Goal: Task Accomplishment & Management: Use online tool/utility

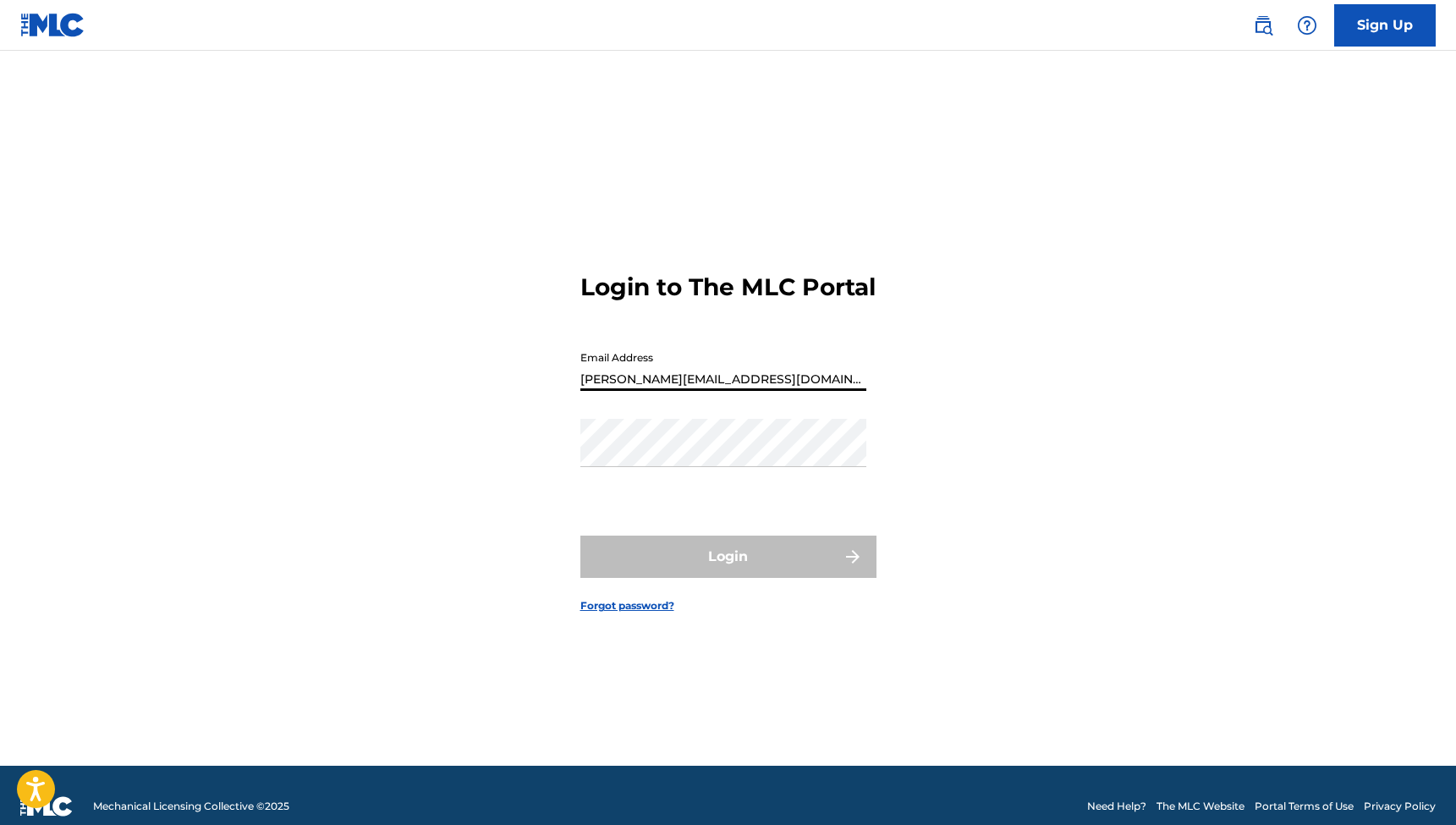
type input "[PERSON_NAME][EMAIL_ADDRESS][DOMAIN_NAME]"
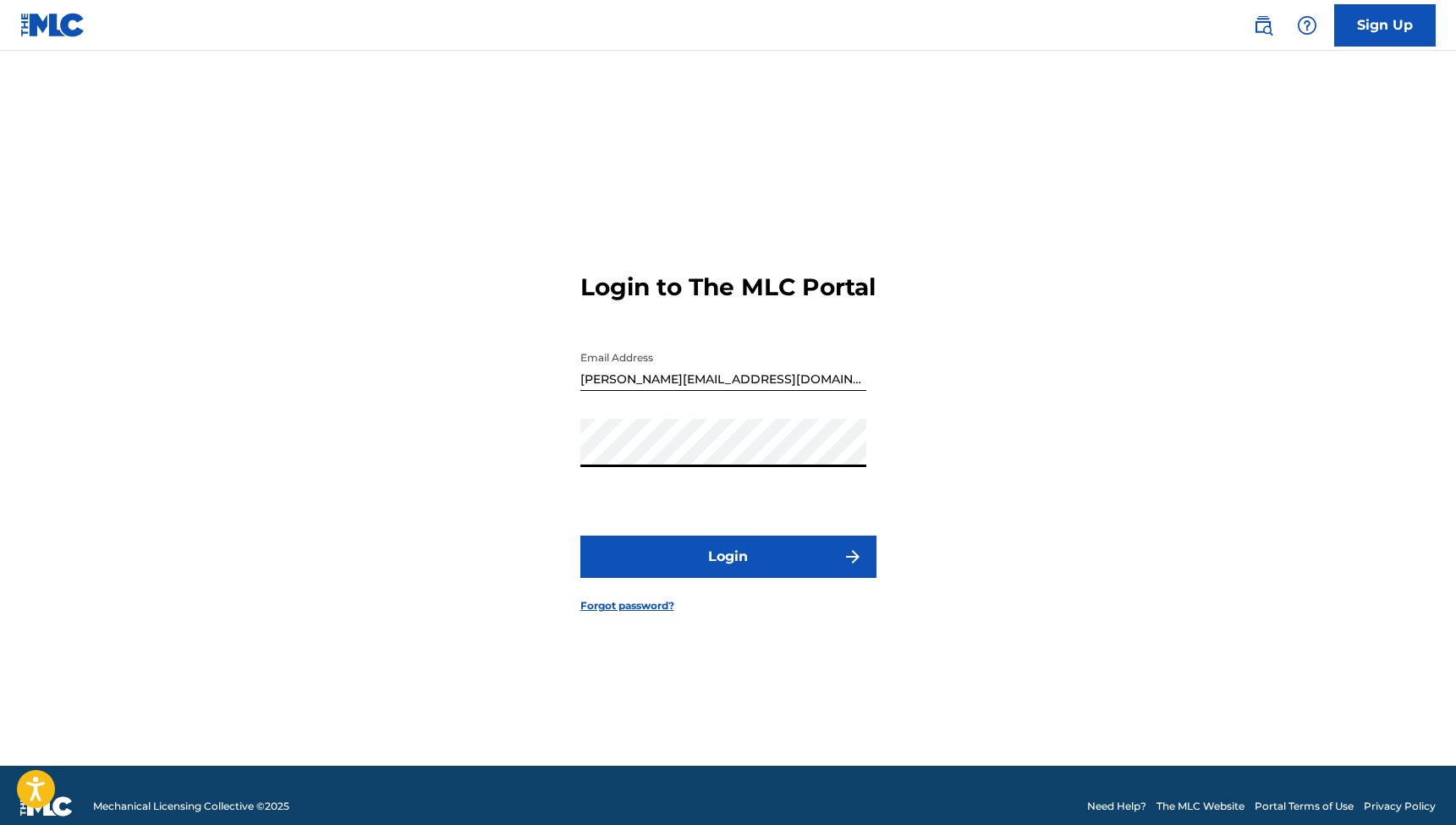
click at [728, 572] on button "Login" at bounding box center [728, 557] width 296 height 43
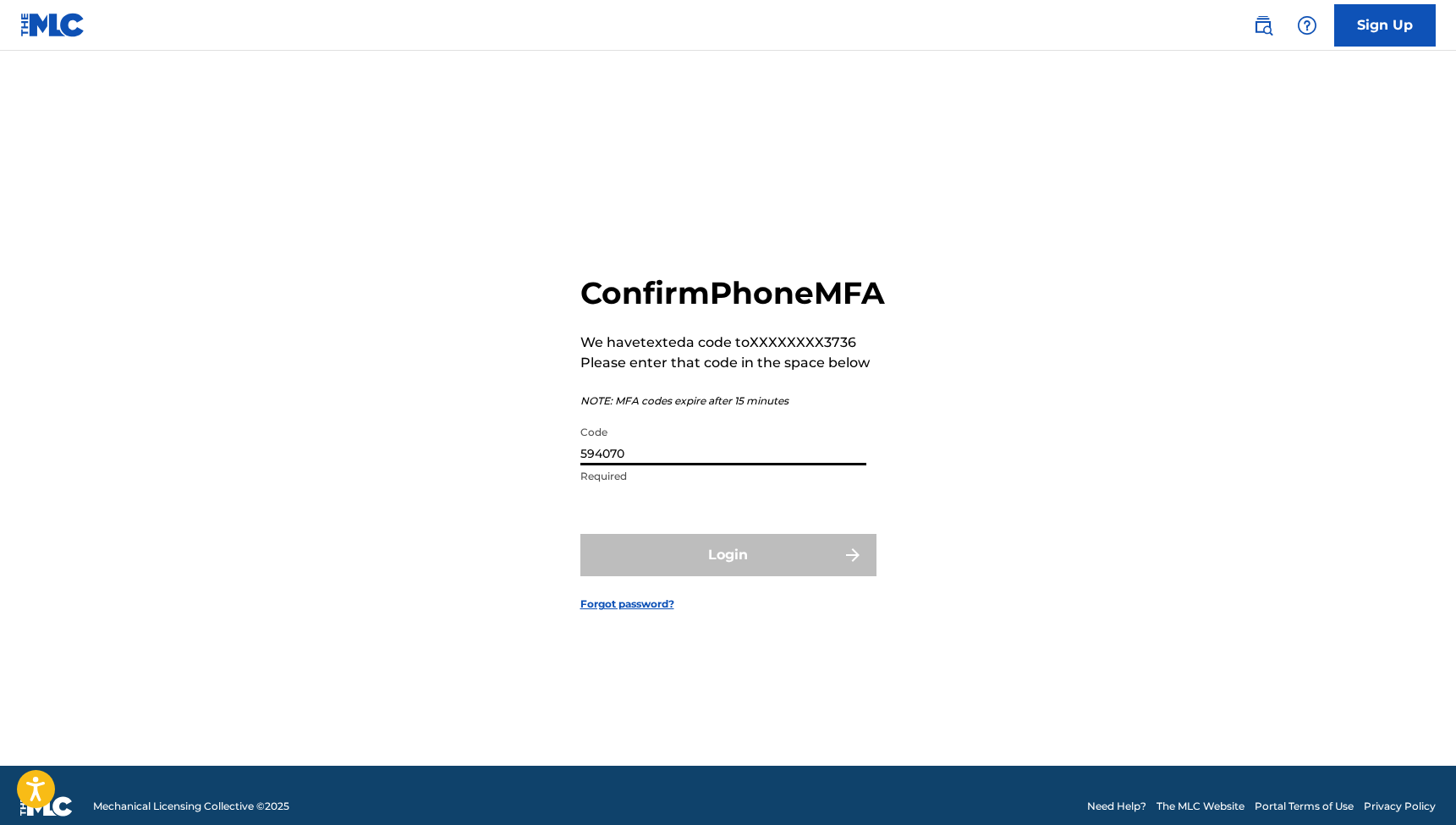
type input "594070"
click at [728, 573] on button "Login" at bounding box center [728, 555] width 296 height 43
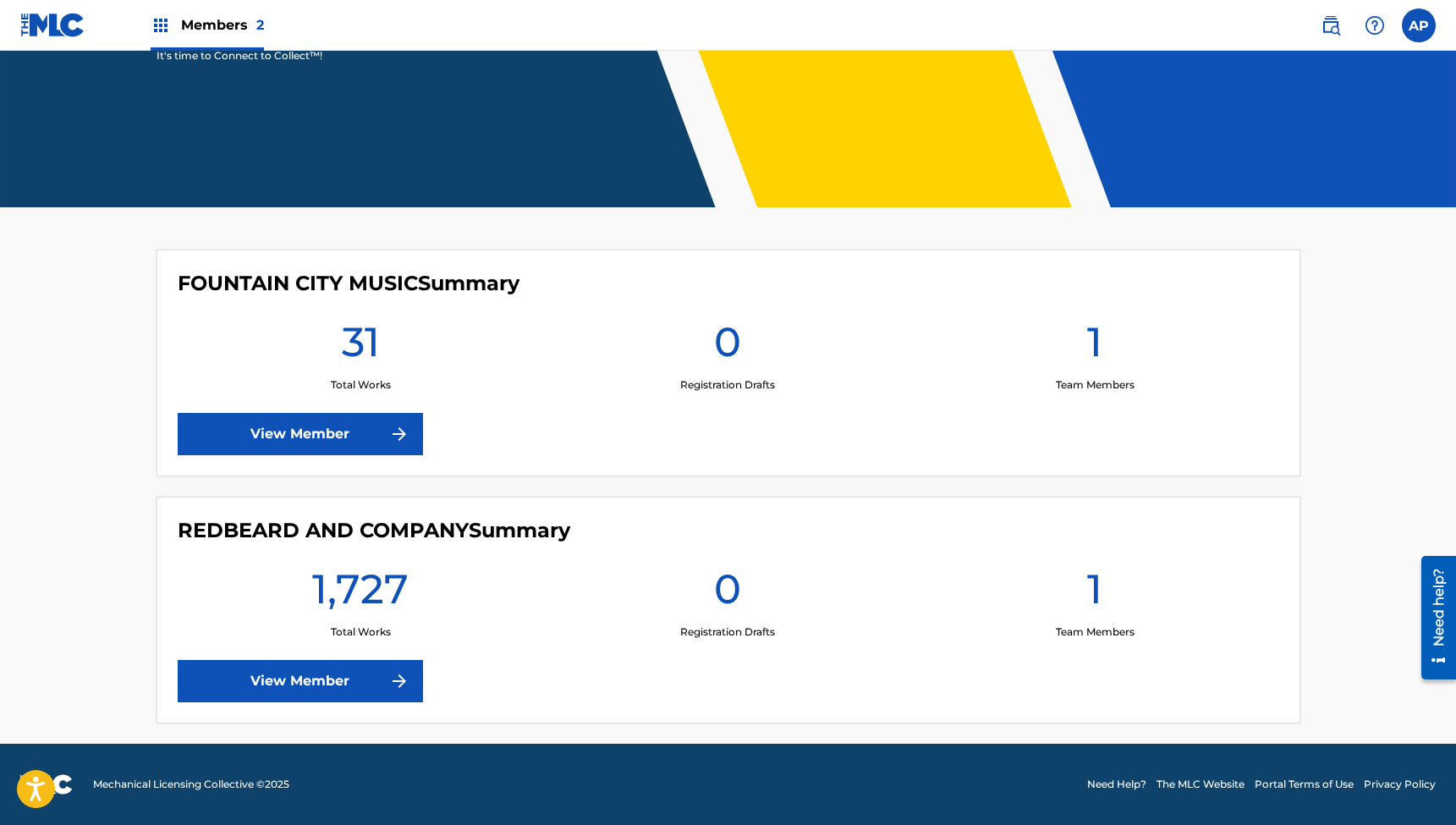
scroll to position [289, 0]
click at [340, 673] on link "View Member" at bounding box center [300, 682] width 245 height 43
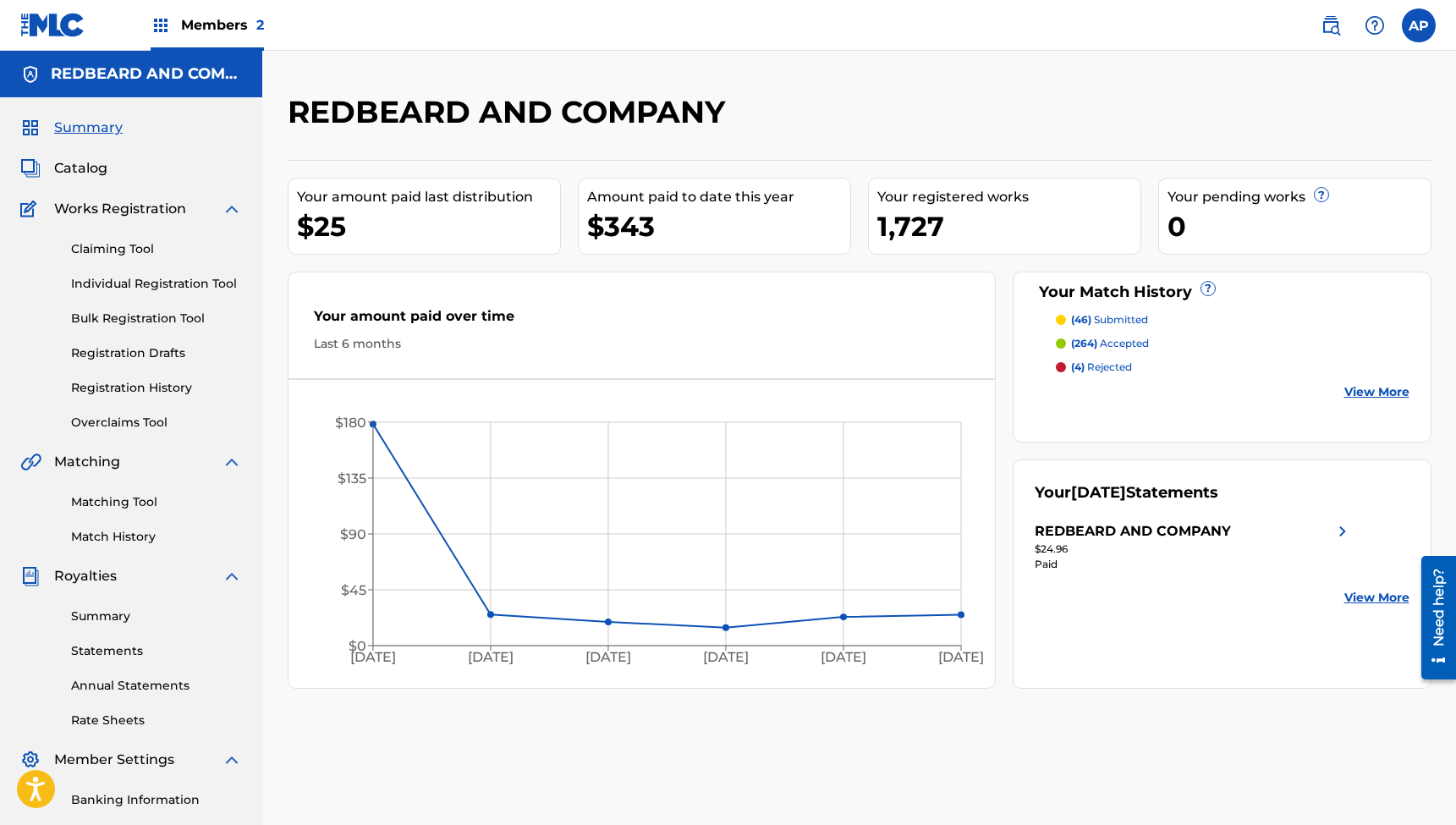
click at [118, 496] on link "Matching Tool" at bounding box center [156, 502] width 171 height 18
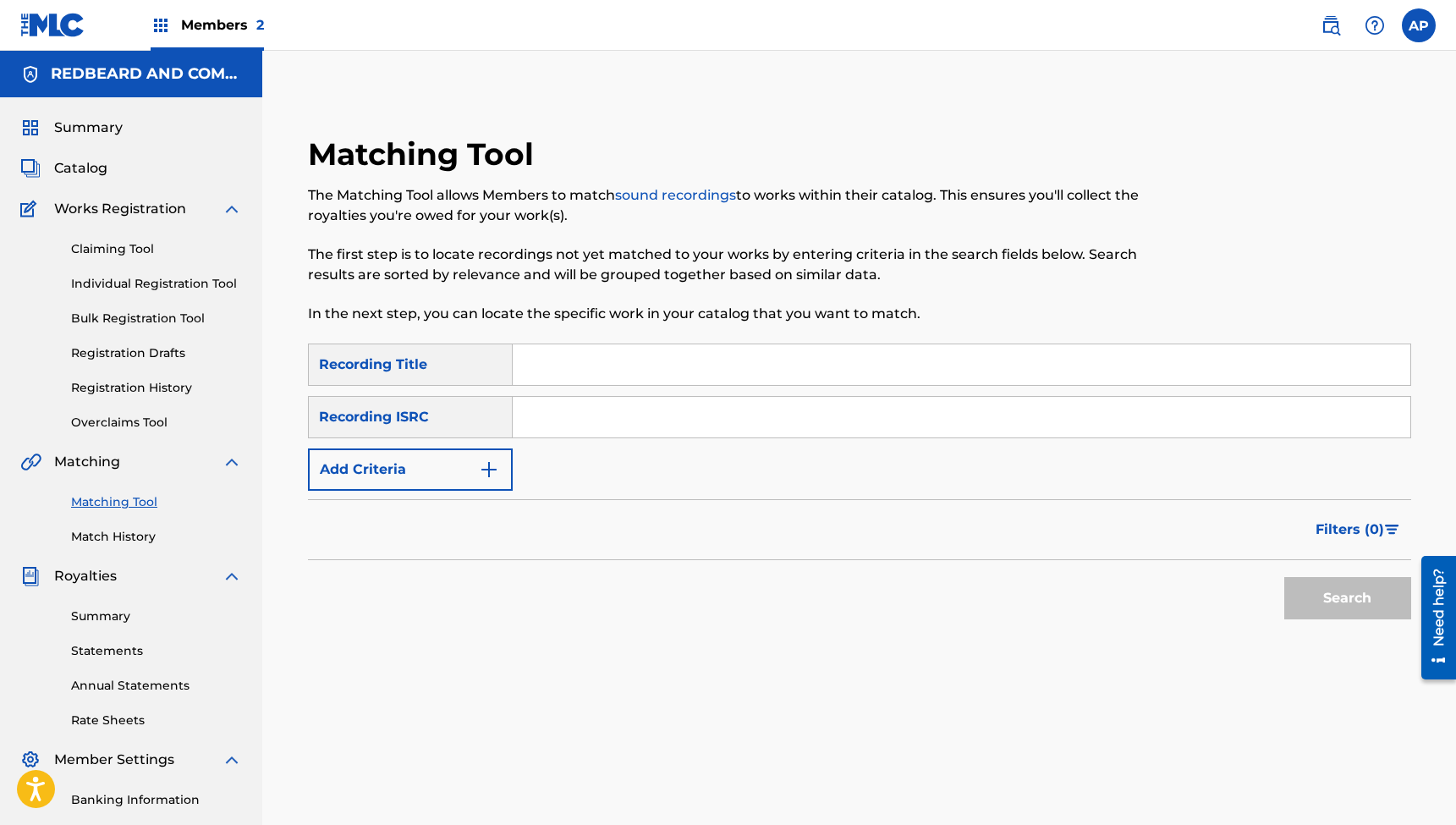
click at [610, 365] on input "Search Form" at bounding box center [961, 364] width 898 height 41
paste input "I Just Think It's Funny"
type input "I Just Think It's Funny"
click at [560, 413] on input "Search Form" at bounding box center [961, 417] width 898 height 41
paste input "QZHN52411185"
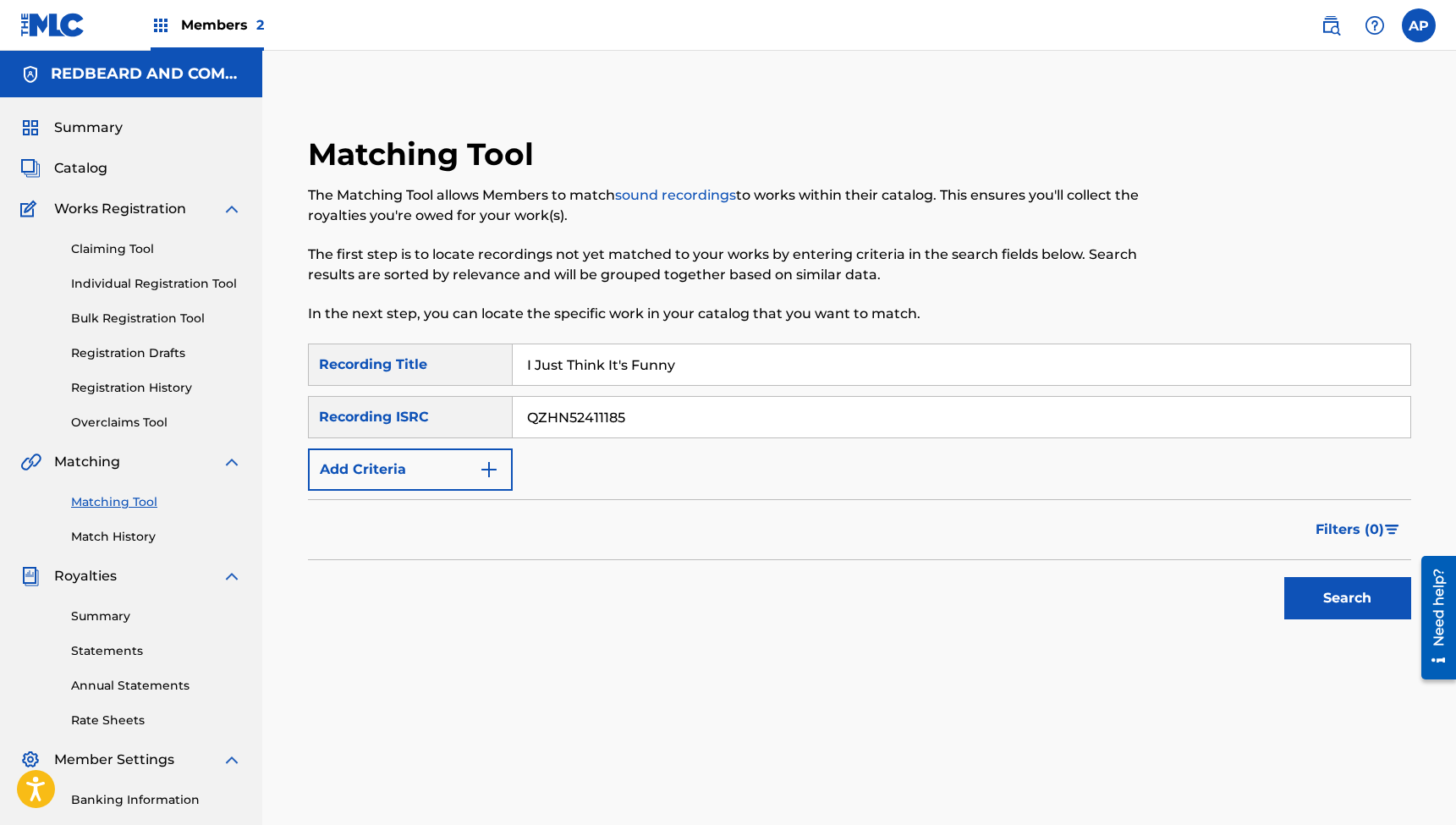
type input "QZHN52411185"
click at [1347, 598] on button "Search" at bounding box center [1347, 598] width 127 height 43
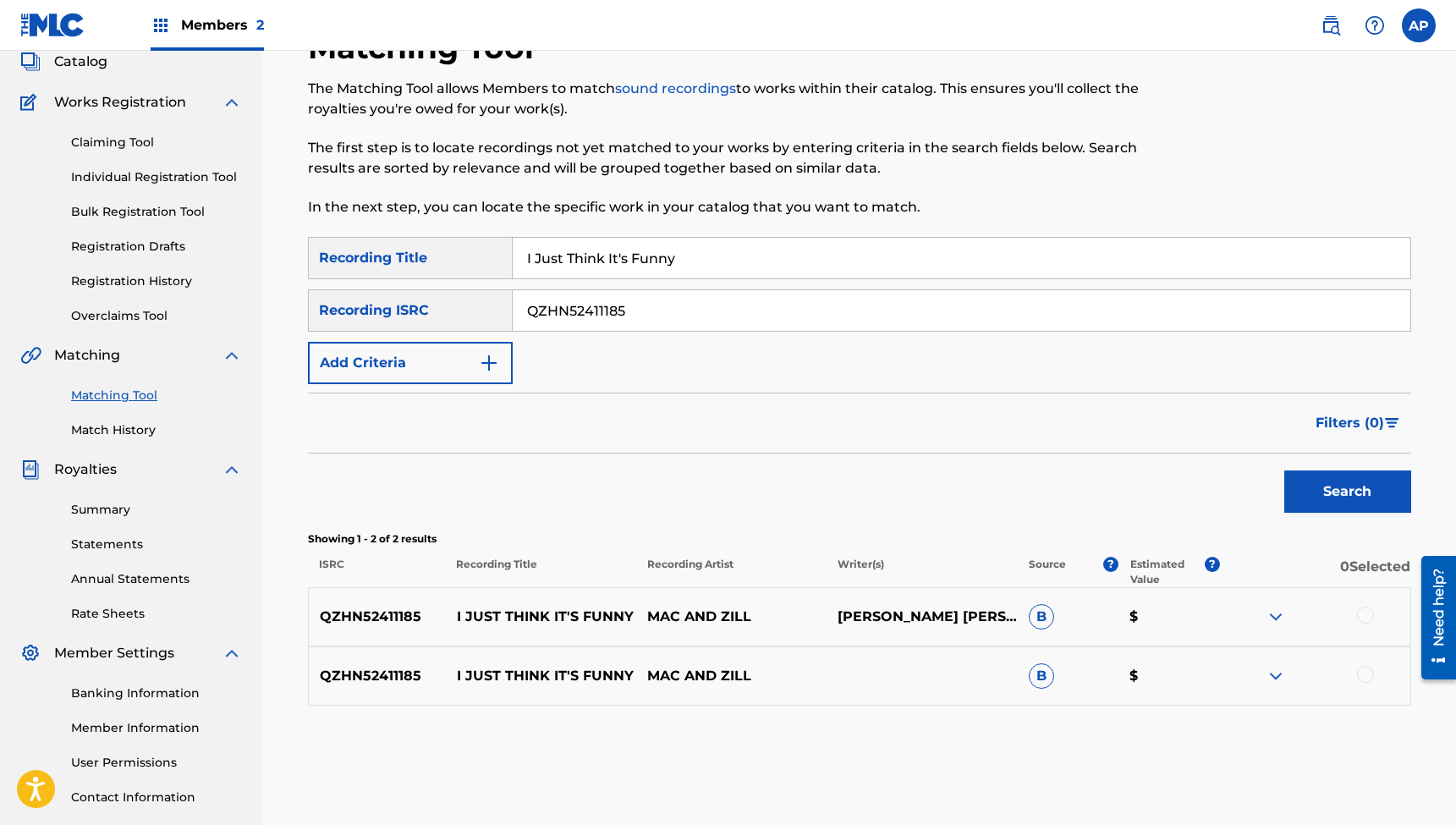
scroll to position [112, 0]
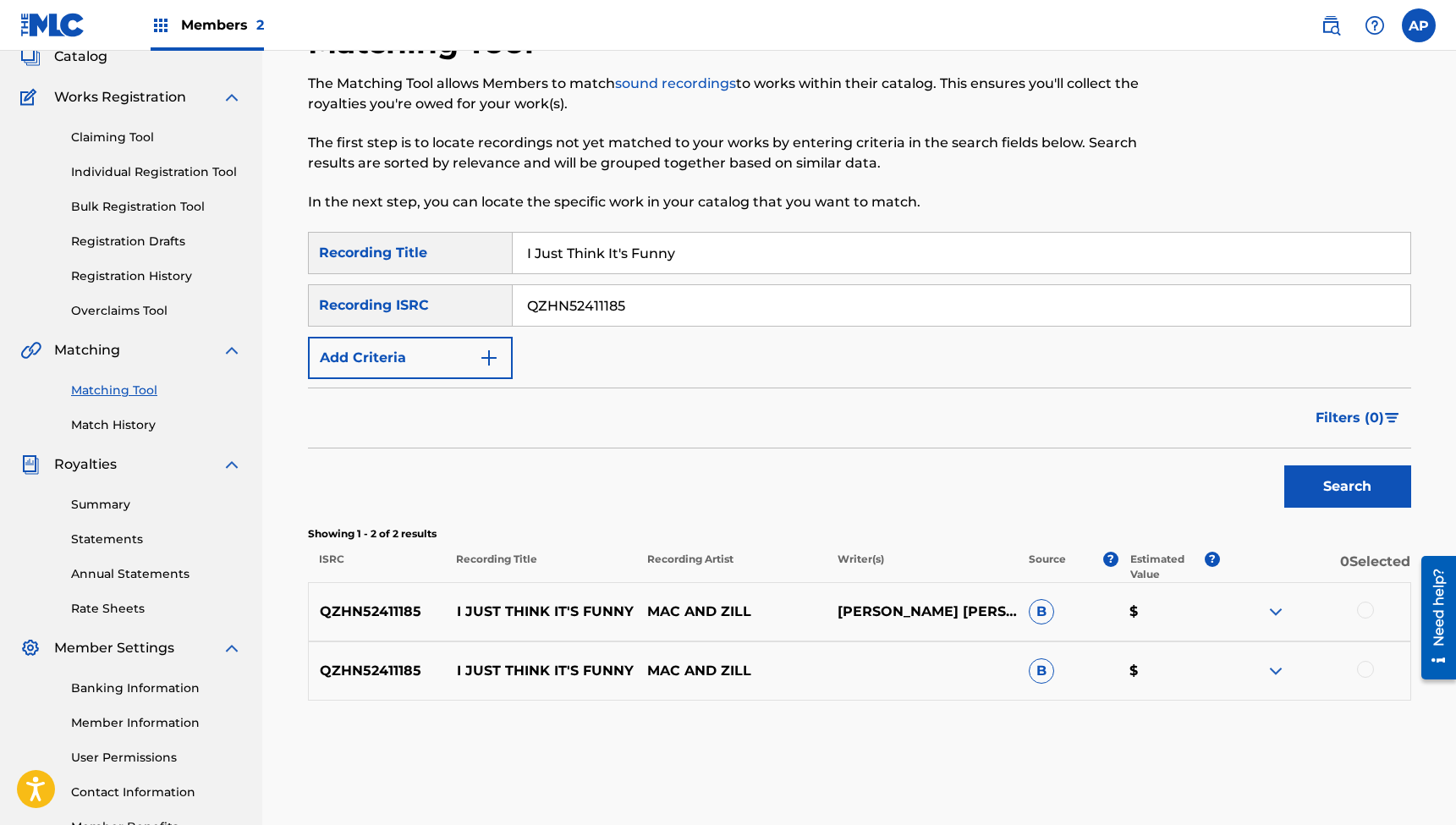
click at [1368, 612] on div at bounding box center [1365, 610] width 17 height 17
click at [1364, 670] on div at bounding box center [1365, 670] width 17 height 17
click at [1207, 683] on button "Match 2 Groups" at bounding box center [1189, 687] width 187 height 43
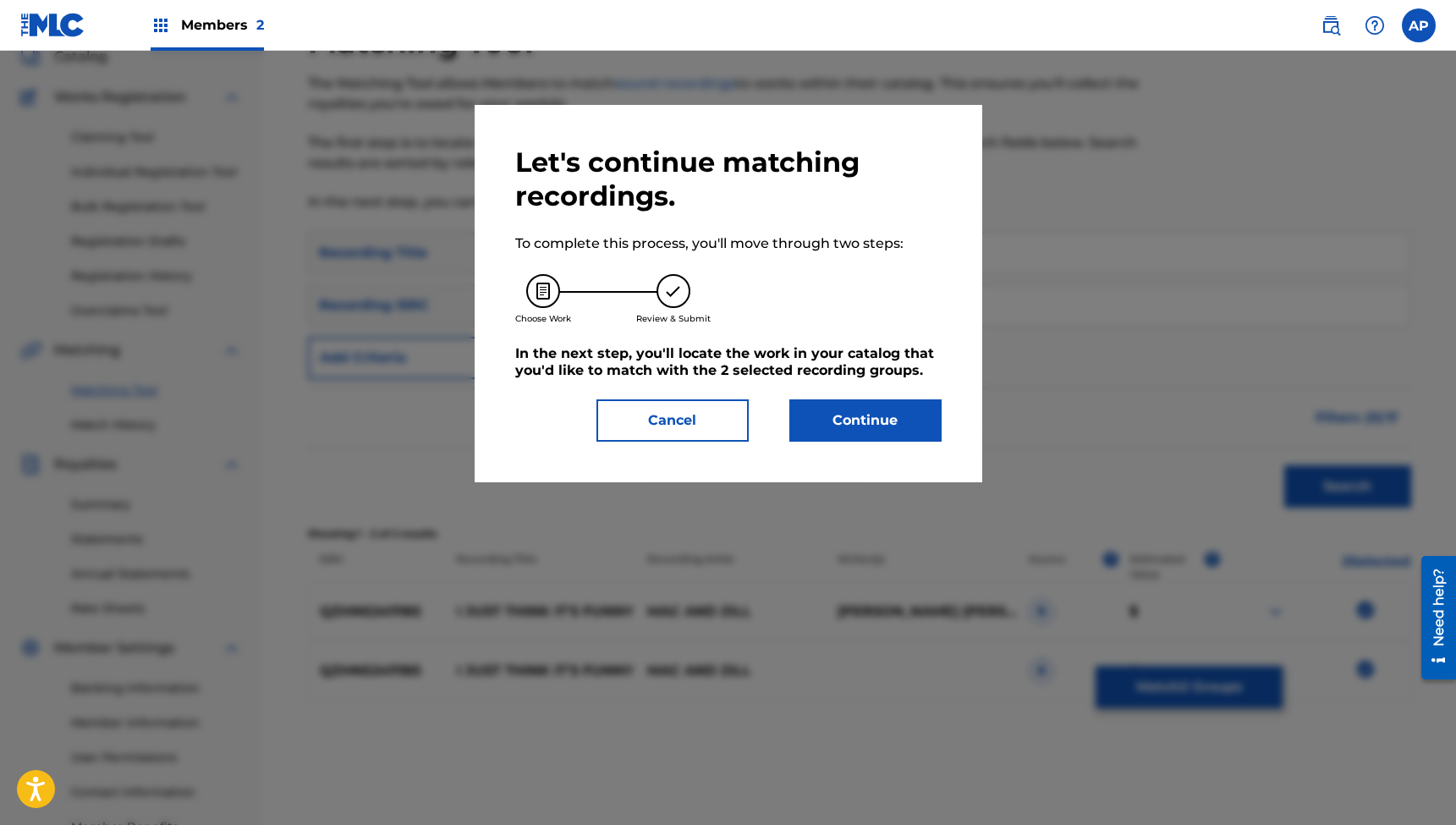
click at [863, 422] on button "Continue" at bounding box center [865, 421] width 153 height 43
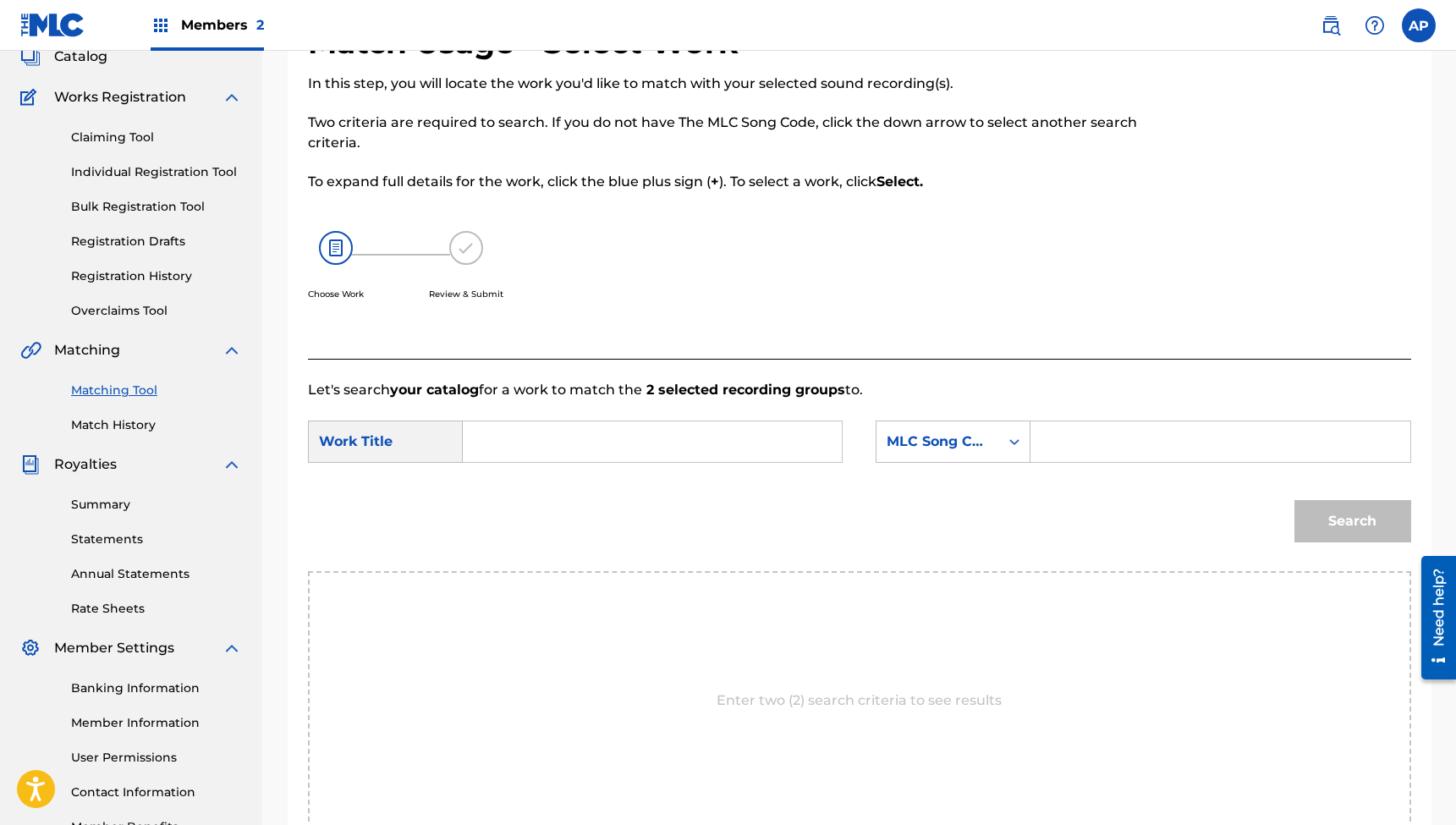
click at [723, 437] on input "Search Form" at bounding box center [652, 442] width 350 height 41
paste input "I Just Think It's Funny"
paste input "IG6ATV"
type input "I Just Think It's Funny"
click at [1088, 446] on input "Search Form" at bounding box center [1219, 442] width 350 height 41
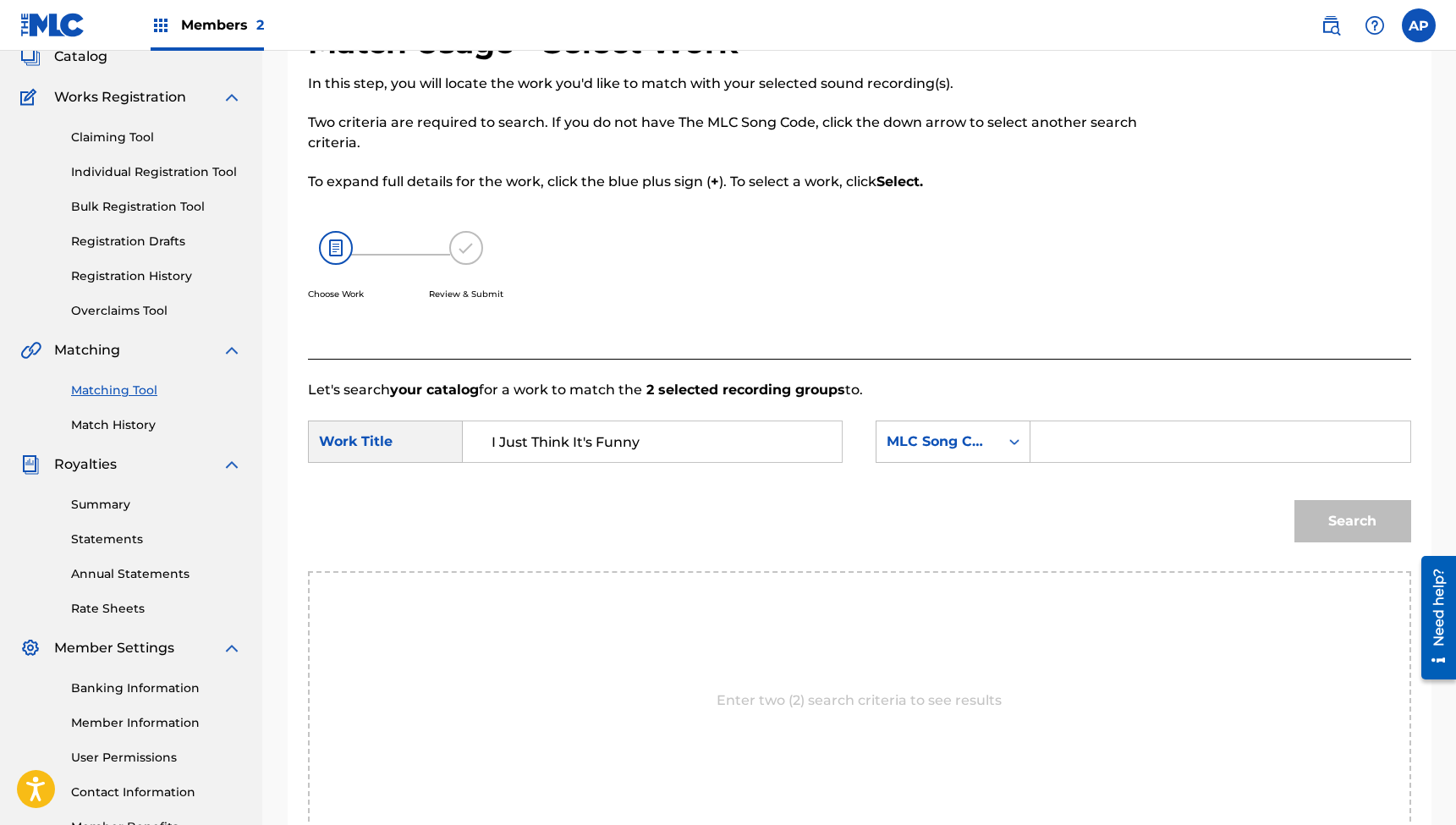
paste input "IG6ATV"
type input "IG6ATV"
click at [1327, 513] on button "Search" at bounding box center [1352, 522] width 116 height 43
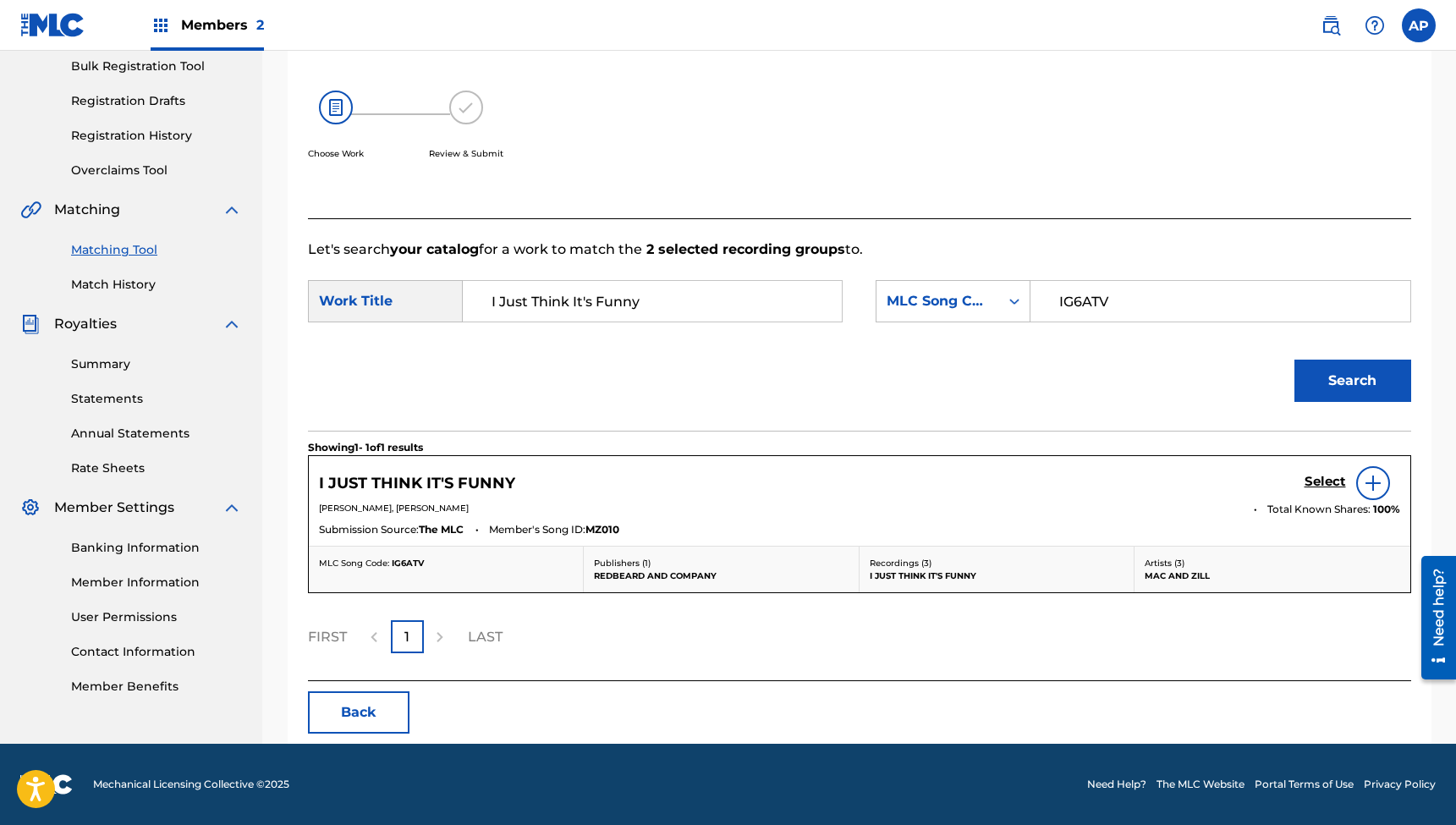
scroll to position [252, 0]
click at [1313, 477] on h5 "Select" at bounding box center [1325, 481] width 42 height 16
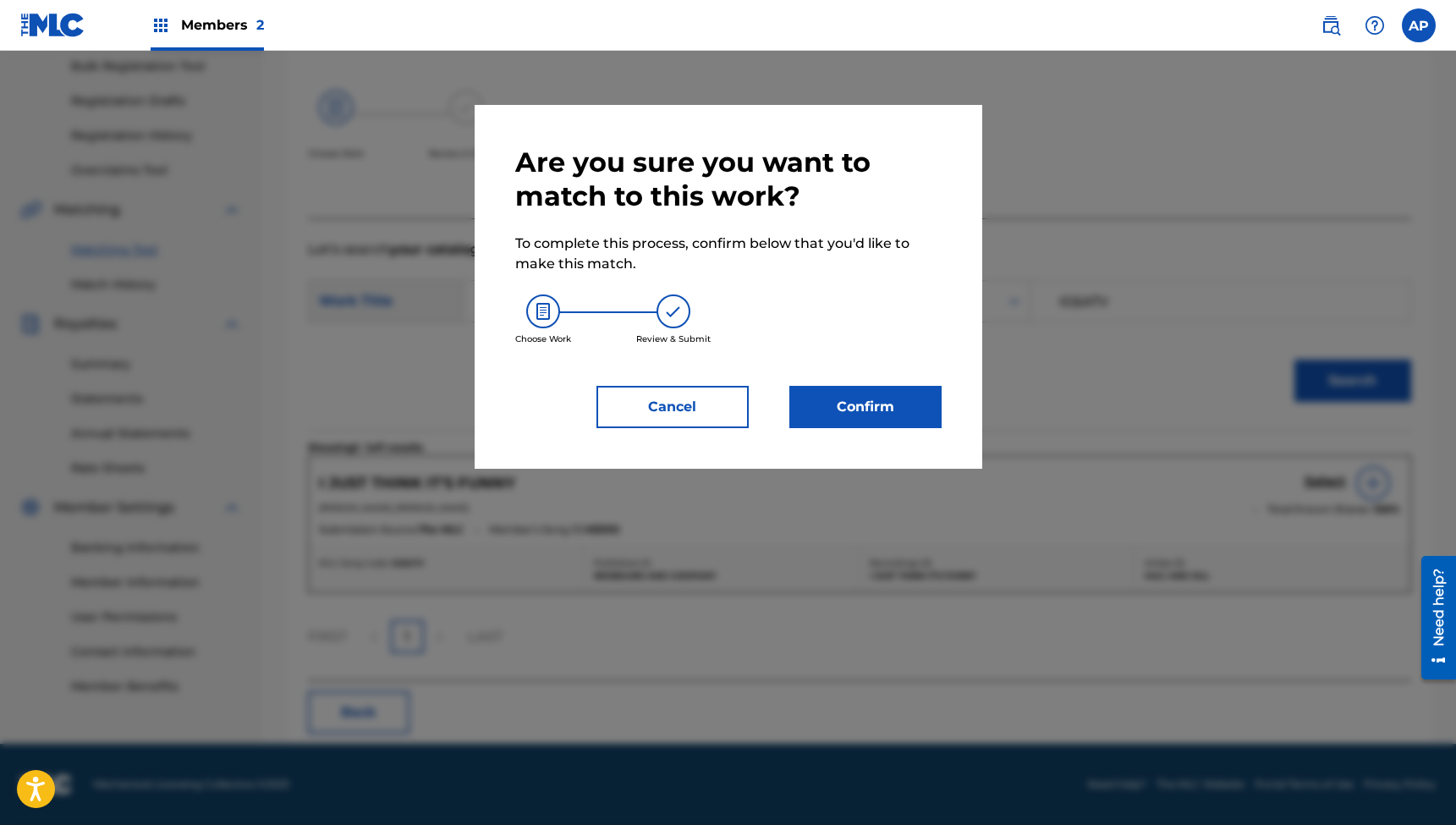
click at [838, 395] on button "Confirm" at bounding box center [865, 407] width 153 height 43
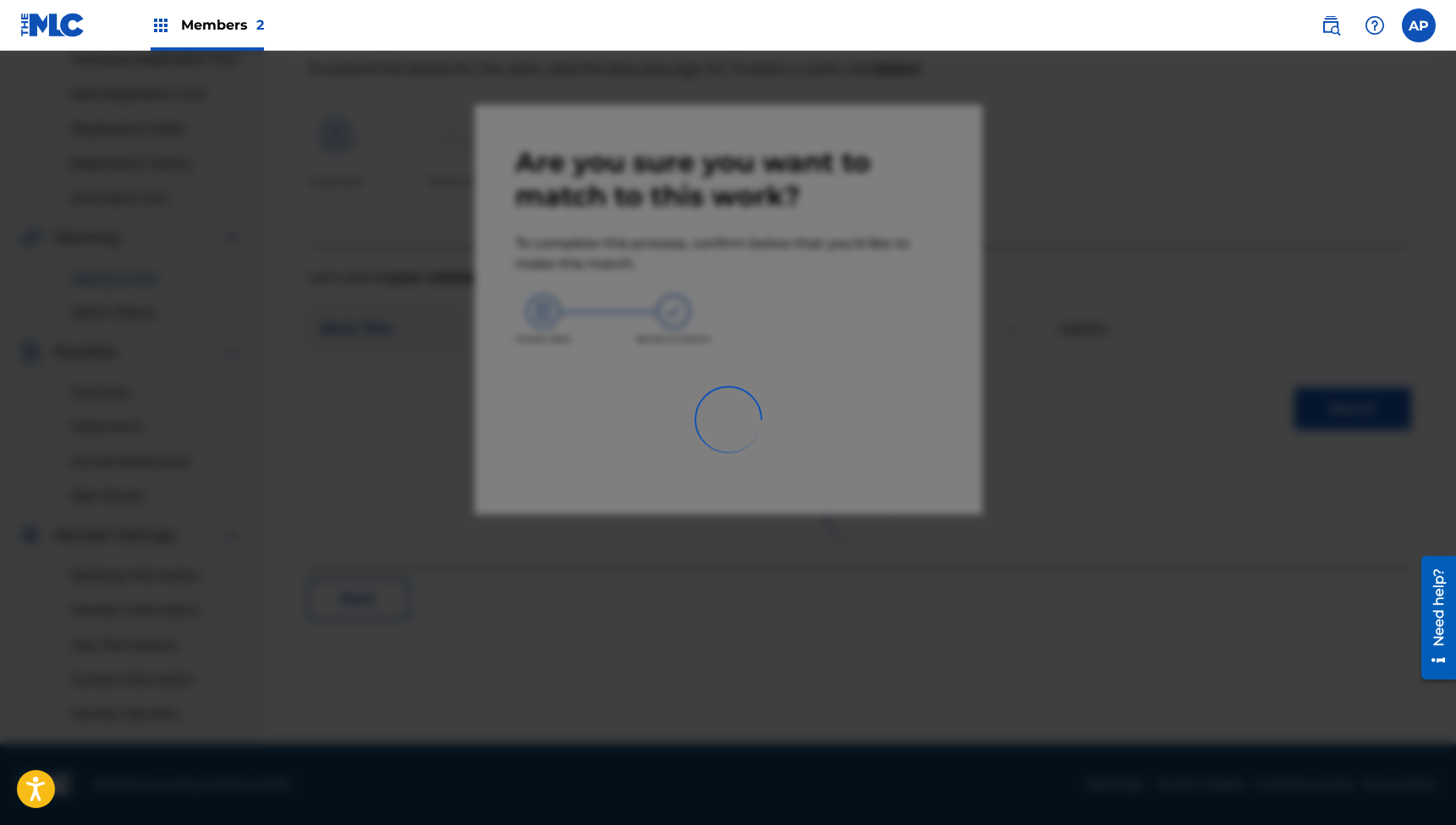
scroll to position [225, 0]
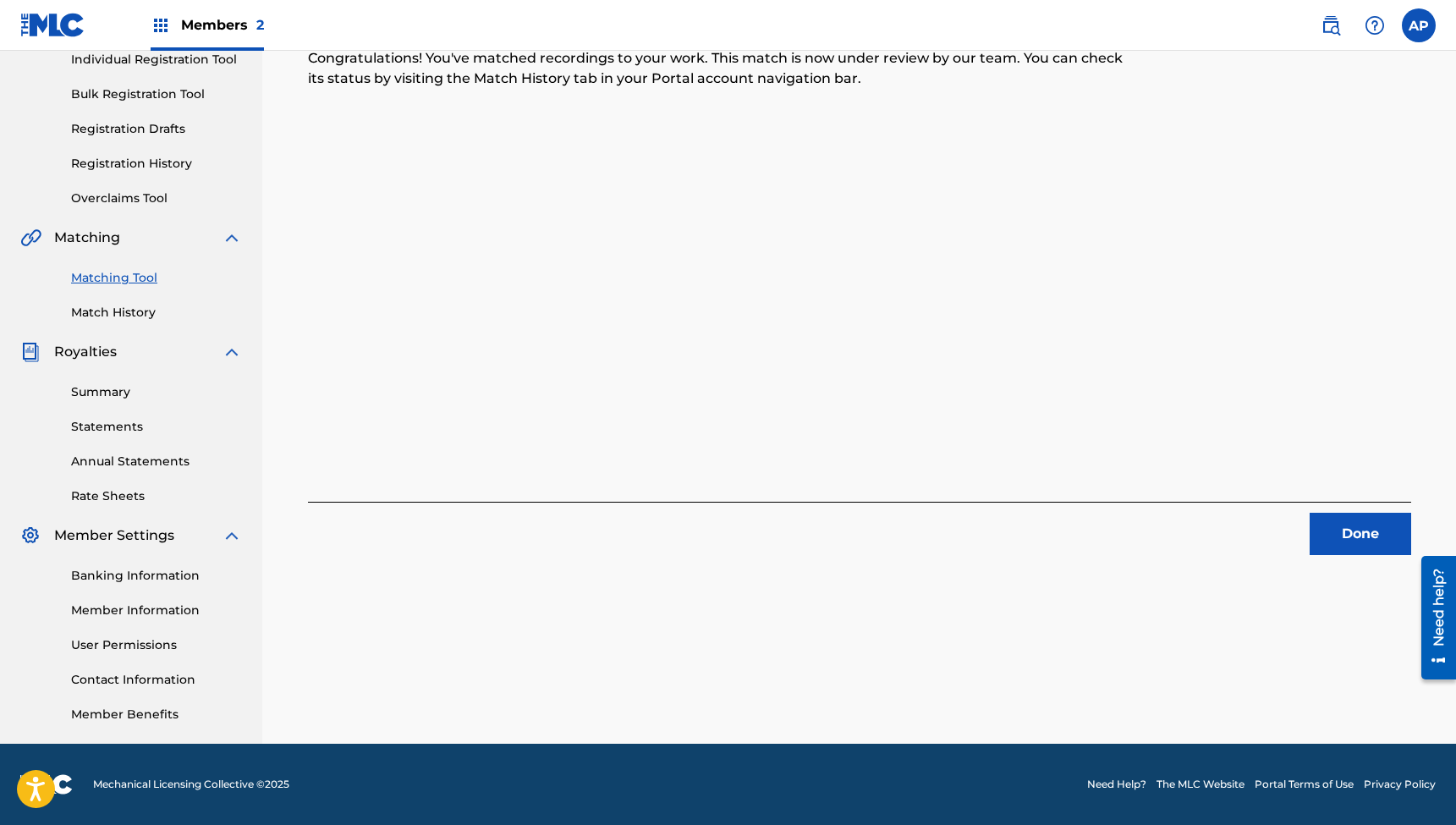
click at [1328, 530] on button "Done" at bounding box center [1361, 535] width 102 height 43
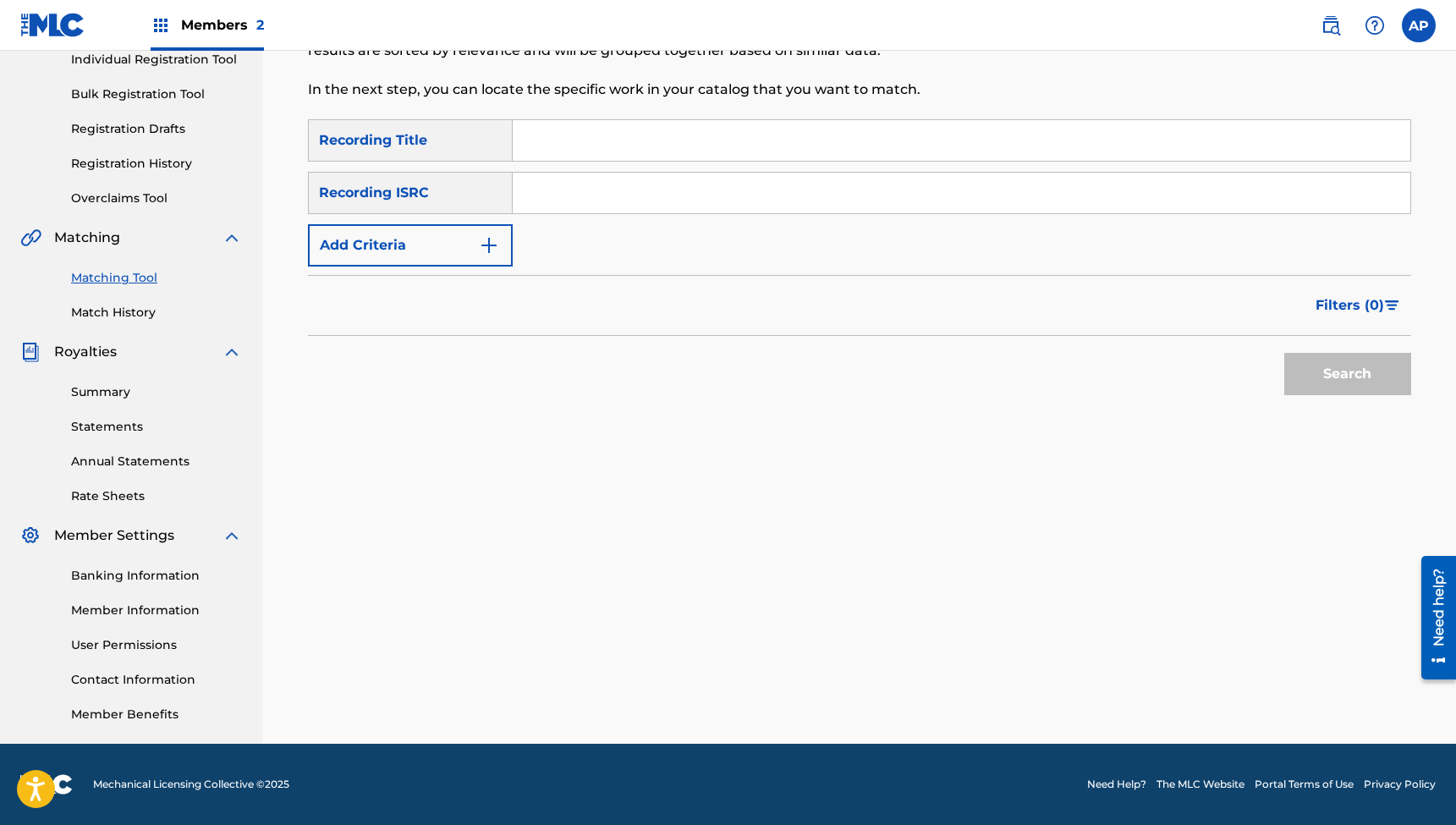
click at [653, 132] on input "Search Form" at bounding box center [961, 141] width 898 height 41
paste input ""Momma's Song (feat. [PERSON_NAME])""
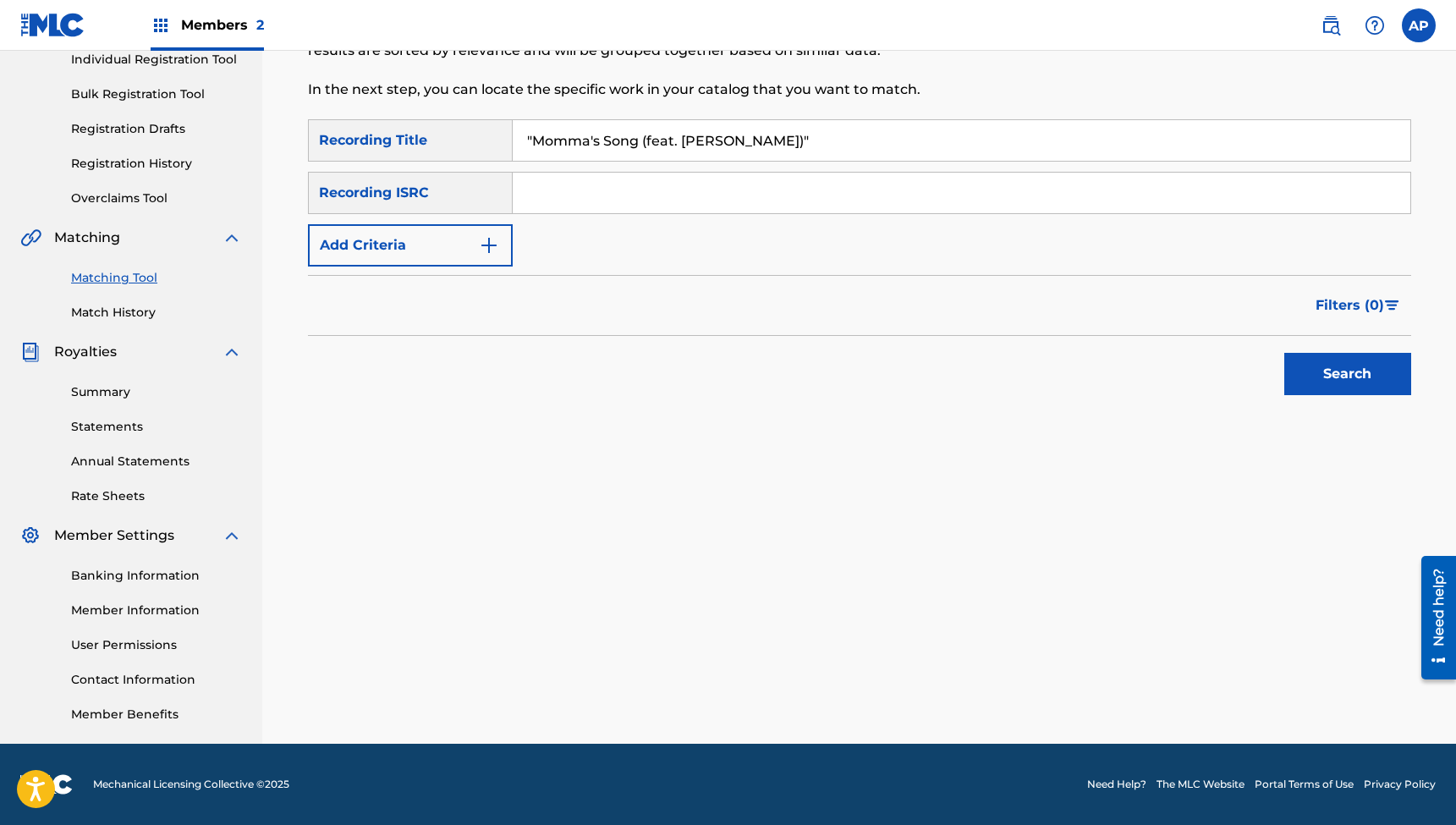
type input ""Momma's Song (feat. [PERSON_NAME])""
click at [642, 192] on input "Search Form" at bounding box center [961, 193] width 898 height 41
paste input "QZHN82425043"
type input "QZHN82425043"
click at [1347, 374] on button "Search" at bounding box center [1347, 375] width 127 height 43
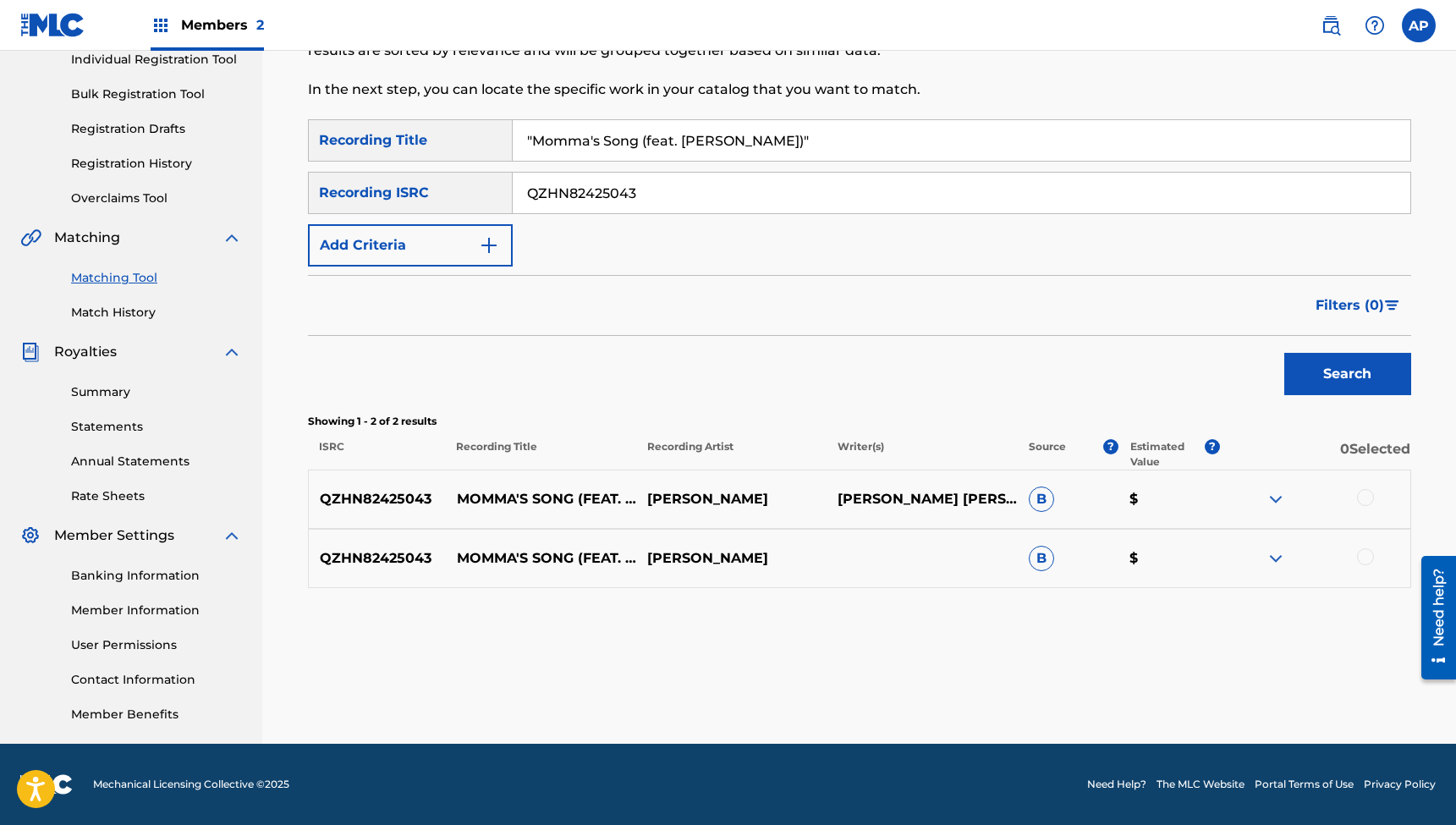
click at [1364, 494] on div at bounding box center [1365, 498] width 17 height 17
click at [1363, 550] on div at bounding box center [1365, 557] width 17 height 17
click at [1175, 692] on button "Match 2 Groups" at bounding box center [1189, 687] width 187 height 43
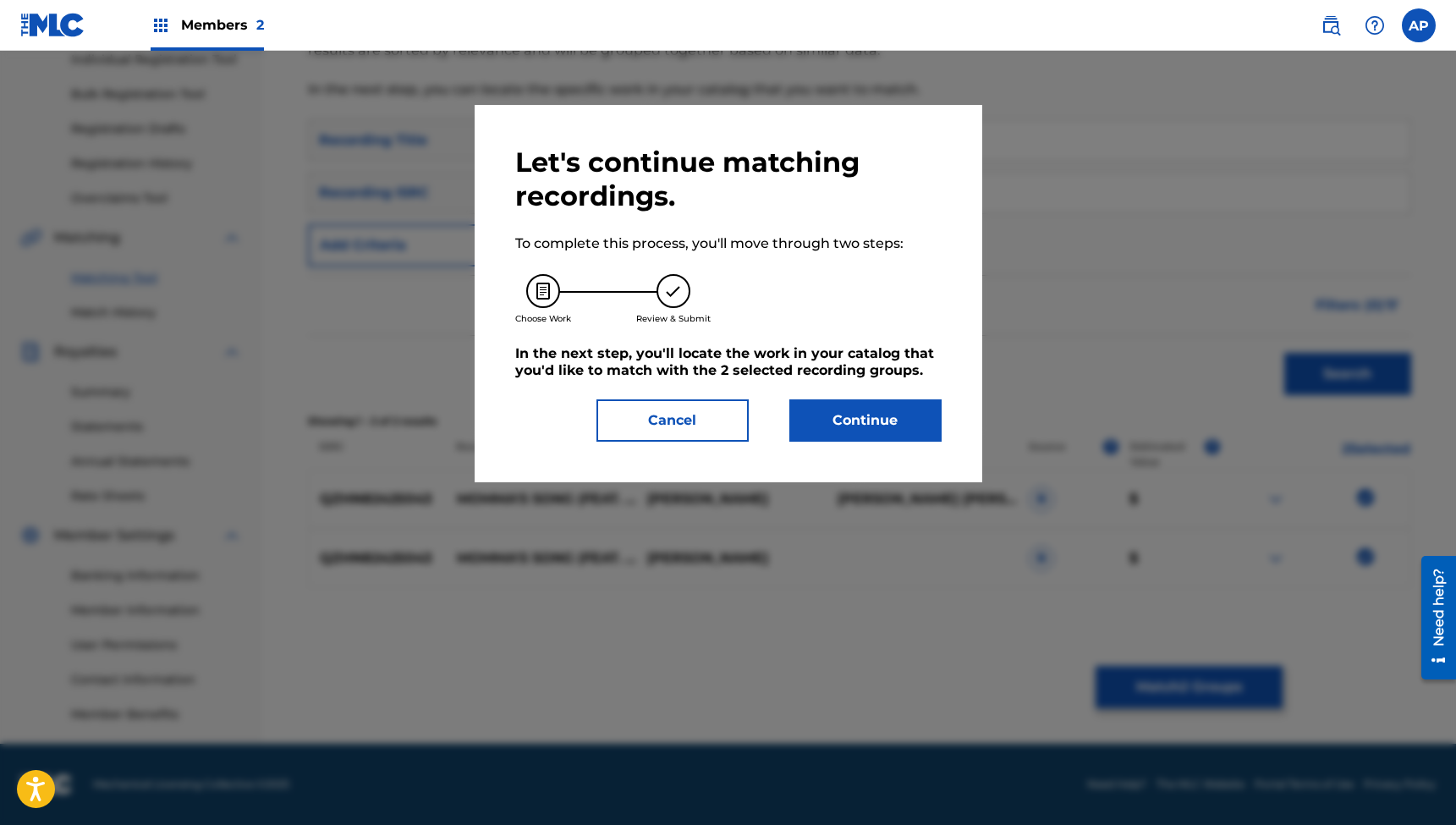
click at [871, 431] on button "Continue" at bounding box center [865, 421] width 153 height 43
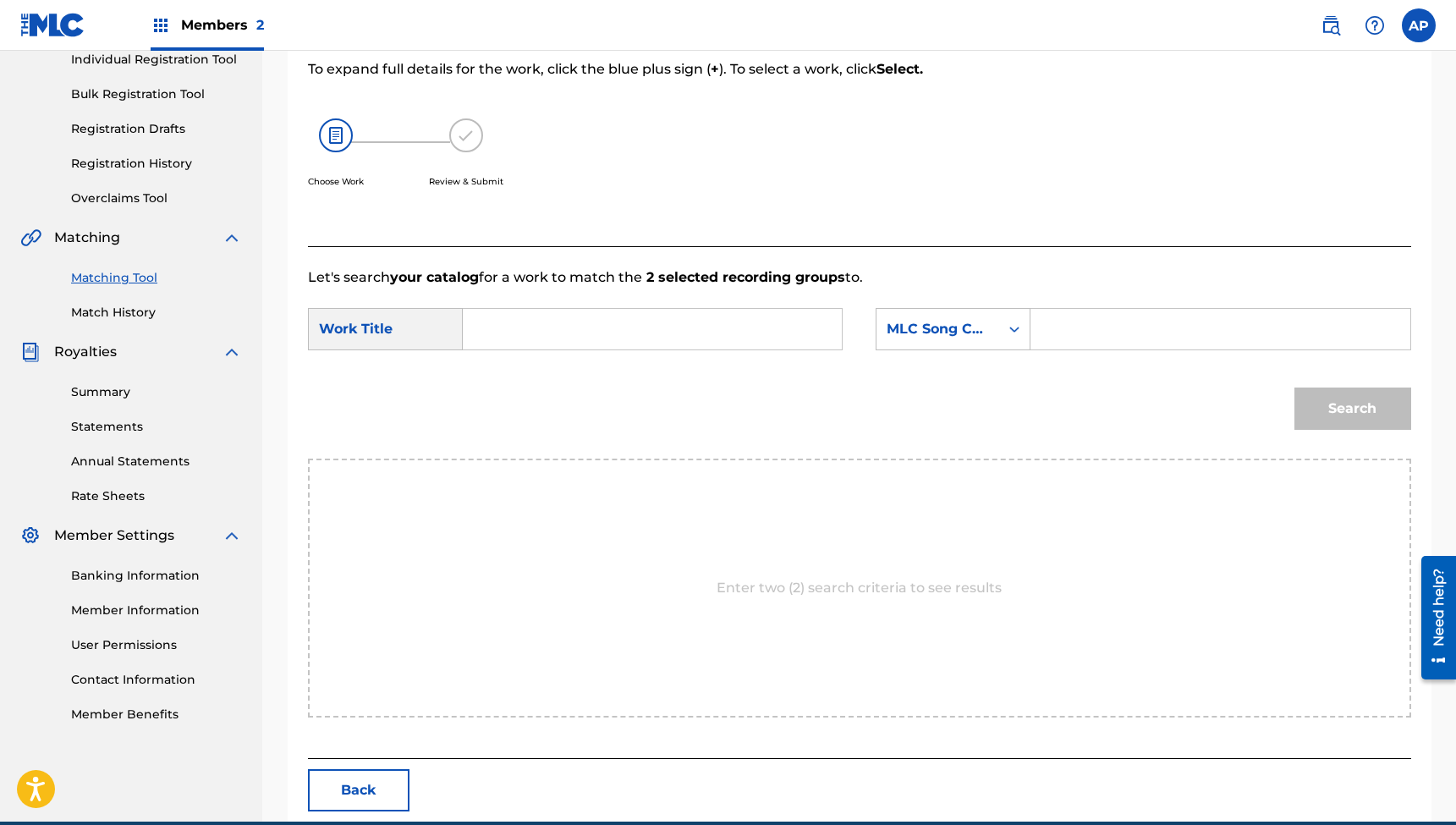
click at [717, 338] on input "Search Form" at bounding box center [652, 329] width 350 height 41
paste input ""Momma's Song (feat. [PERSON_NAME])""
type input ""Momma's Song (feat. [PERSON_NAME])""
click at [1072, 332] on input "Search Form" at bounding box center [1219, 329] width 350 height 41
paste input "TC2L52"
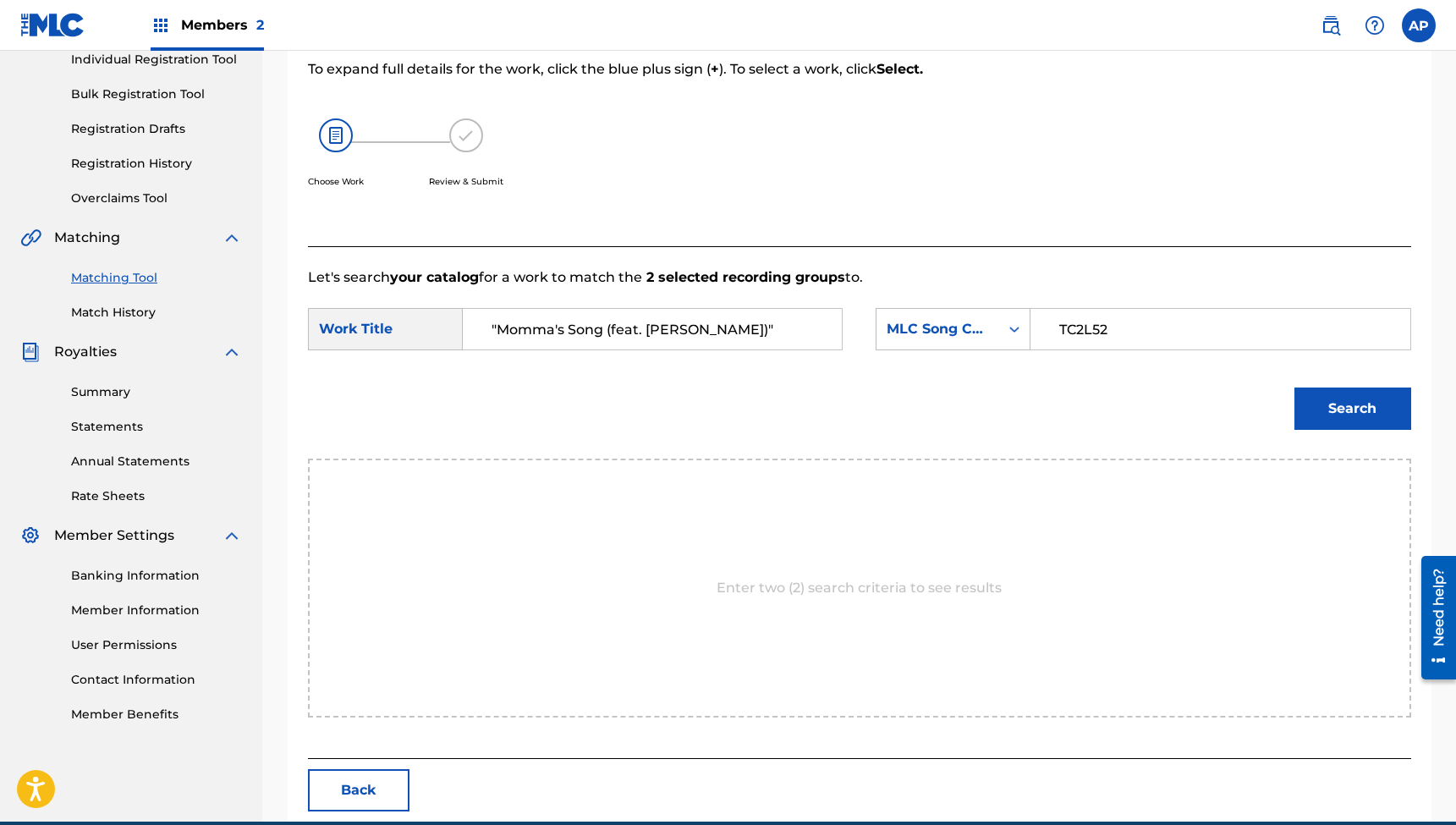
type input "TC2L52"
click at [1318, 401] on button "Search" at bounding box center [1352, 409] width 116 height 43
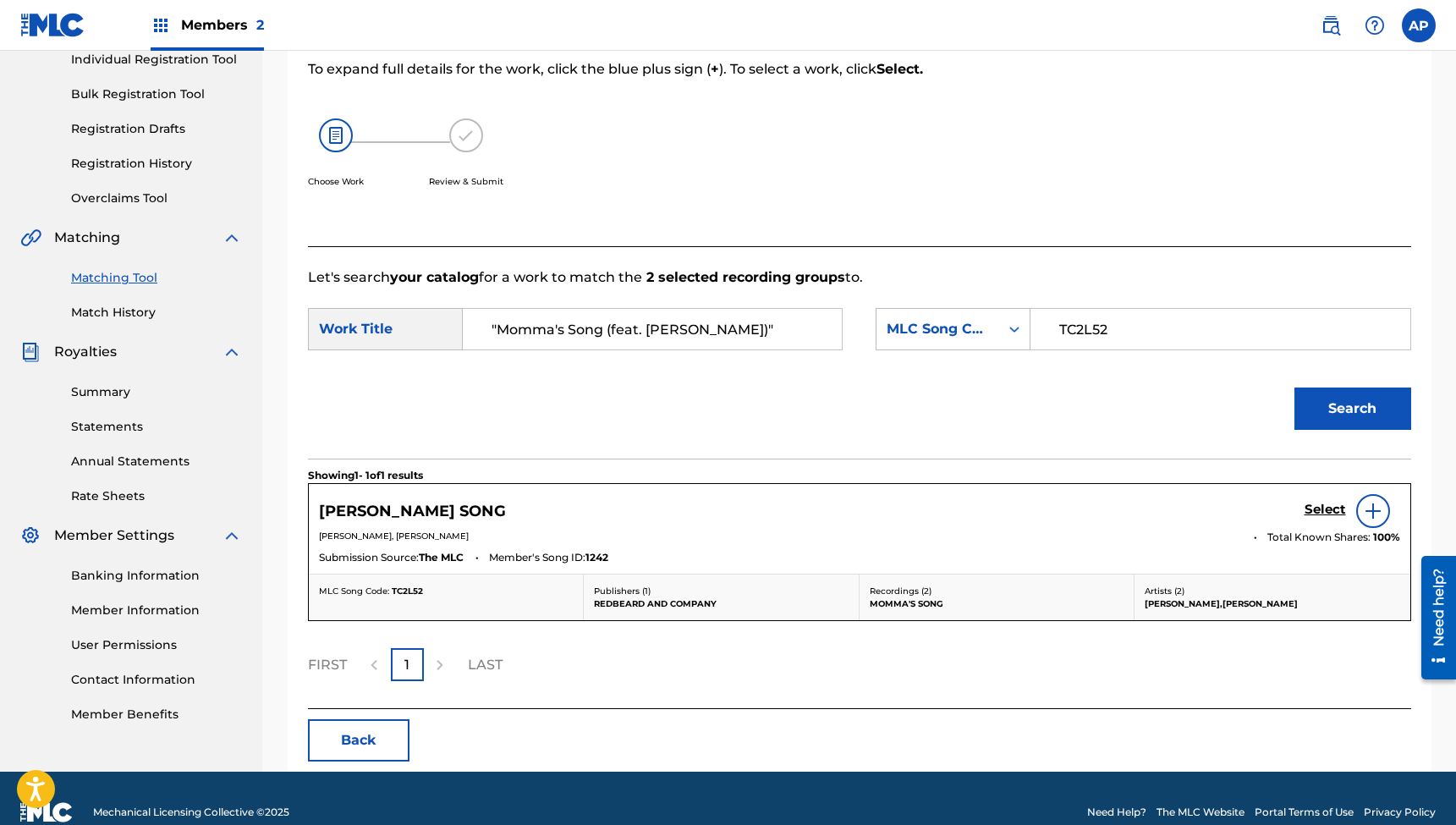
click at [1315, 510] on h5 "Select" at bounding box center [1325, 510] width 42 height 16
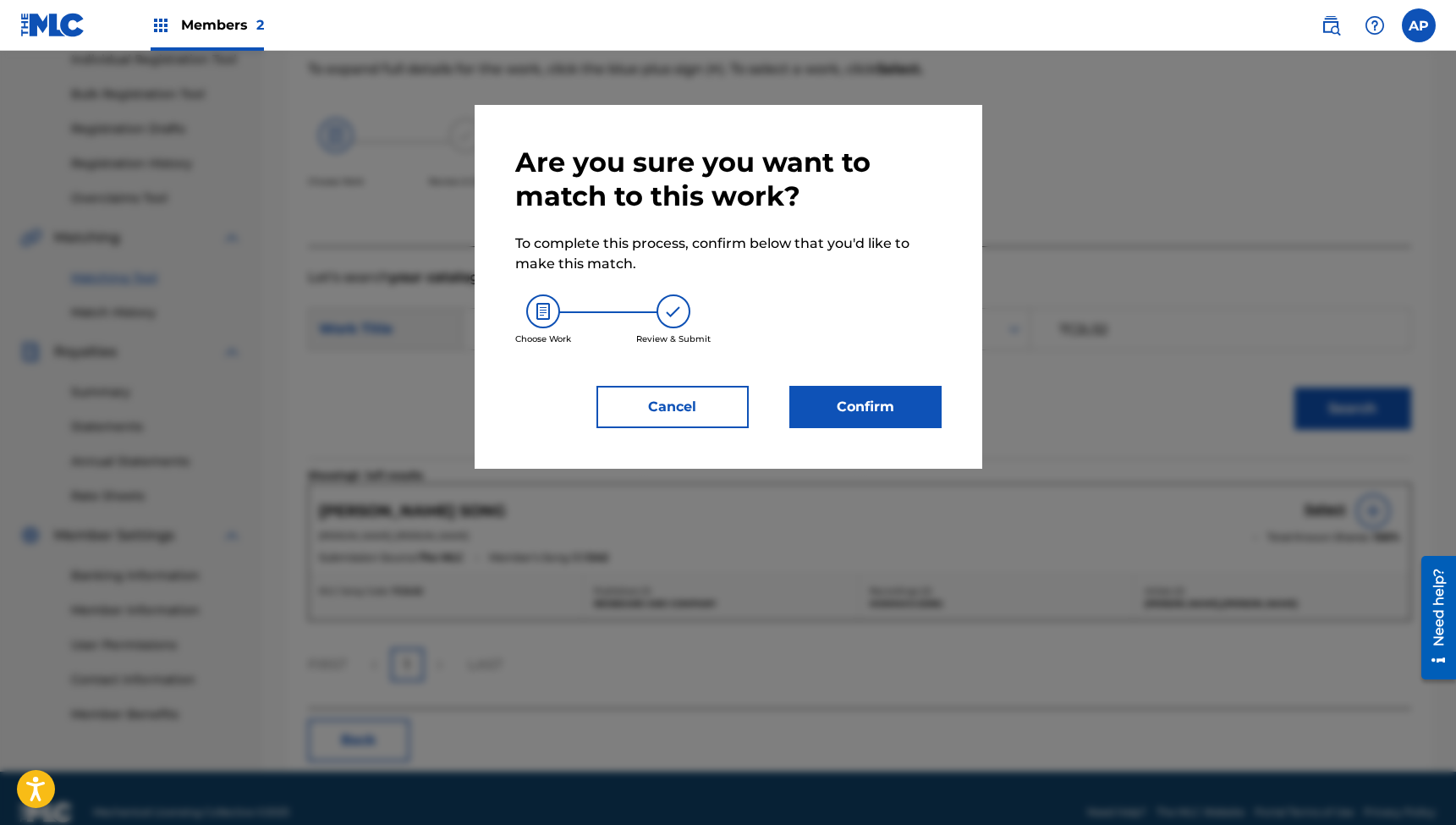
click at [857, 407] on button "Confirm" at bounding box center [865, 407] width 153 height 43
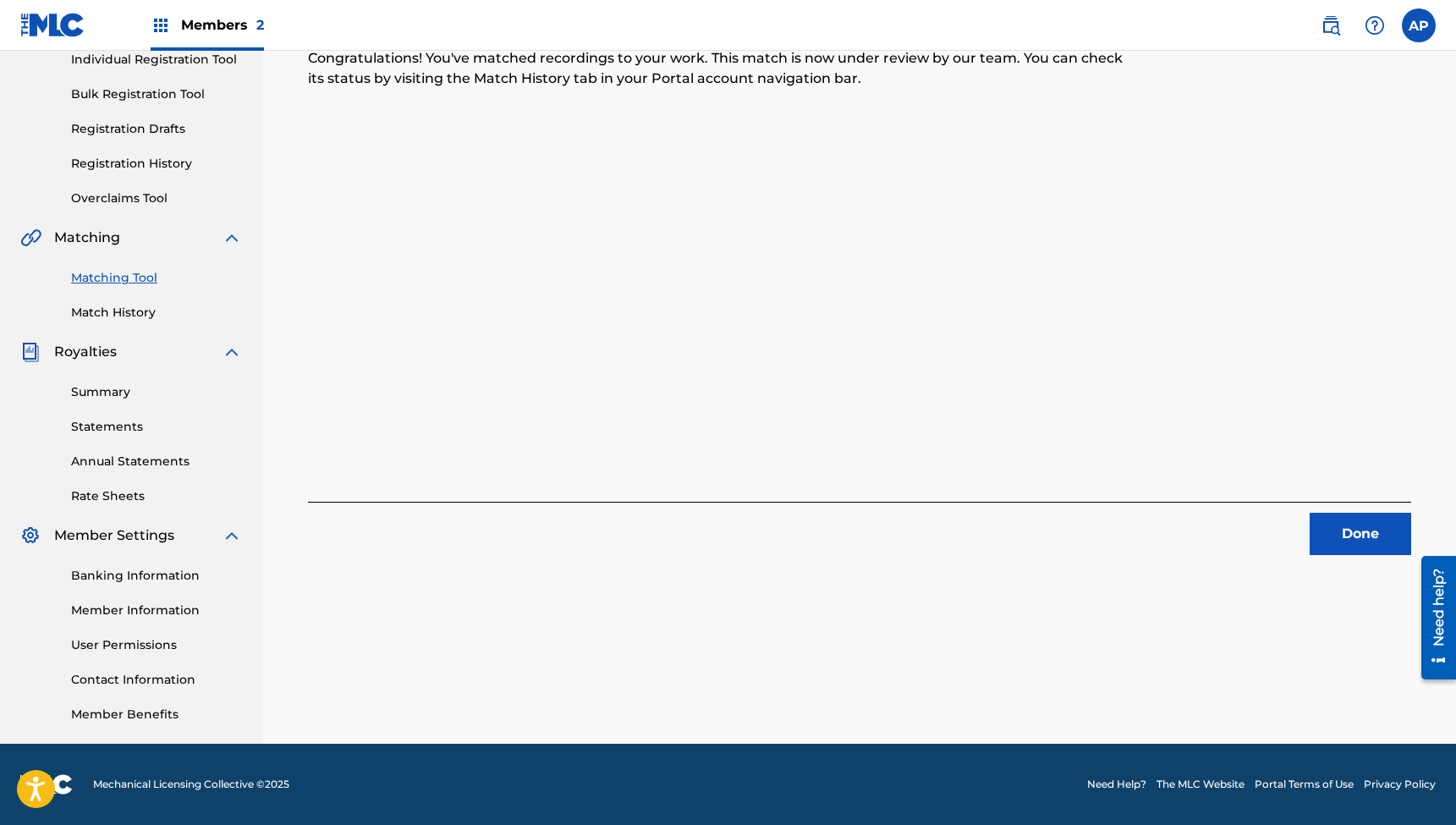
click at [1353, 525] on button "Done" at bounding box center [1361, 535] width 102 height 43
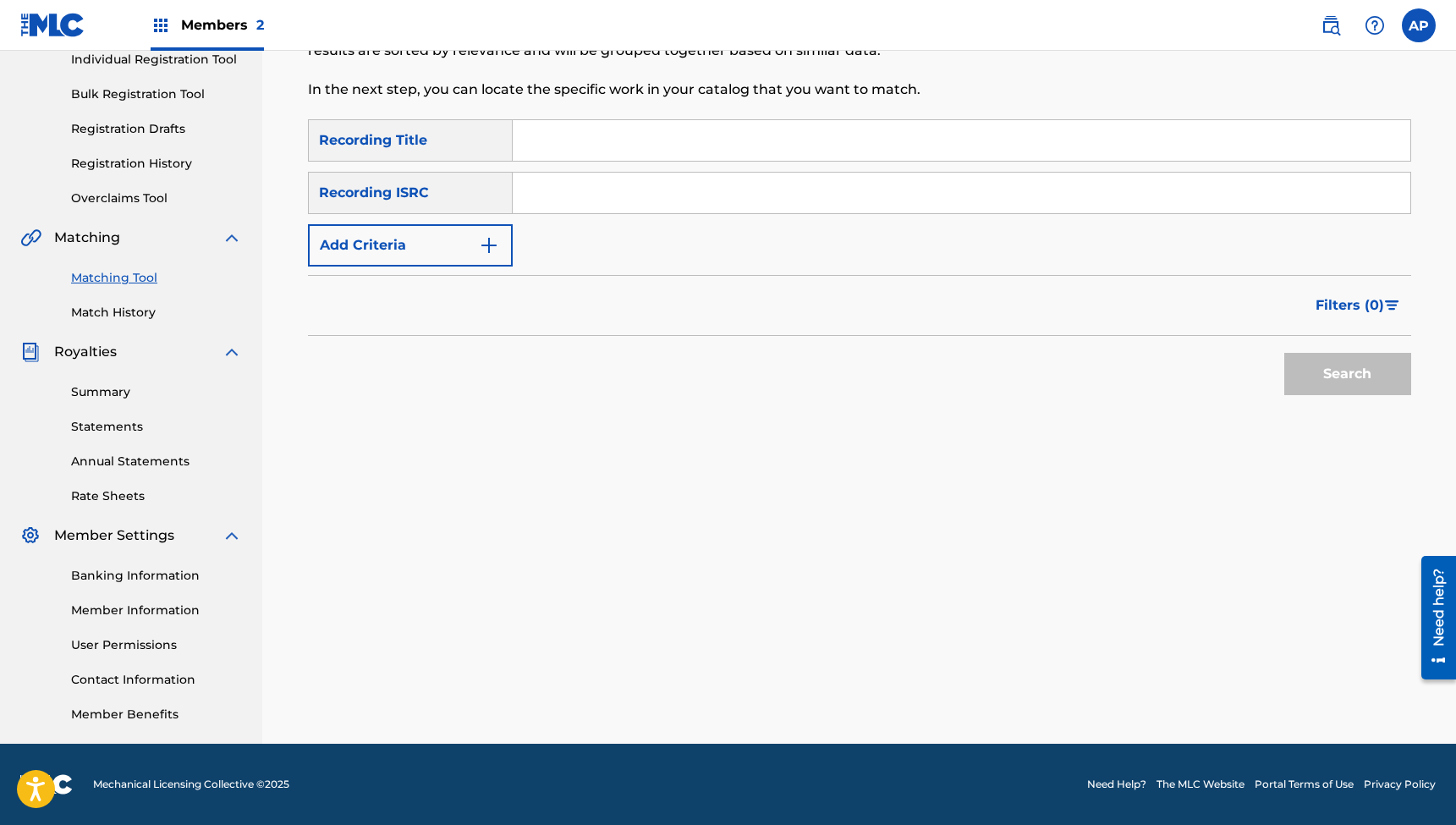
click at [613, 138] on input "Search Form" at bounding box center [961, 141] width 898 height 41
paste input ""I Can't Even Think Without It (feat. [PERSON_NAME] & [PERSON_NAME])""
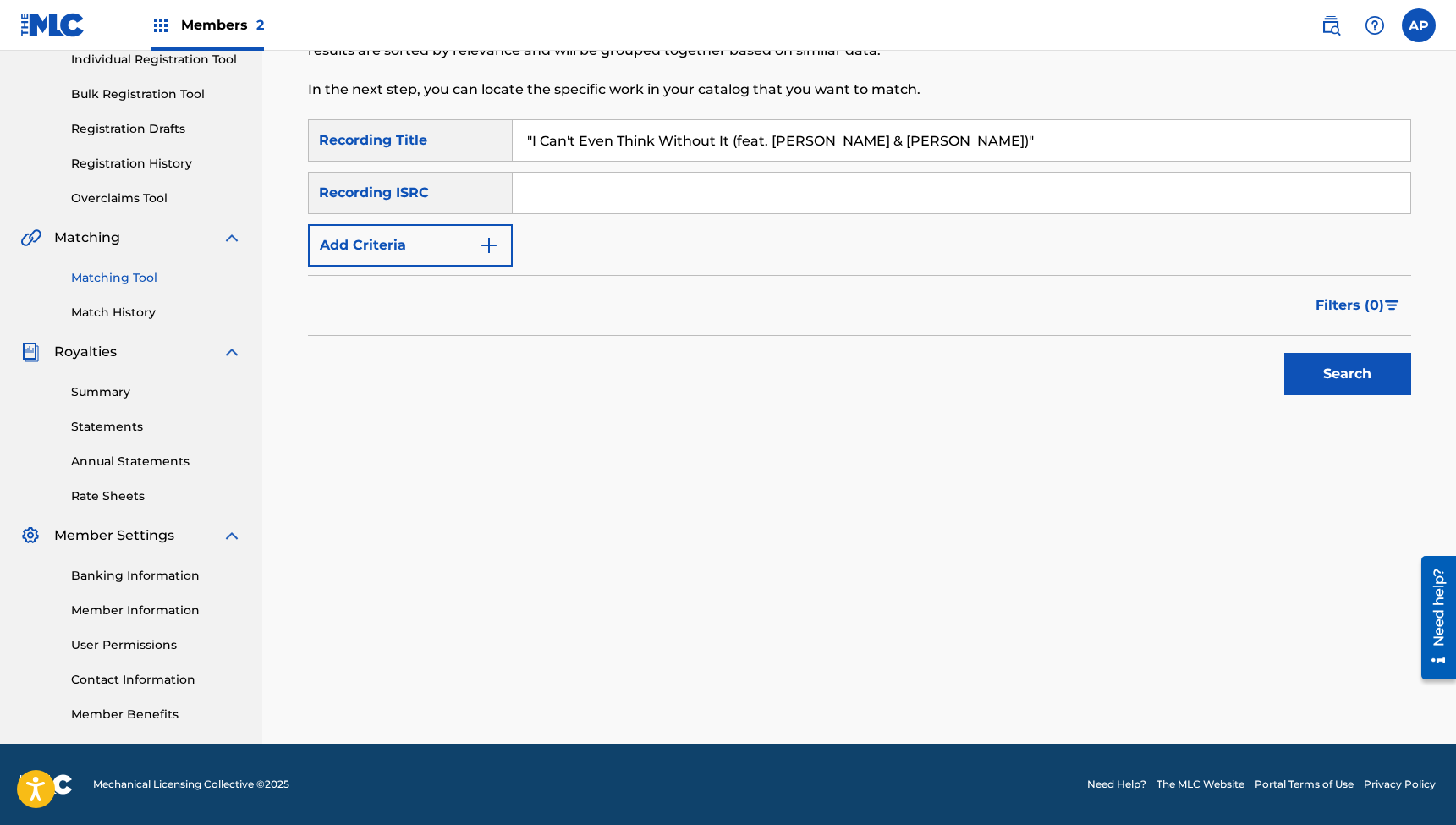
type input ""I Can't Even Think Without It (feat. [PERSON_NAME] & [PERSON_NAME])""
click at [593, 184] on input "Search Form" at bounding box center [961, 193] width 898 height 41
paste input "QZES82478237"
type input "QZES82478237"
click at [1347, 374] on button "Search" at bounding box center [1347, 375] width 127 height 43
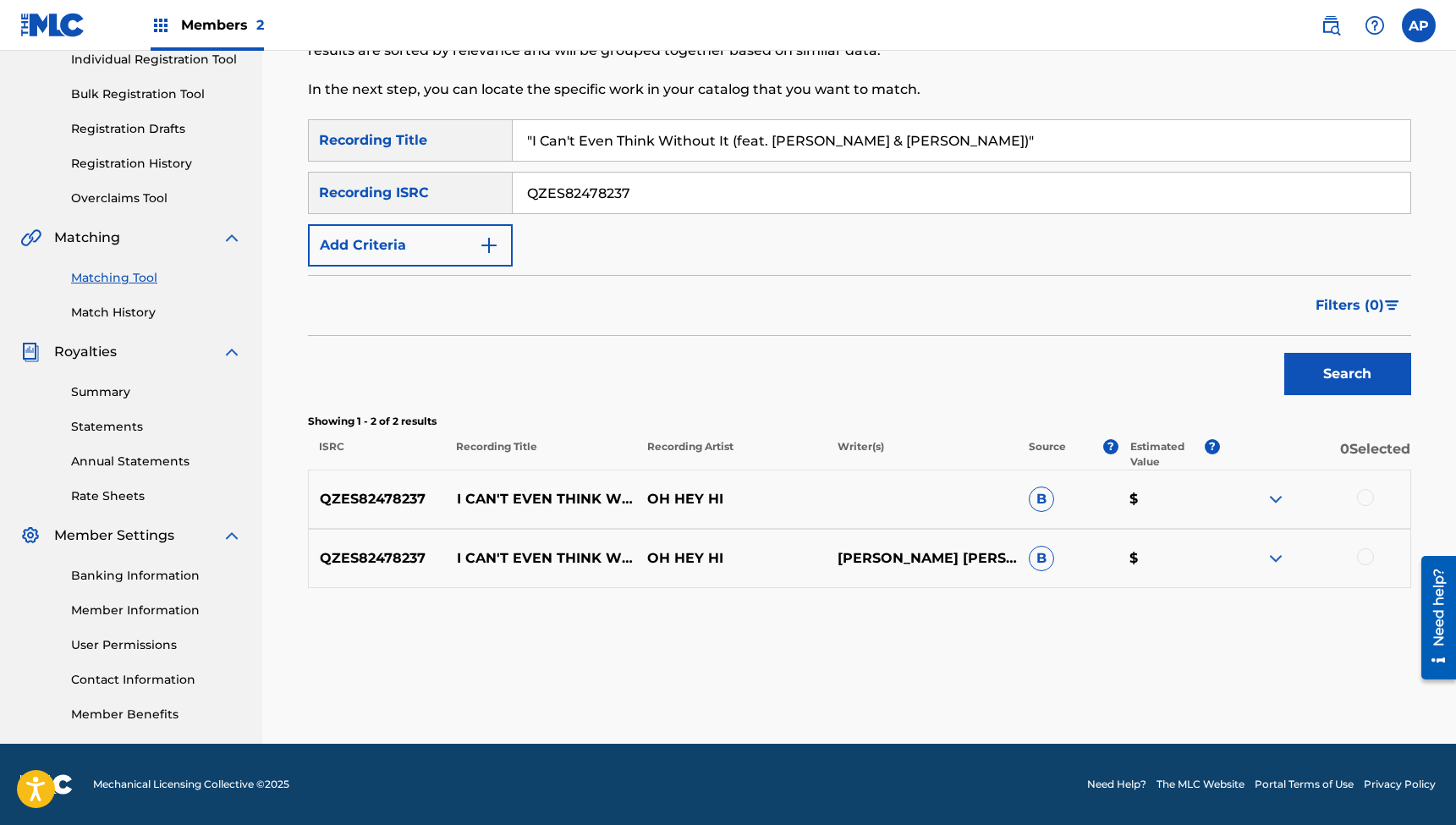
click at [1364, 497] on div at bounding box center [1365, 498] width 17 height 17
click at [1365, 552] on div at bounding box center [1365, 557] width 17 height 17
click at [1191, 686] on button "Match 2 Groups" at bounding box center [1189, 687] width 187 height 43
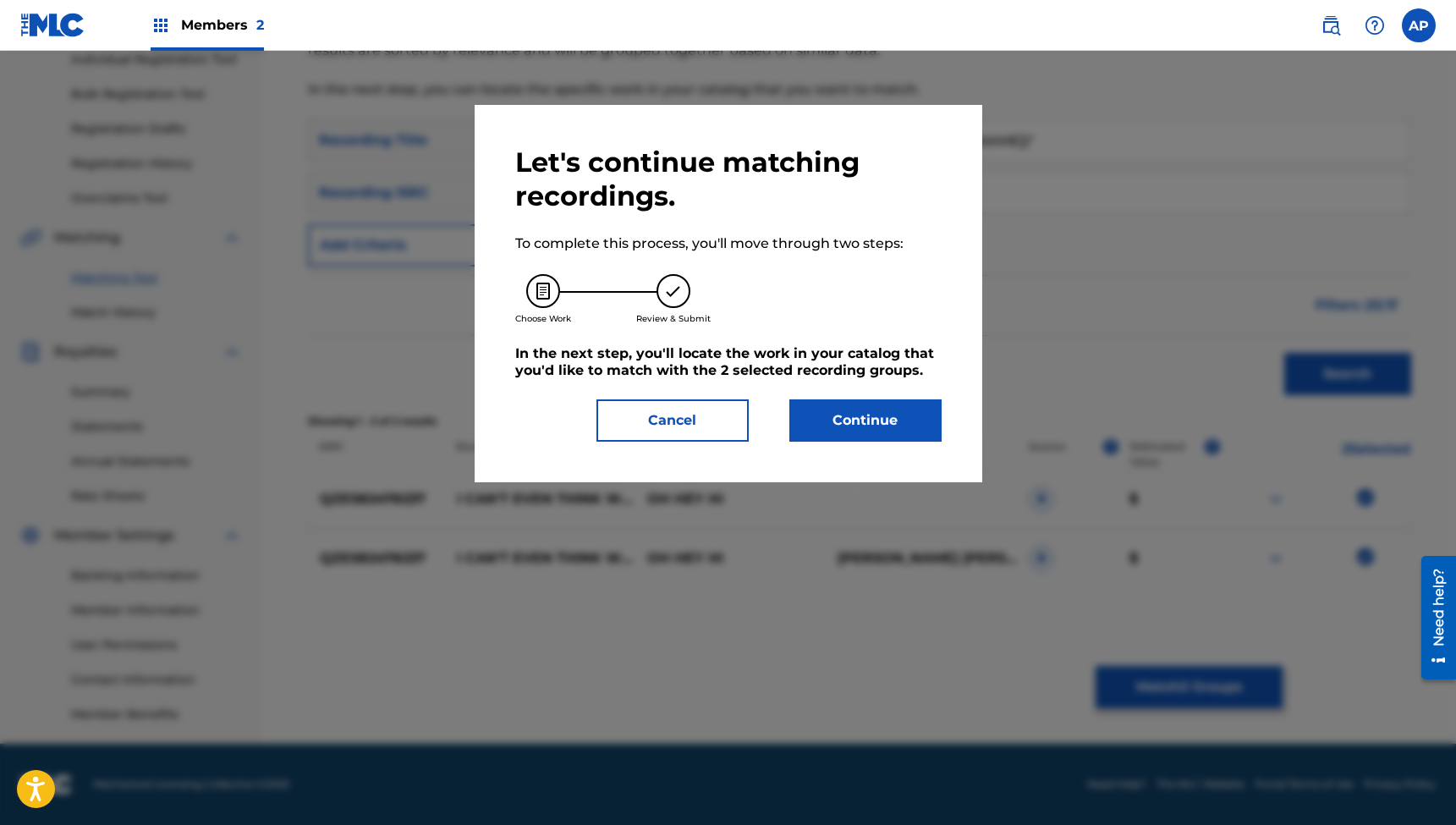
click at [869, 421] on button "Continue" at bounding box center [865, 421] width 153 height 43
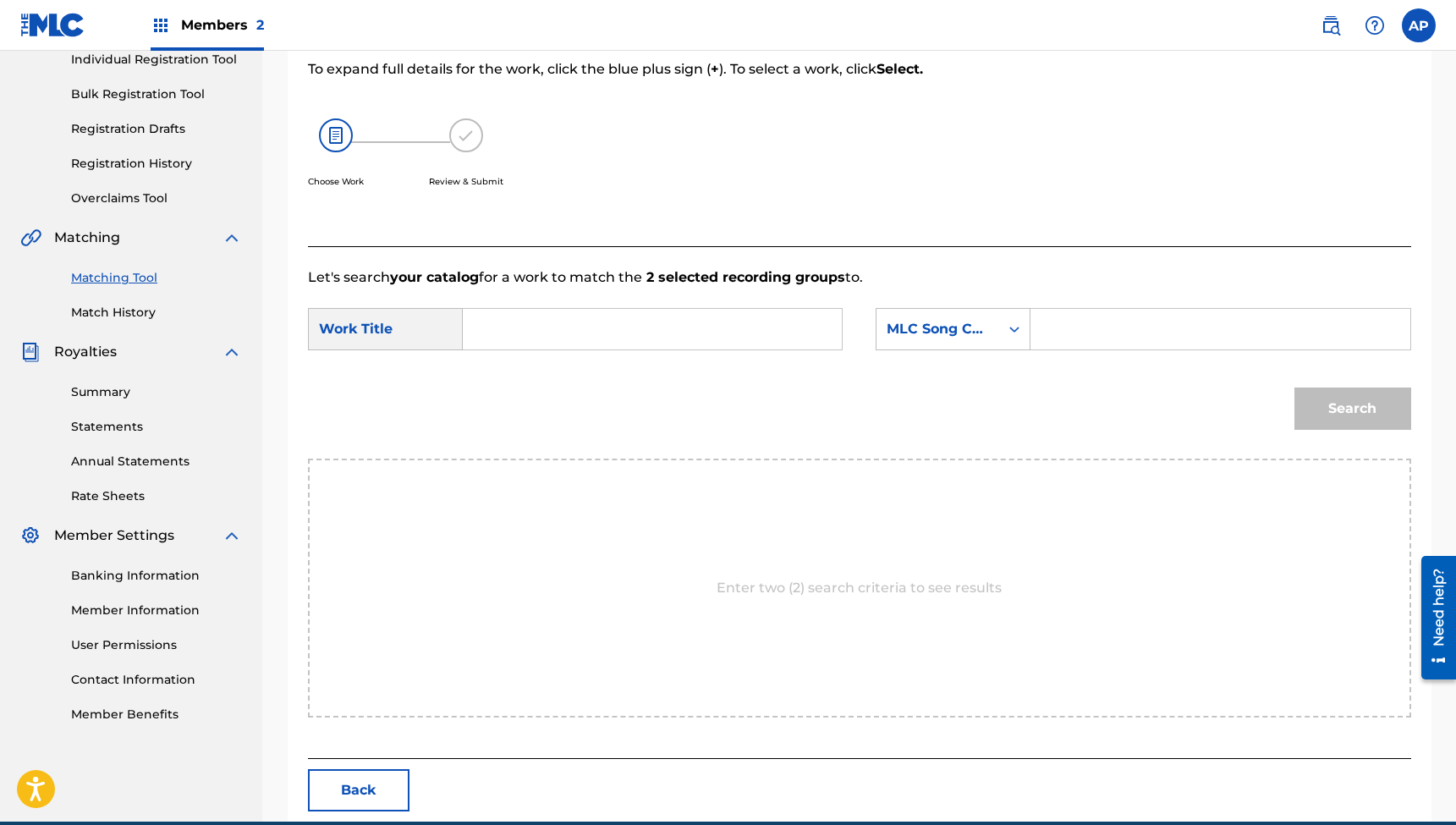
click at [739, 321] on input "Search Form" at bounding box center [652, 329] width 350 height 41
paste input ""I Can't Even Think Without It (feat. [PERSON_NAME] & [PERSON_NAME])""
type input ""I Can't Even Think Without It (feat. [PERSON_NAME] & [PERSON_NAME])""
click at [1128, 336] on input "Search Form" at bounding box center [1219, 329] width 350 height 41
paste input "IH1H7L"
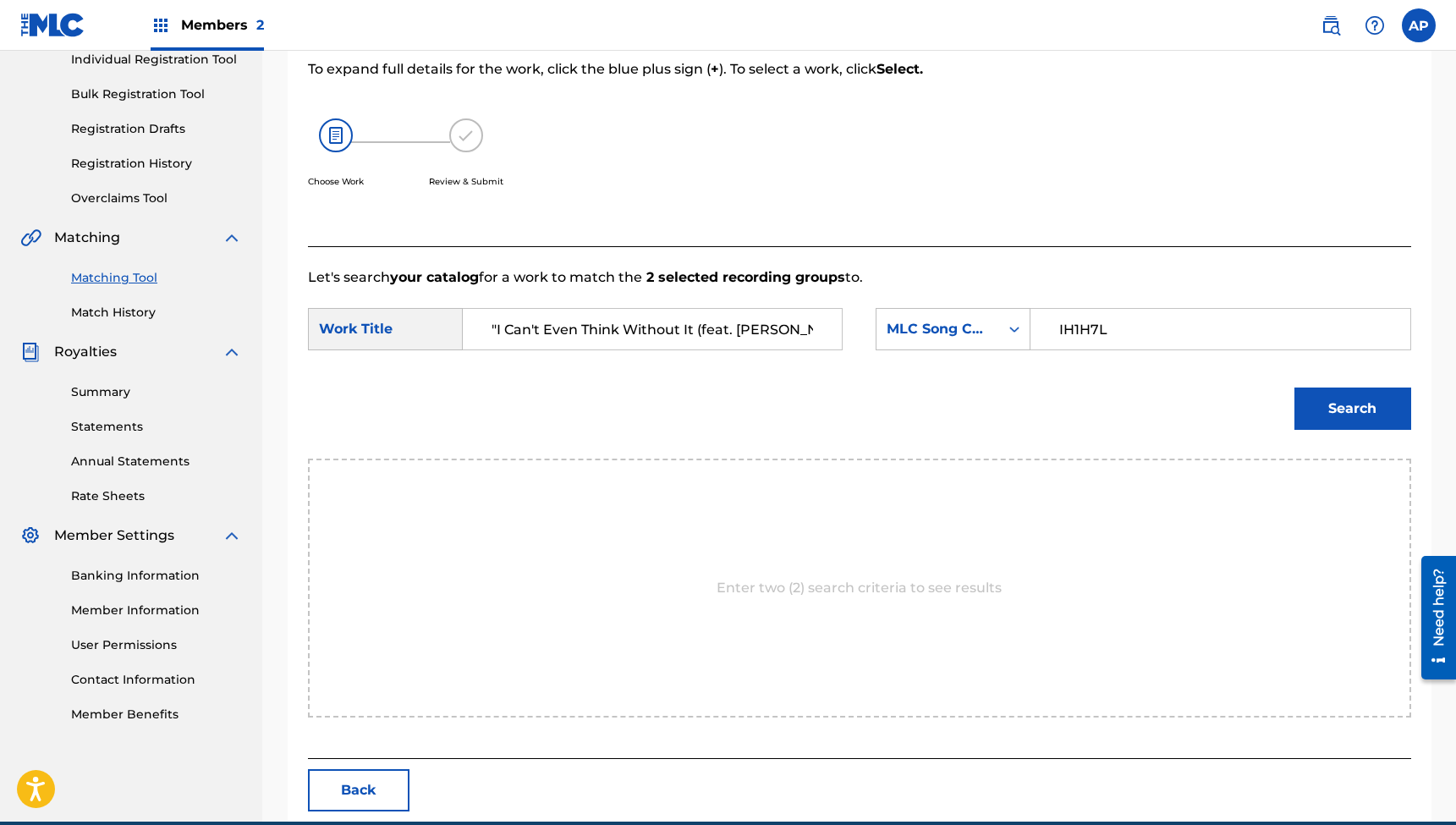
type input "IH1H7L"
click at [1337, 400] on button "Search" at bounding box center [1352, 409] width 116 height 43
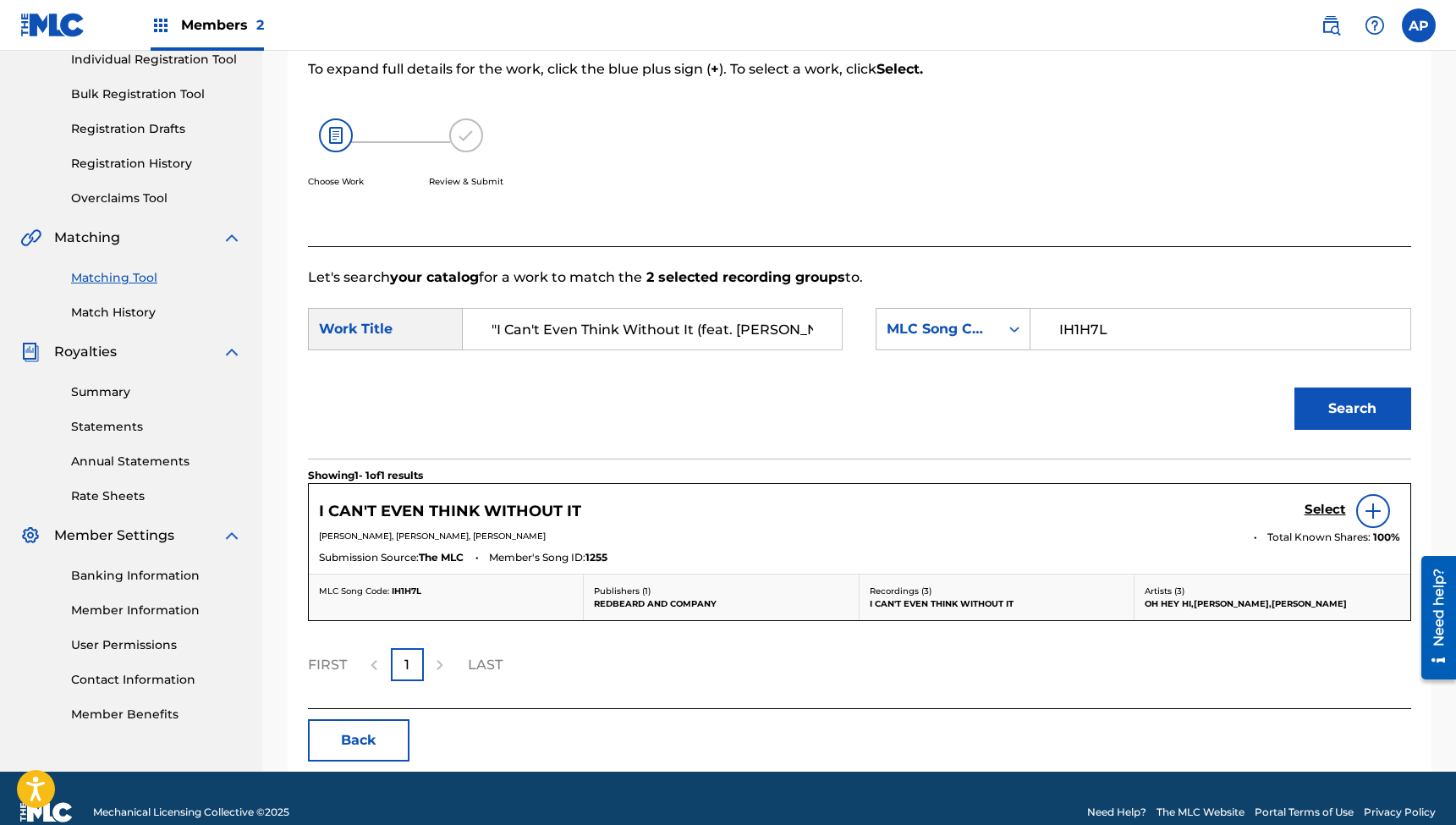
click at [1326, 505] on h5 "Select" at bounding box center [1325, 510] width 42 height 16
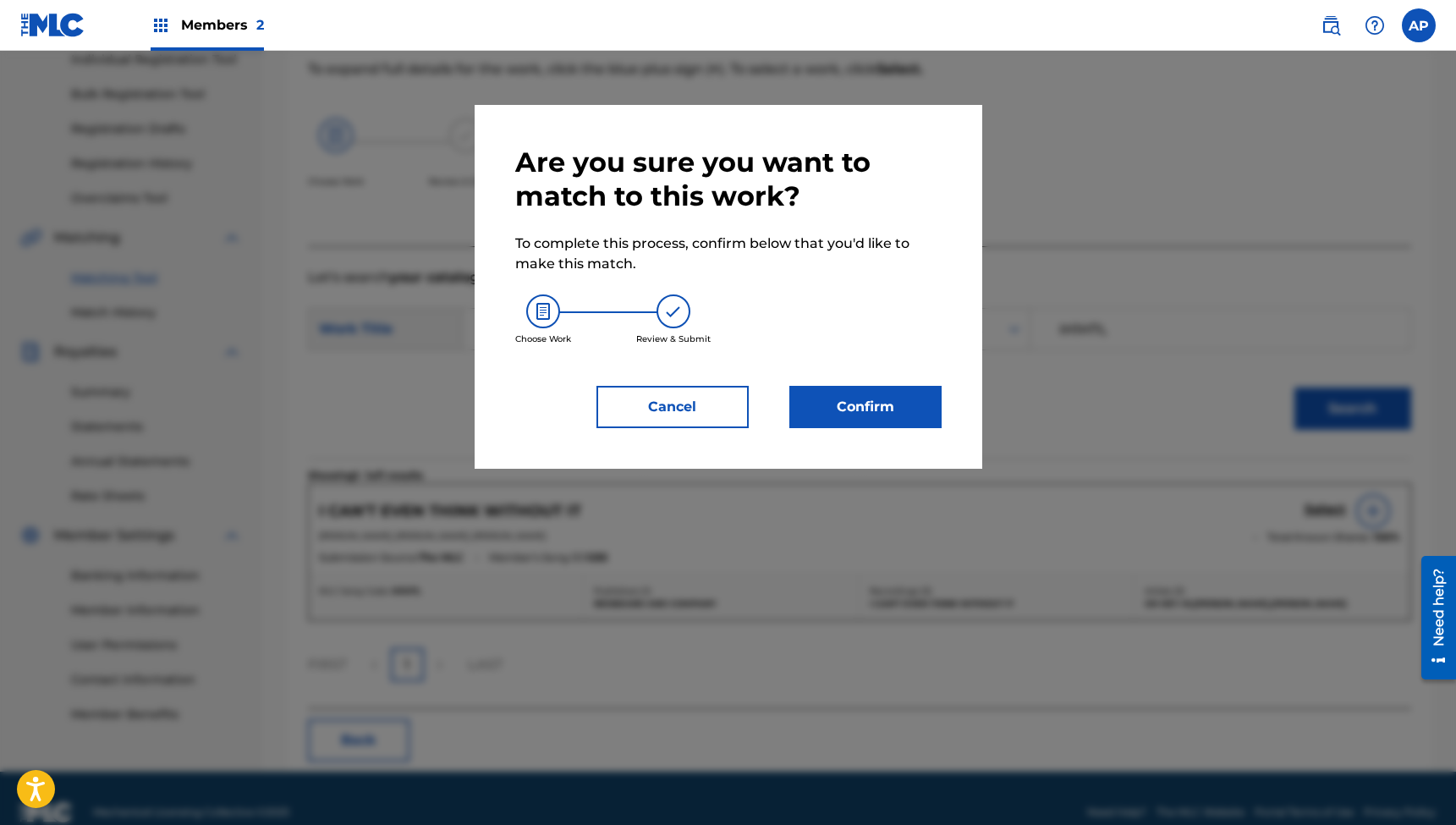
click at [870, 410] on button "Confirm" at bounding box center [865, 407] width 153 height 43
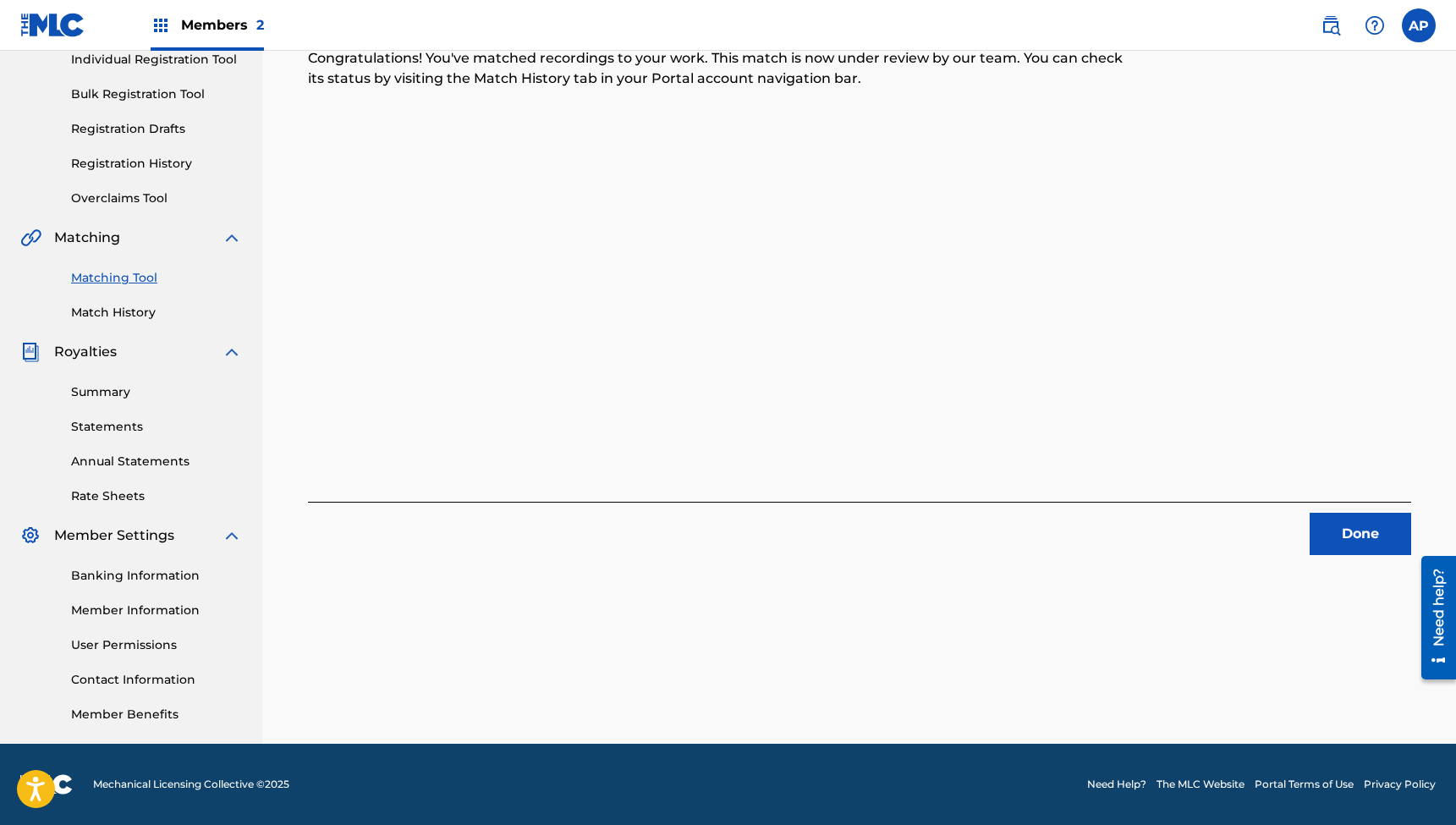
click at [1340, 538] on button "Done" at bounding box center [1361, 535] width 102 height 43
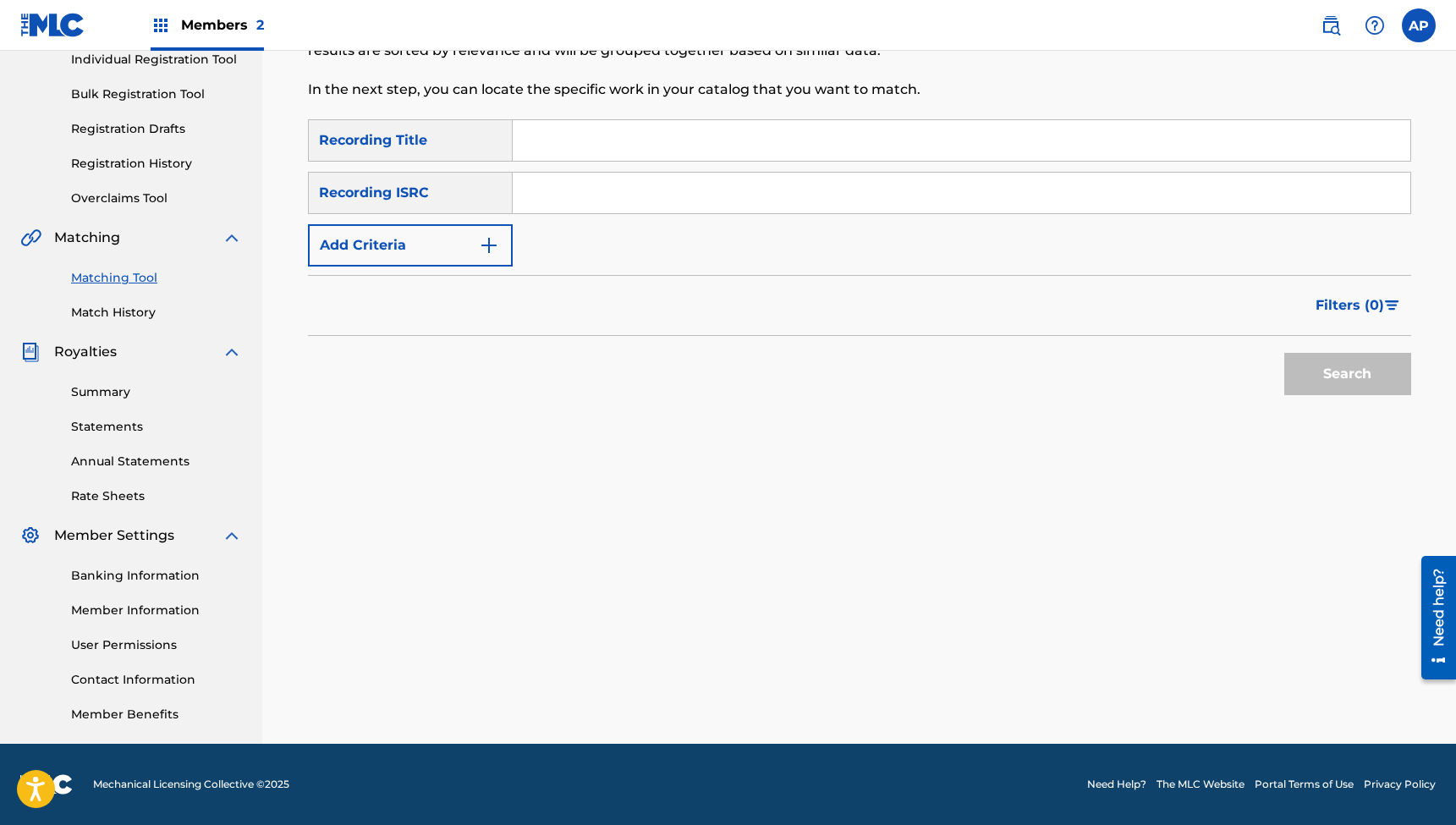
click at [618, 149] on input "Search Form" at bounding box center [961, 141] width 898 height 41
paste input ""Stars (feat. [PERSON_NAME])""
type input ""Stars (feat. [PERSON_NAME])""
click at [567, 204] on input "Search Form" at bounding box center [961, 193] width 898 height 41
paste input "QZES52445330"
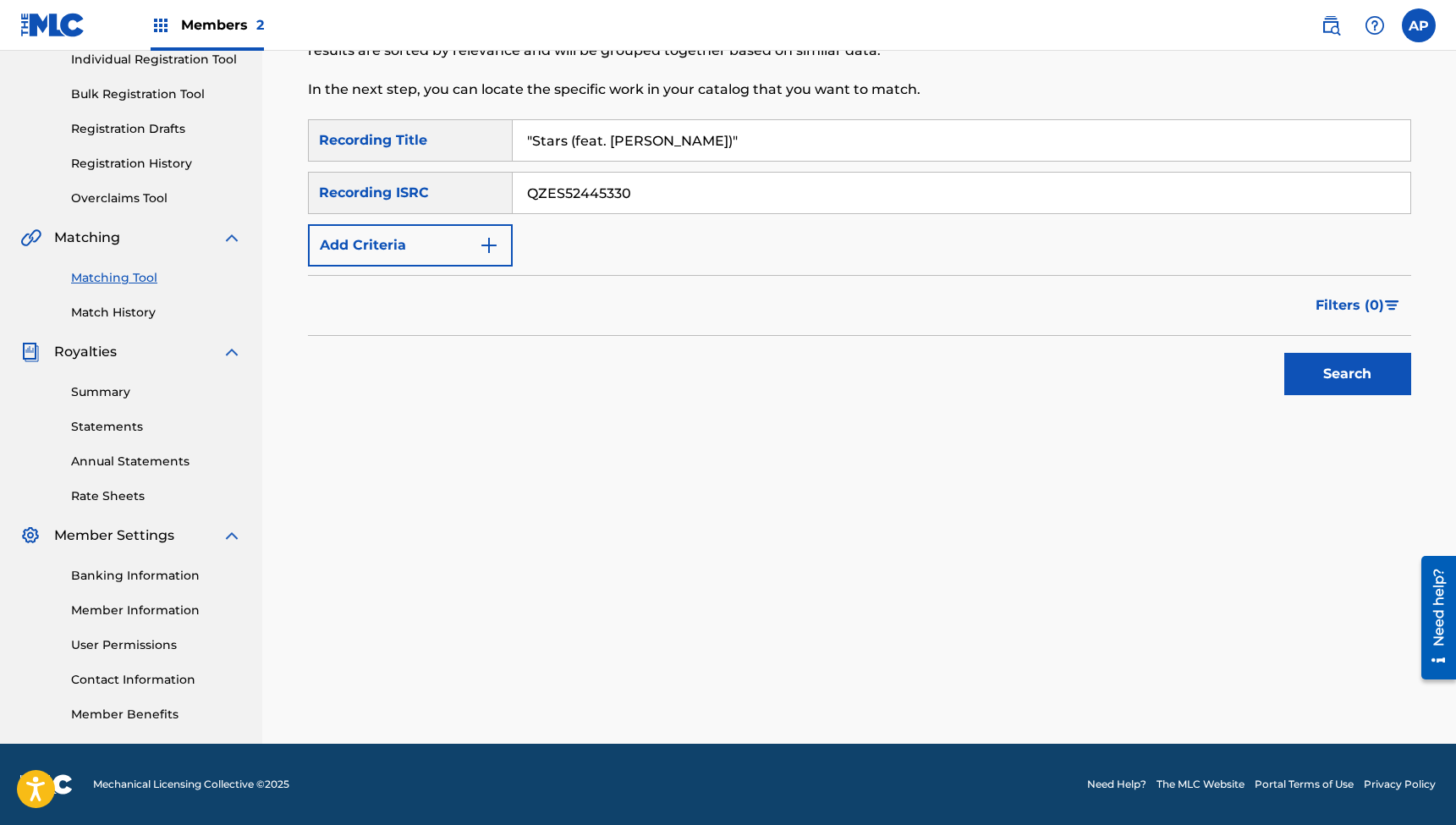
type input "QZES52445330"
click at [1347, 374] on button "Search" at bounding box center [1347, 375] width 127 height 43
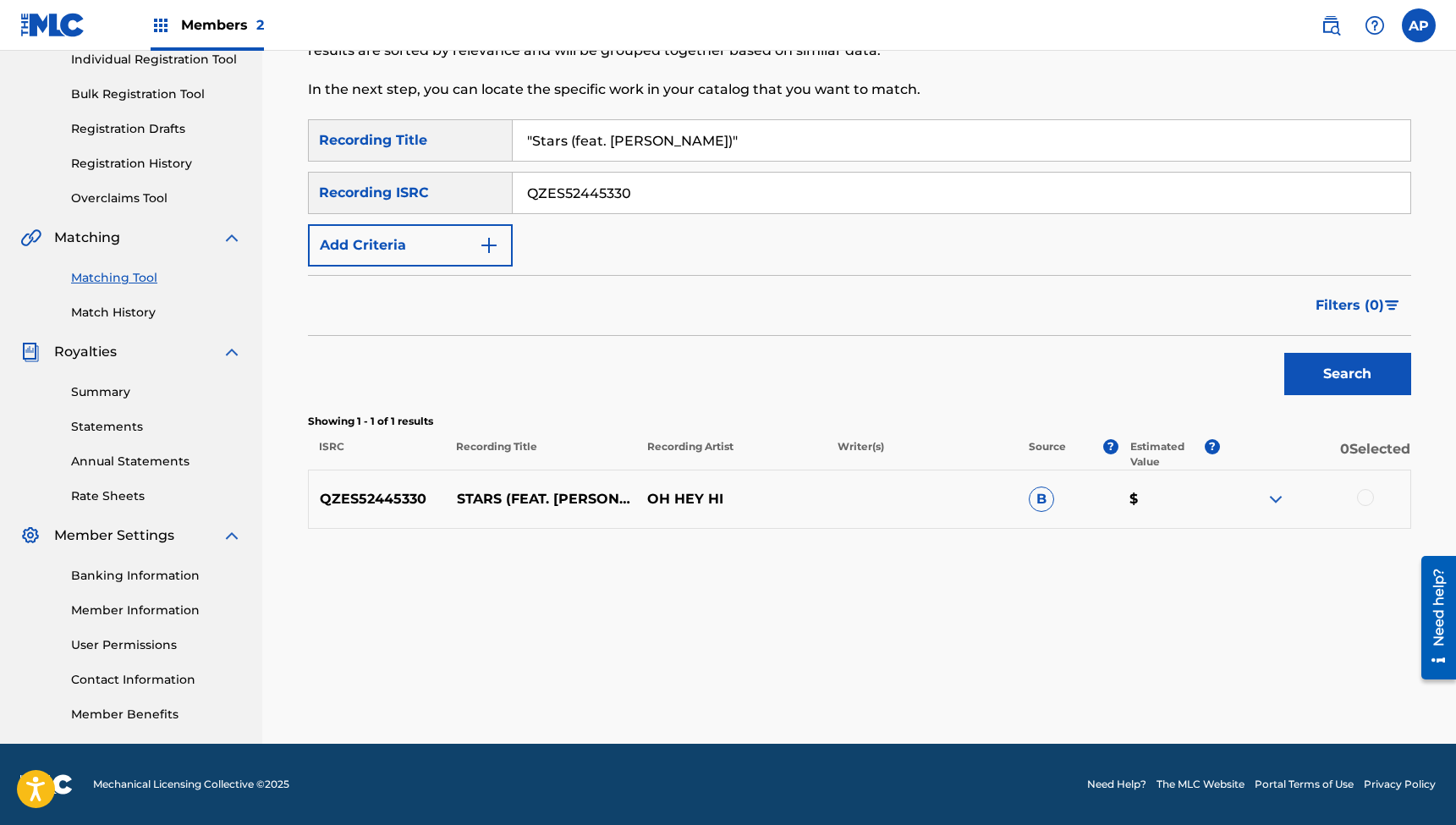
click at [1364, 496] on div at bounding box center [1365, 498] width 17 height 17
click at [1188, 686] on button "Match 1 Group" at bounding box center [1189, 687] width 187 height 43
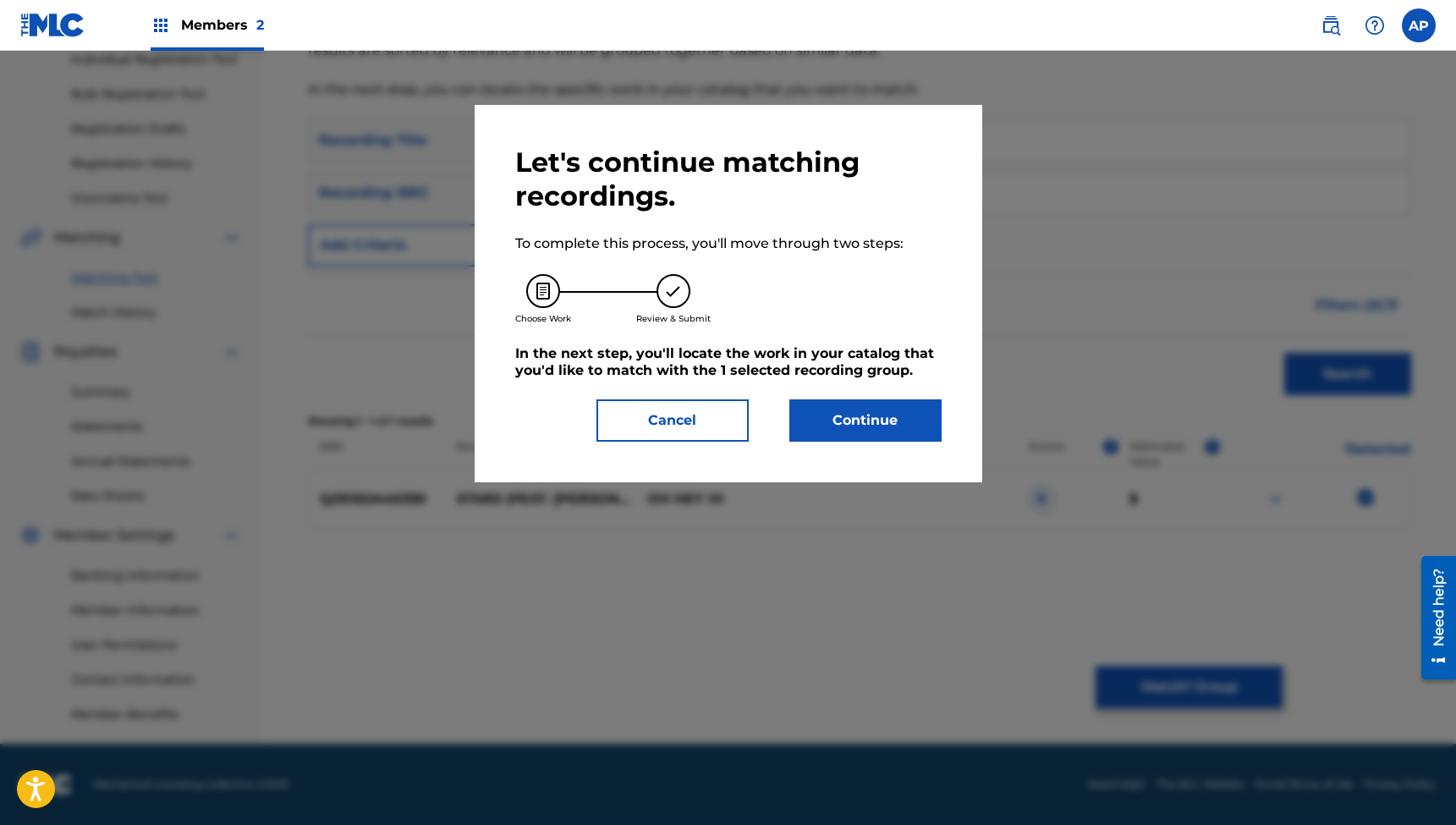
click at [863, 425] on button "Continue" at bounding box center [865, 421] width 153 height 43
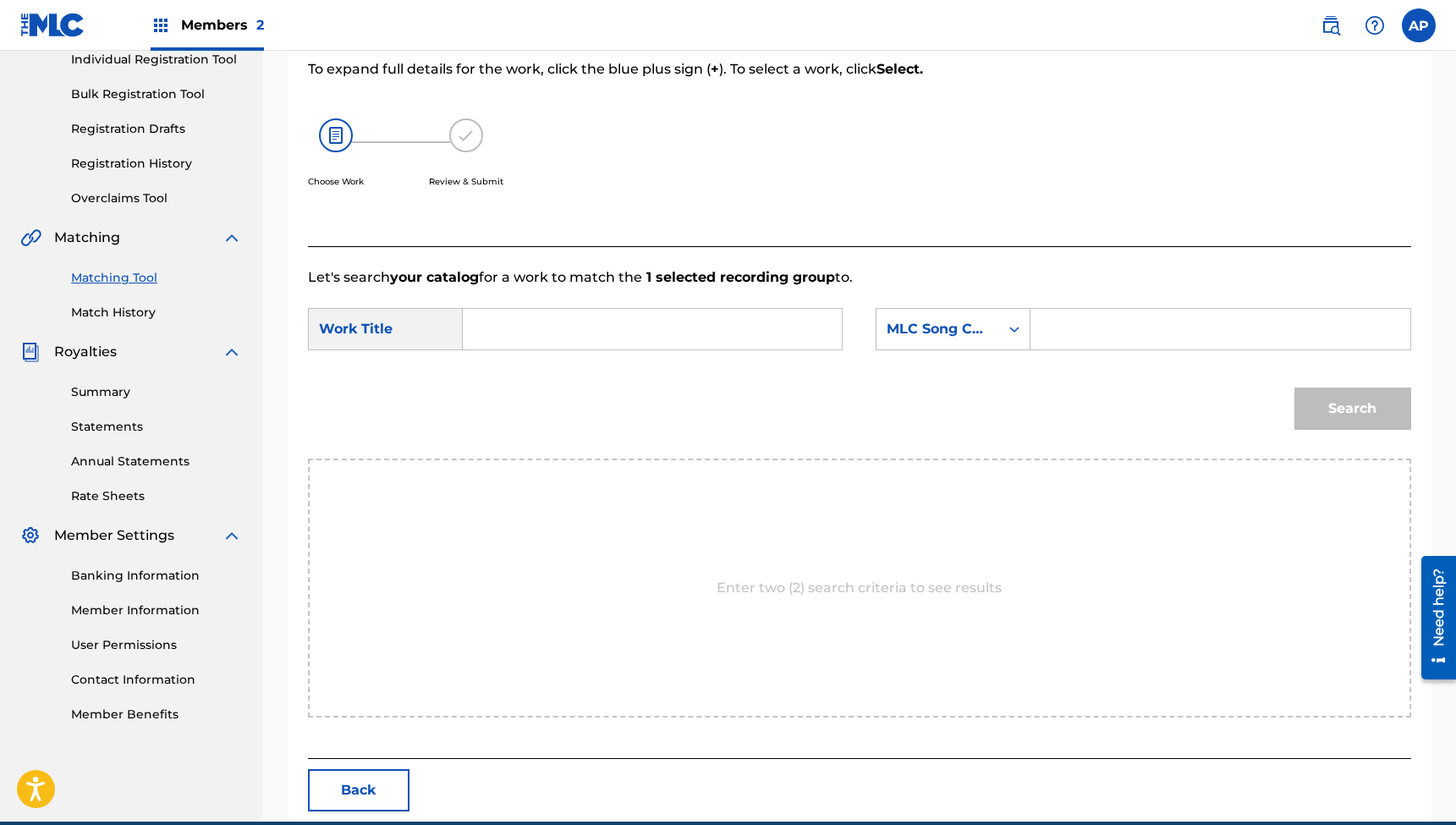
click at [623, 325] on input "Search Form" at bounding box center [652, 329] width 350 height 41
paste input ""Stars (feat. [PERSON_NAME])""
type input ""Stars (feat. [PERSON_NAME])""
click at [1089, 326] on input "Search Form" at bounding box center [1219, 329] width 350 height 41
paste input "SB75TP"
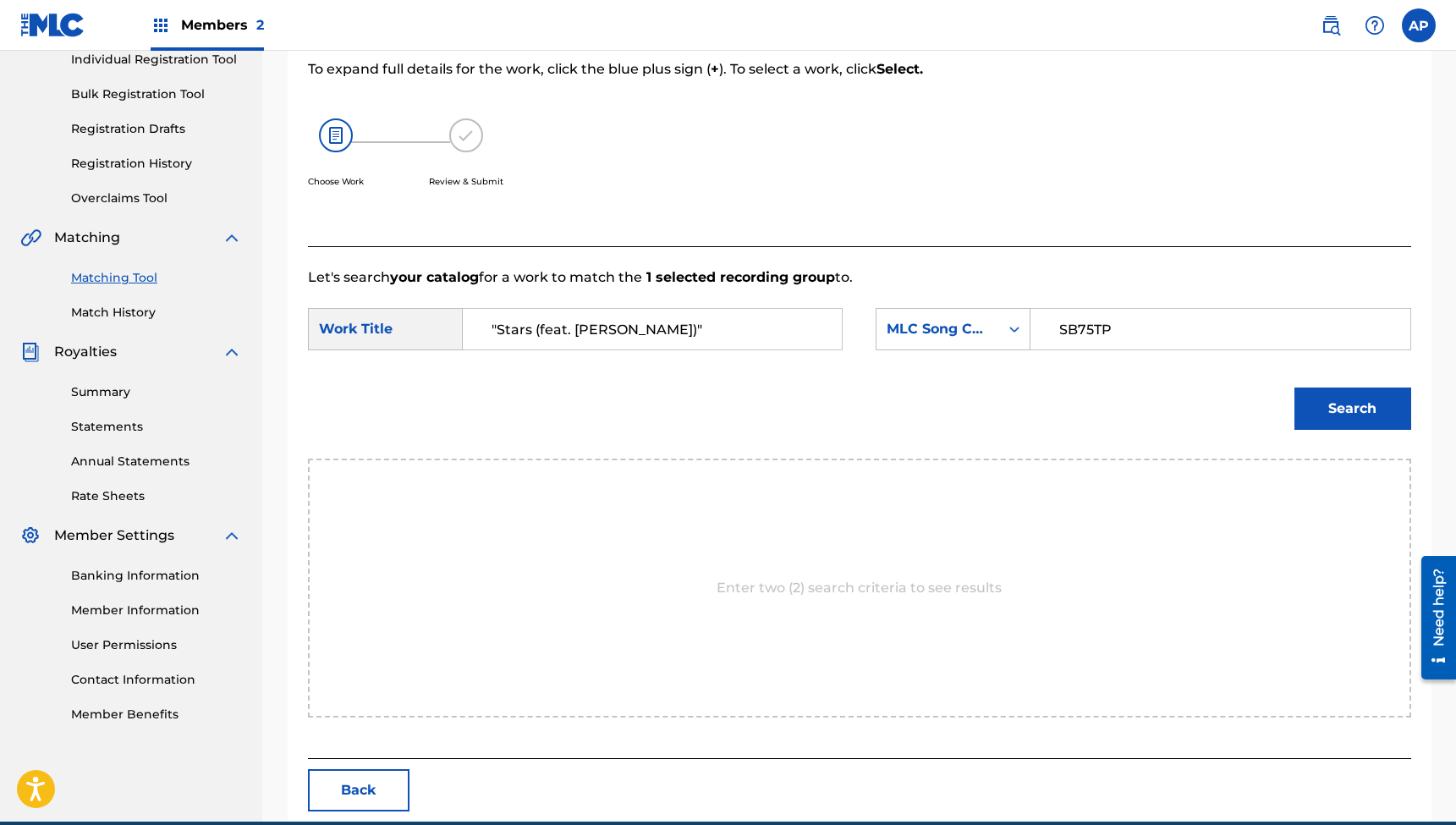
type input "SB75TP"
click at [1338, 426] on button "Search" at bounding box center [1352, 409] width 116 height 43
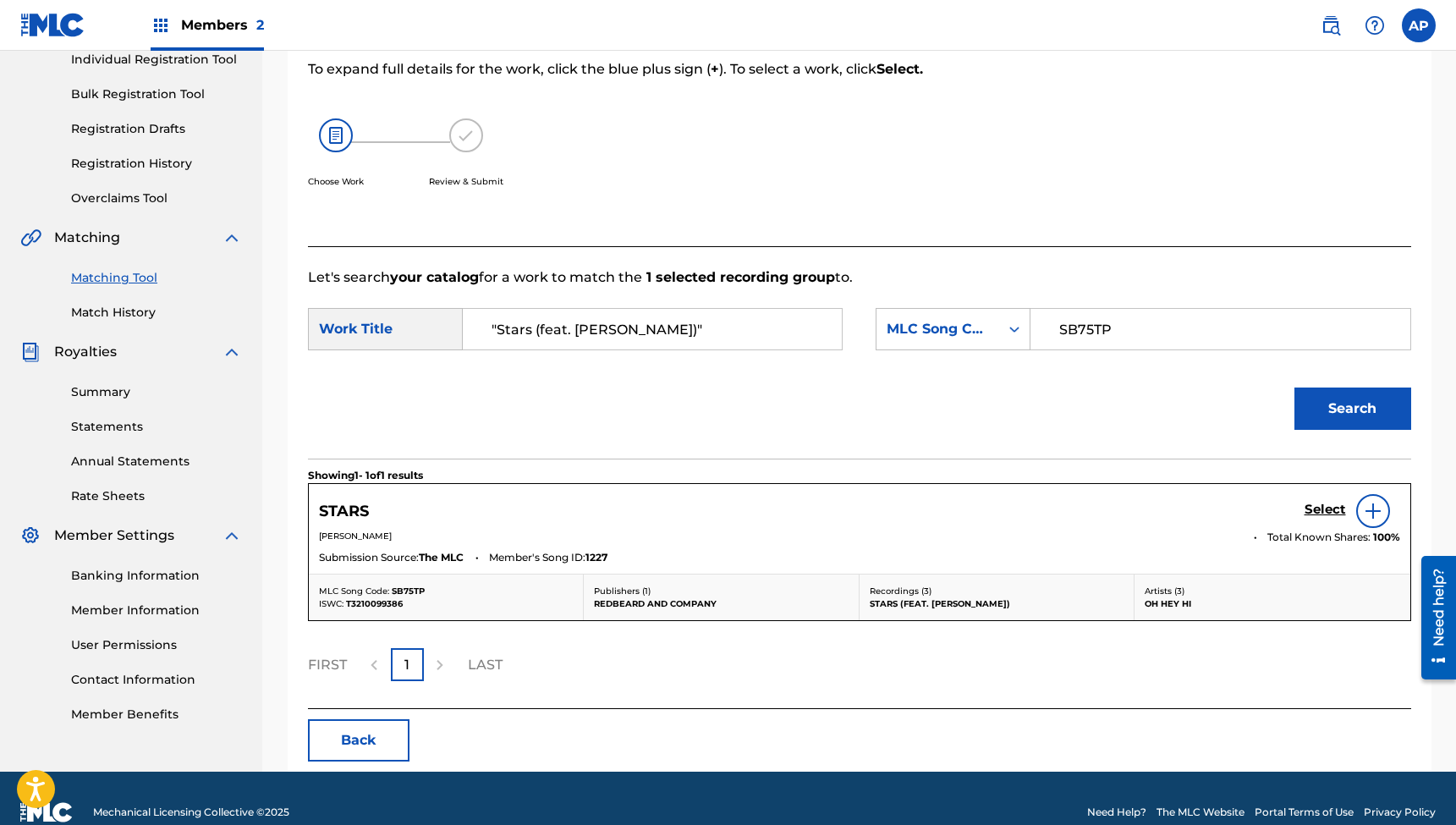
click at [1322, 513] on h5 "Select" at bounding box center [1325, 510] width 42 height 16
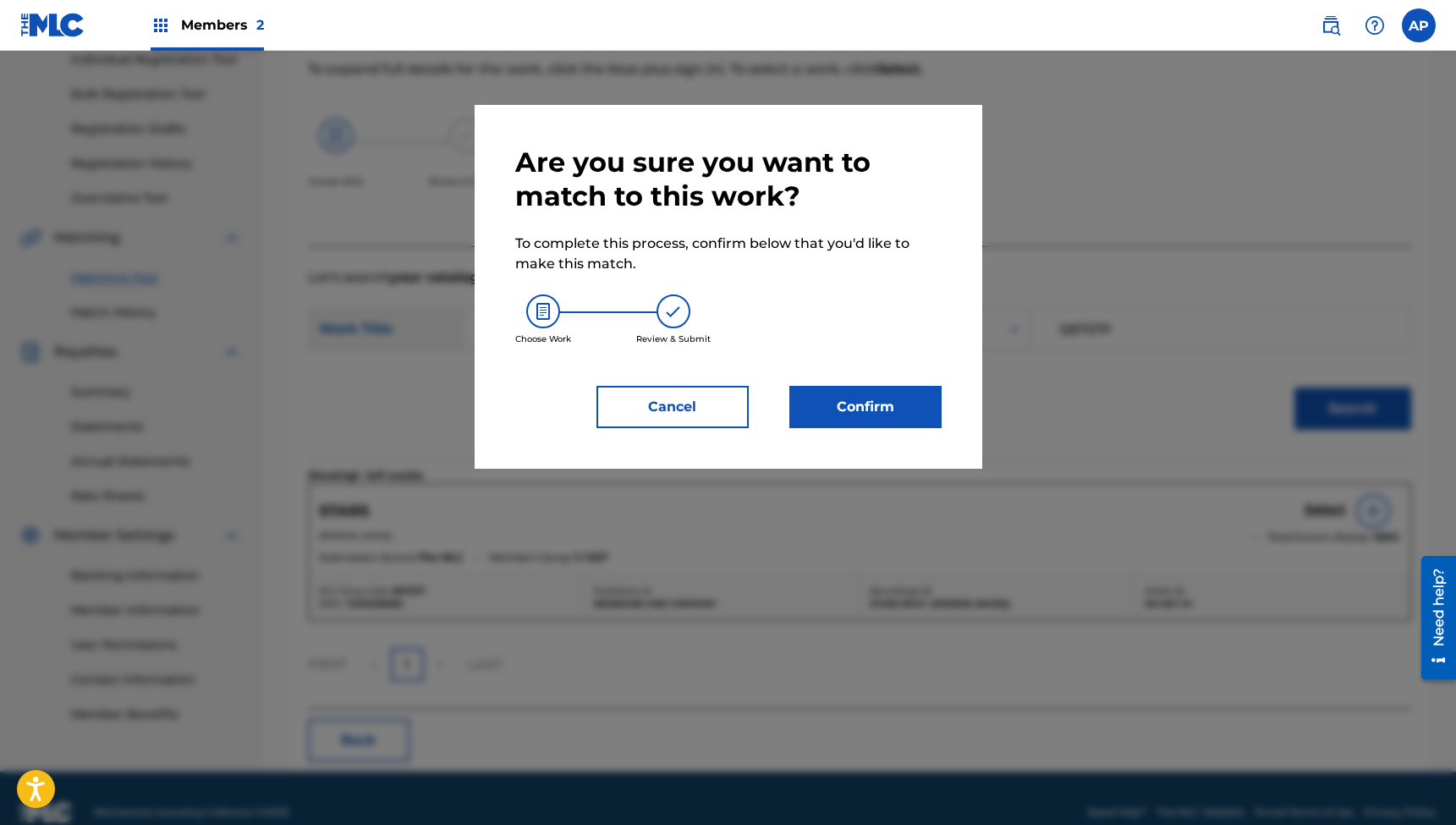
click at [858, 397] on button "Confirm" at bounding box center [865, 407] width 153 height 43
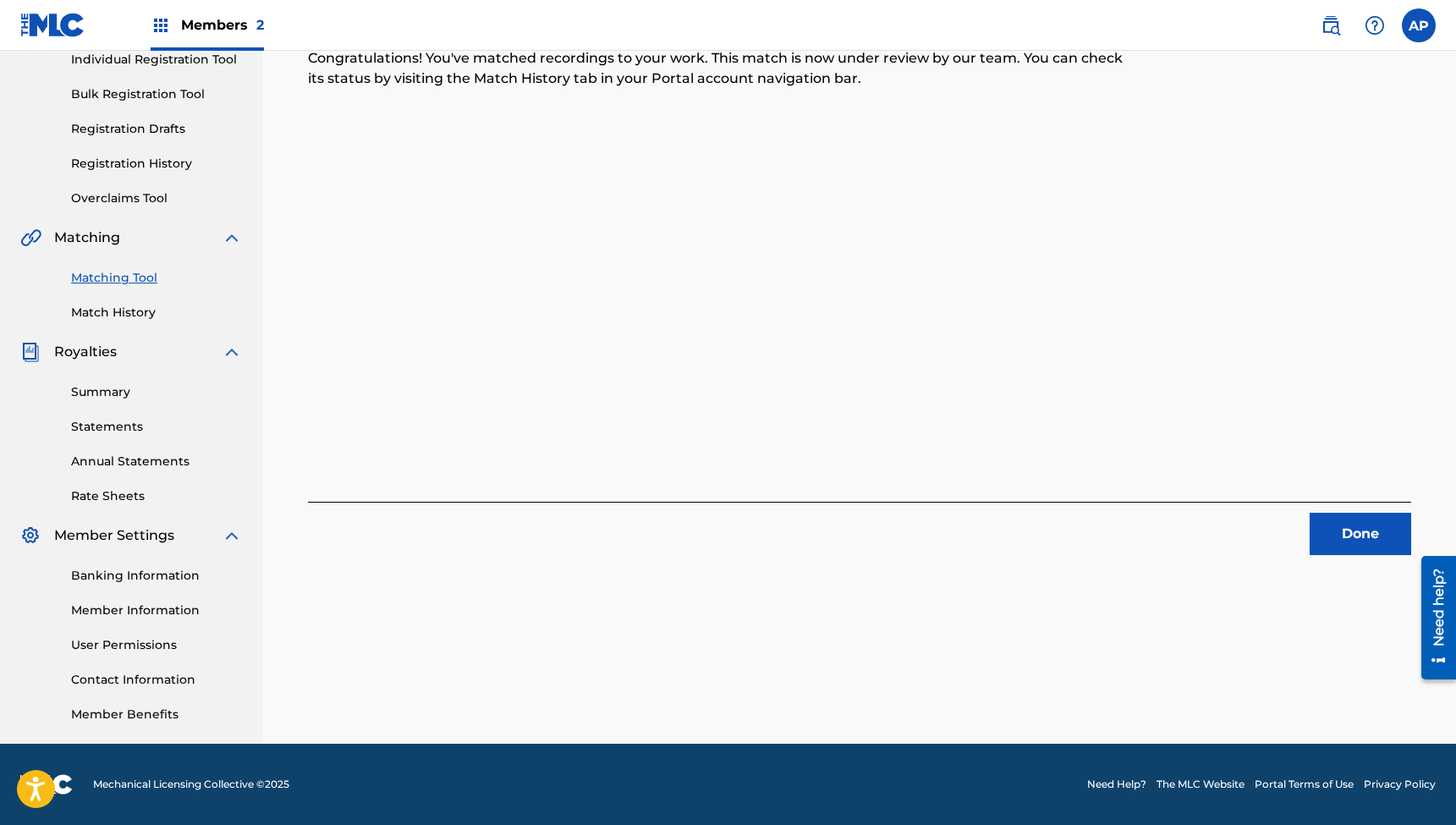
click at [1349, 536] on button "Done" at bounding box center [1361, 535] width 102 height 43
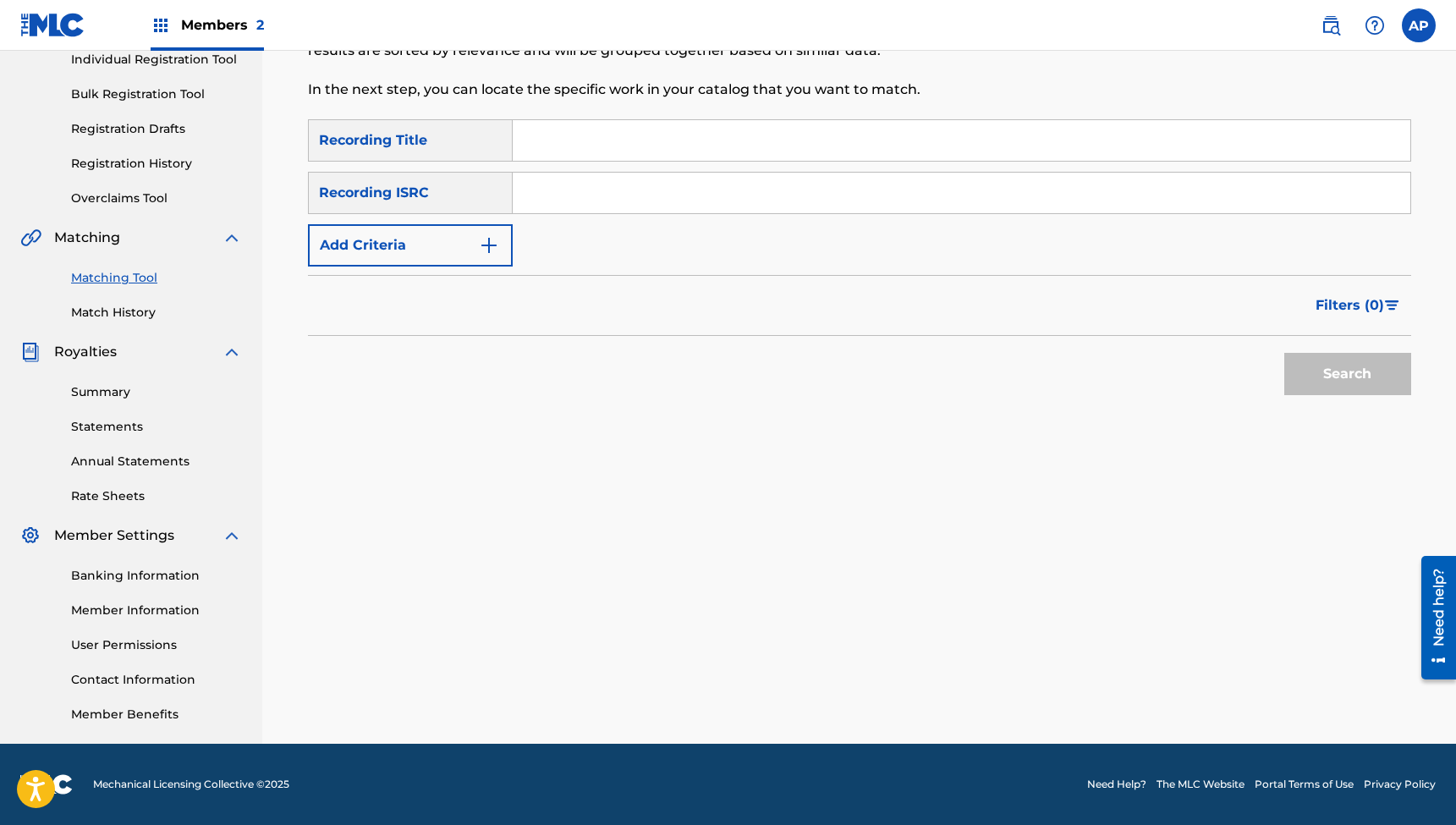
click at [596, 129] on input "Search Form" at bounding box center [961, 141] width 898 height 41
paste input "Caught in a Melody"
type input "Caught in a Melody"
click at [603, 185] on input "Search Form" at bounding box center [961, 193] width 898 height 41
paste input "QZHN52411382"
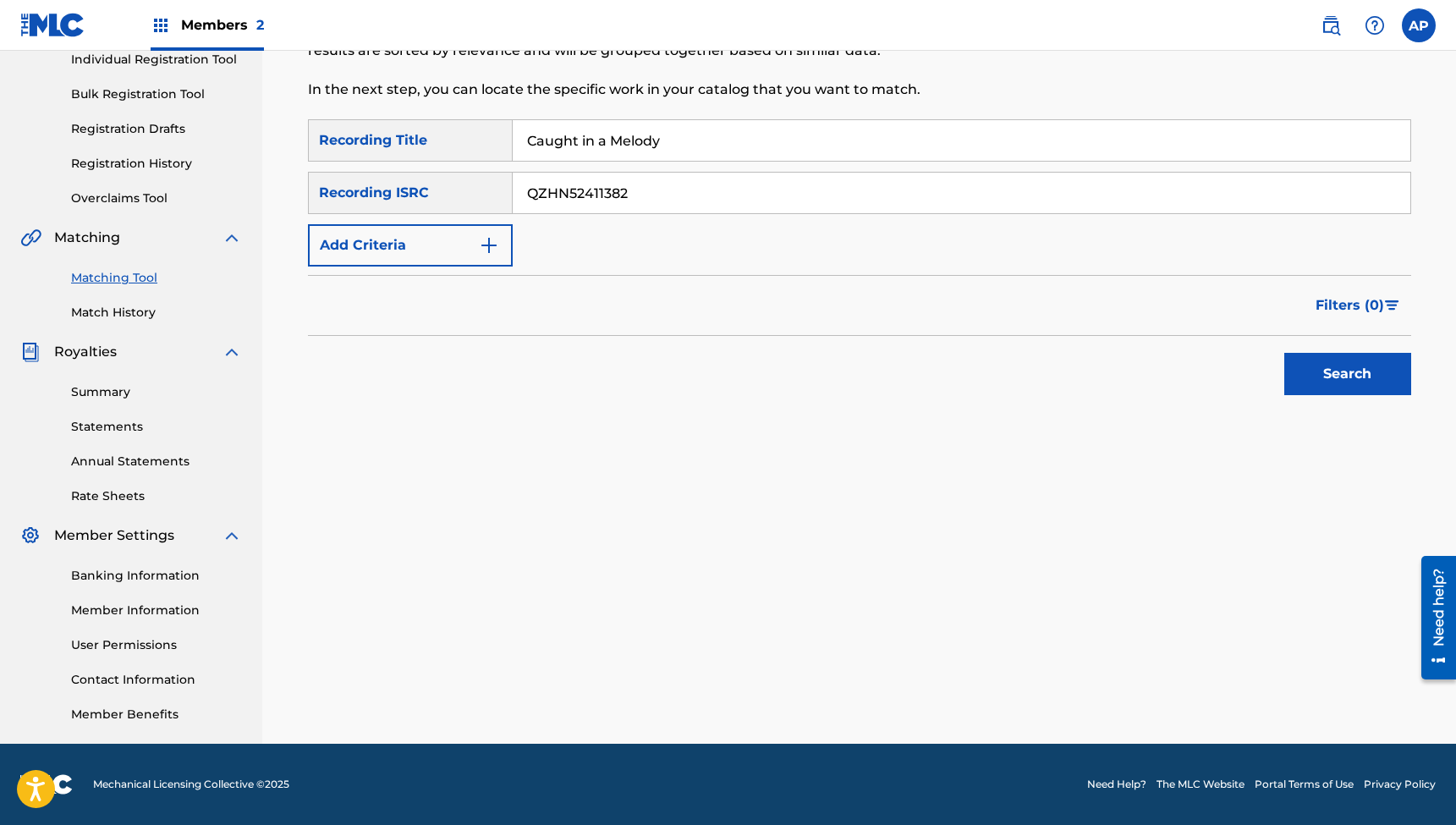
type input "QZHN52411382"
click at [1347, 374] on button "Search" at bounding box center [1347, 375] width 127 height 43
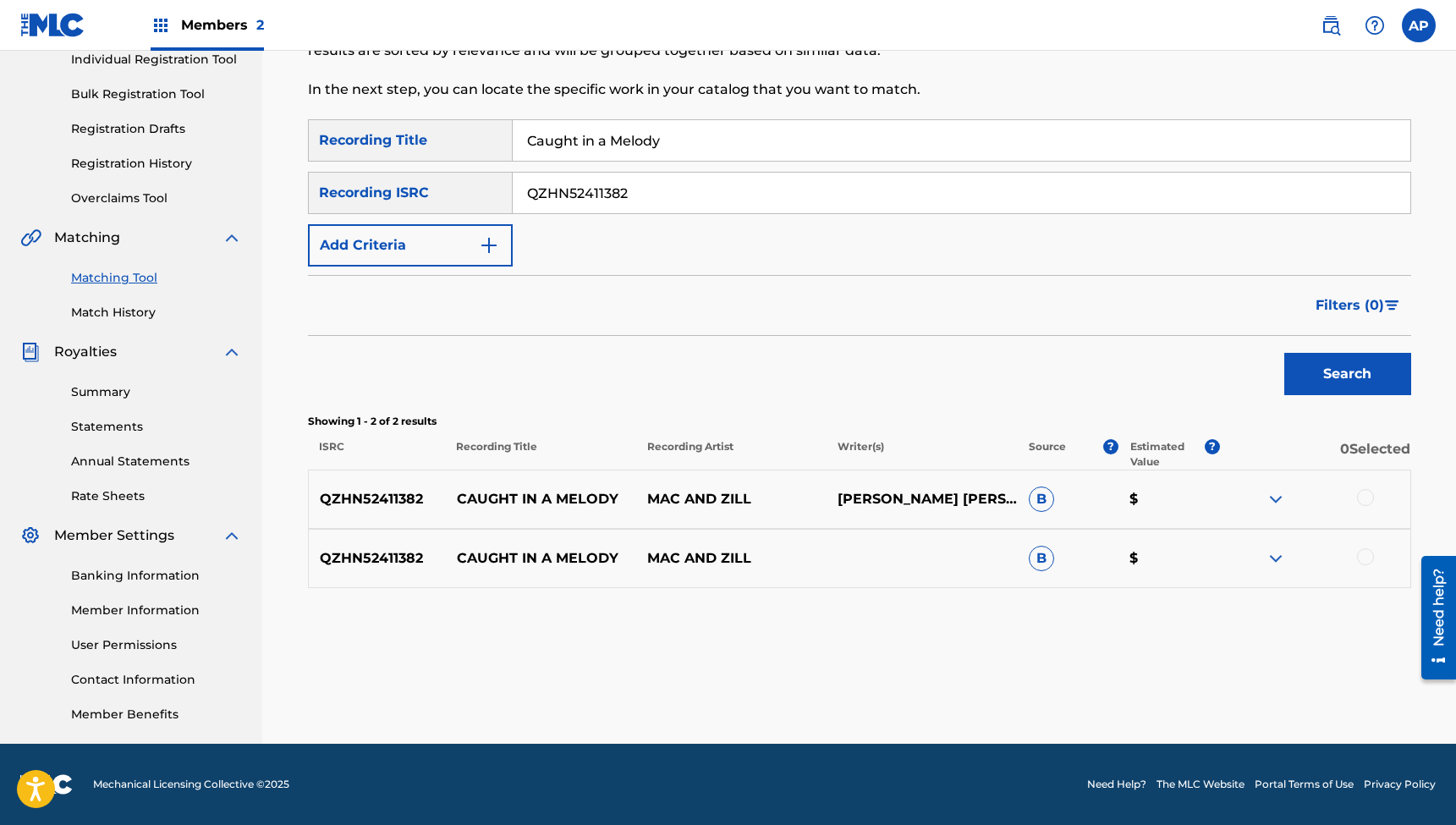
click at [1364, 494] on div at bounding box center [1365, 498] width 17 height 17
click at [1364, 553] on div at bounding box center [1365, 557] width 17 height 17
click at [1187, 683] on button "Match 2 Groups" at bounding box center [1189, 687] width 187 height 43
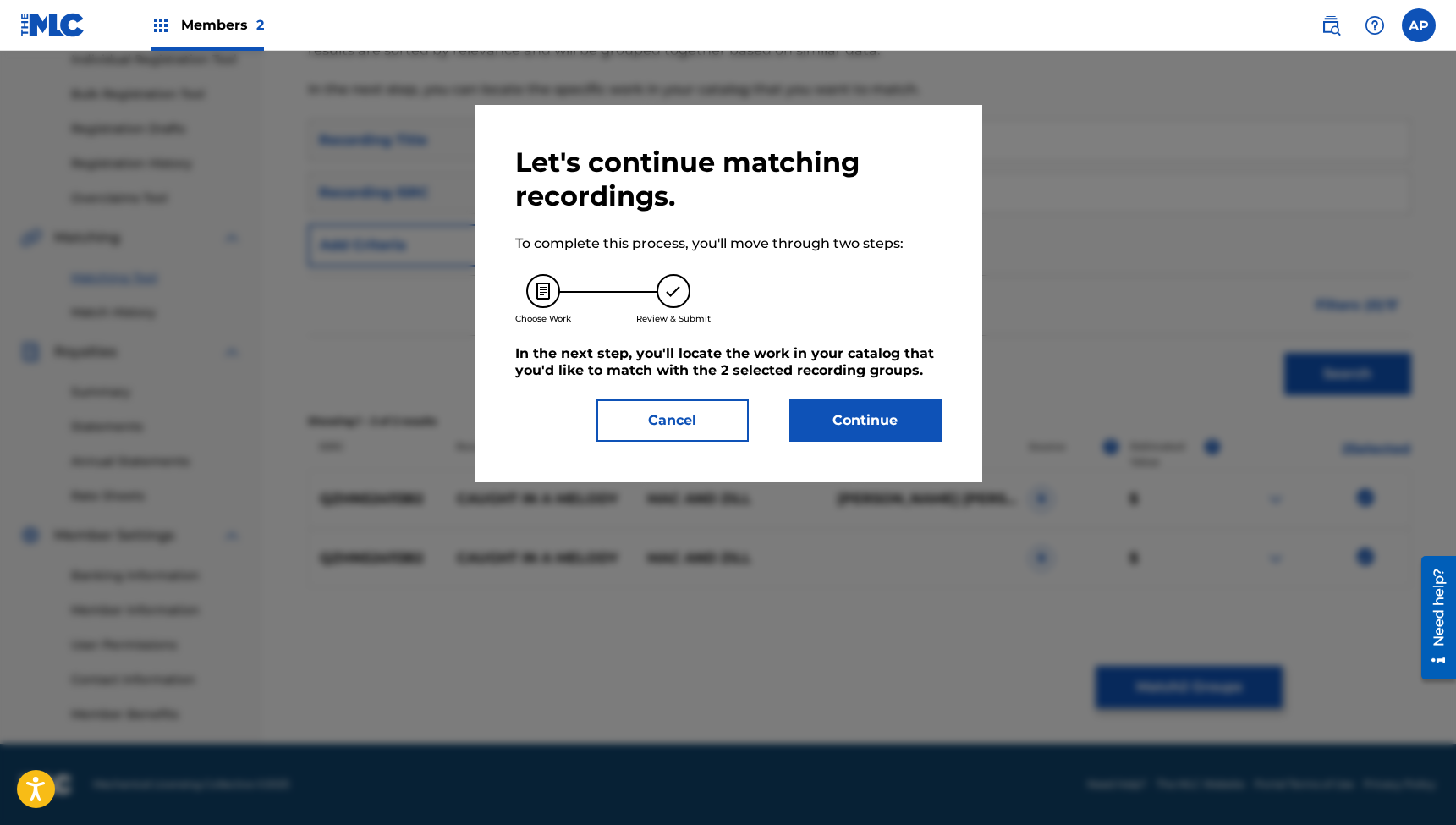
click at [852, 422] on button "Continue" at bounding box center [865, 421] width 153 height 43
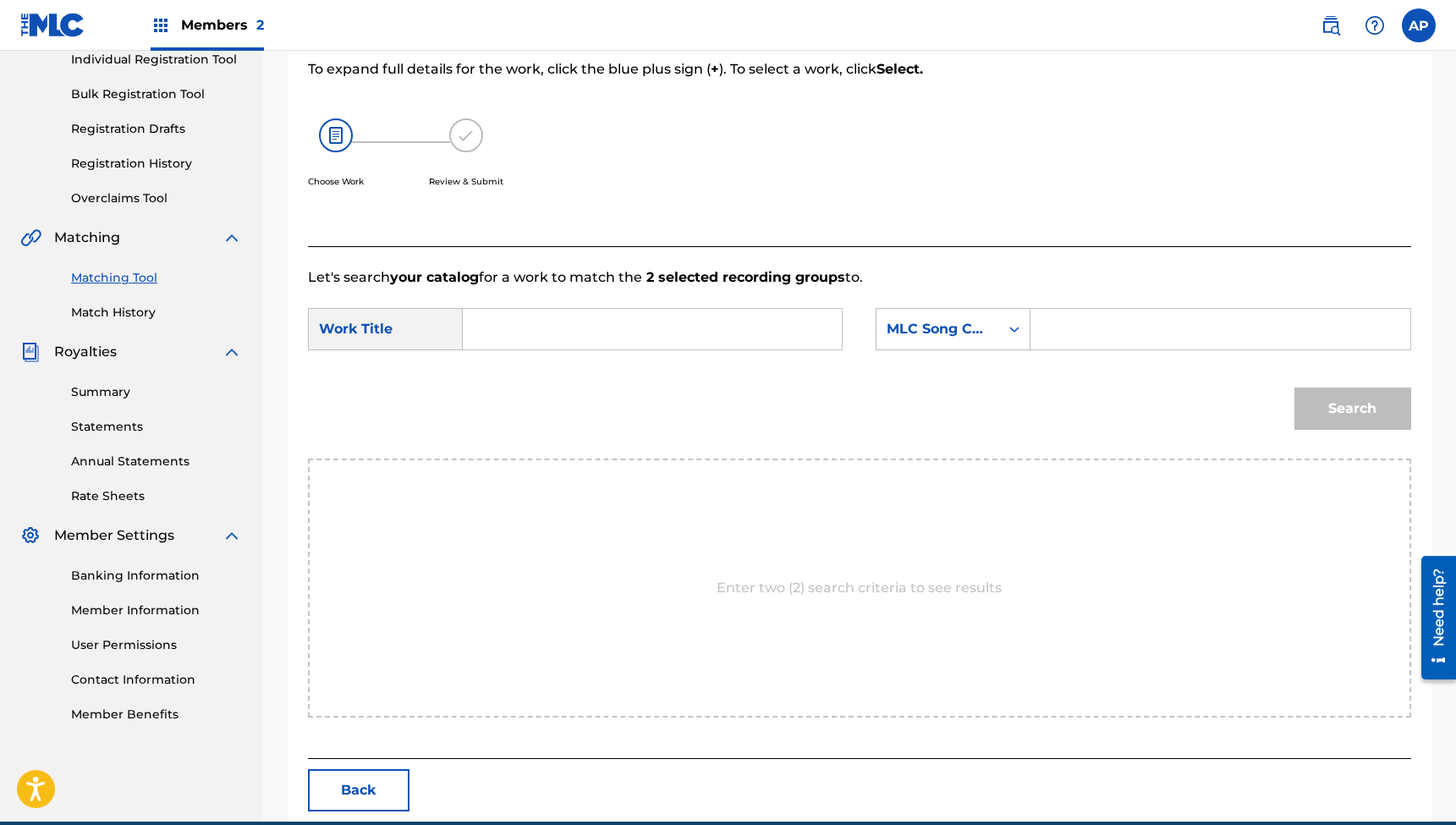
click at [682, 337] on input "Search Form" at bounding box center [652, 329] width 350 height 41
paste input "Caught in a Melody"
type input "Caught in a Melody"
click at [1089, 330] on input "Search Form" at bounding box center [1219, 329] width 350 height 41
paste input "CC2922"
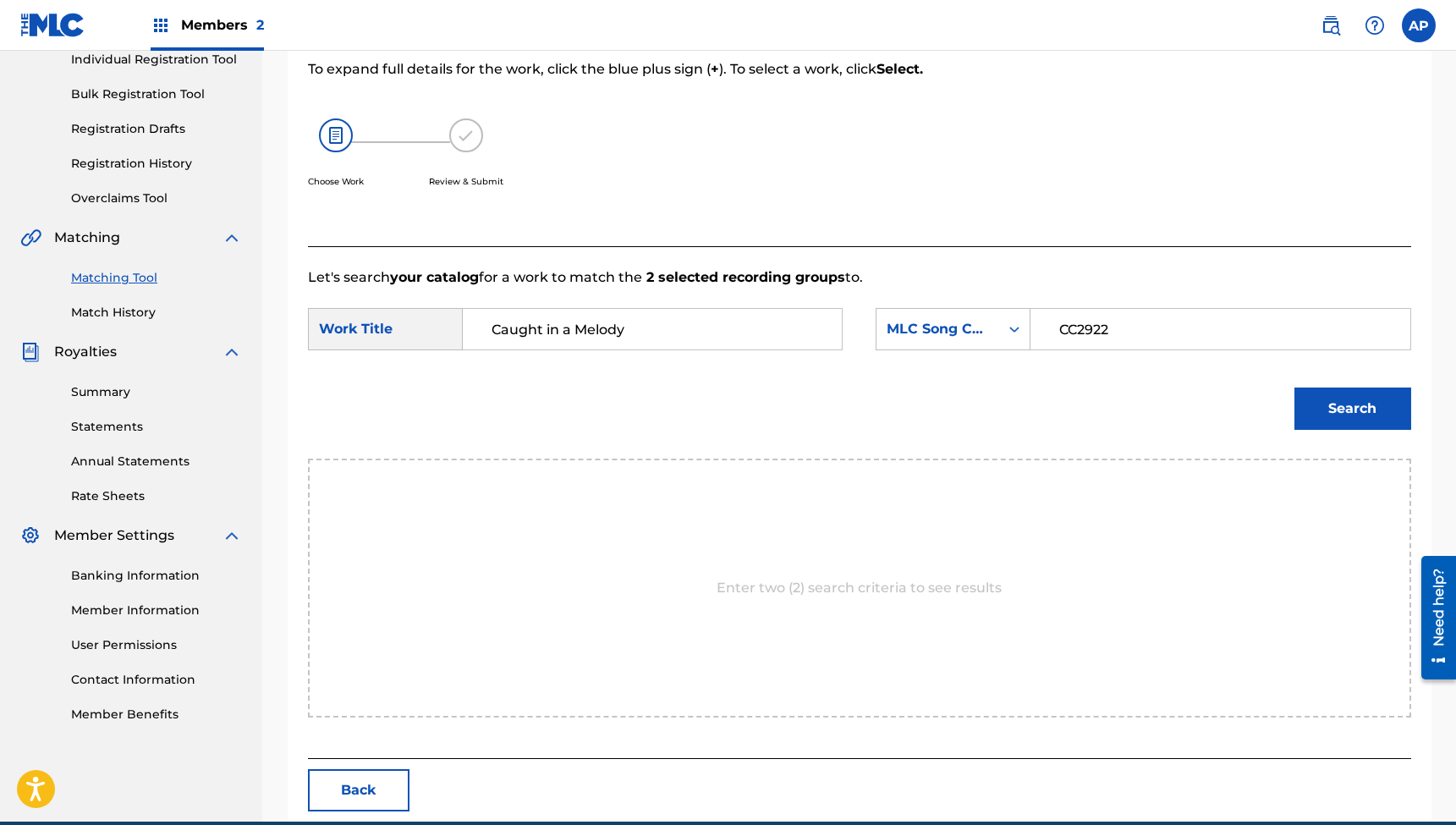
type input "CC2922"
click at [1354, 411] on button "Search" at bounding box center [1352, 409] width 116 height 43
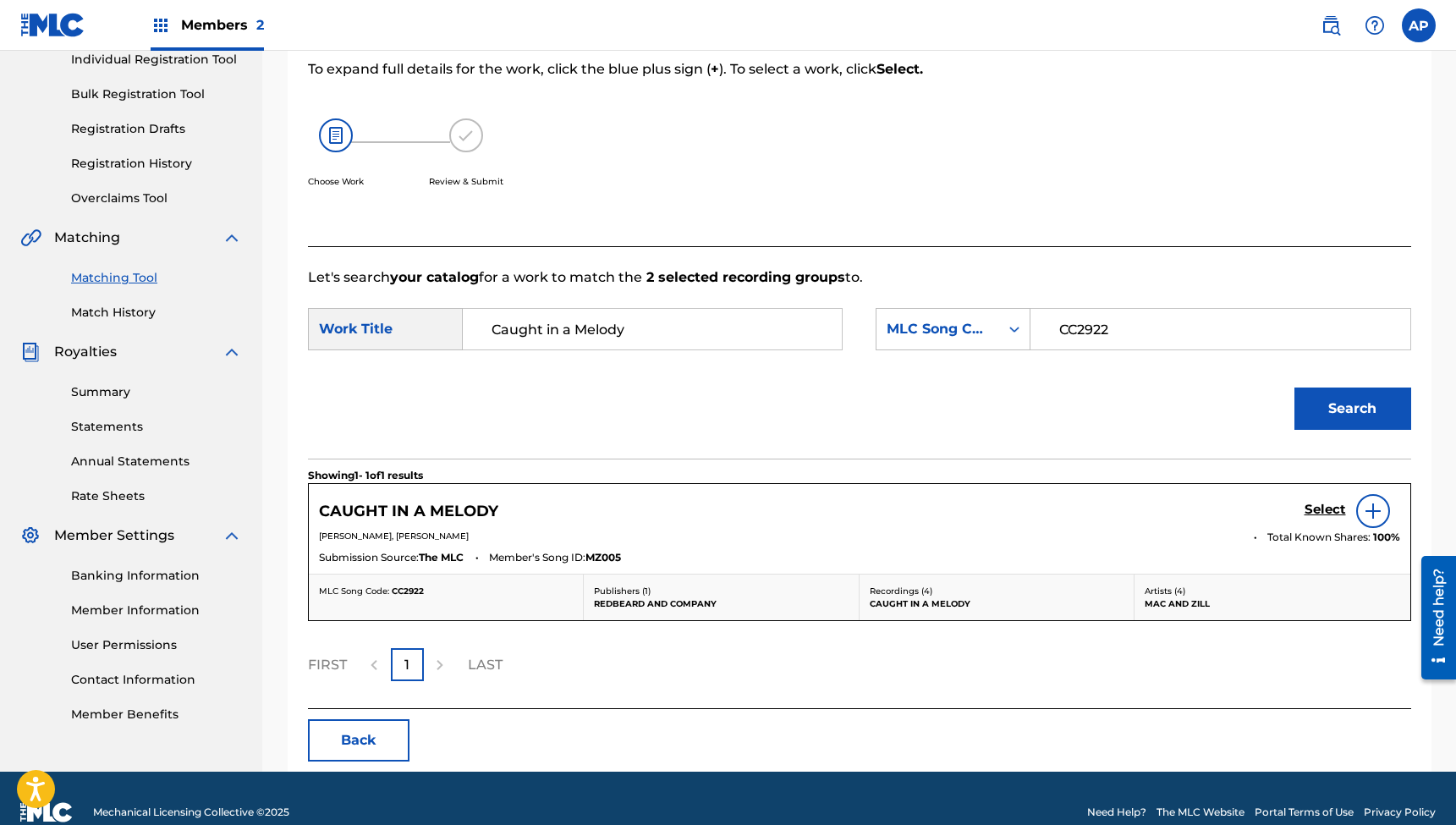
click at [1318, 509] on h5 "Select" at bounding box center [1325, 510] width 42 height 16
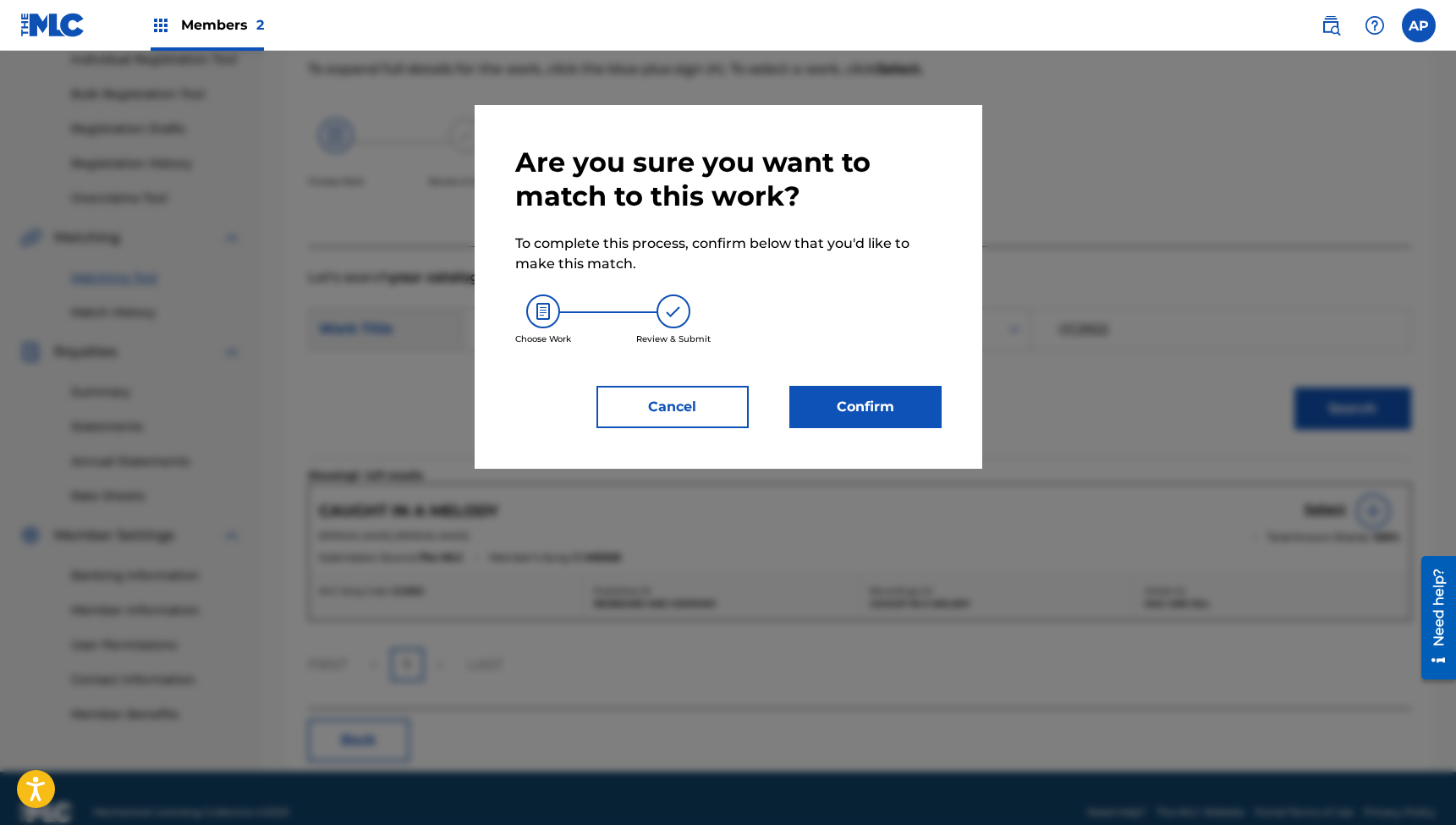
click at [850, 400] on button "Confirm" at bounding box center [865, 407] width 153 height 43
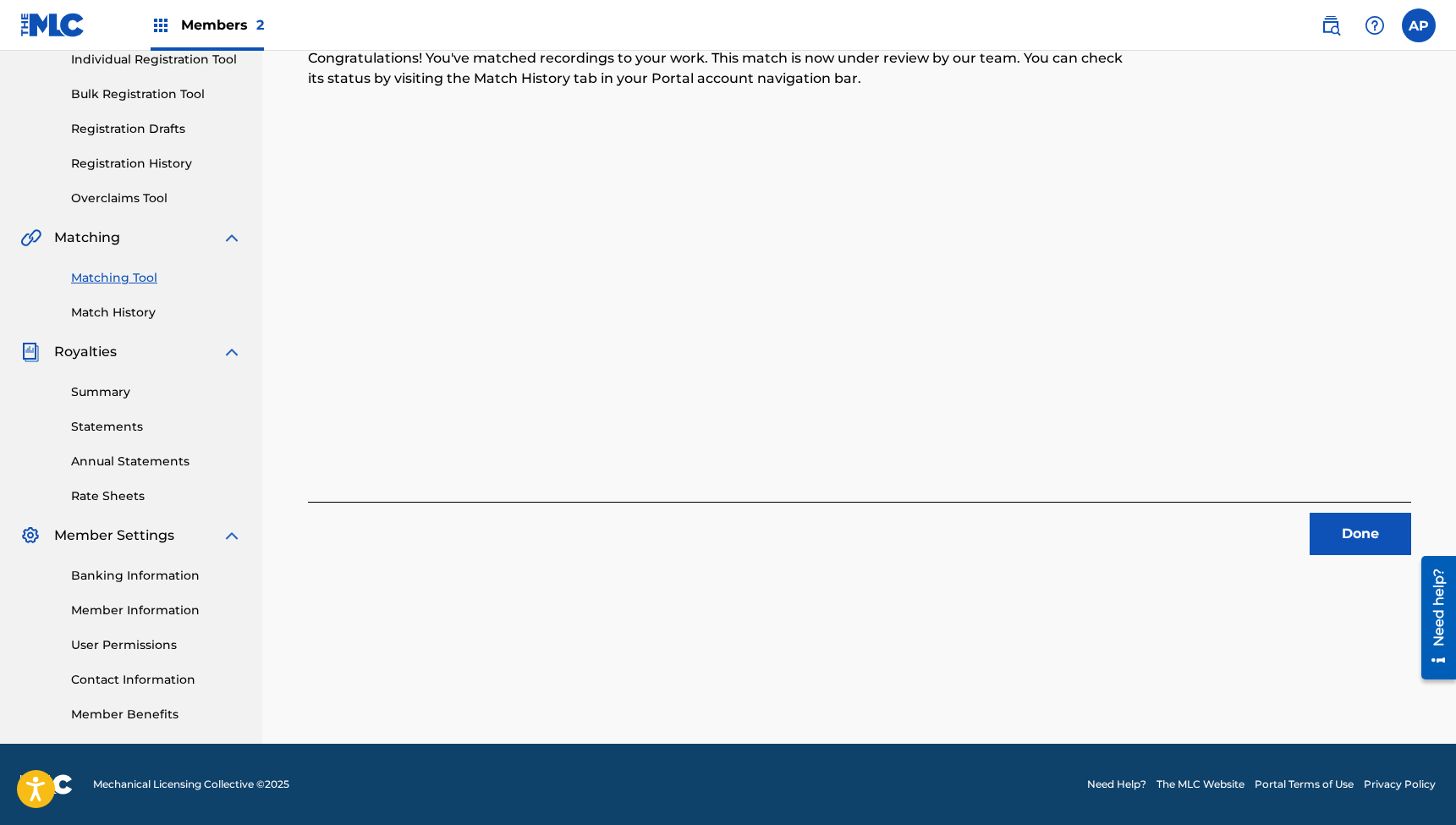
click at [1364, 520] on button "Done" at bounding box center [1361, 535] width 102 height 43
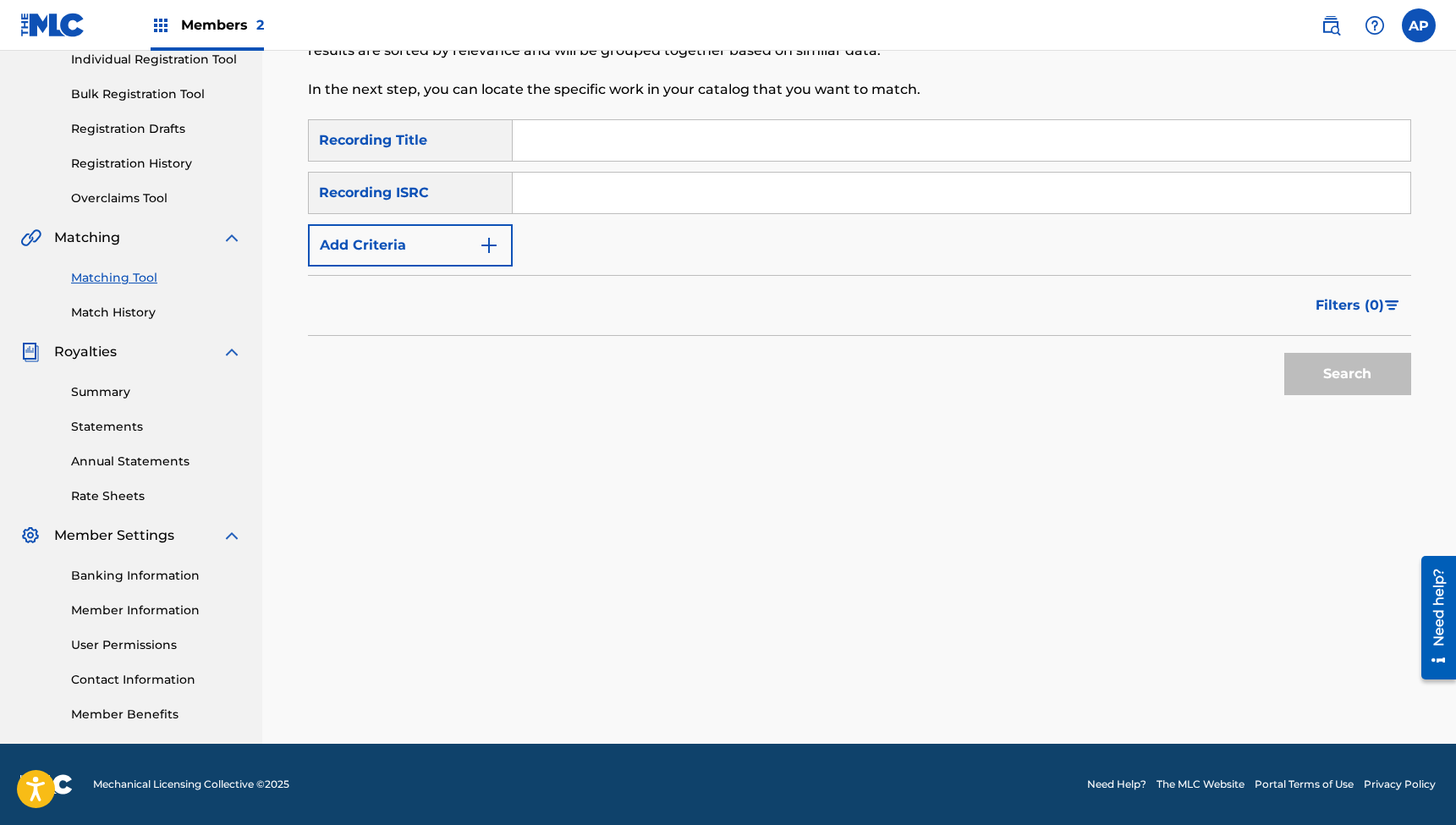
click at [681, 128] on input "Search Form" at bounding box center [961, 141] width 898 height 41
paste input ""Weakness (Feat. [PERSON_NAME]) [Remastered]""
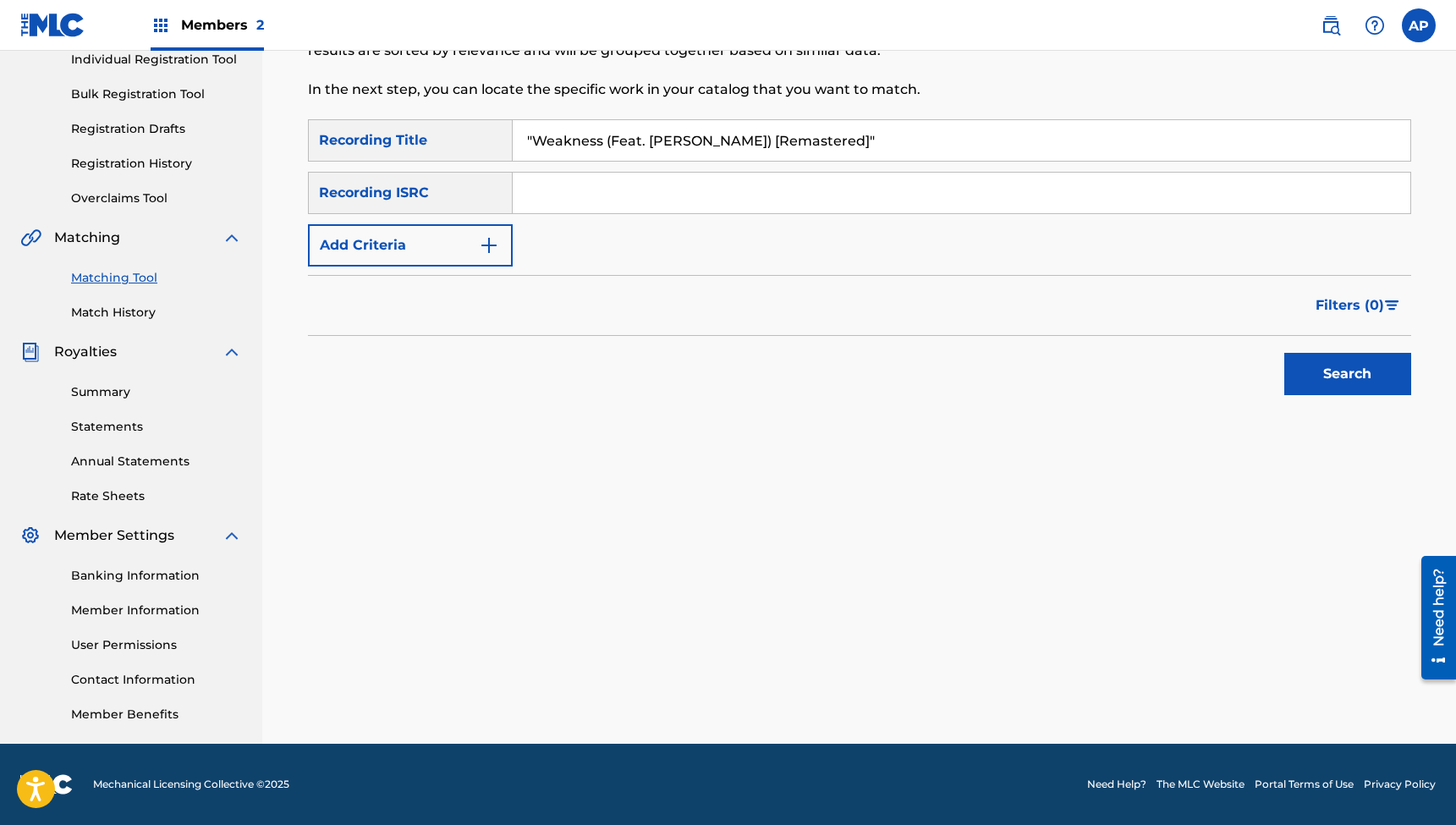
paste input "QZES92423328"
type input ""Weakness (Feat. [PERSON_NAME]) [Remastered]""
click at [563, 193] on input "Search Form" at bounding box center [961, 193] width 898 height 41
paste input "QZES92423328"
type input "QZES92423328"
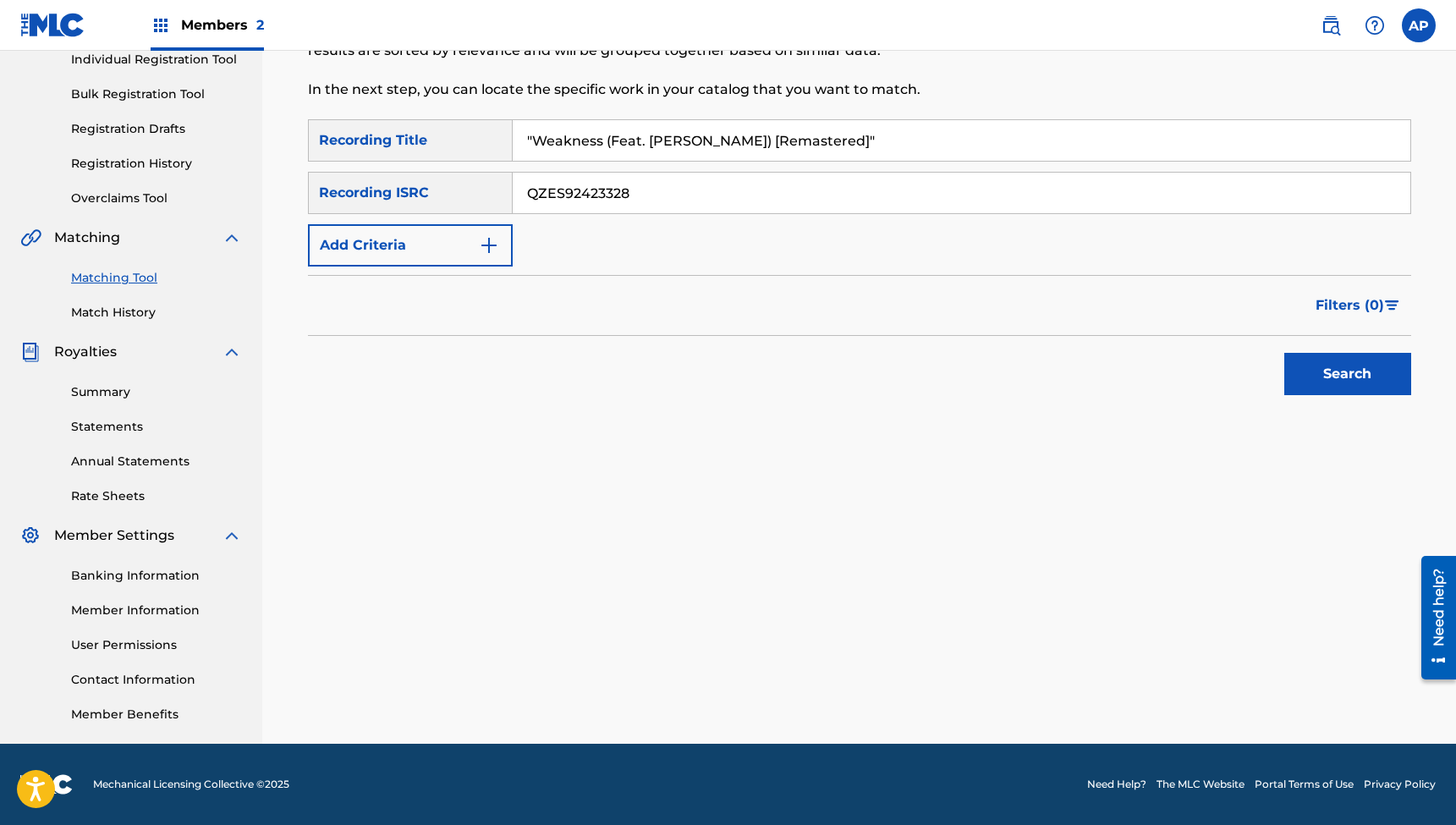
click at [1347, 374] on button "Search" at bounding box center [1347, 375] width 127 height 43
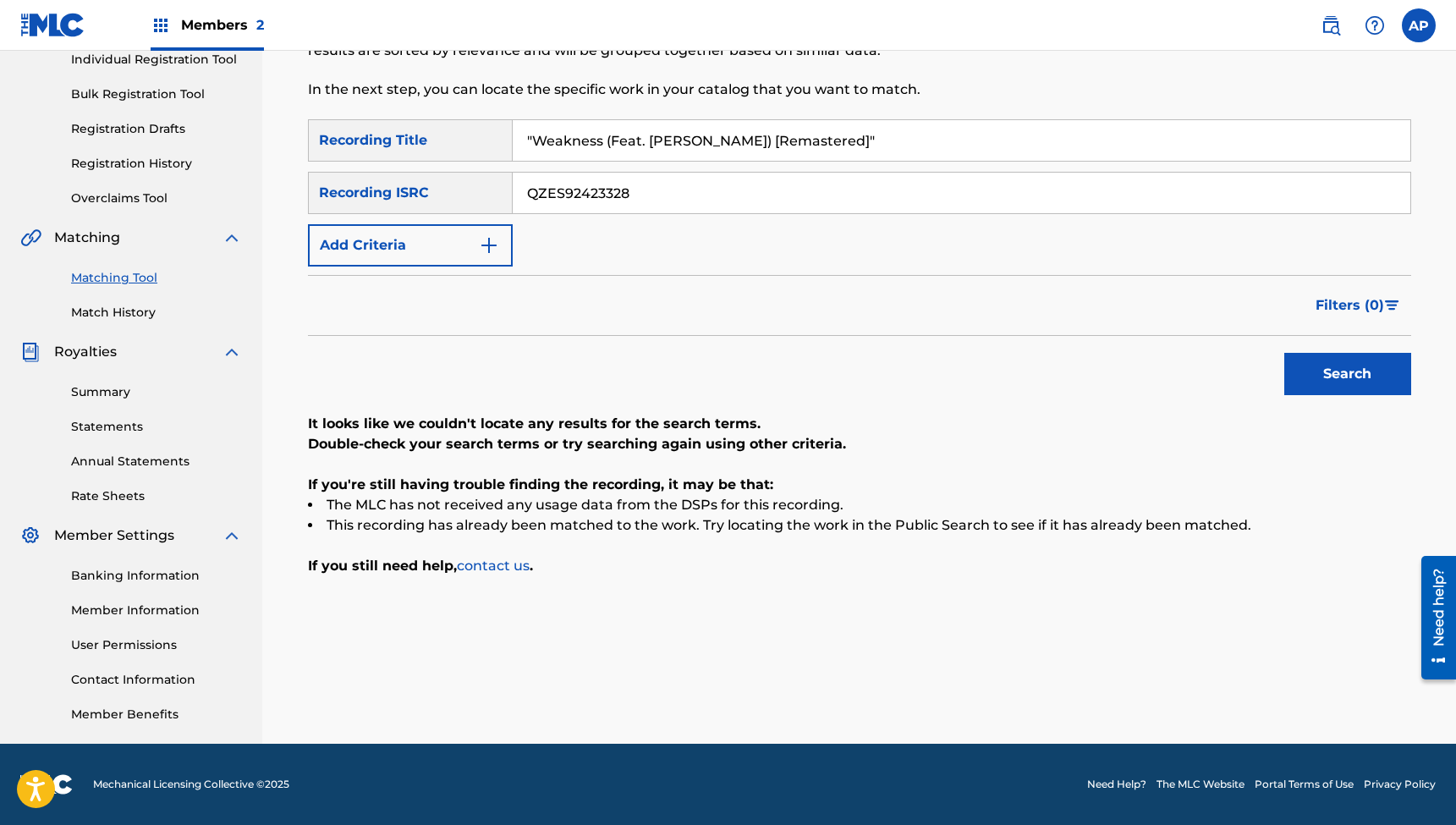
click at [1331, 366] on button "Search" at bounding box center [1347, 375] width 127 height 43
click at [660, 142] on input ""Weakness (Feat. [PERSON_NAME]) [Remastered]"" at bounding box center [961, 141] width 898 height 41
paste input "That's Where I'm At"
type input "That's Where I'm At"
click at [642, 192] on input "QZES92423328" at bounding box center [961, 193] width 898 height 41
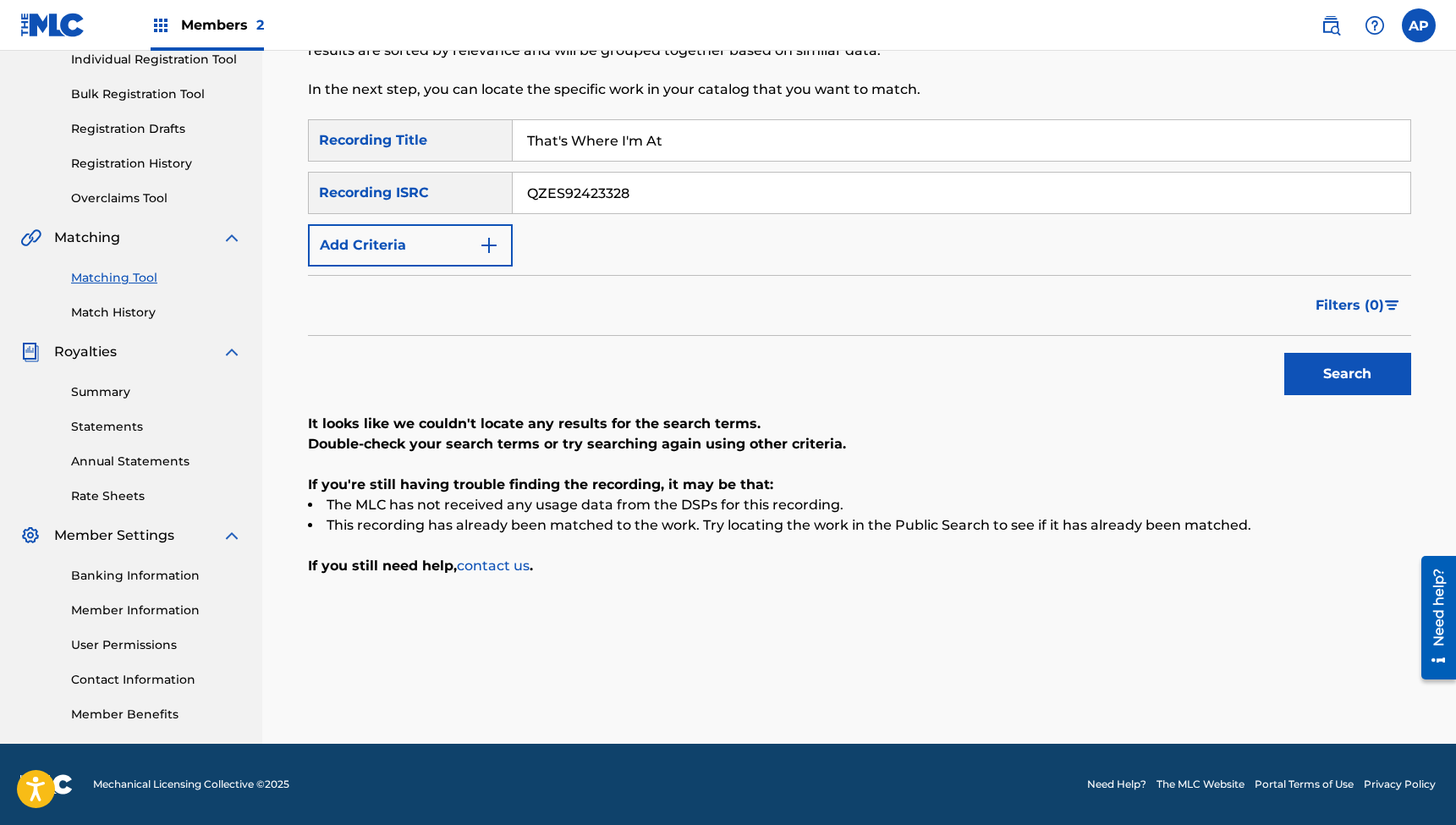
paste input "DA72429804"
type input "QZDA72429804"
click at [1347, 374] on button "Search" at bounding box center [1347, 375] width 127 height 43
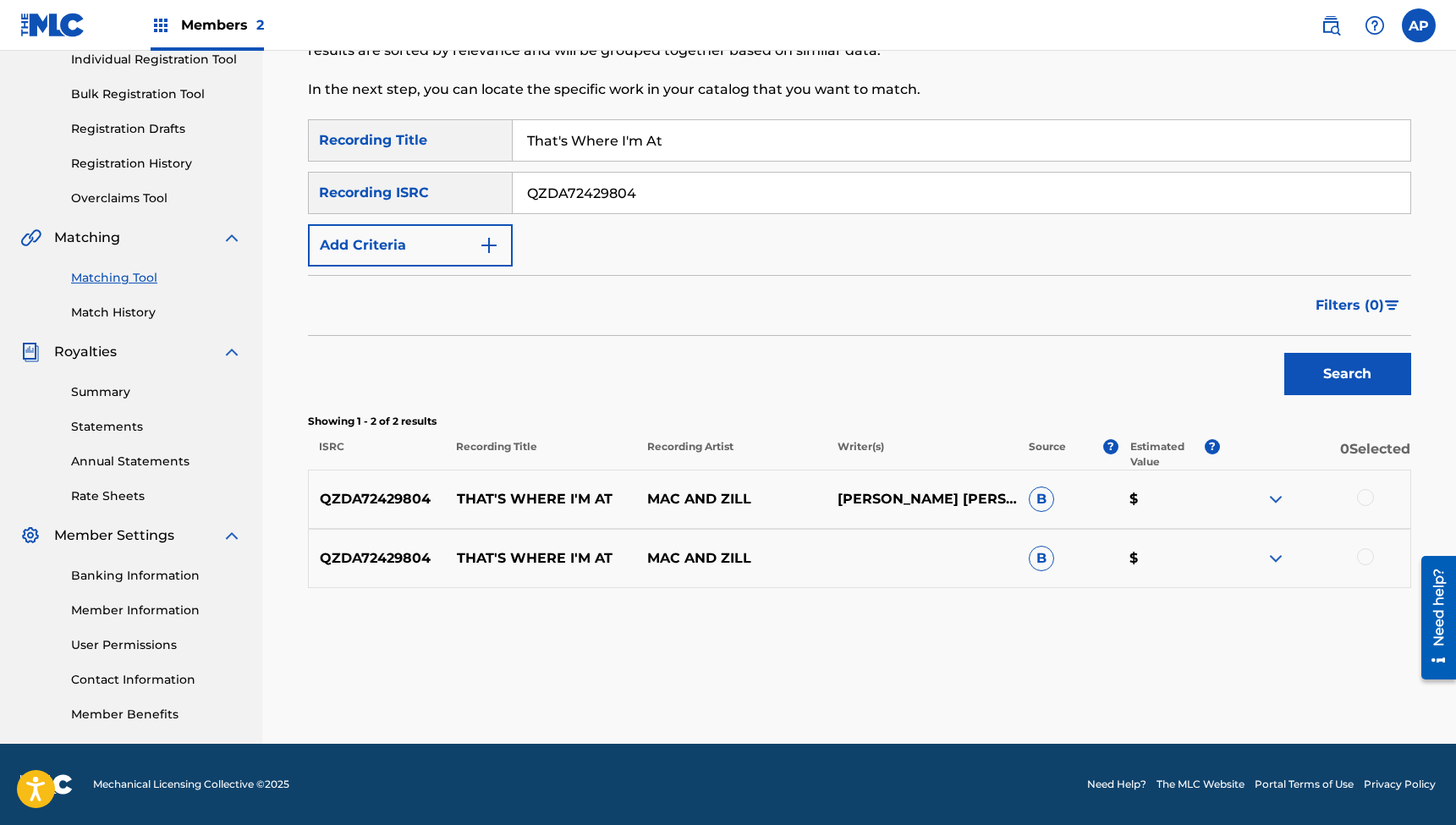
click at [1363, 498] on div at bounding box center [1365, 498] width 17 height 17
click at [1368, 557] on div at bounding box center [1365, 557] width 17 height 17
click at [1181, 685] on button "Match 2 Groups" at bounding box center [1189, 687] width 187 height 43
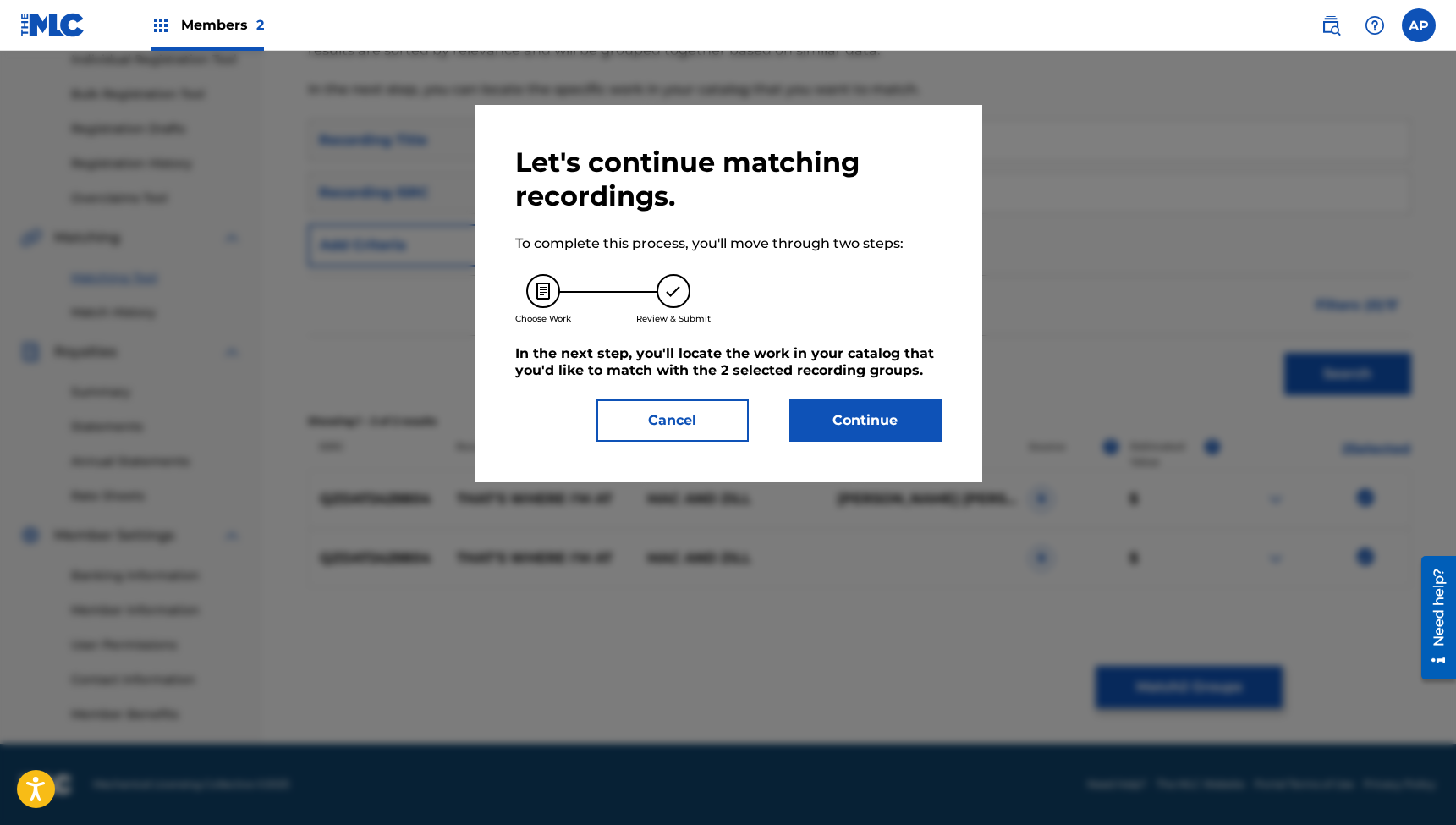
click at [852, 420] on button "Continue" at bounding box center [865, 421] width 153 height 43
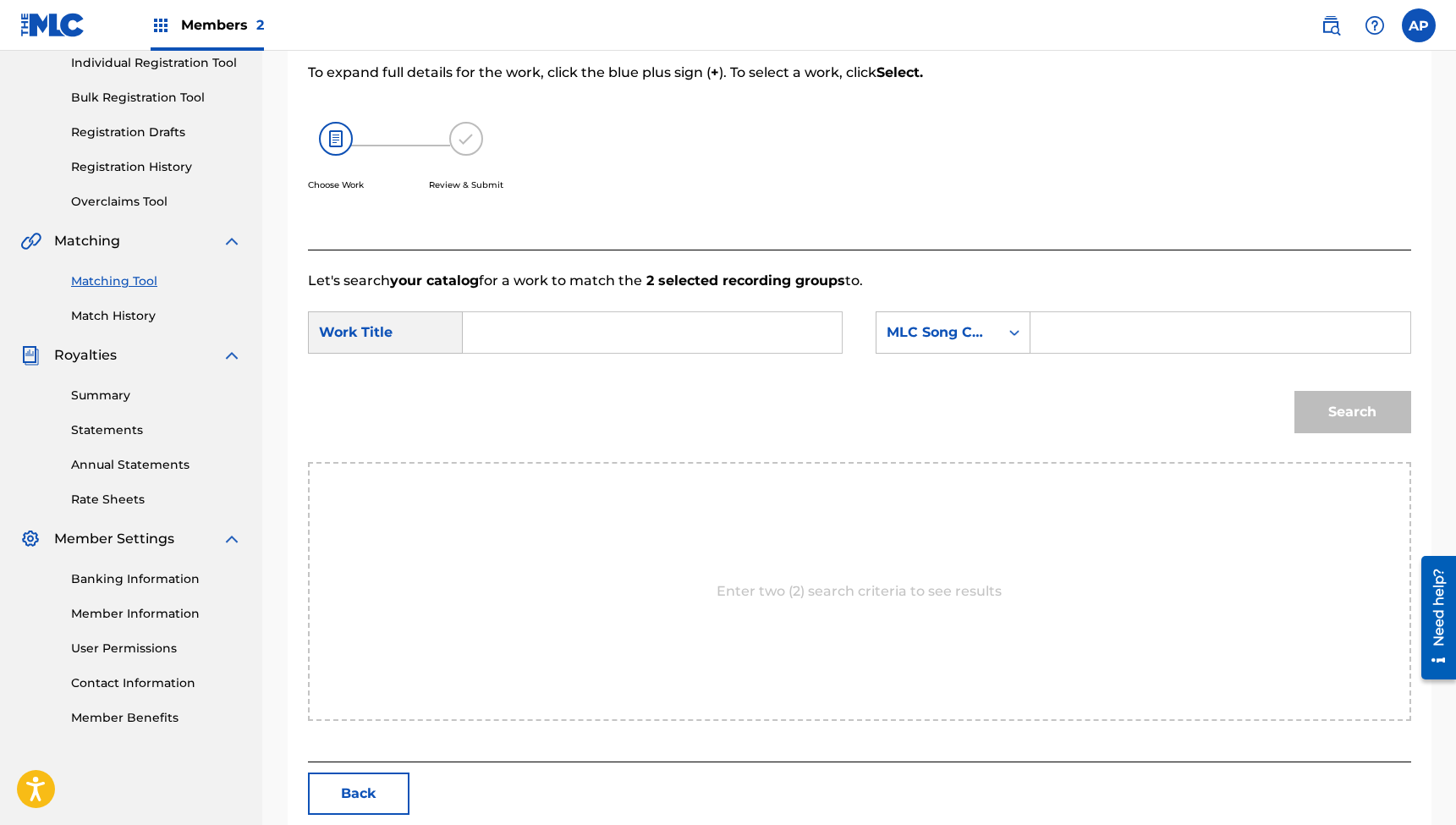
scroll to position [224, 0]
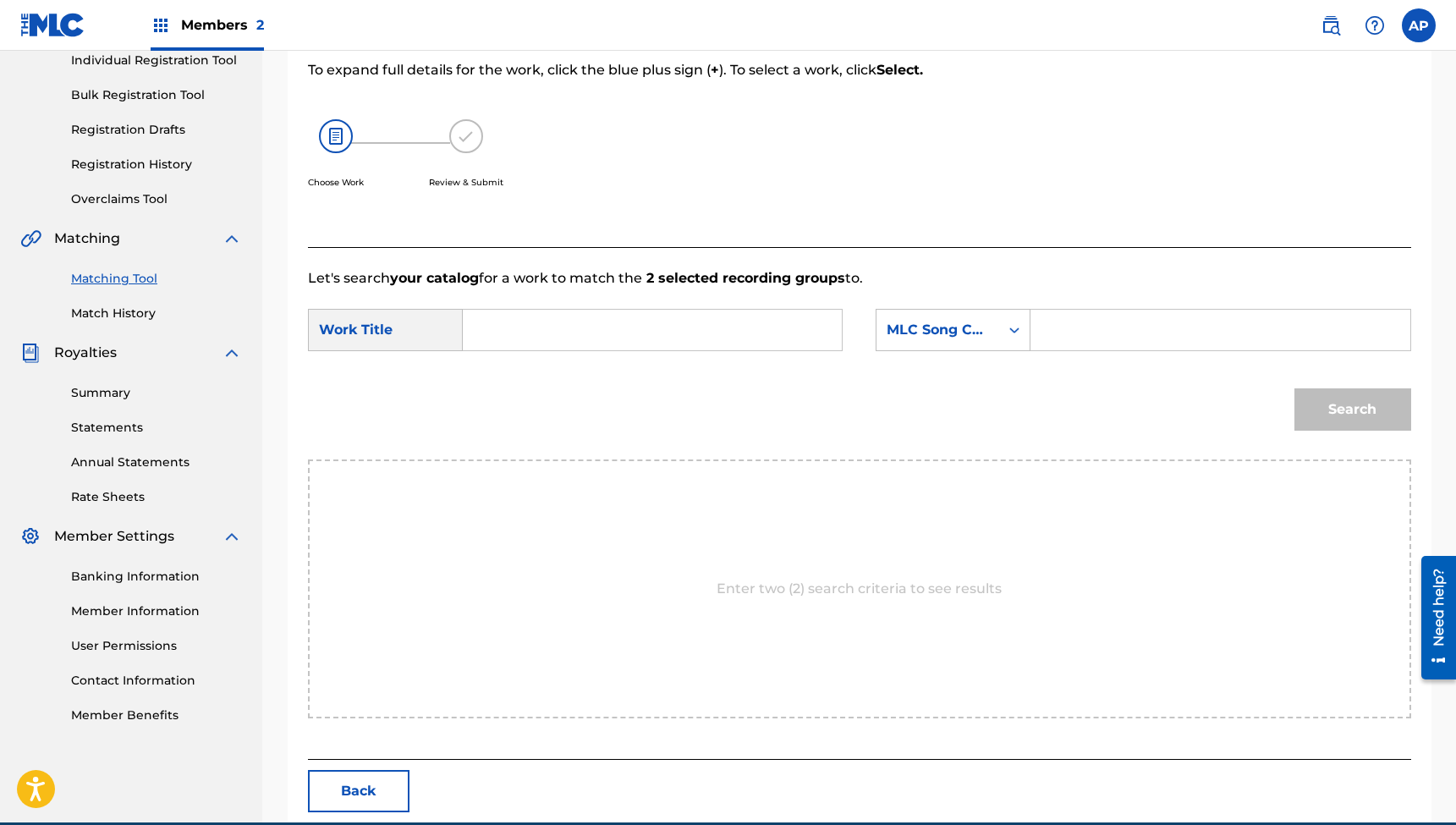
click at [593, 329] on input "Search Form" at bounding box center [652, 330] width 350 height 41
paste input "That's Where I'm At"
type input "That's Where I'm At"
click at [1084, 326] on input "Search Form" at bounding box center [1219, 330] width 350 height 41
paste input "TB6T3I"
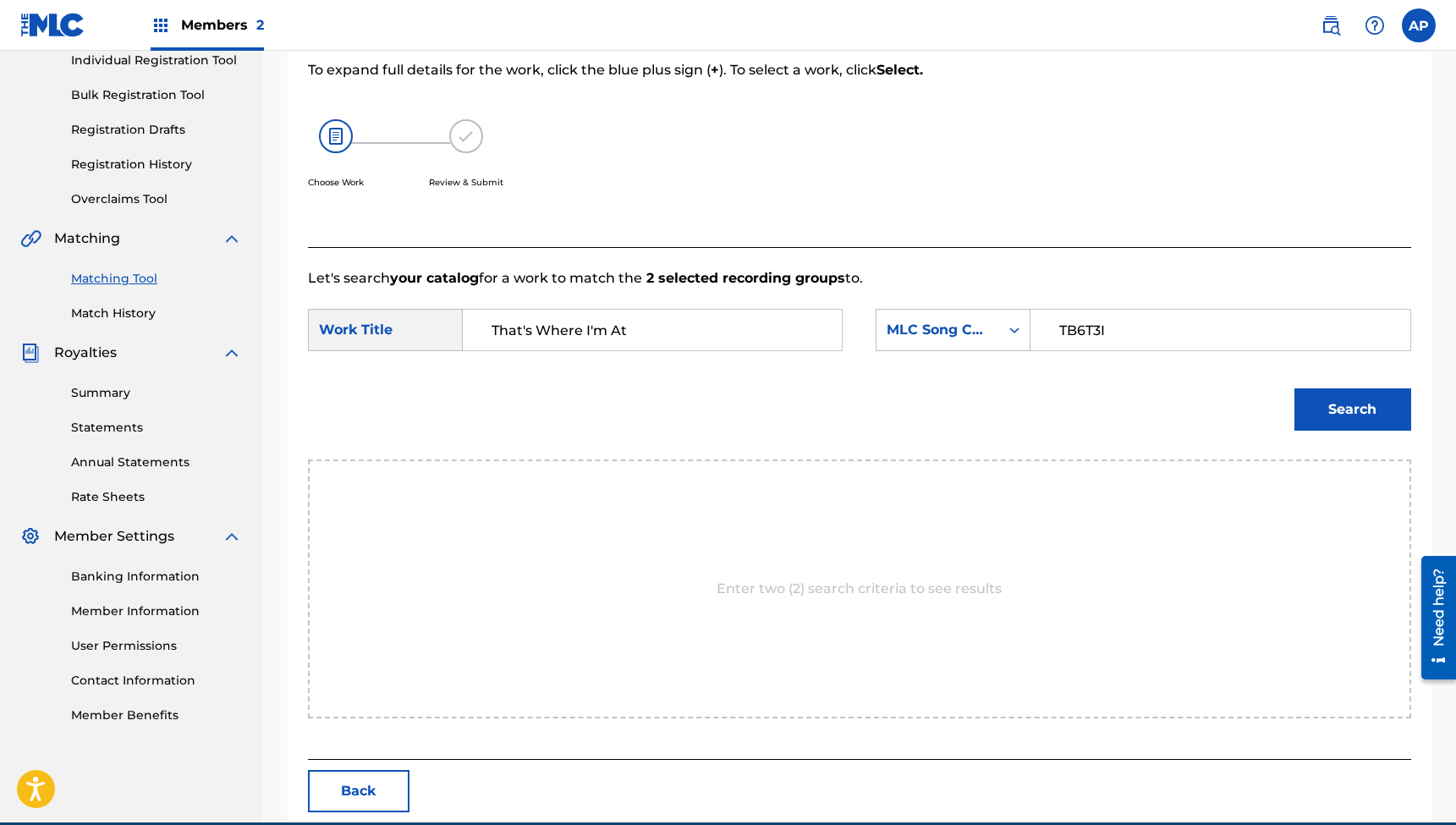
type input "TB6T3I"
click at [1352, 410] on button "Search" at bounding box center [1352, 410] width 116 height 43
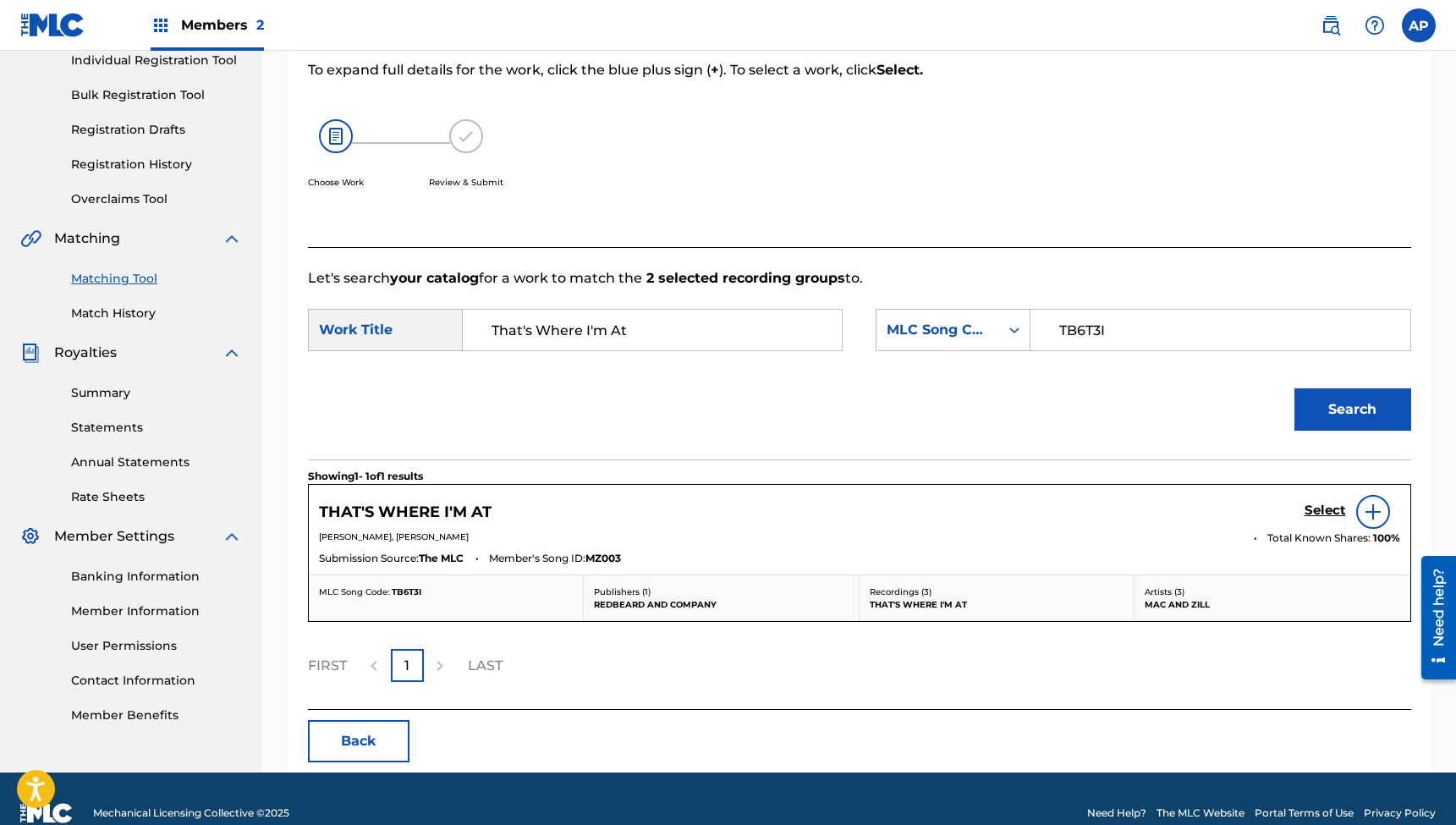
click at [1314, 504] on h5 "Select" at bounding box center [1325, 511] width 42 height 16
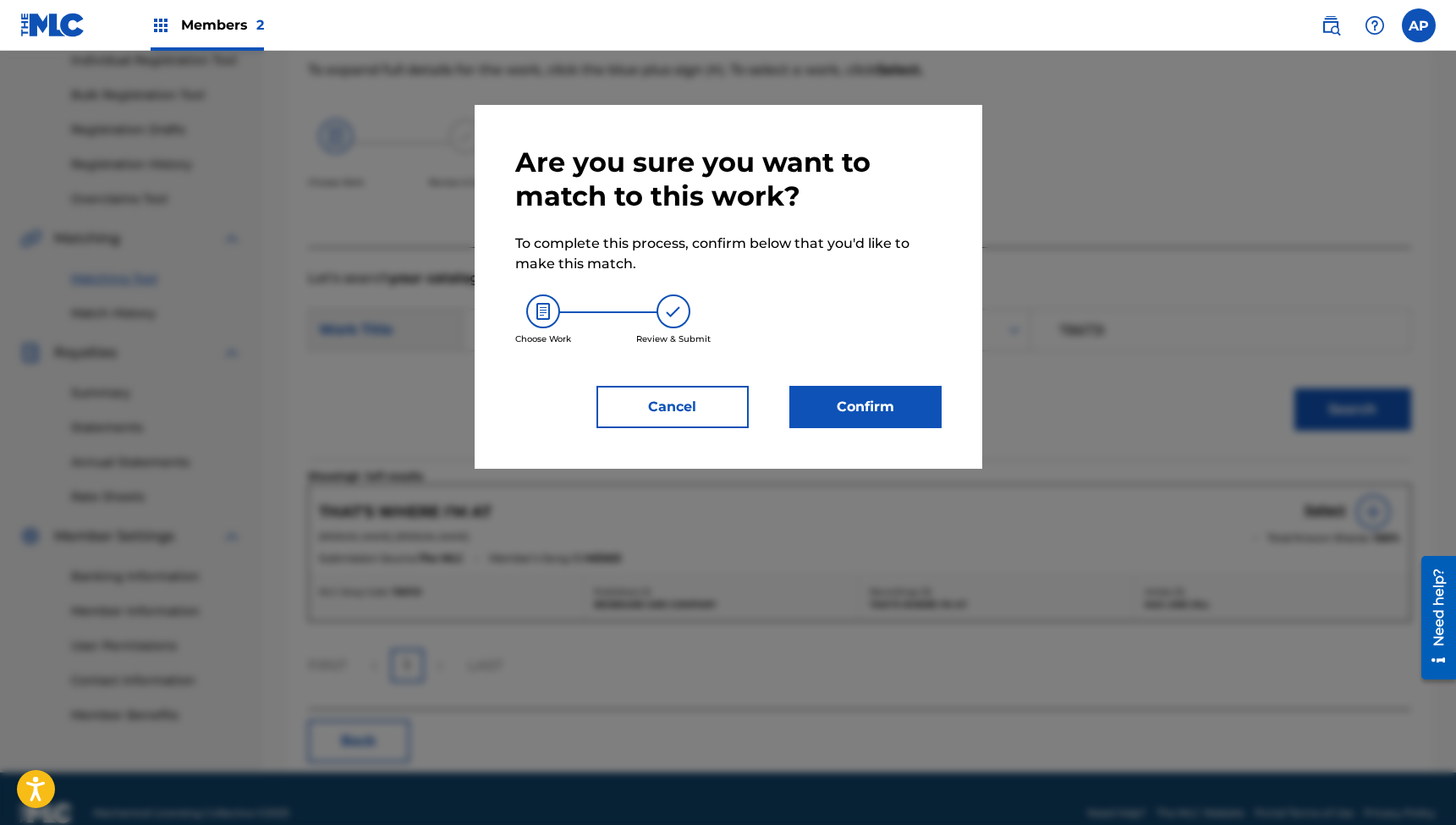
click at [850, 397] on button "Confirm" at bounding box center [865, 407] width 153 height 43
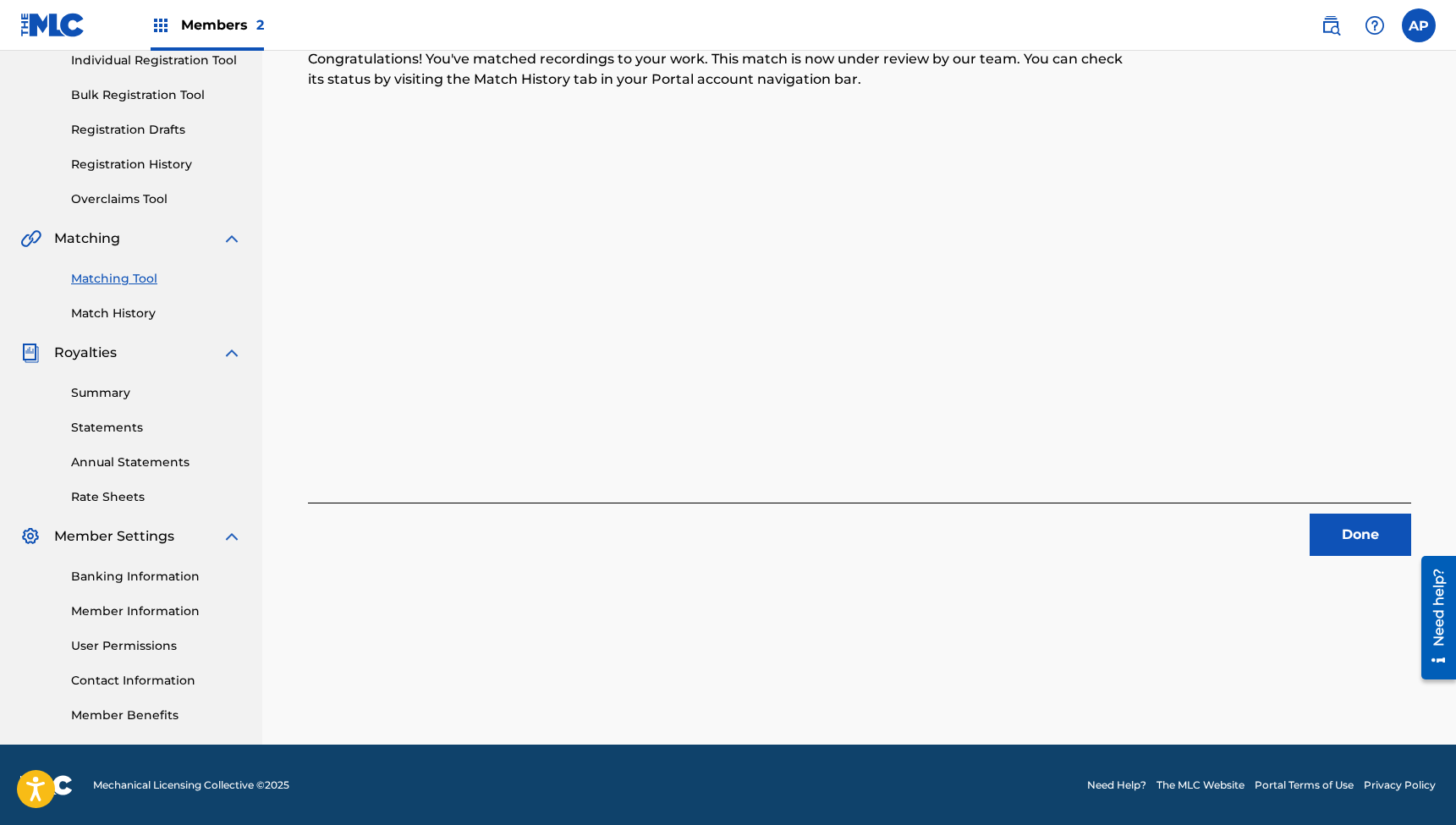
click at [1353, 524] on button "Done" at bounding box center [1361, 535] width 102 height 43
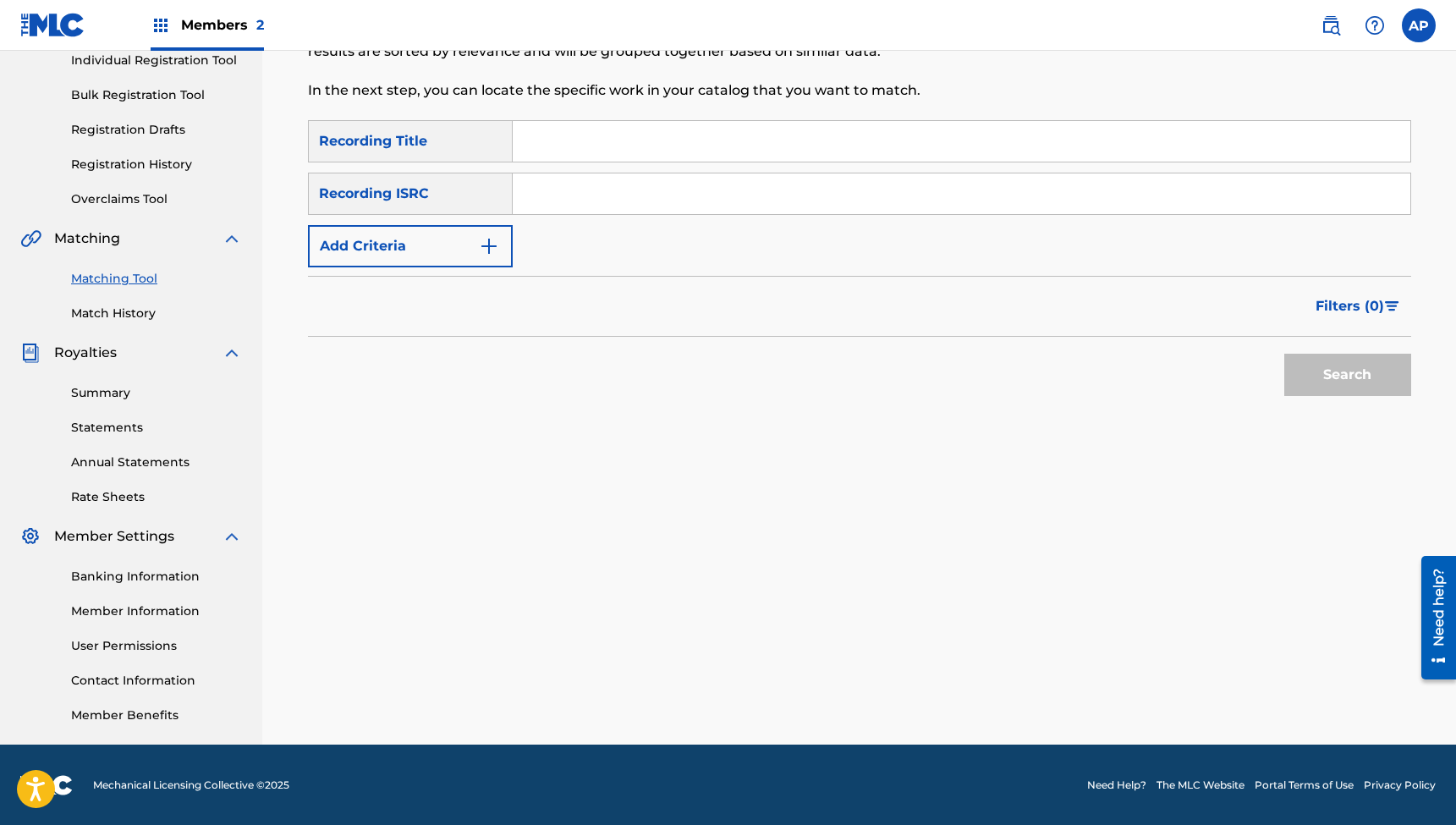
click at [636, 142] on input "Search Form" at bounding box center [961, 142] width 898 height 41
paste input "You Always Do (feat. [PERSON_NAME]) [Acoustic]"
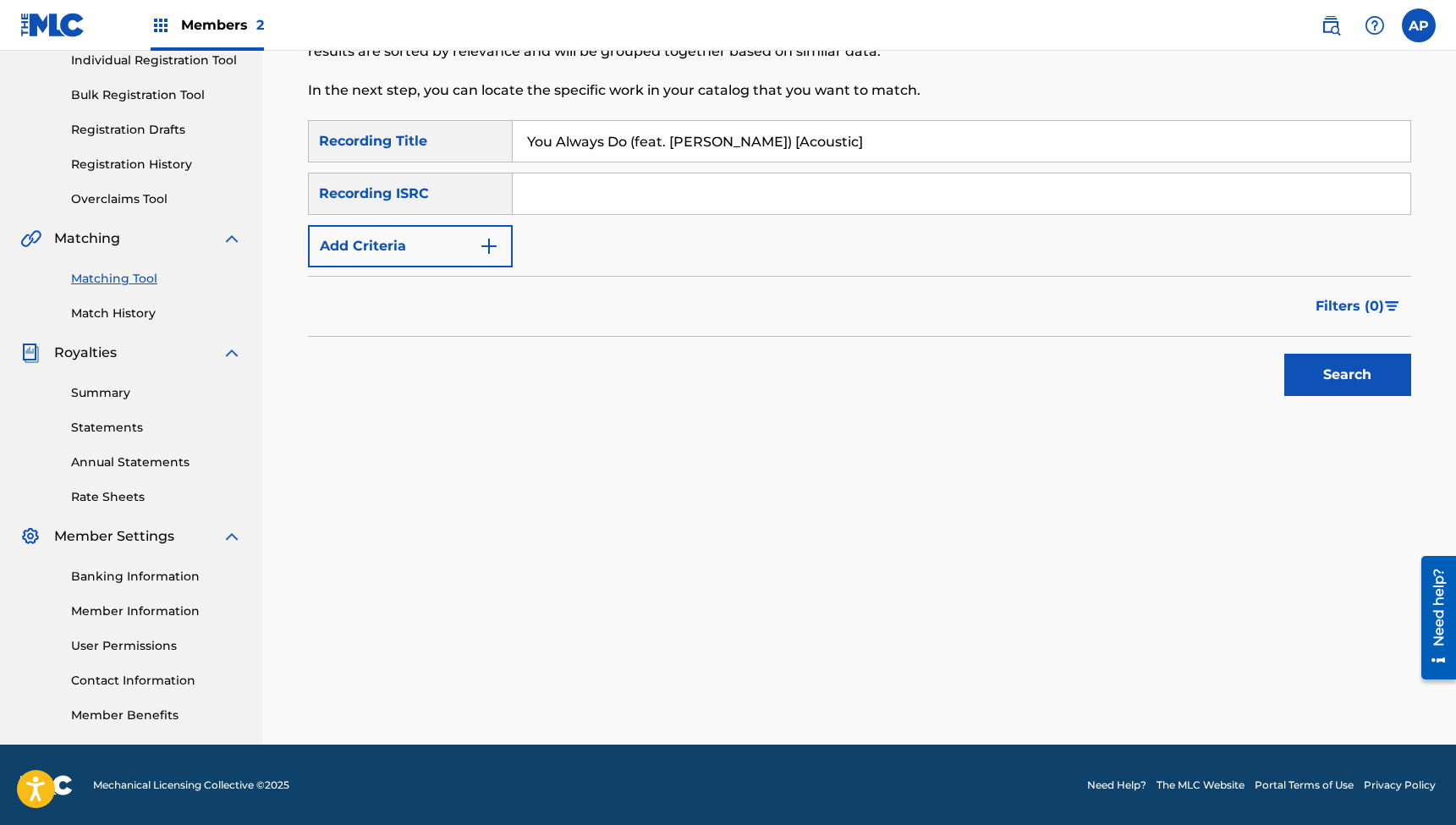
type input "You Always Do (feat. [PERSON_NAME]) [Acoustic]"
click at [626, 185] on input "Search Form" at bounding box center [961, 194] width 898 height 41
paste input "QZES72411894"
type input "QZES72411894"
click at [1347, 375] on button "Search" at bounding box center [1347, 376] width 127 height 43
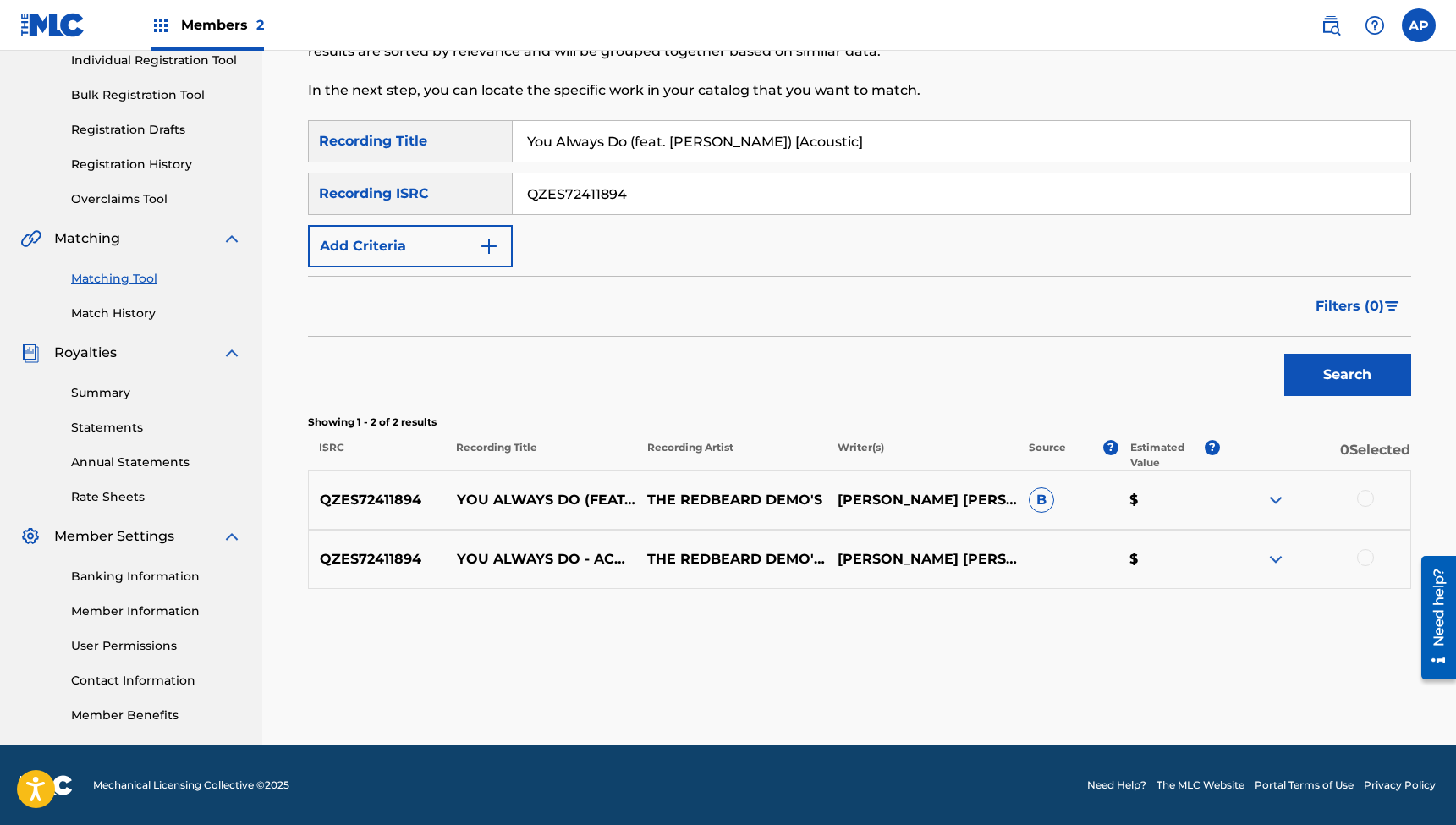
click at [1370, 495] on div at bounding box center [1365, 499] width 17 height 17
click at [1364, 554] on div at bounding box center [1365, 558] width 17 height 17
click at [1183, 683] on button "Match 2 Groups" at bounding box center [1189, 687] width 187 height 43
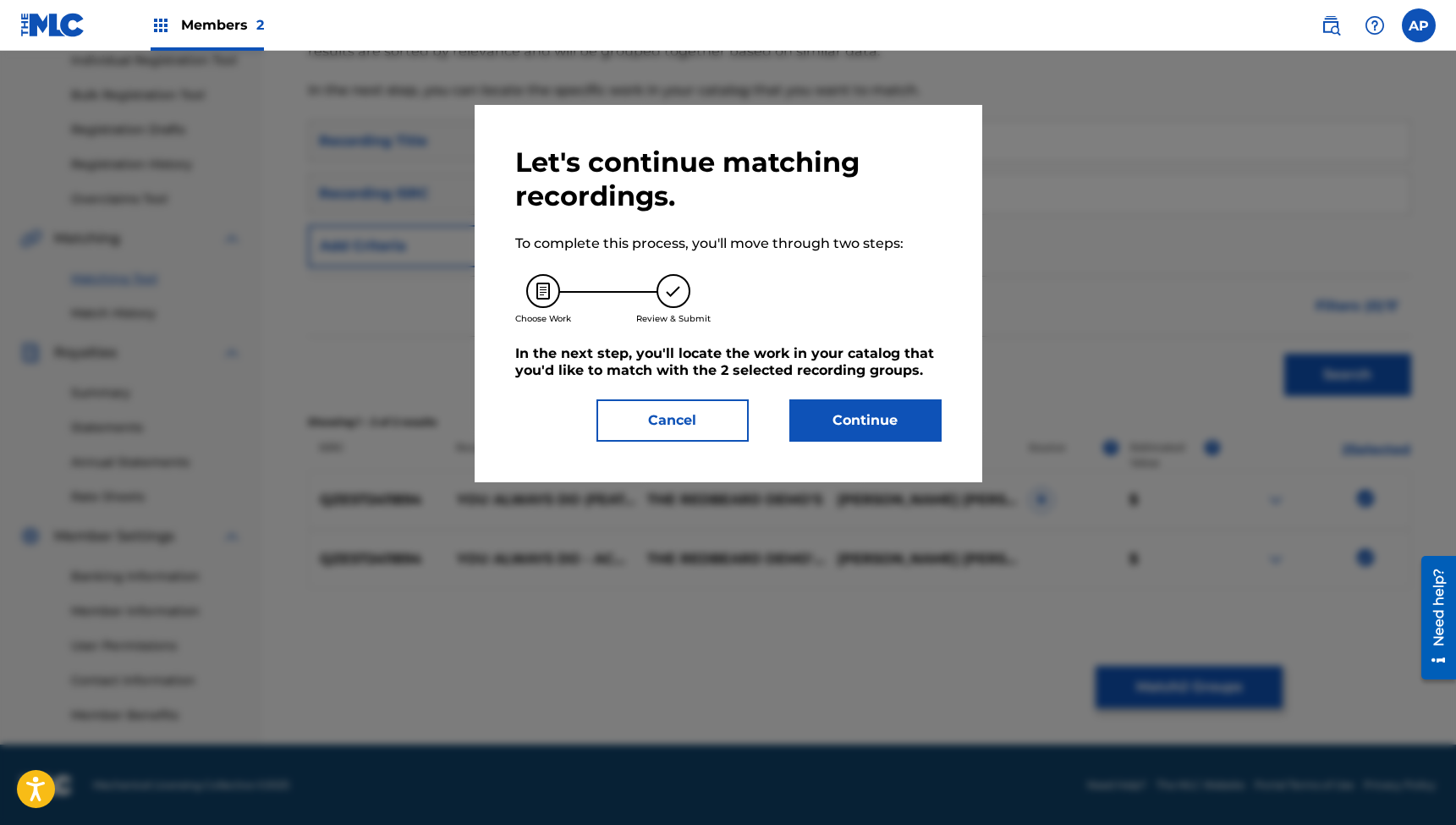
click at [851, 422] on button "Continue" at bounding box center [865, 421] width 153 height 43
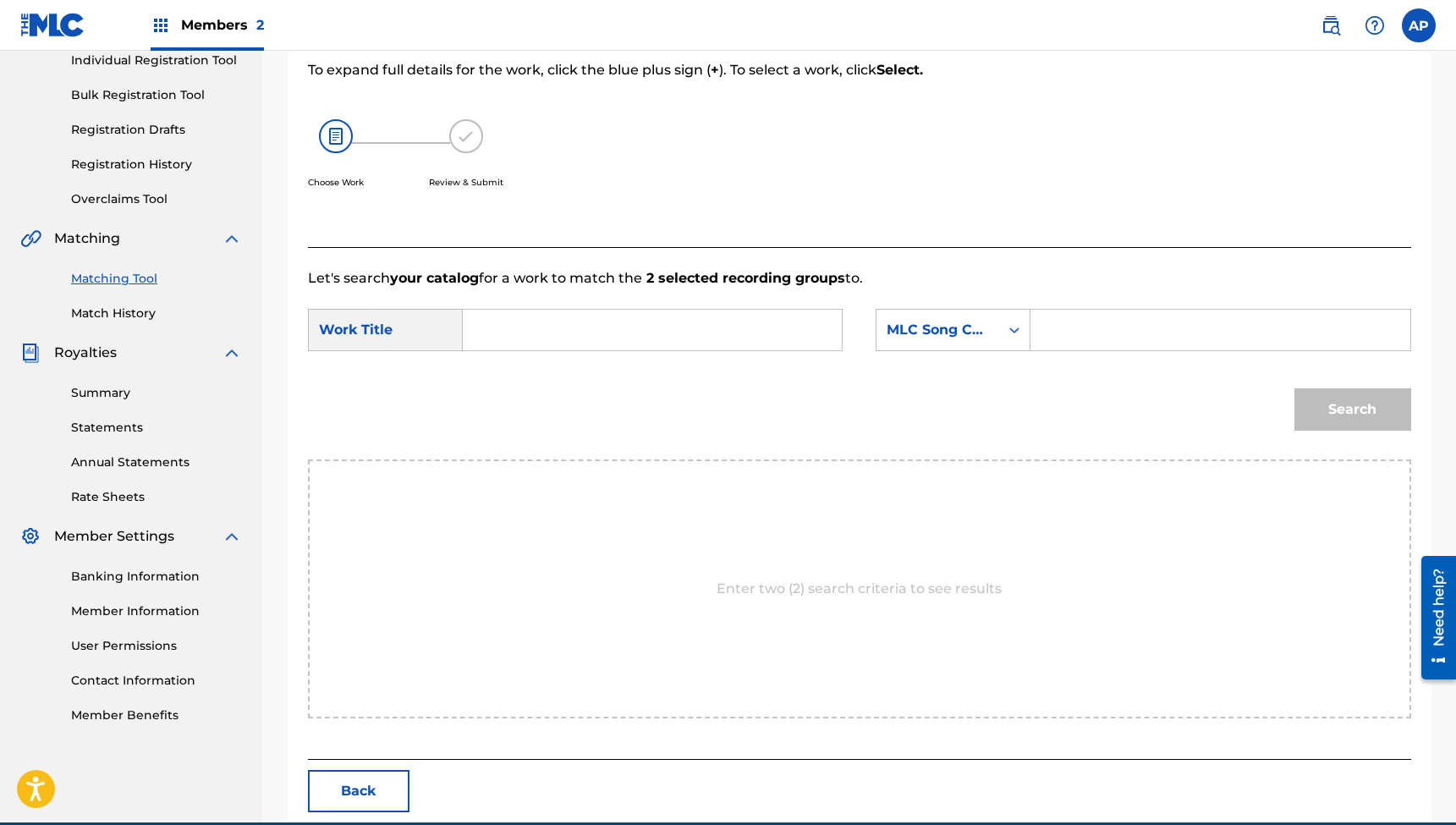
click at [663, 326] on input "Search Form" at bounding box center [652, 330] width 350 height 41
paste input "You Always Do (feat. [PERSON_NAME]) [Acoustic]"
type input "You Always Do (feat. [PERSON_NAME]) [Acoustic]"
click at [1069, 331] on input "Search Form" at bounding box center [1219, 330] width 350 height 41
paste input "YD30WE"
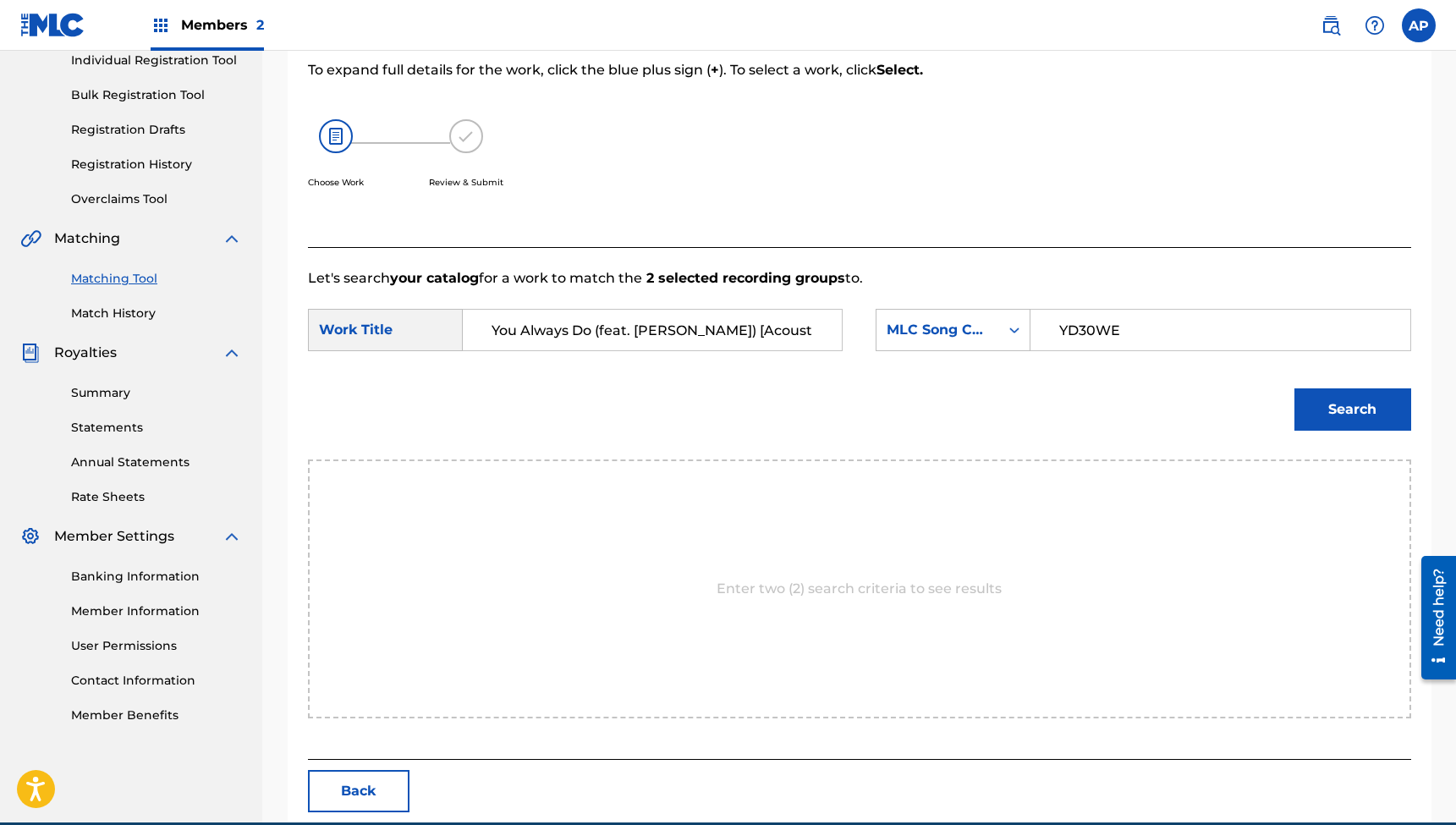
type input "YD30WE"
click at [1352, 410] on button "Search" at bounding box center [1352, 410] width 116 height 43
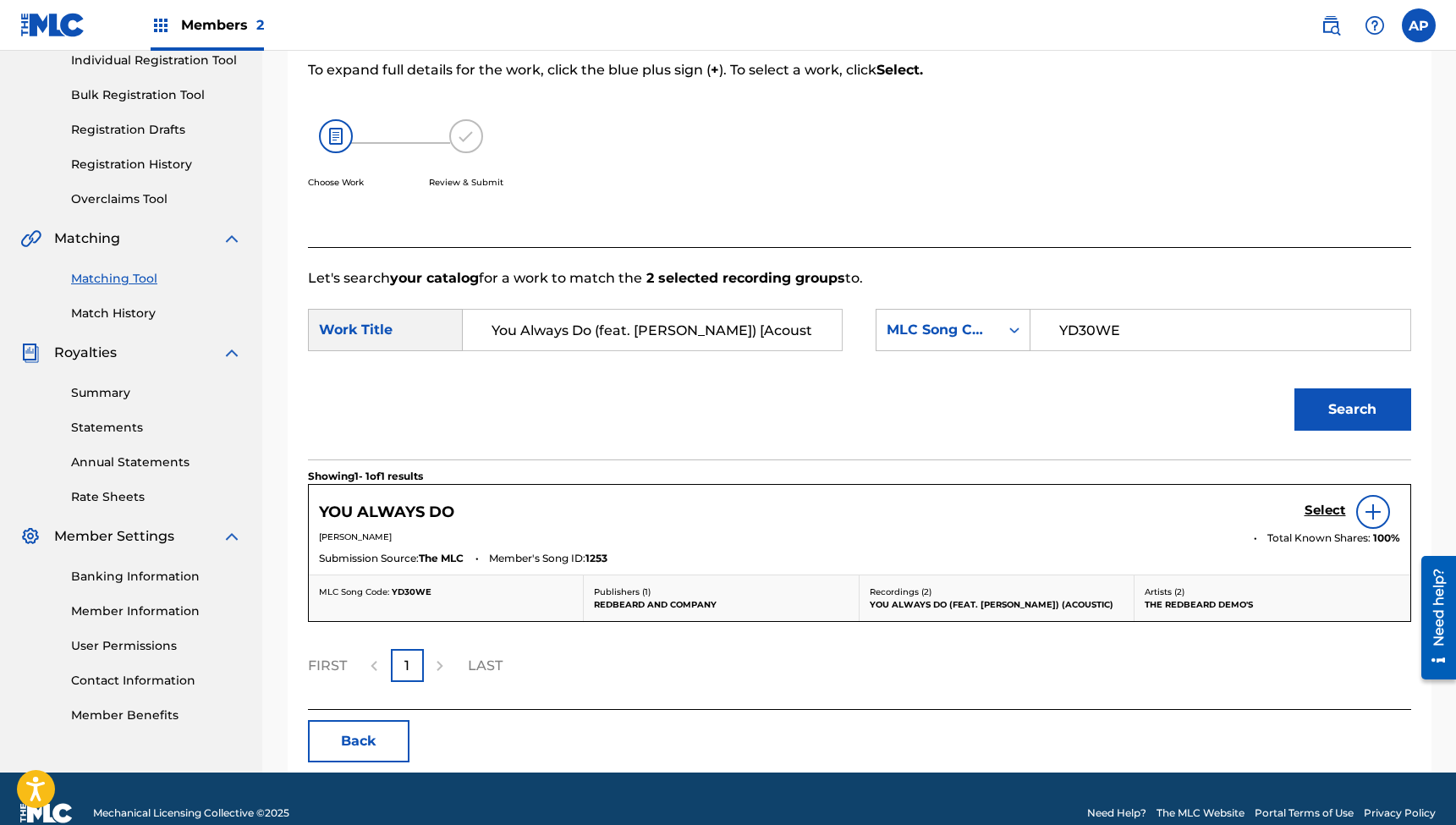
click at [1309, 511] on h5 "Select" at bounding box center [1325, 511] width 42 height 16
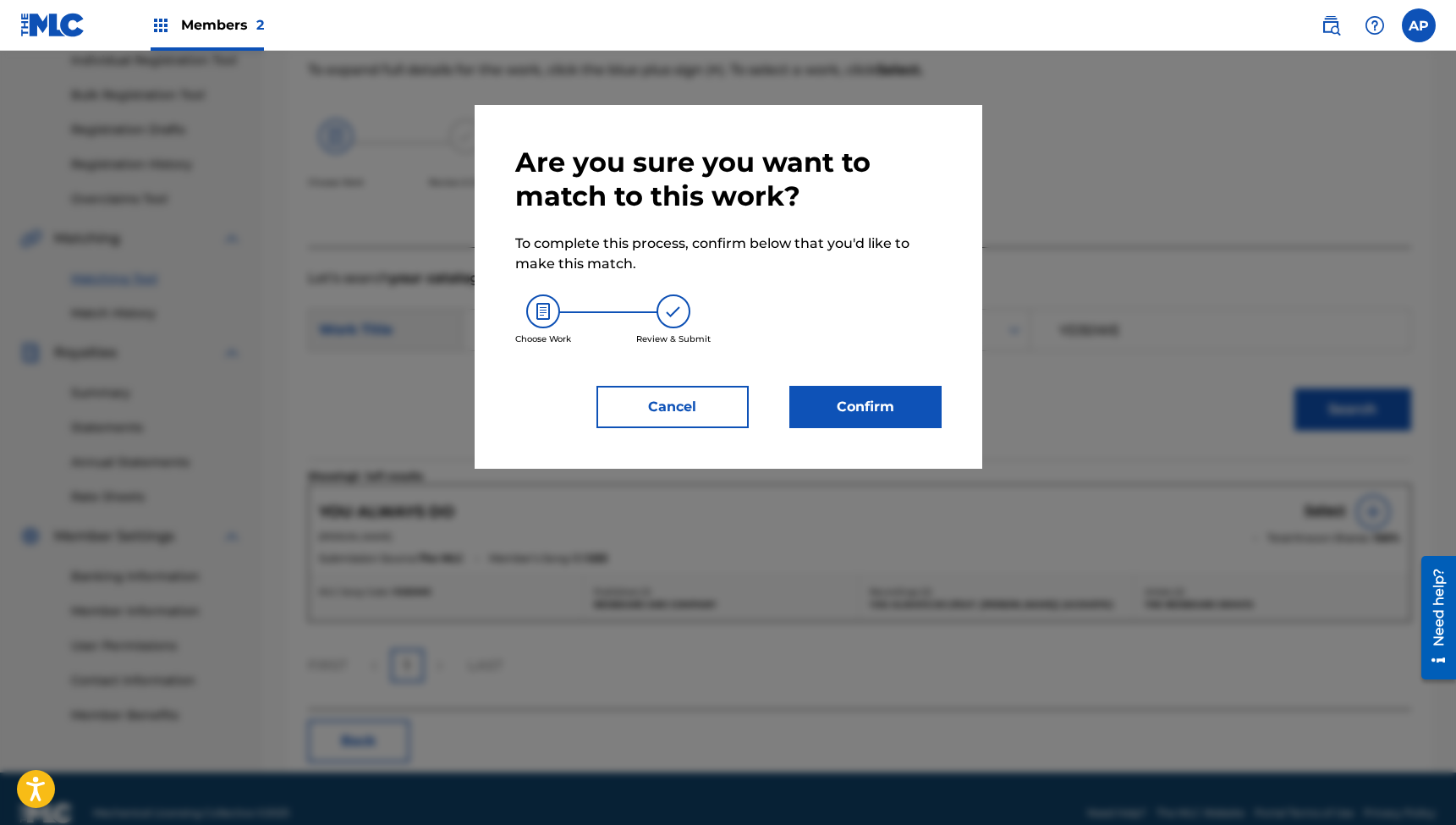
click at [870, 412] on button "Confirm" at bounding box center [865, 407] width 153 height 43
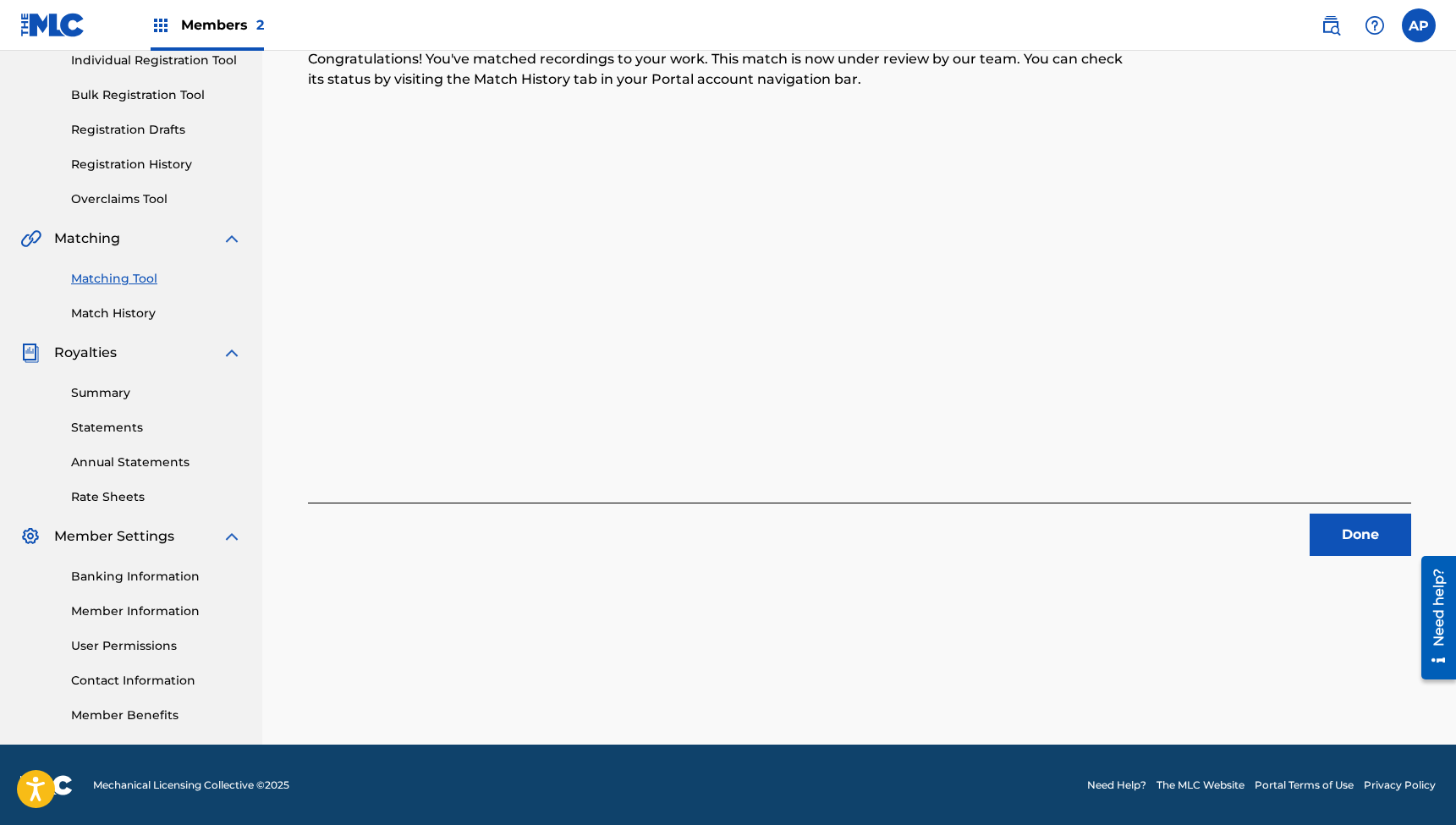
click at [1348, 533] on button "Done" at bounding box center [1361, 535] width 102 height 43
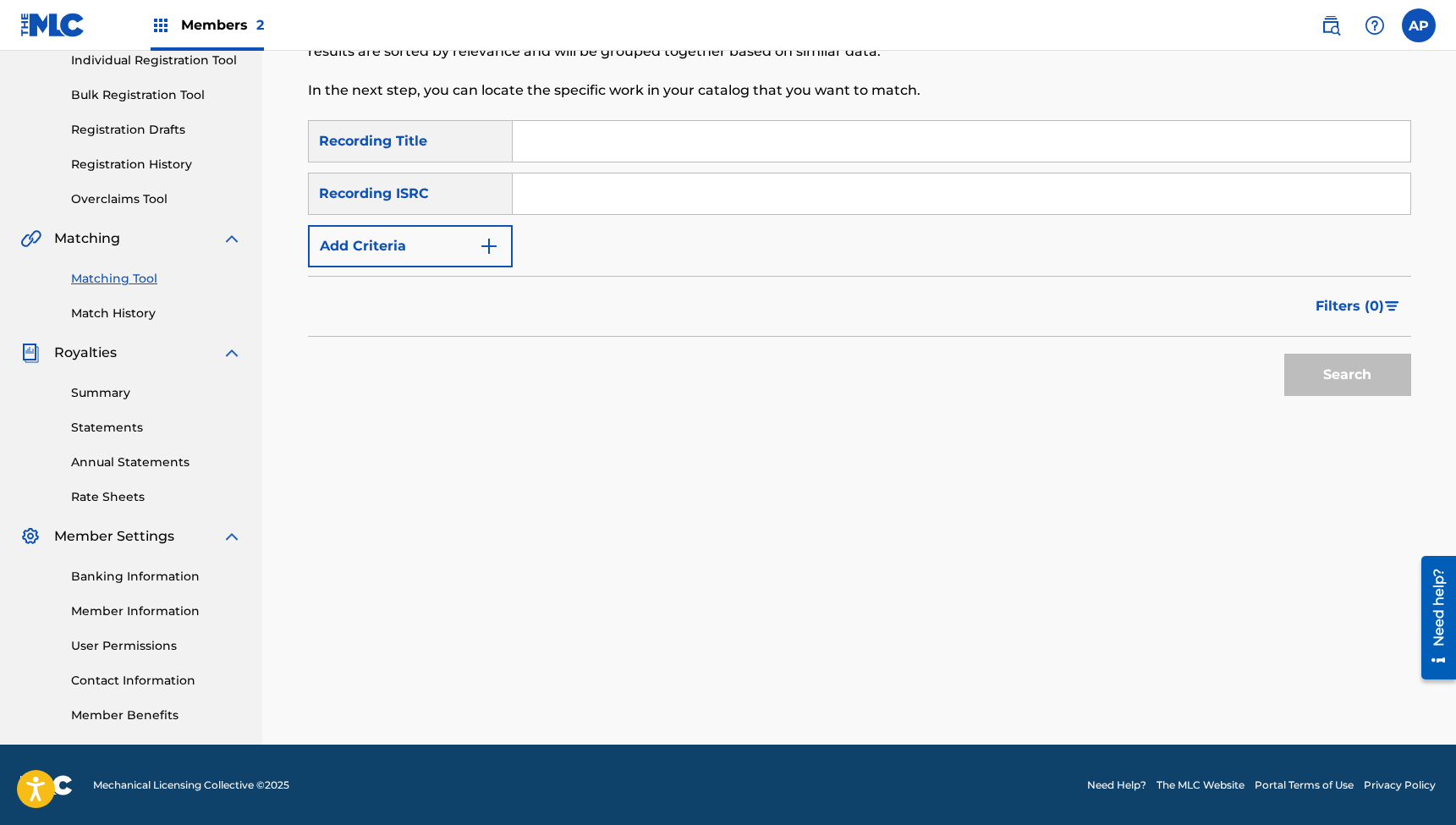
click at [610, 141] on input "Search Form" at bounding box center [961, 142] width 898 height 41
paste input "Things Misplaced (feat. [PERSON_NAME]) [Acoustic]"
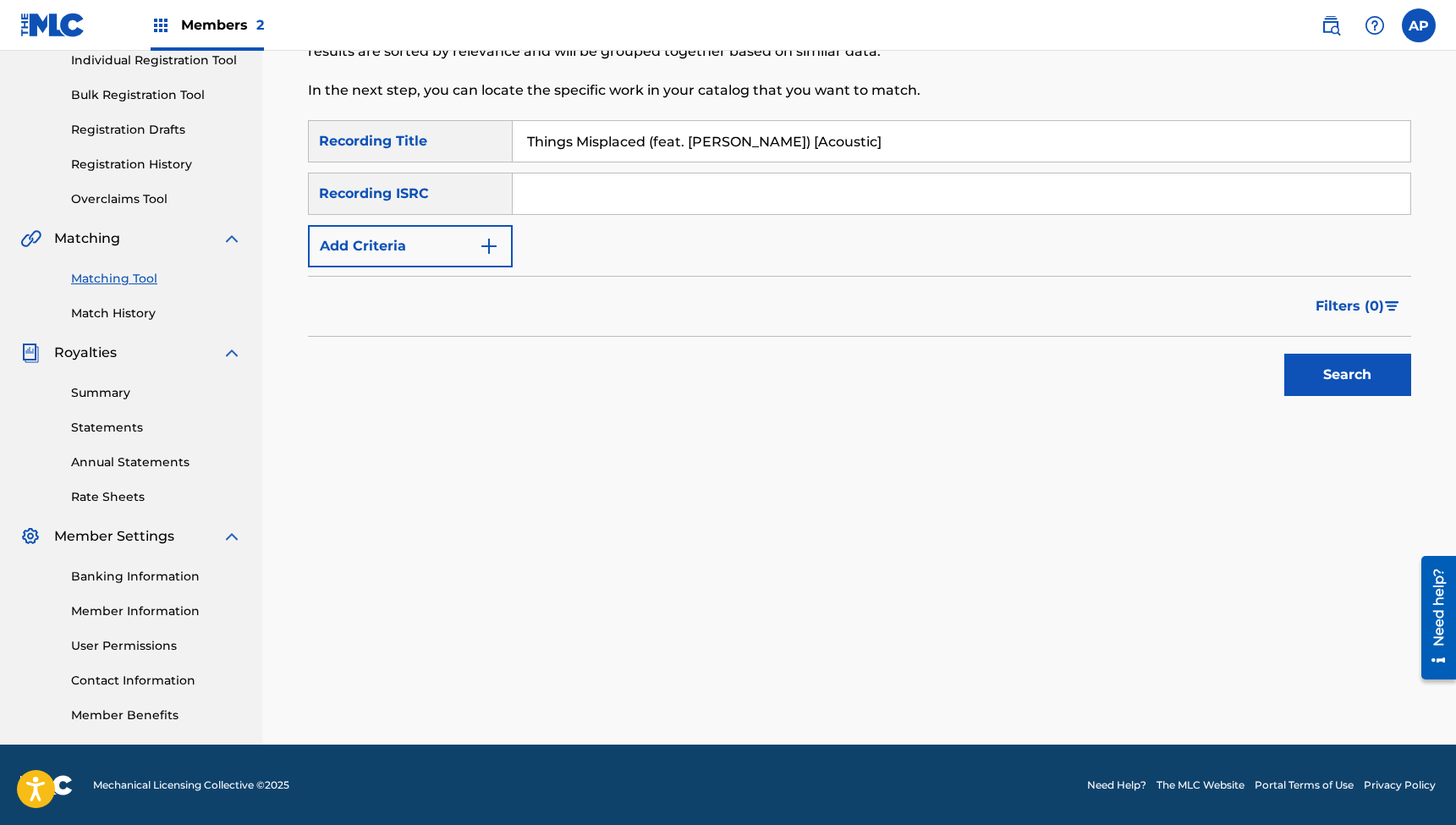
type input "Things Misplaced (feat. [PERSON_NAME]) [Acoustic]"
click at [609, 193] on input "Search Form" at bounding box center [961, 194] width 898 height 41
paste input "QZES72411893"
type input "QZES72411893"
click at [1347, 375] on button "Search" at bounding box center [1347, 376] width 127 height 43
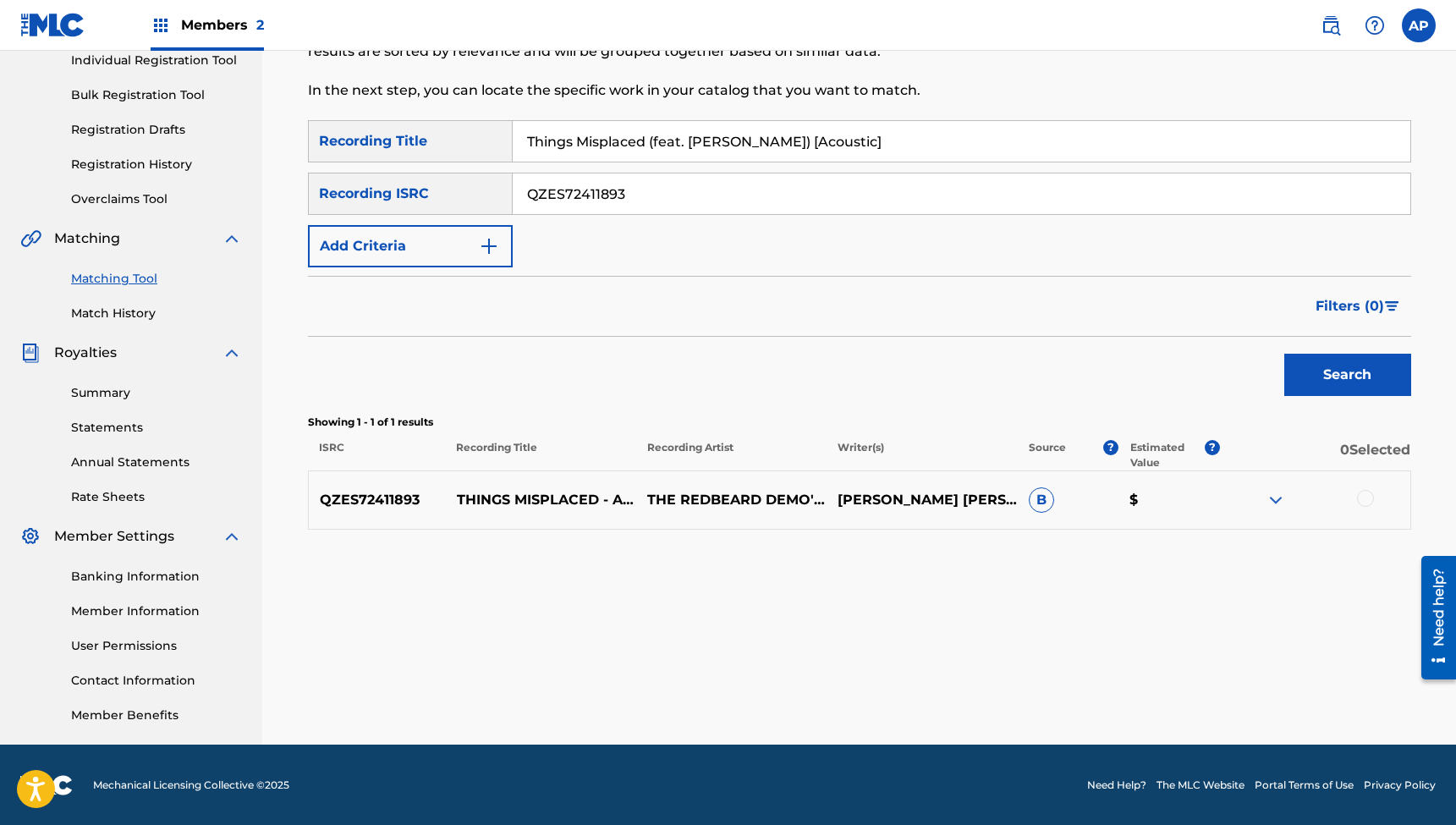
click at [1367, 497] on div at bounding box center [1365, 499] width 17 height 17
click at [1166, 684] on button "Match 1 Group" at bounding box center [1189, 687] width 187 height 43
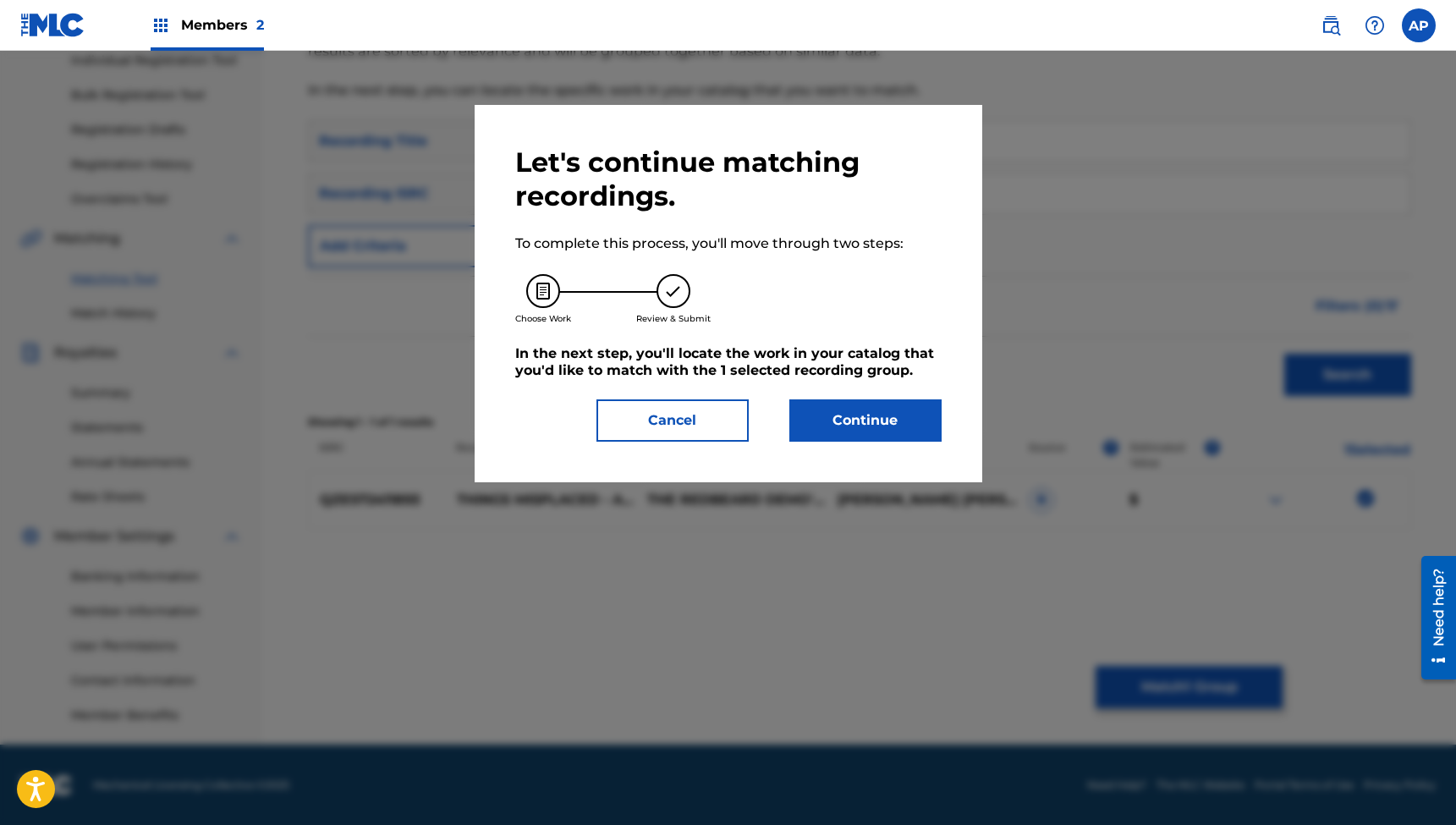
click at [850, 422] on button "Continue" at bounding box center [865, 421] width 153 height 43
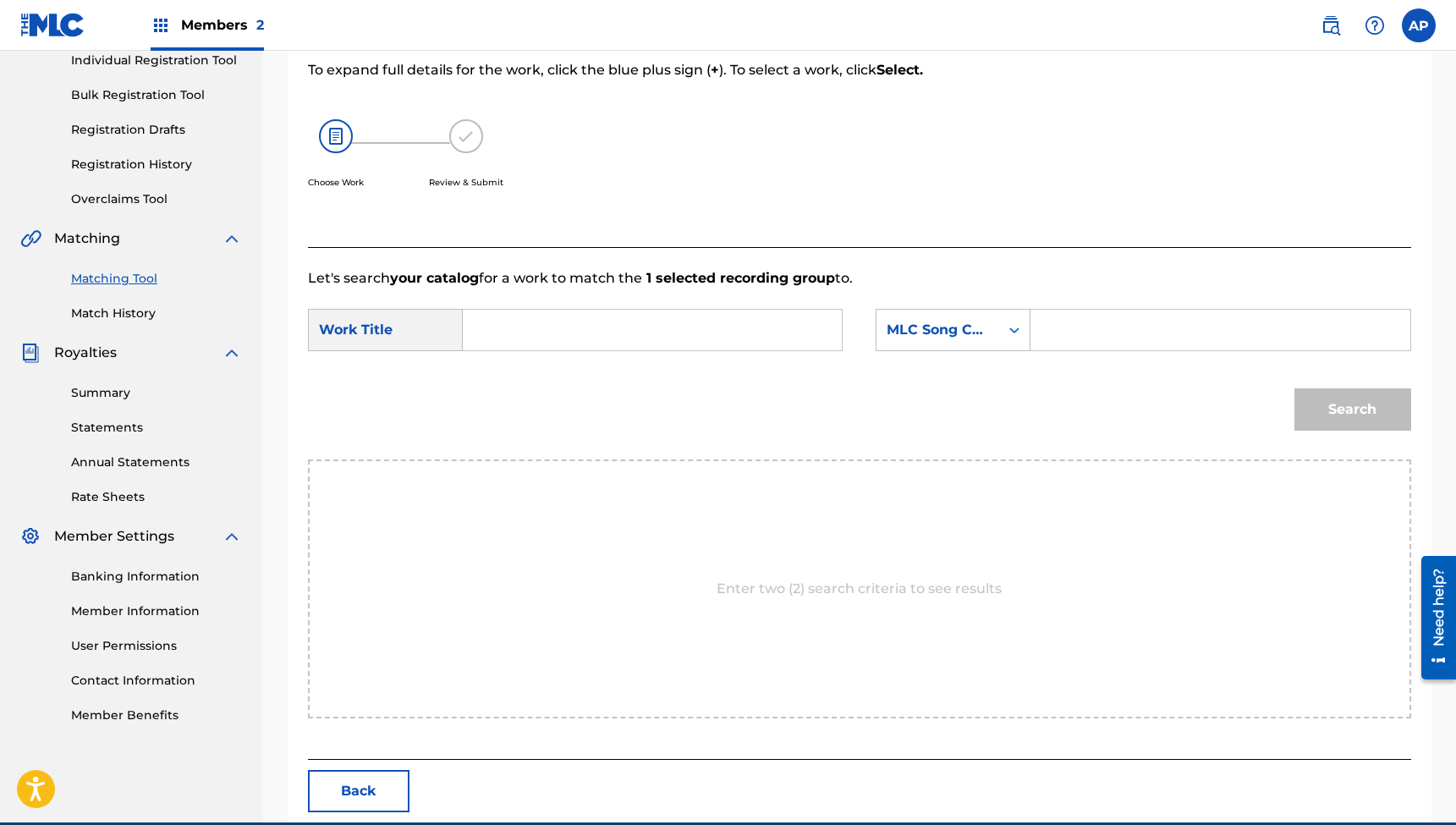
click at [712, 326] on input "Search Form" at bounding box center [652, 330] width 350 height 41
paste input "Things Misplaced (feat. [PERSON_NAME]) [Acoustic]"
type input "Things Misplaced (feat. [PERSON_NAME]) [Acoustic]"
click at [1108, 331] on input "Search Form" at bounding box center [1219, 330] width 350 height 41
paste input "TB6UM0"
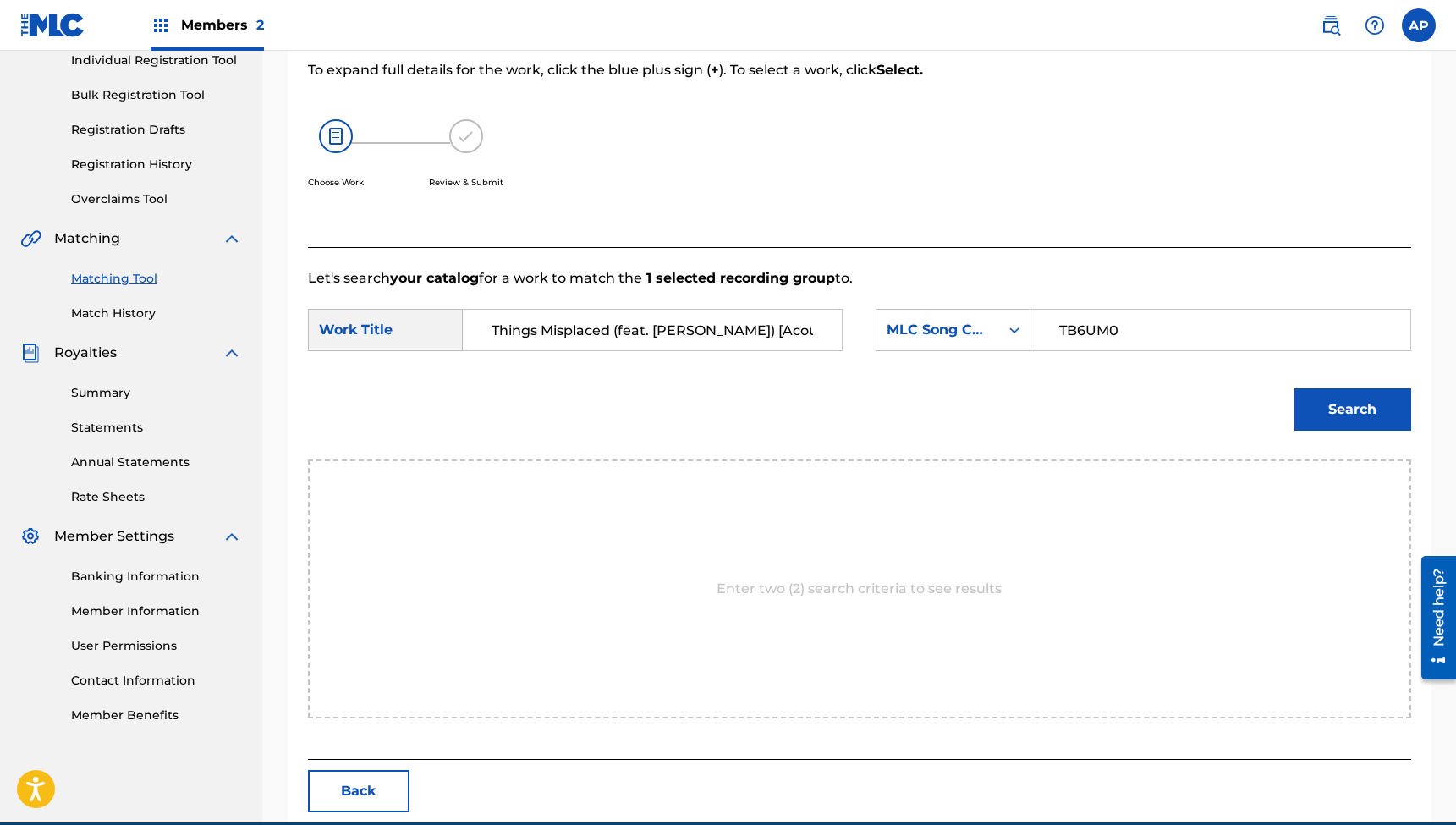
type input "TB6UM0"
click at [1352, 410] on button "Search" at bounding box center [1352, 410] width 116 height 43
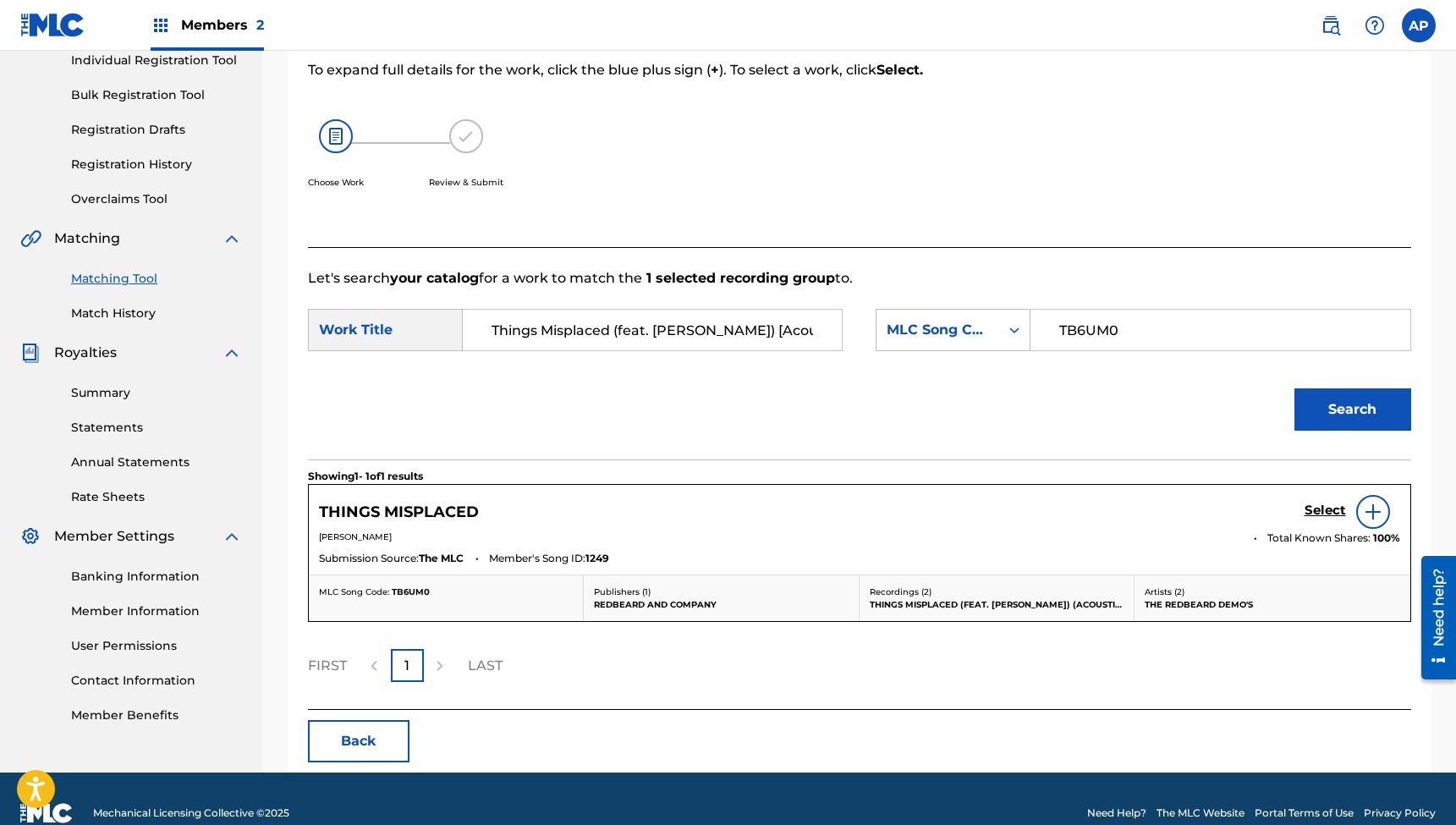
click at [1317, 512] on h5 "Select" at bounding box center [1325, 511] width 42 height 16
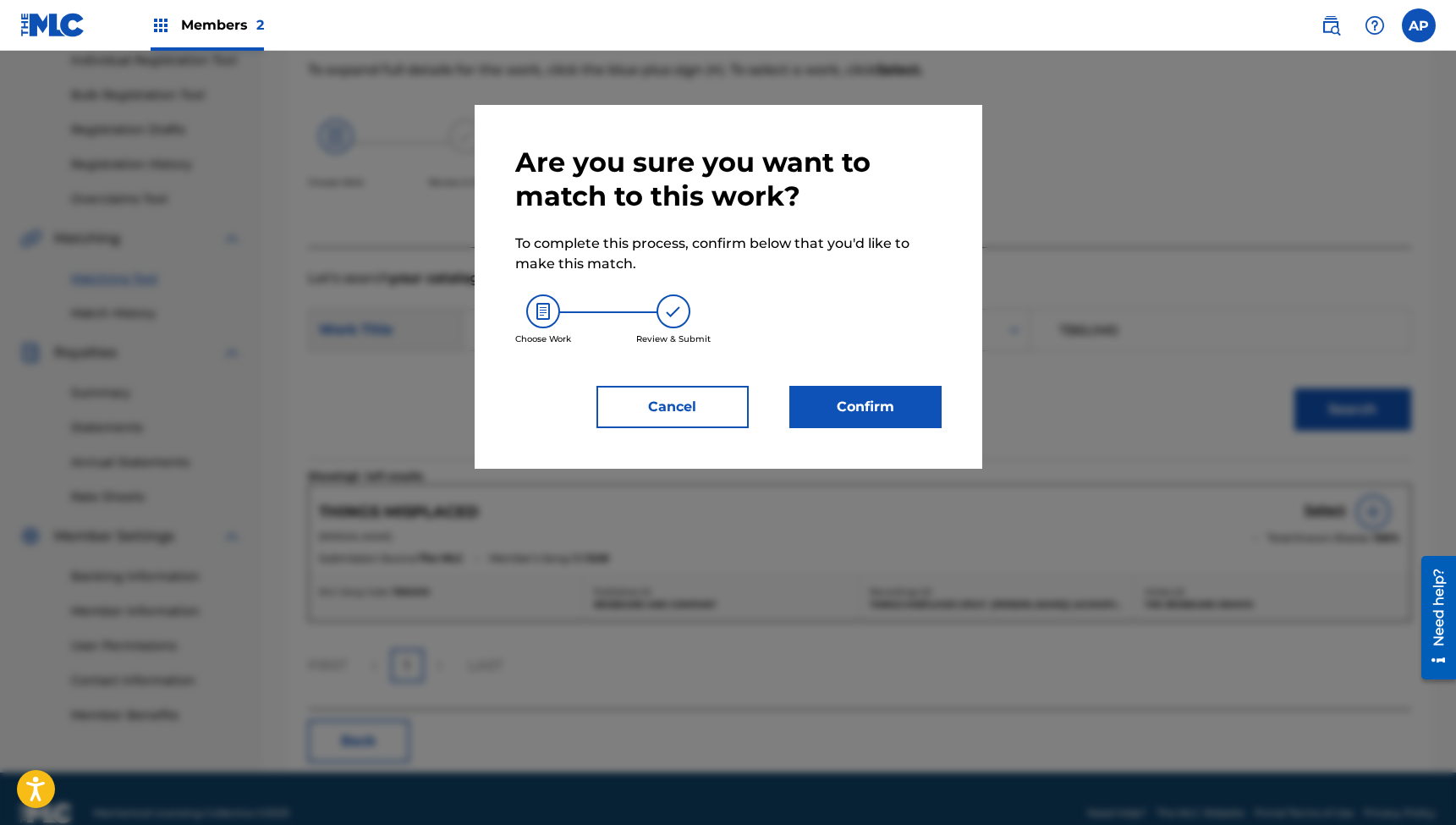
click at [826, 413] on button "Confirm" at bounding box center [865, 407] width 153 height 43
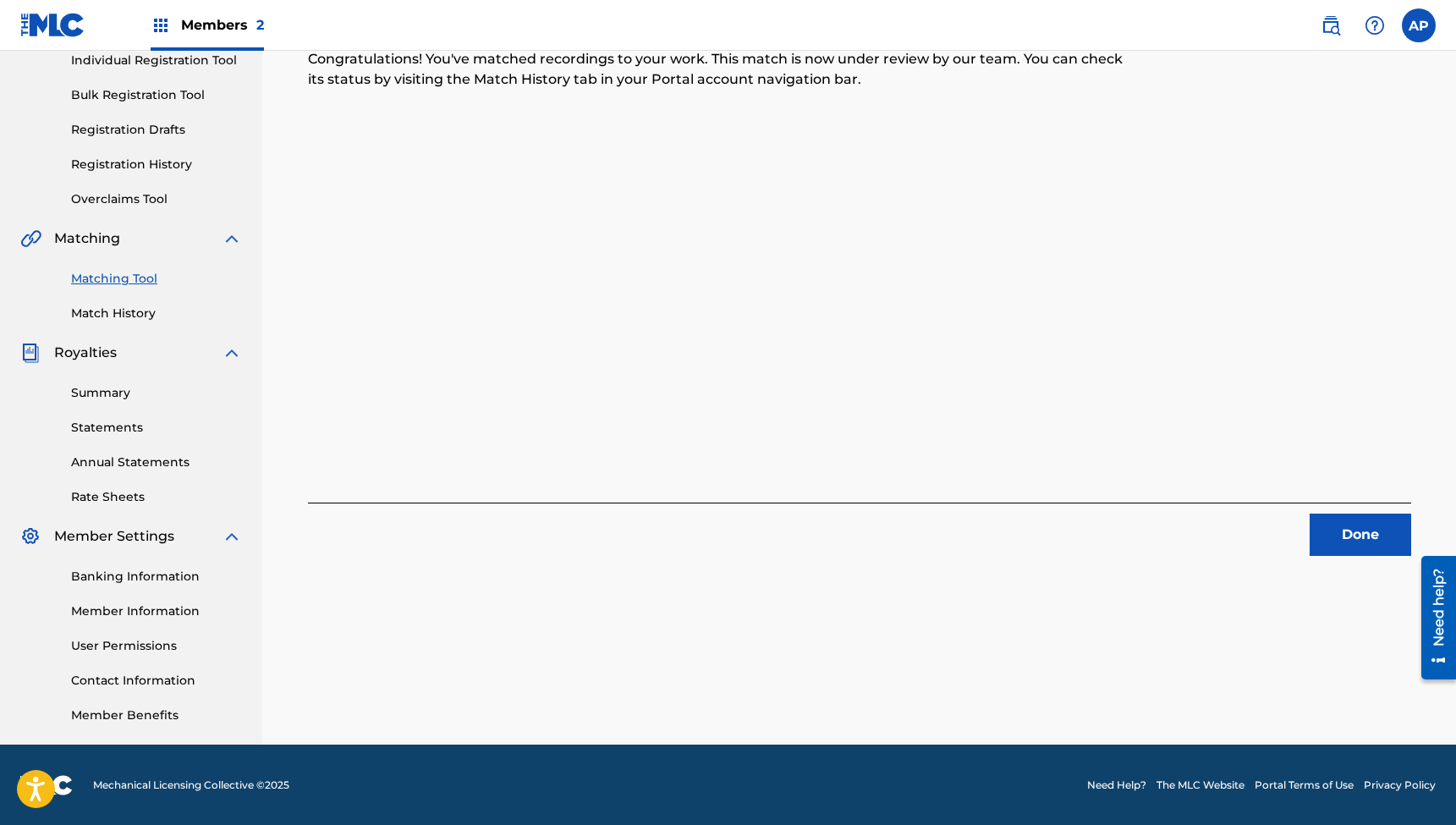
click at [1352, 523] on button "Done" at bounding box center [1361, 535] width 102 height 43
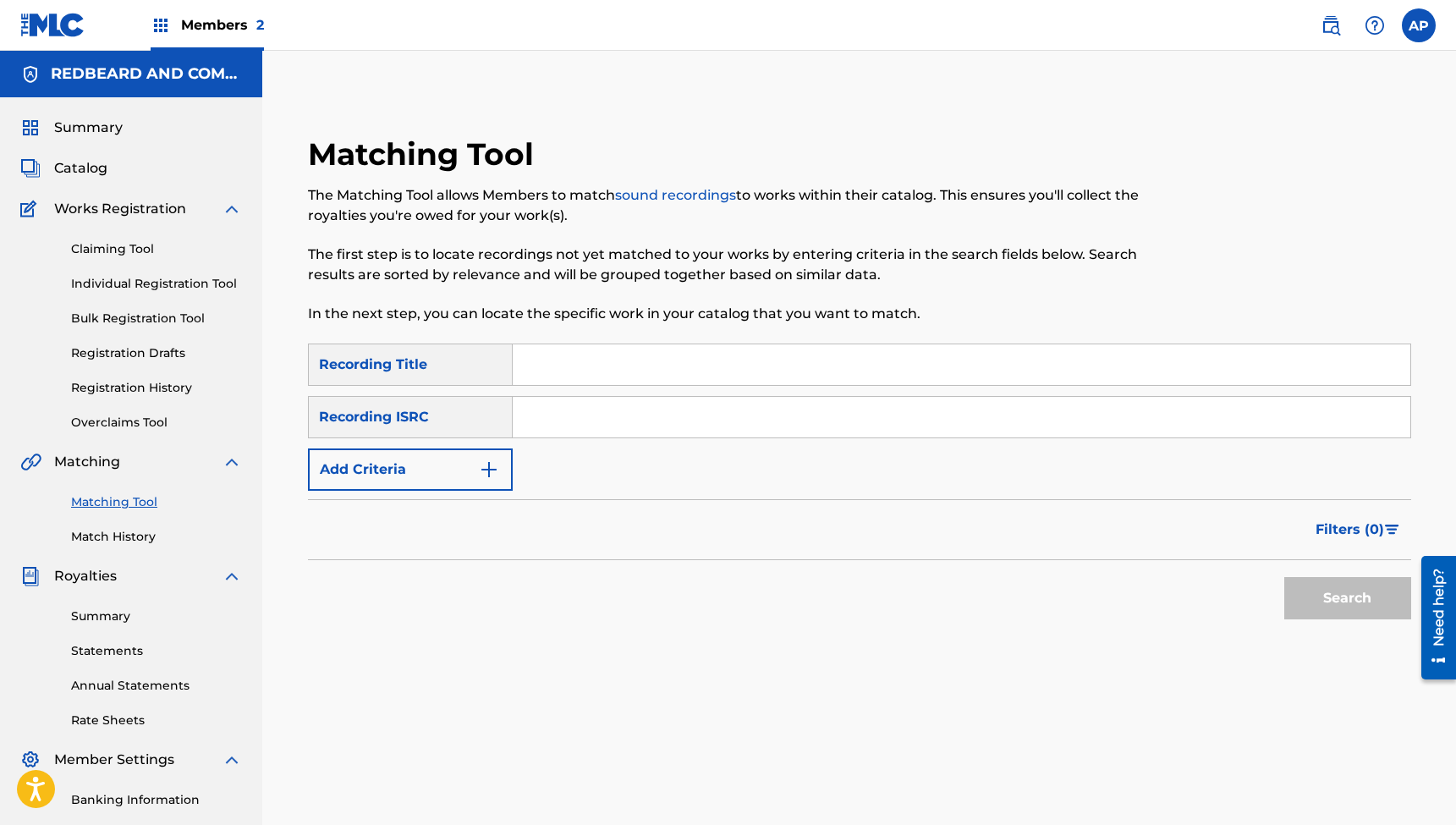
scroll to position [0, 0]
click at [803, 360] on input "Search Form" at bounding box center [961, 364] width 898 height 41
click at [575, 350] on input "Search Form" at bounding box center [961, 364] width 898 height 41
paste input "At My Feet (feat. [PERSON_NAME]) [Acoustic]"
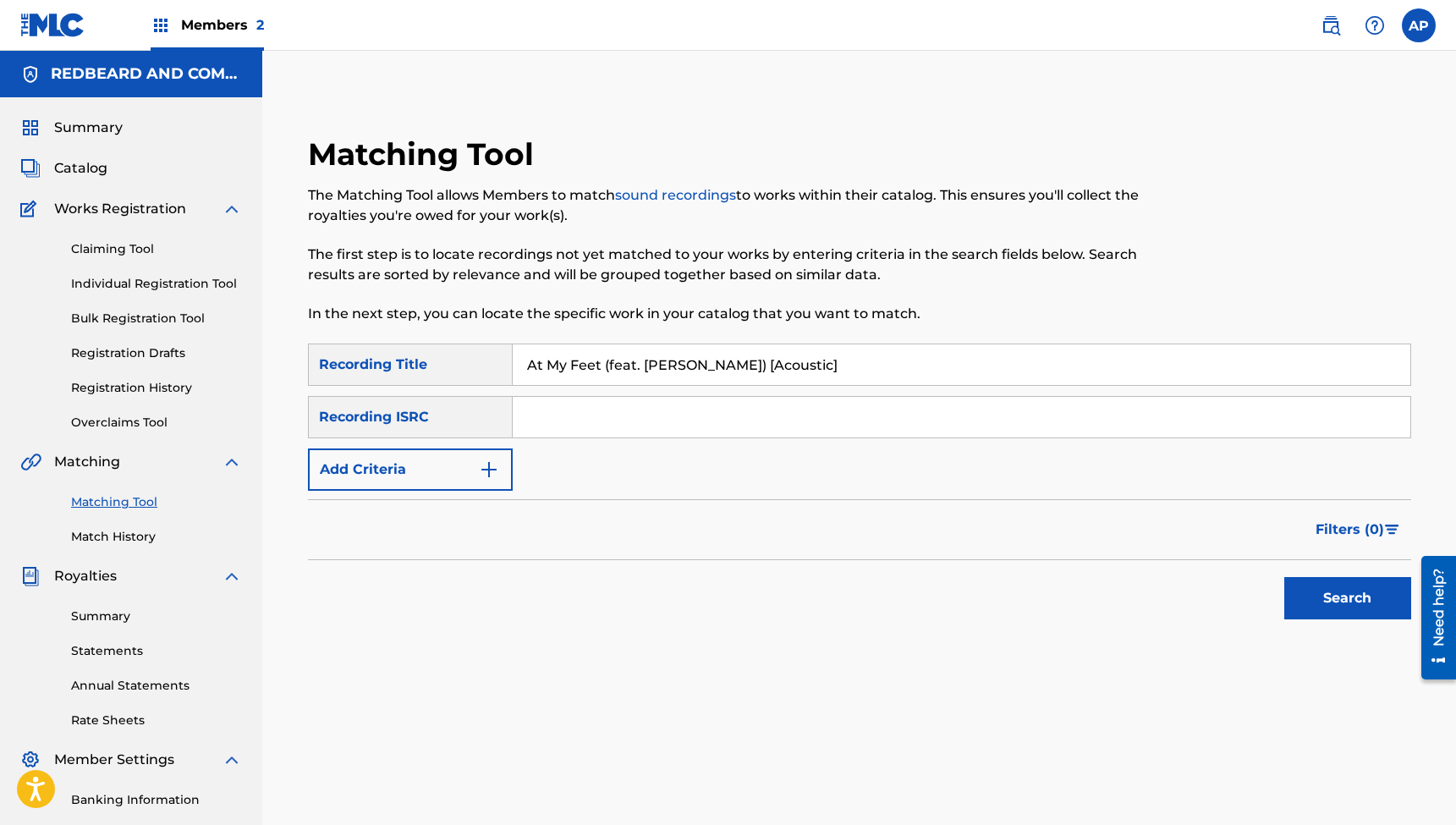
type input "At My Feet (feat. [PERSON_NAME]) [Acoustic]"
click at [565, 420] on input "Search Form" at bounding box center [961, 417] width 898 height 41
paste input "QZES72411892"
type input "QZES72411892"
click at [1321, 601] on button "Search" at bounding box center [1347, 598] width 127 height 43
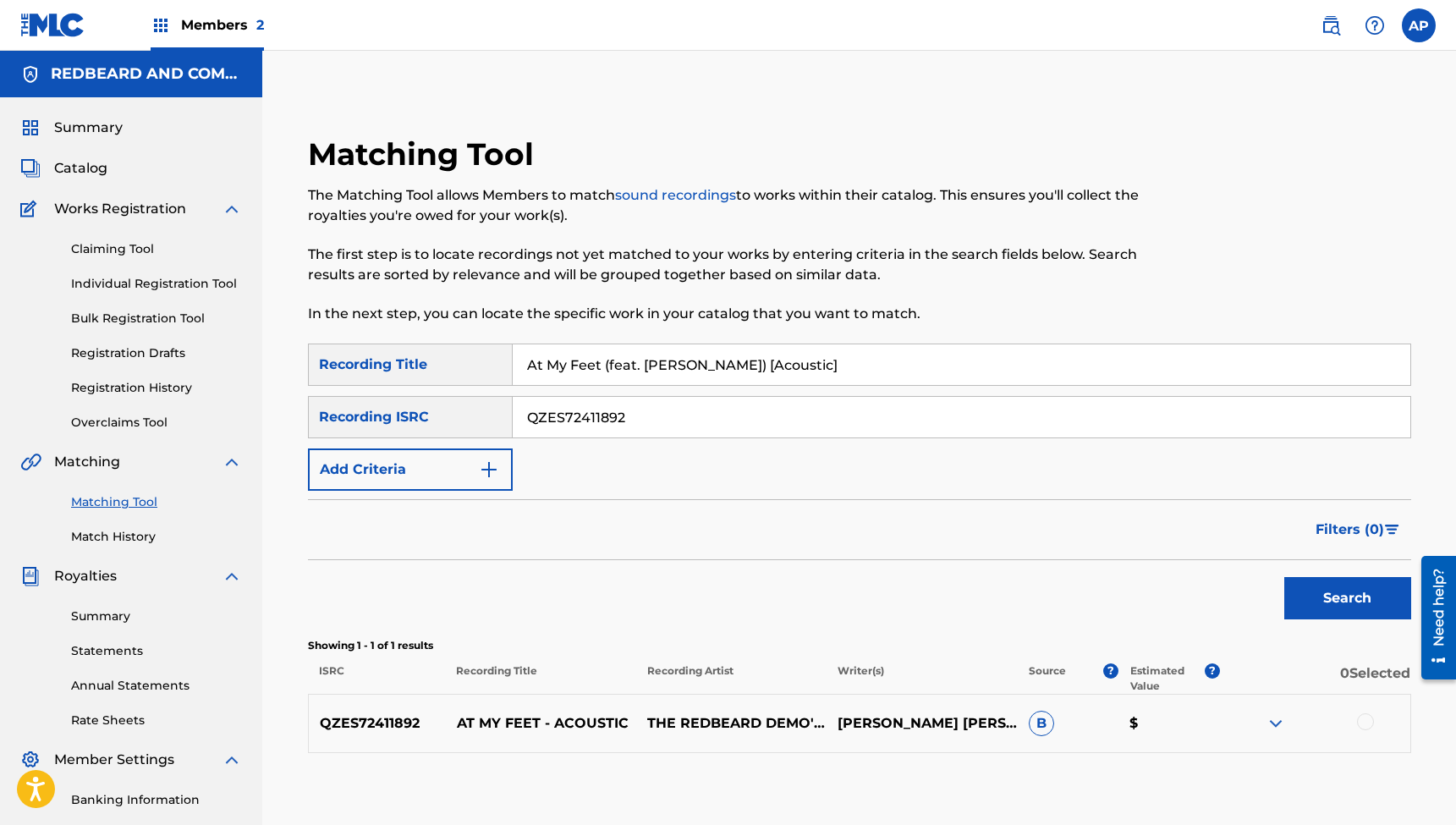
click at [1364, 724] on div at bounding box center [1365, 721] width 17 height 17
click at [1211, 677] on button "Match 1 Group" at bounding box center [1189, 687] width 187 height 43
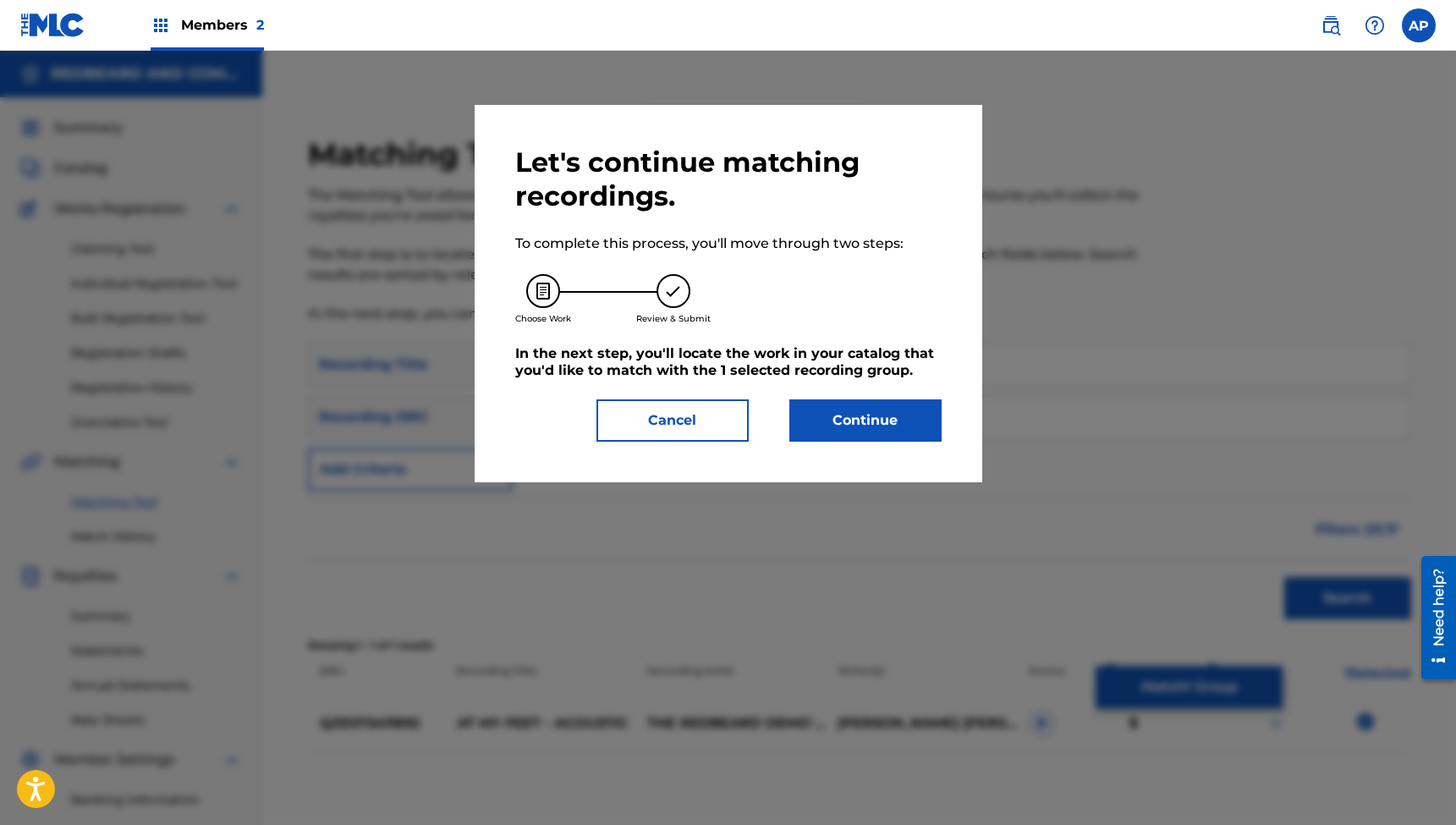
click at [863, 412] on button "Continue" at bounding box center [865, 421] width 153 height 43
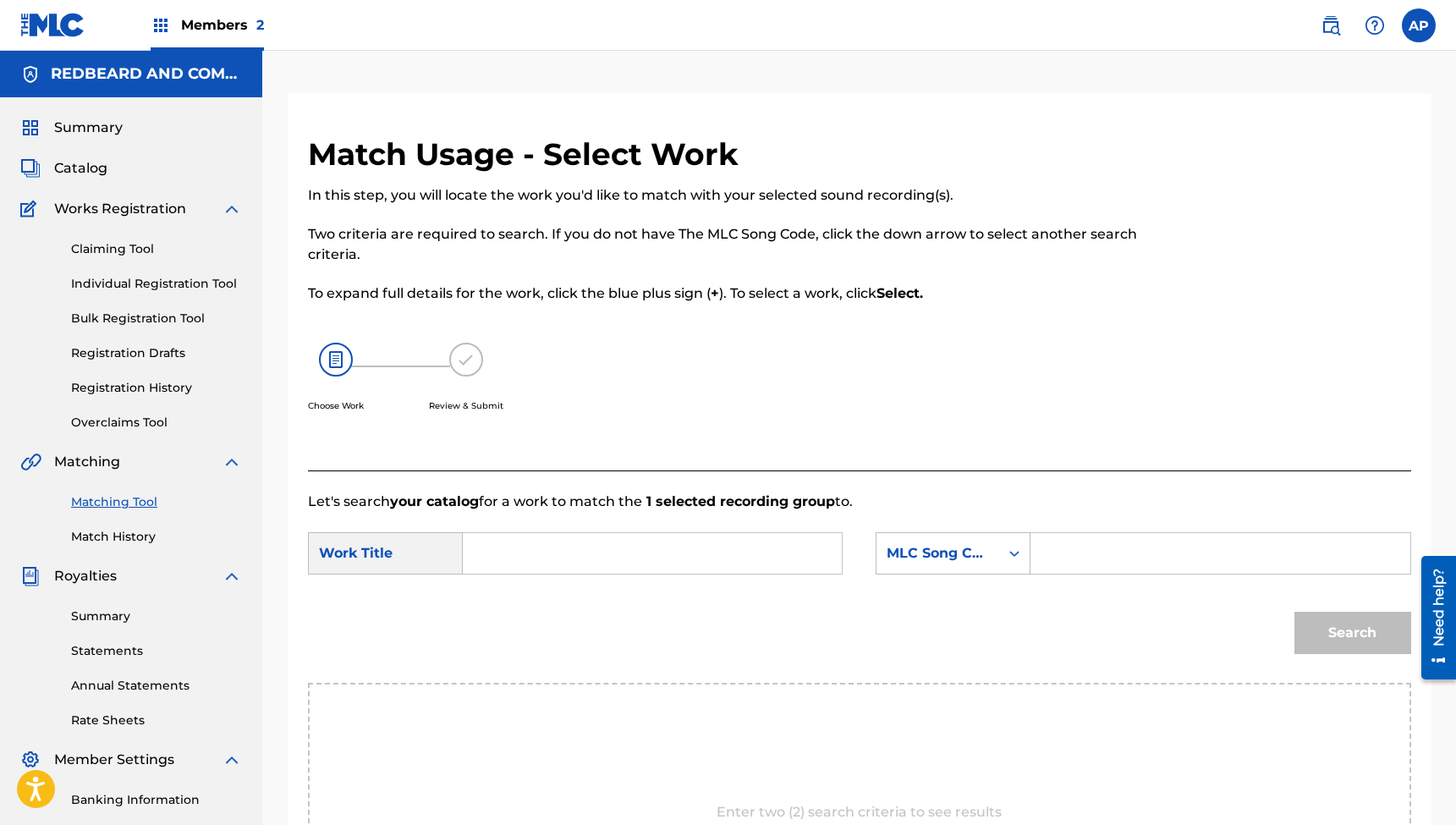
click at [623, 553] on input "Search Form" at bounding box center [652, 554] width 350 height 41
paste input "At My Feet (feat. [PERSON_NAME]) [Acoustic]"
type input "At My Feet (feat. [PERSON_NAME]) [Acoustic]"
click at [1046, 553] on input "Search Form" at bounding box center [1219, 554] width 350 height 41
paste input "AE40FX"
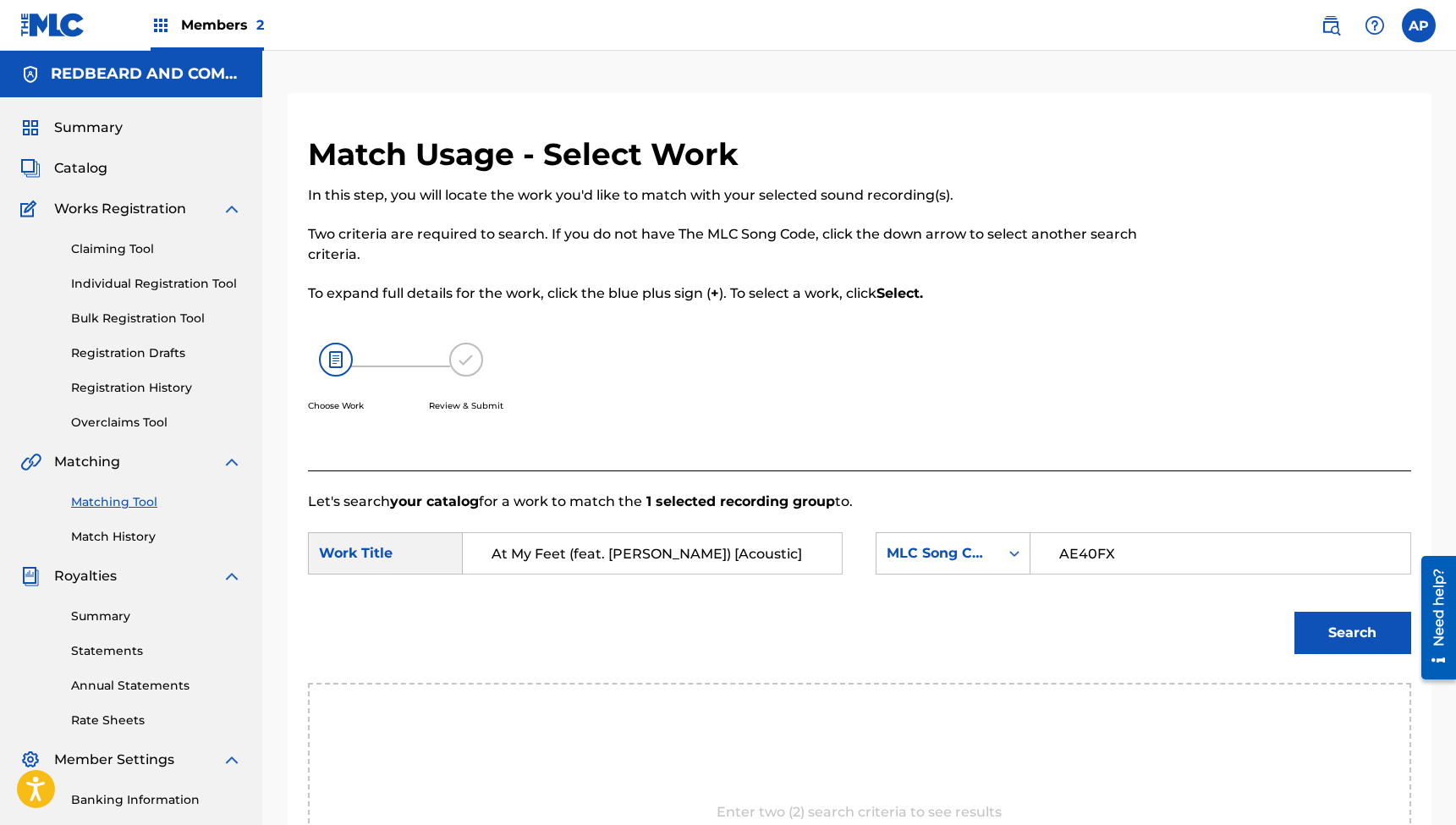
type input "AE40FX"
click at [1352, 634] on button "Search" at bounding box center [1352, 634] width 116 height 43
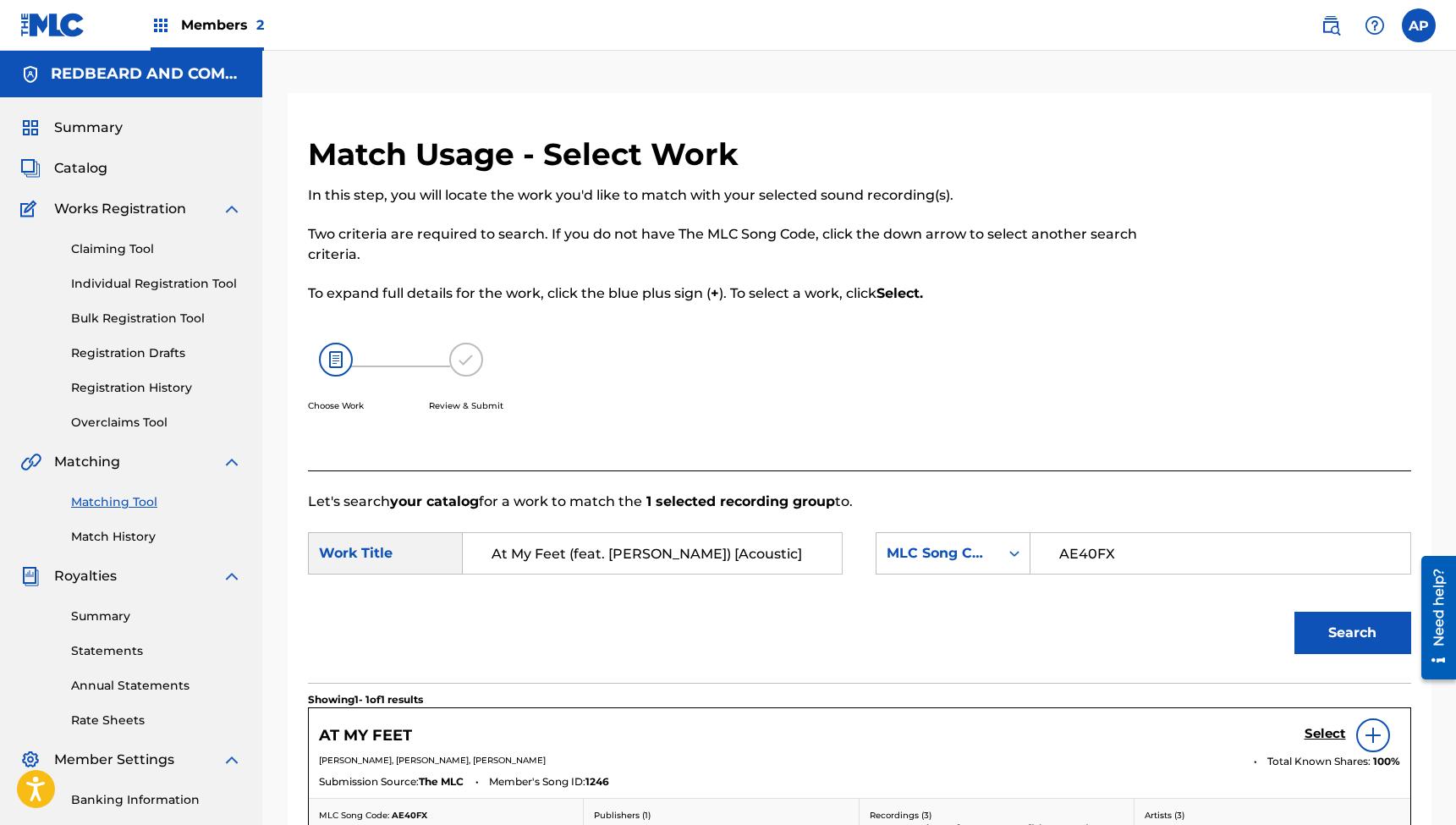
click at [1310, 735] on h5 "Select" at bounding box center [1325, 733] width 42 height 16
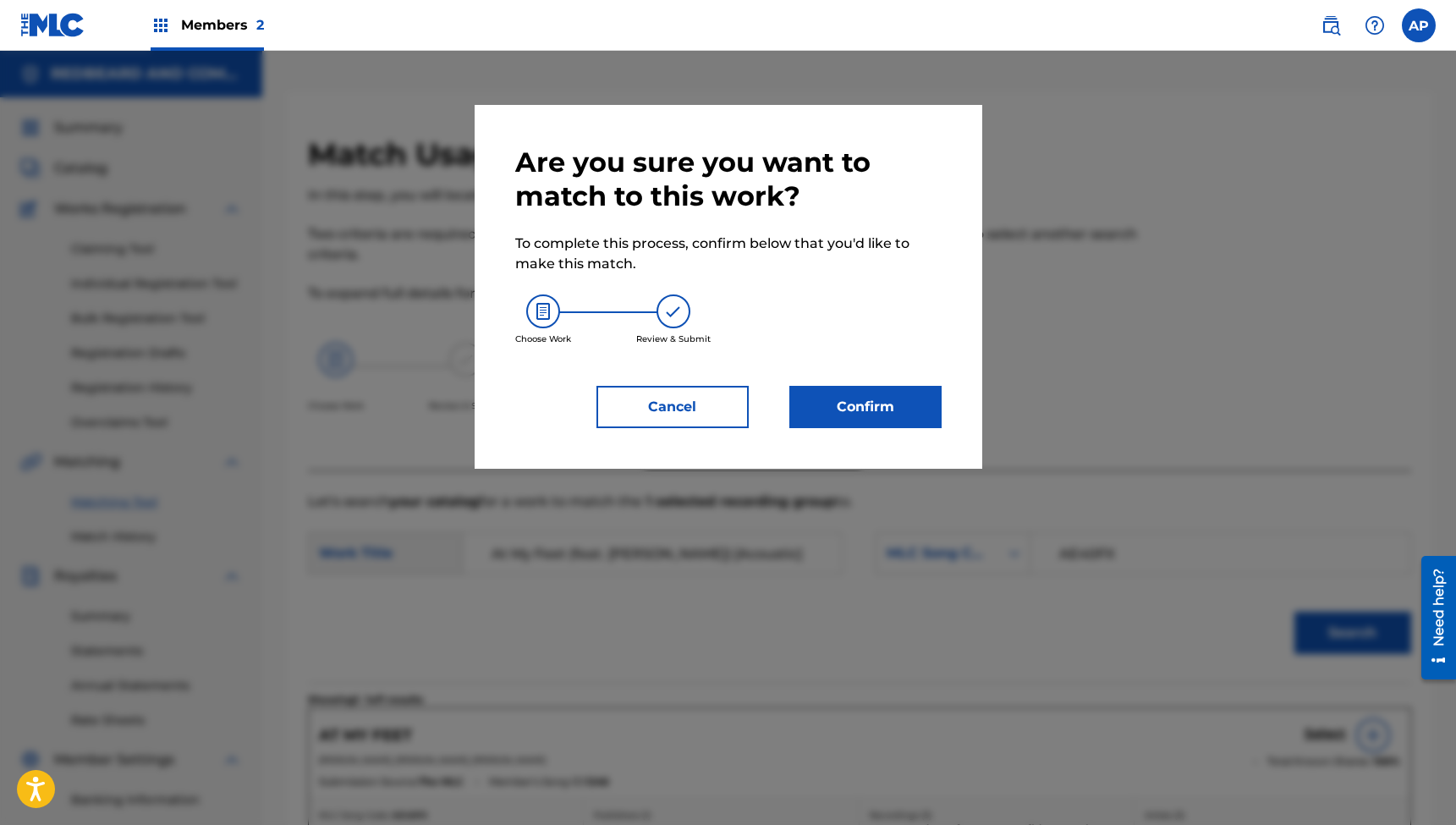
click at [843, 395] on button "Confirm" at bounding box center [865, 407] width 153 height 43
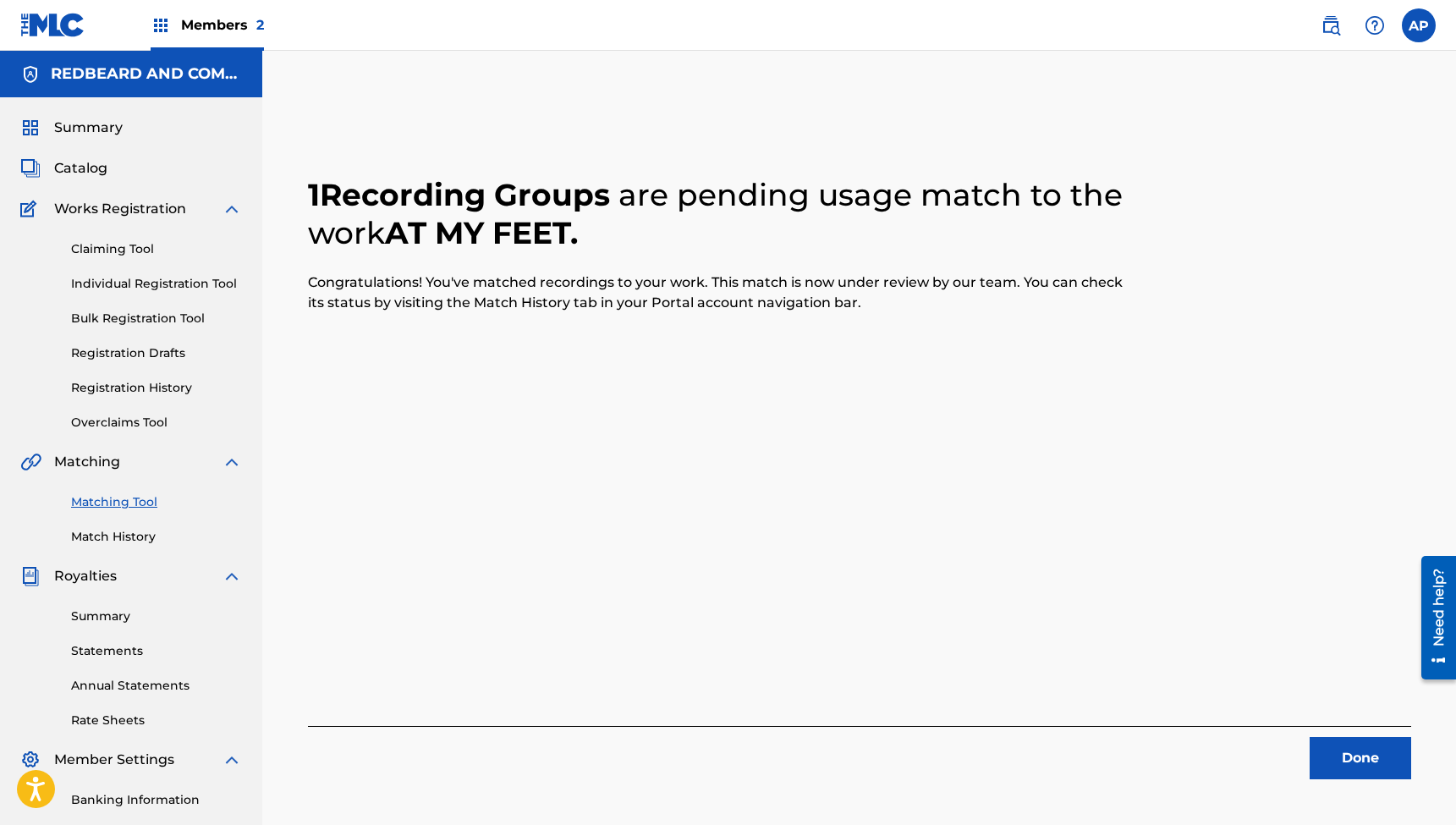
click at [1351, 761] on button "Done" at bounding box center [1361, 758] width 102 height 43
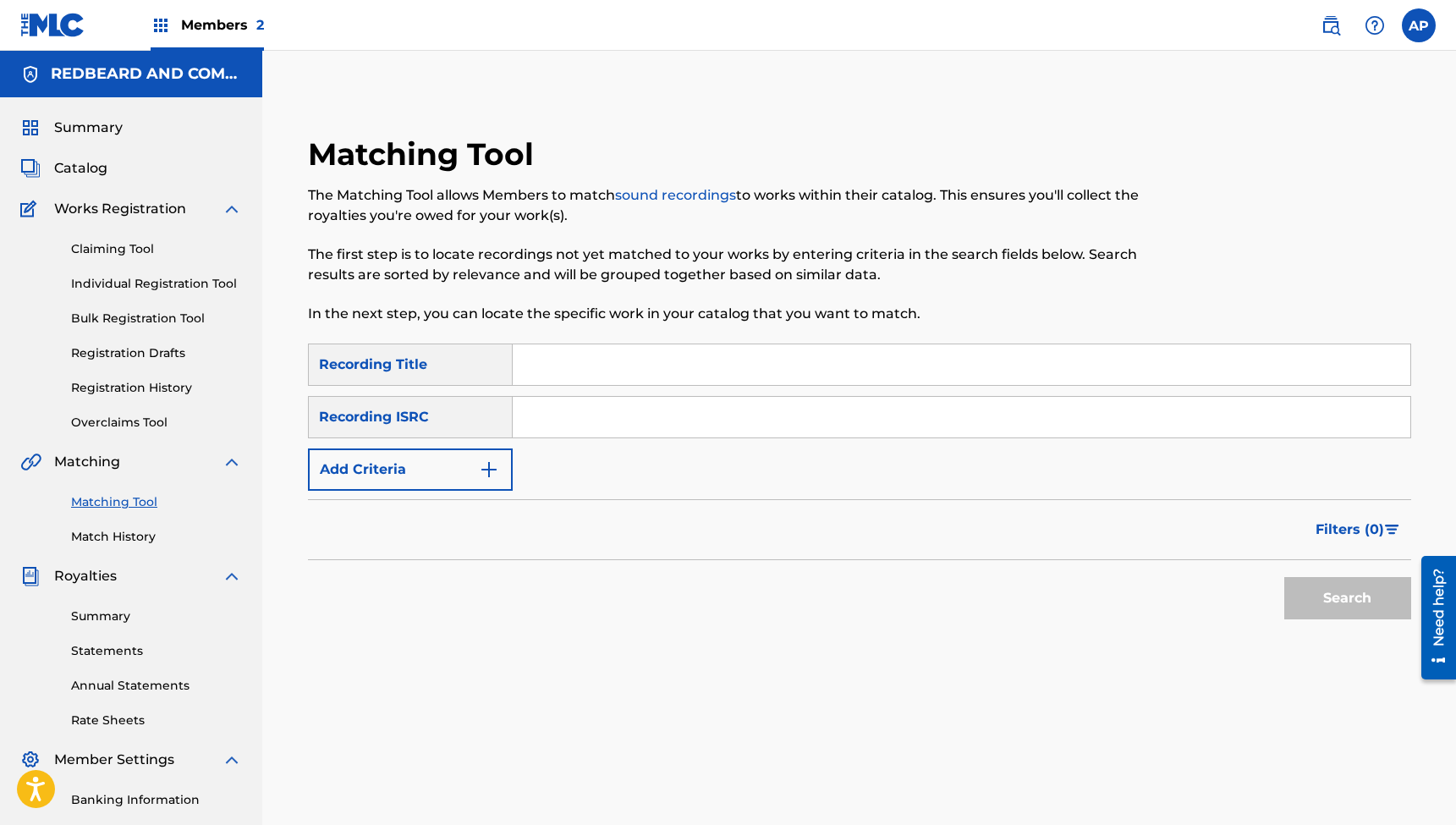
click at [593, 350] on input "Search Form" at bounding box center [961, 364] width 898 height 41
paste input "Love I've Never Known (feat. [PERSON_NAME]) [Acoustic]"
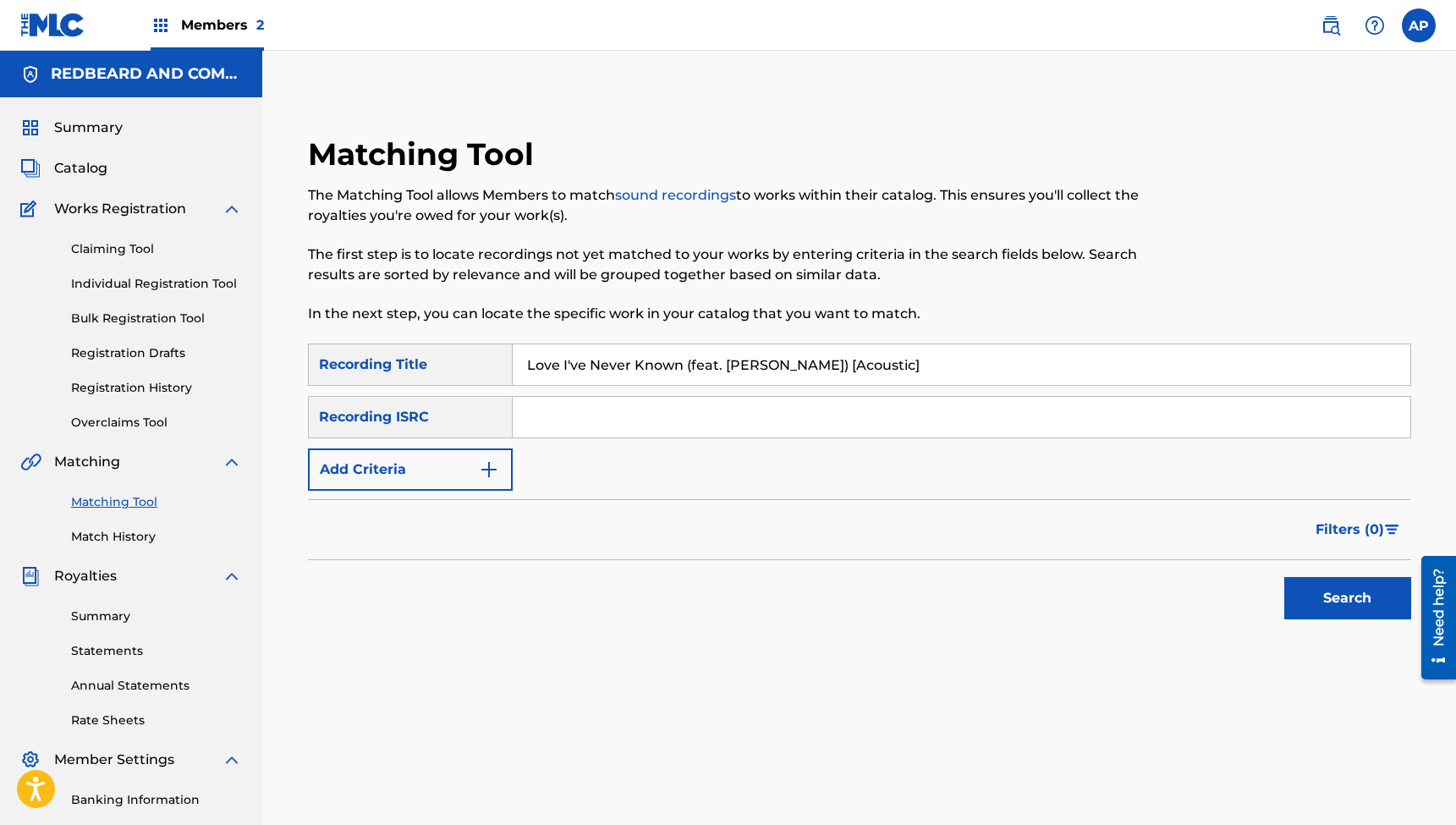
type input "Love I've Never Known (feat. [PERSON_NAME]) [Acoustic]"
click at [629, 421] on input "Search Form" at bounding box center [961, 417] width 898 height 41
paste input "QZES72411886"
type input "QZES72411886"
click at [1347, 598] on button "Search" at bounding box center [1347, 598] width 127 height 43
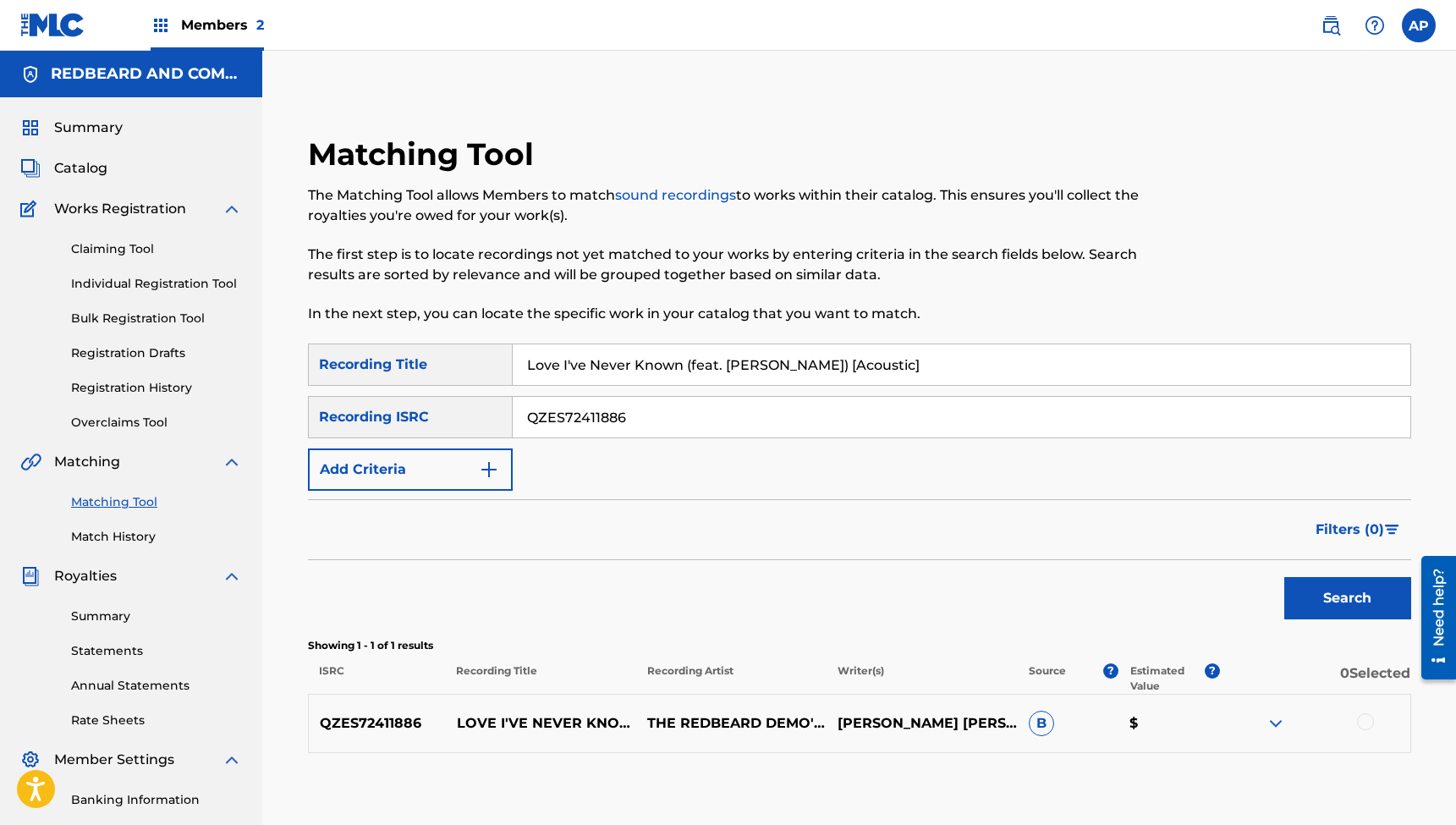
click at [1368, 720] on div at bounding box center [1365, 721] width 17 height 17
click at [1175, 685] on button "Match 1 Group" at bounding box center [1189, 687] width 187 height 43
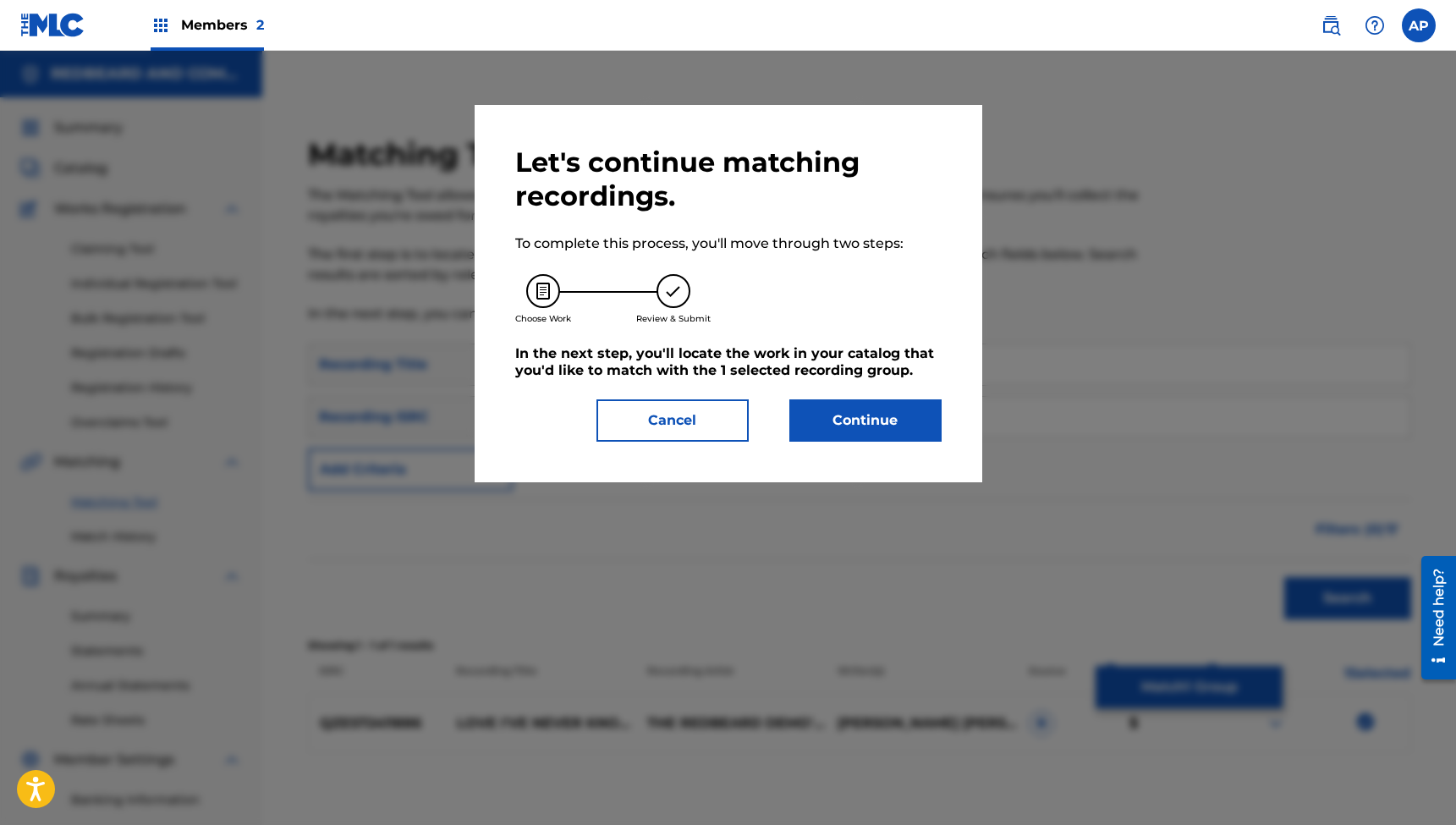
click at [841, 437] on button "Continue" at bounding box center [865, 421] width 153 height 43
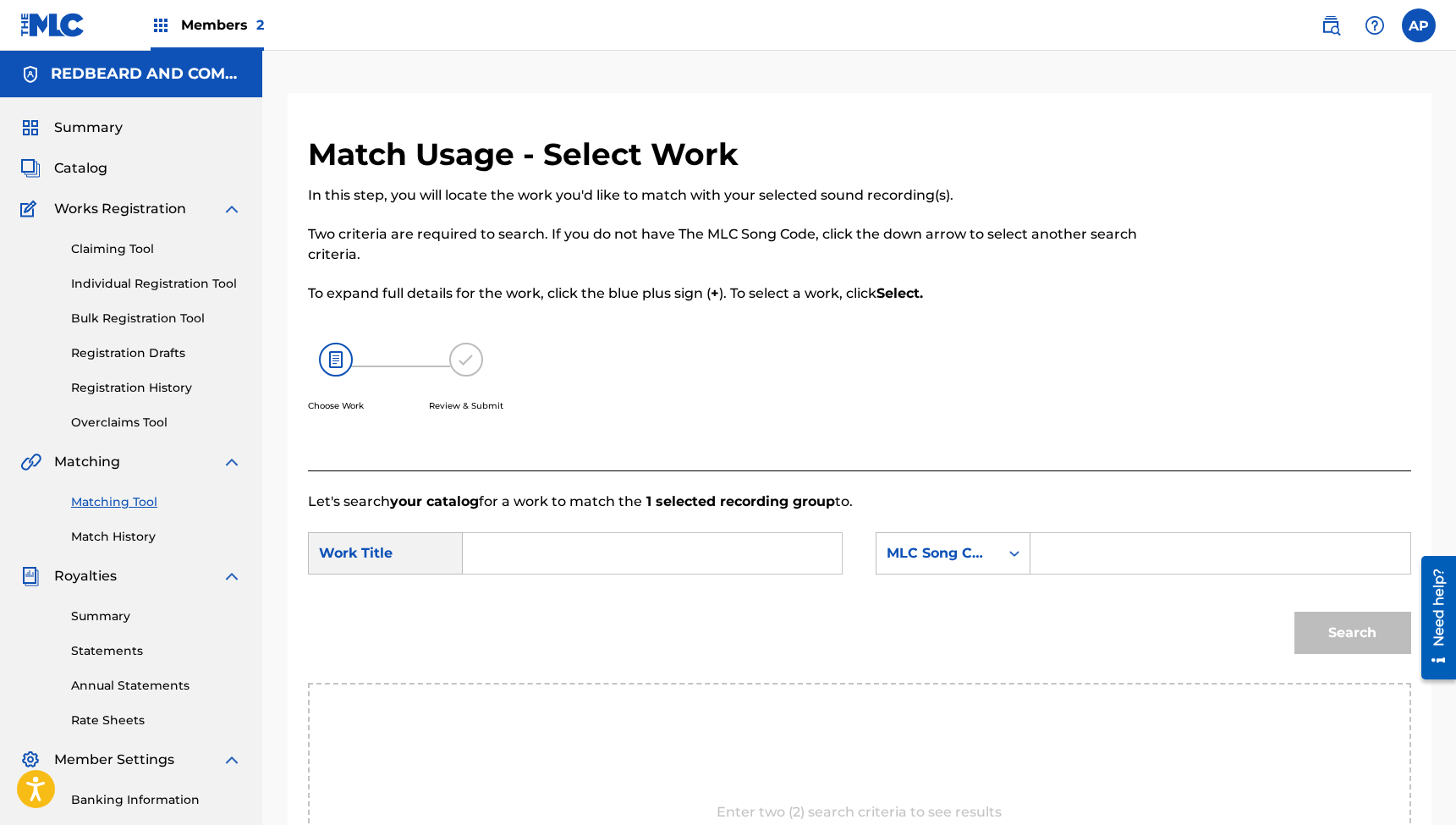
click at [673, 560] on input "Search Form" at bounding box center [652, 554] width 350 height 41
paste input "Love I've Never Known (feat. [PERSON_NAME]) [Acoustic]"
type input "Love I've Never Known (feat. [PERSON_NAME]) [Acoustic]"
click at [1083, 553] on input "Search Form" at bounding box center [1219, 554] width 350 height 41
paste input "LF65VO"
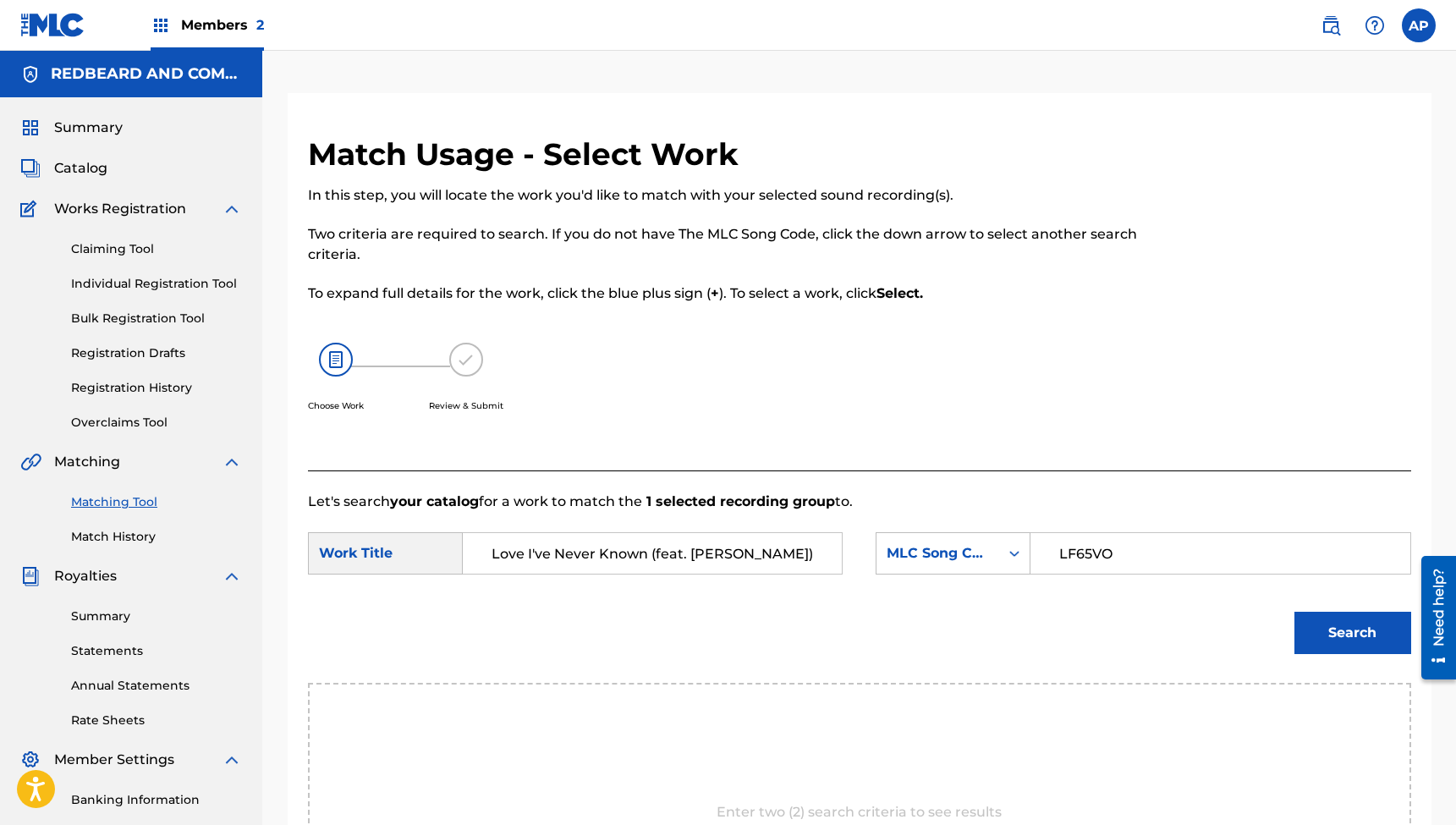
type input "LF65VO"
click at [1340, 626] on button "Search" at bounding box center [1352, 634] width 116 height 43
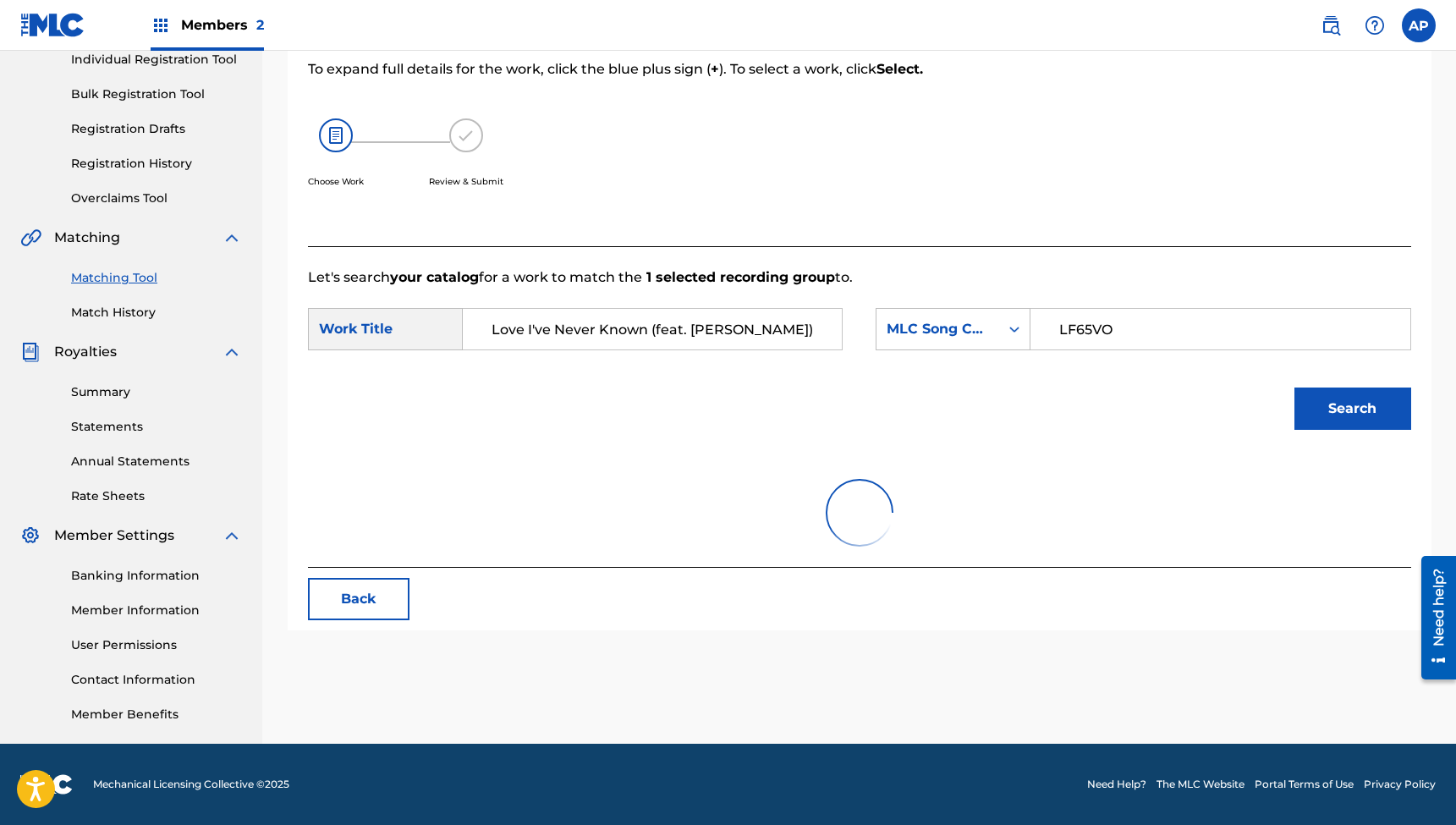
scroll to position [225, 0]
click at [1328, 416] on button "Search" at bounding box center [1352, 409] width 116 height 43
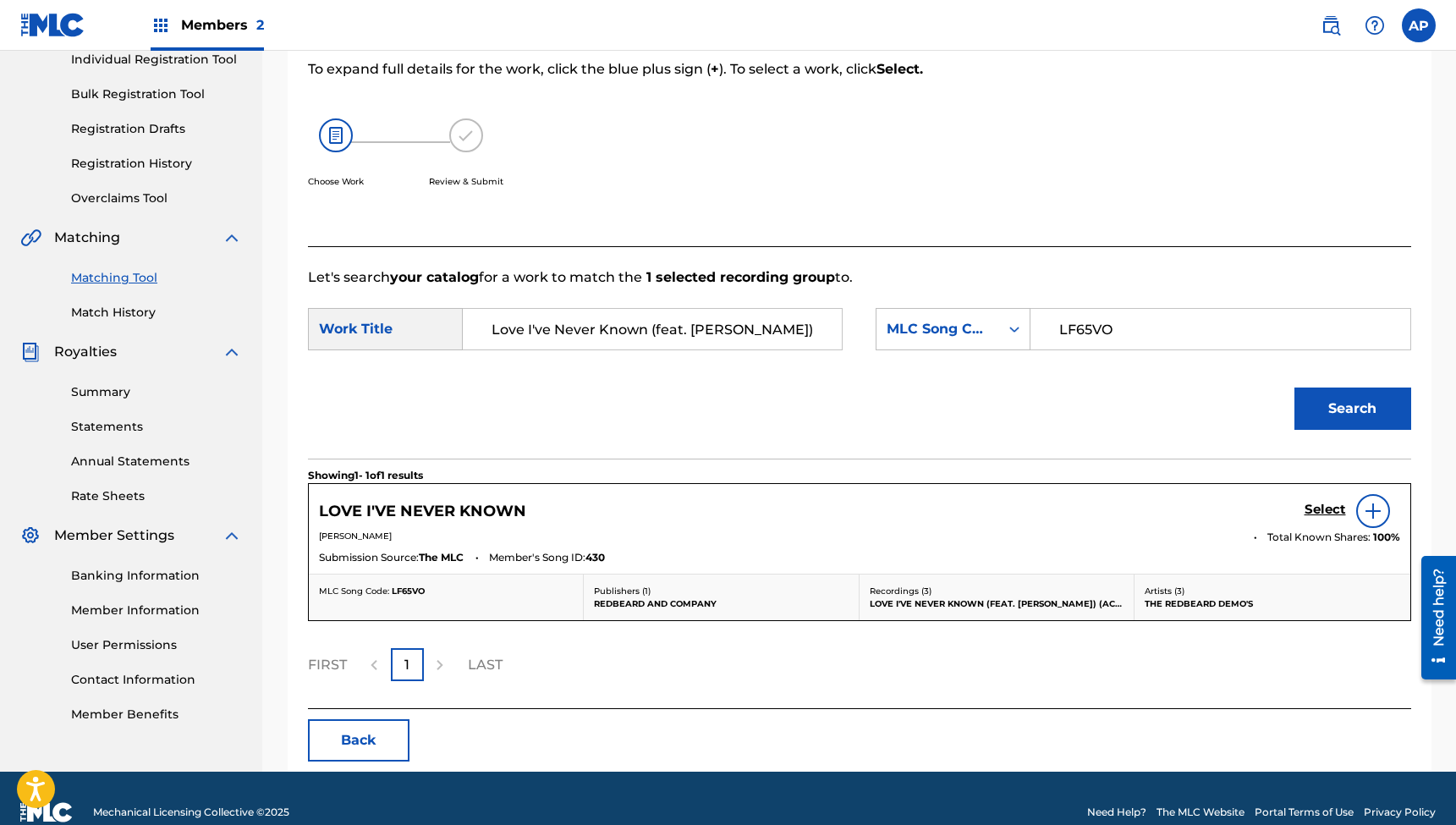
click at [1315, 511] on h5 "Select" at bounding box center [1325, 510] width 42 height 16
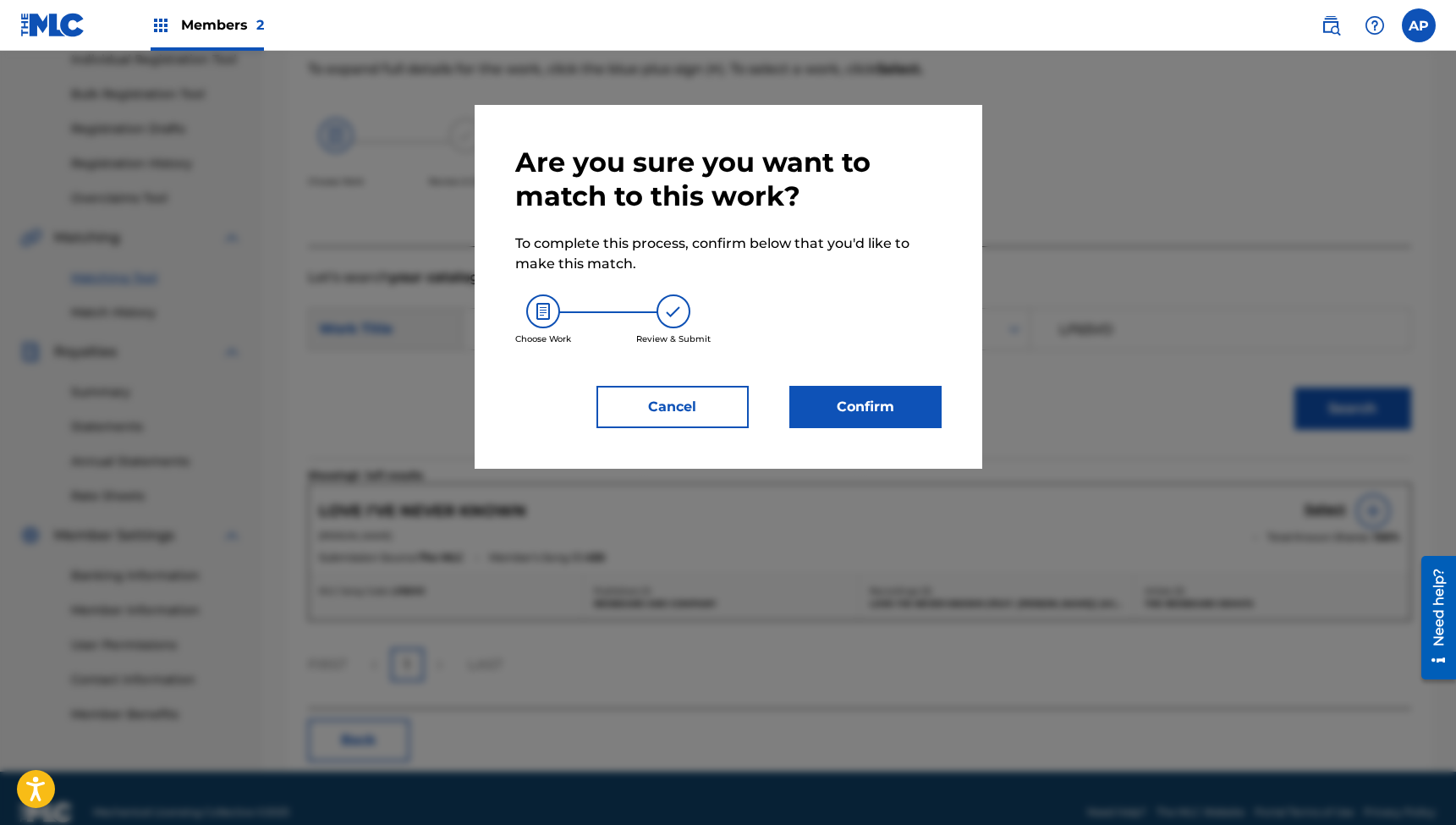
click at [864, 414] on button "Confirm" at bounding box center [865, 407] width 153 height 43
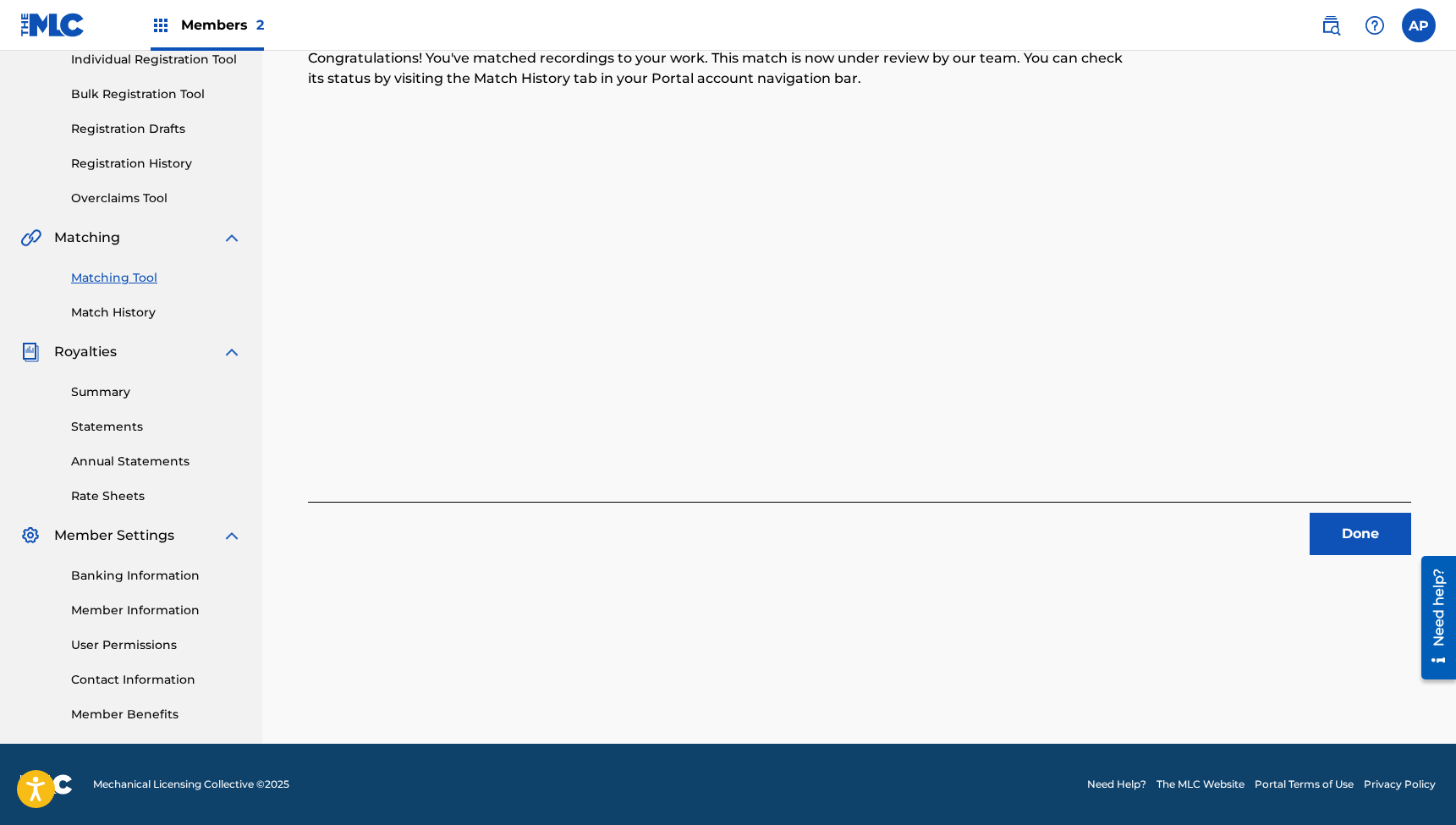
click at [1366, 531] on button "Done" at bounding box center [1361, 535] width 102 height 43
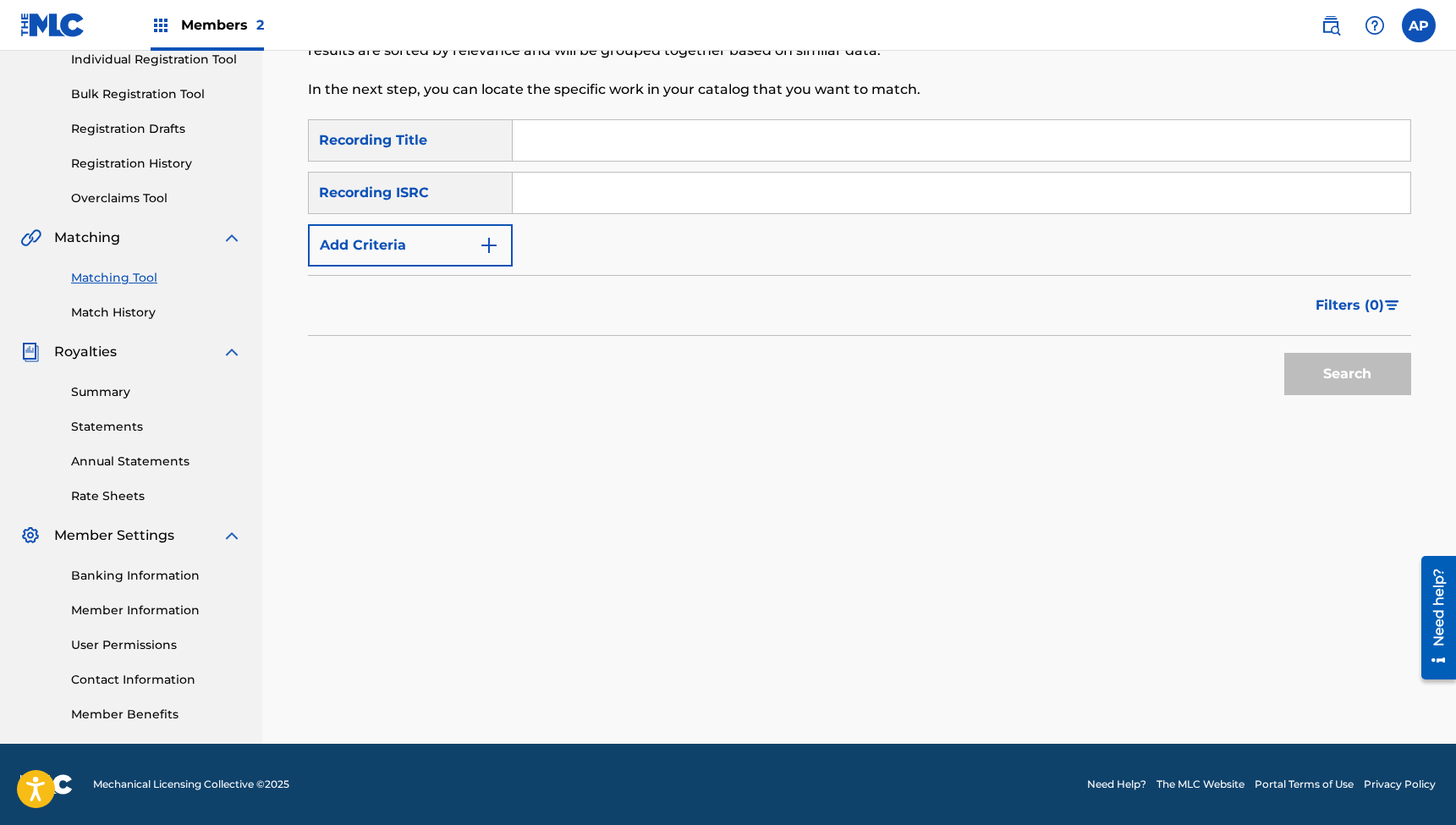
click at [594, 152] on input "Search Form" at bounding box center [961, 141] width 898 height 41
paste input "Is this the End (feat. [PERSON_NAME]) [Acoustic]"
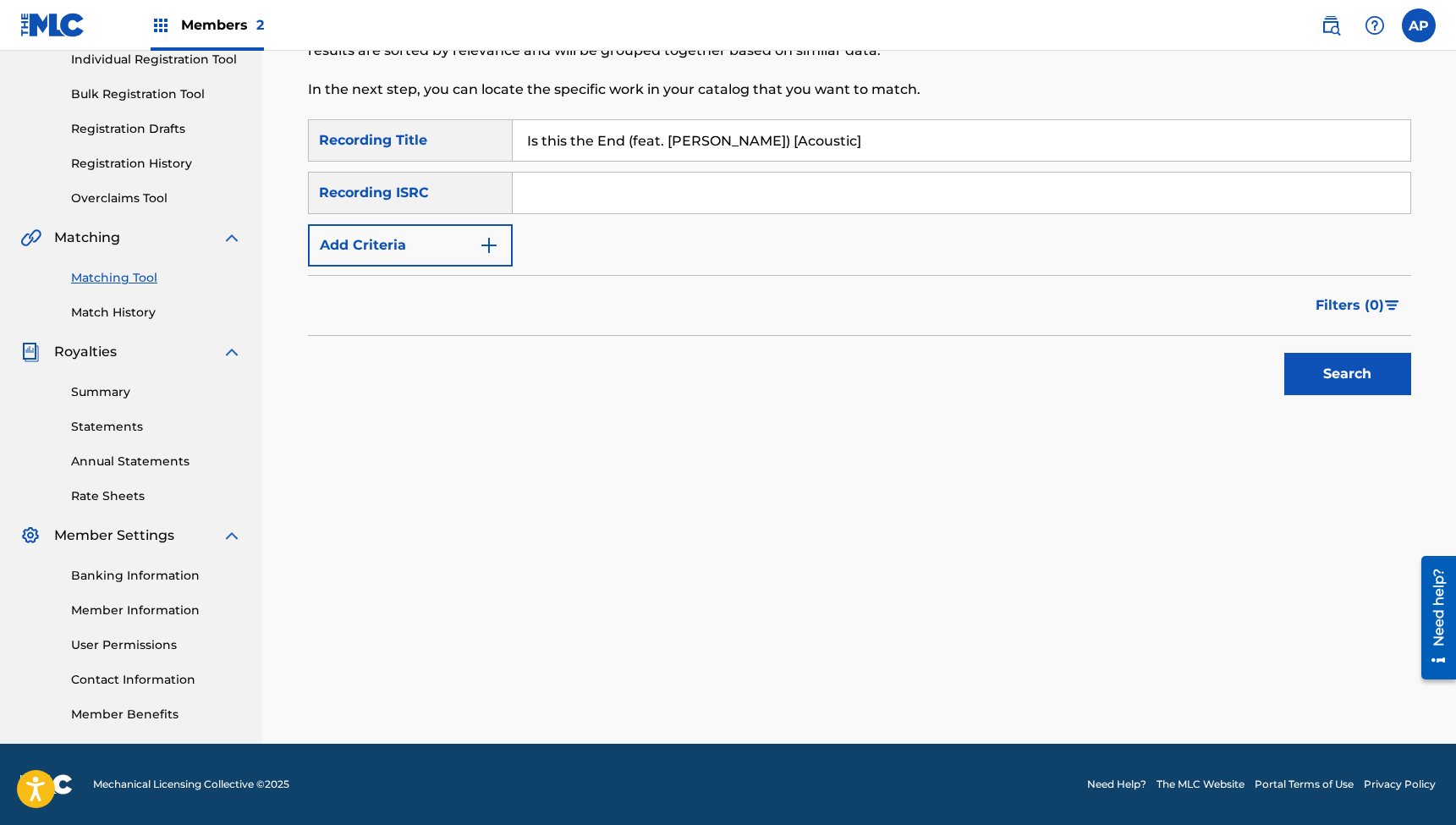
type input "Is this the End (feat. [PERSON_NAME]) [Acoustic]"
click at [624, 194] on input "Search Form" at bounding box center [961, 193] width 898 height 41
paste input "QZES72411891"
type input "QZES72411891"
click at [1347, 374] on button "Search" at bounding box center [1347, 375] width 127 height 43
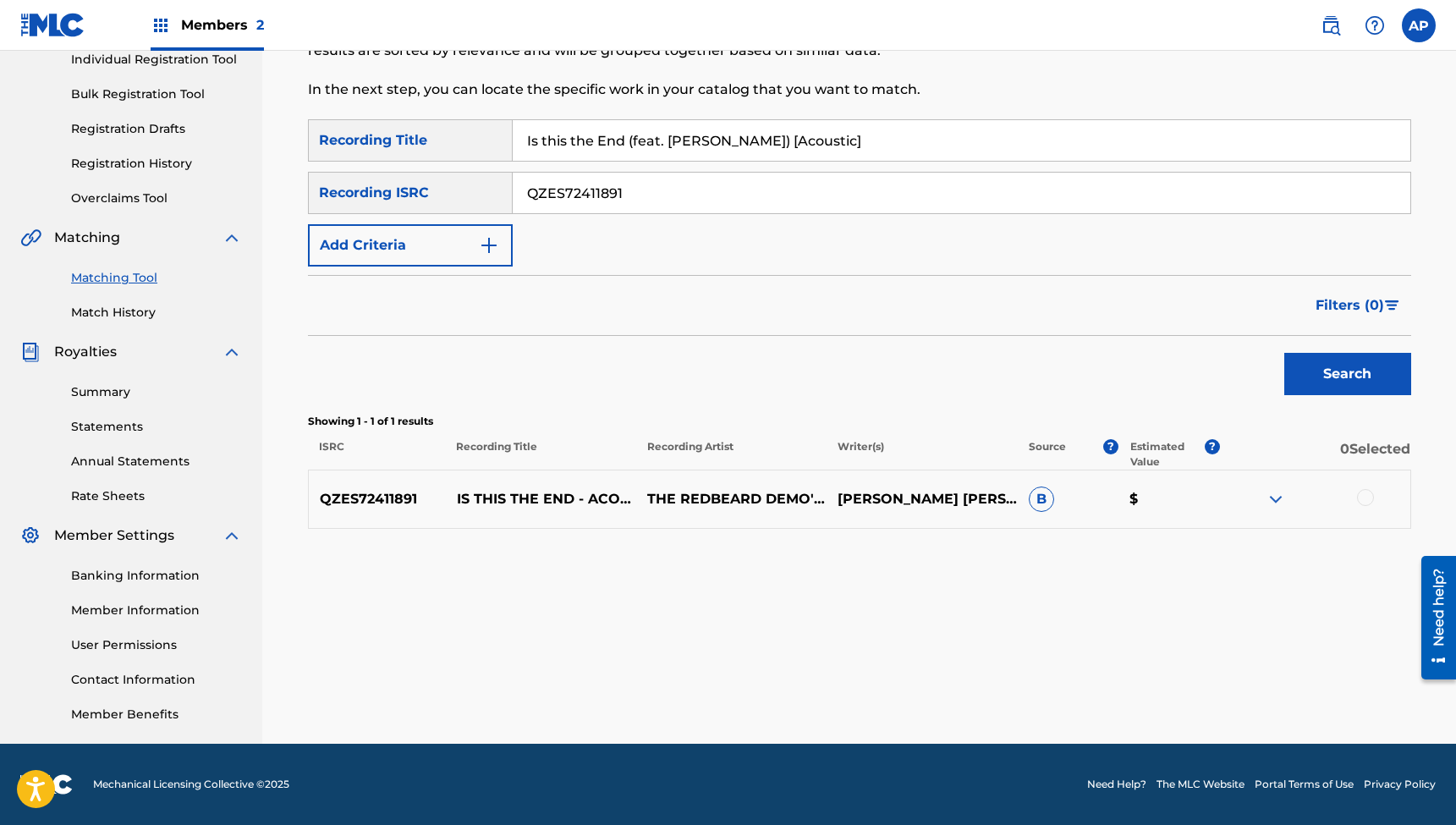
click at [1361, 500] on div at bounding box center [1365, 498] width 17 height 17
click at [1186, 685] on button "Match 1 Group" at bounding box center [1189, 687] width 187 height 43
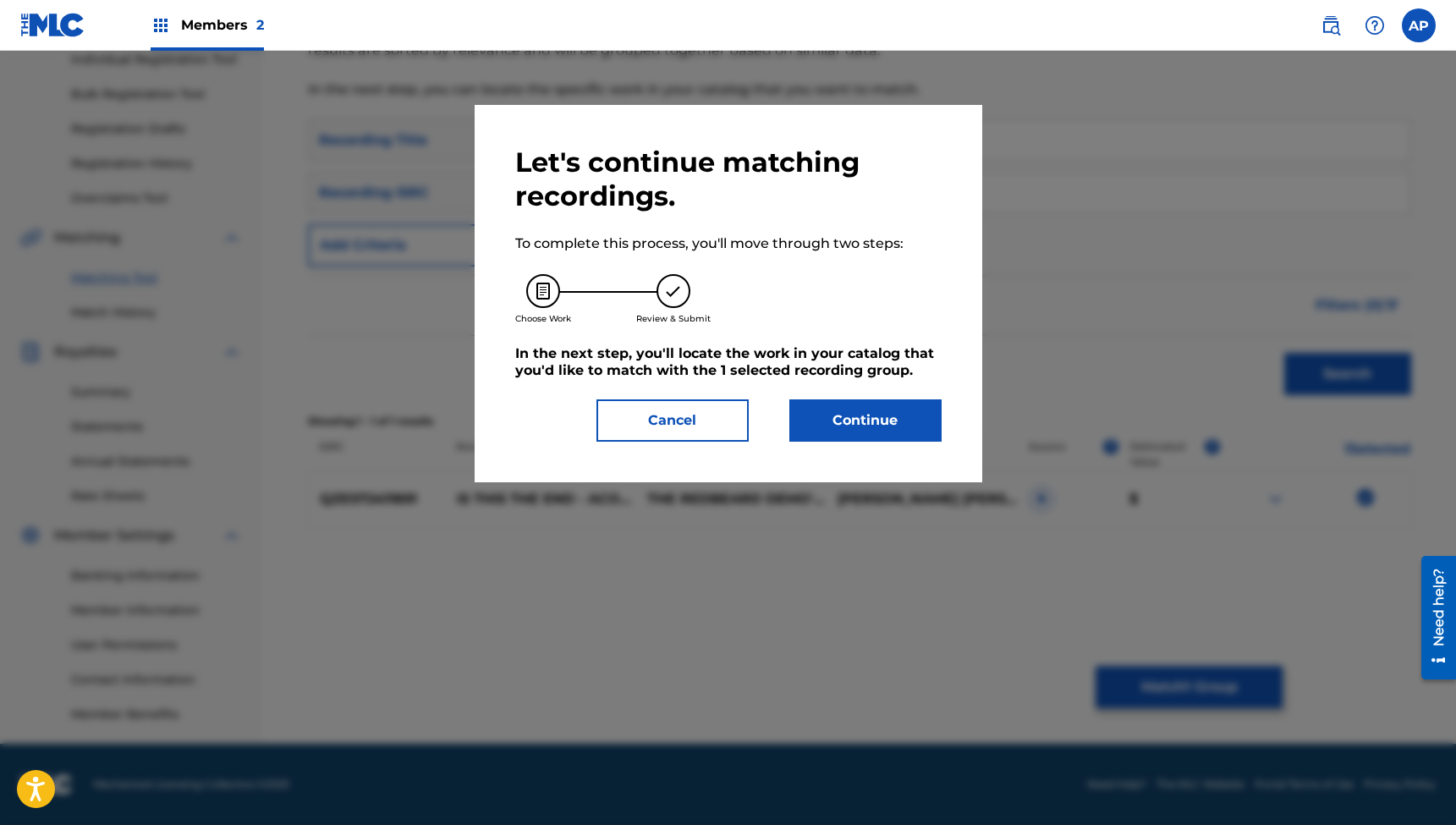
click at [856, 424] on button "Continue" at bounding box center [865, 421] width 153 height 43
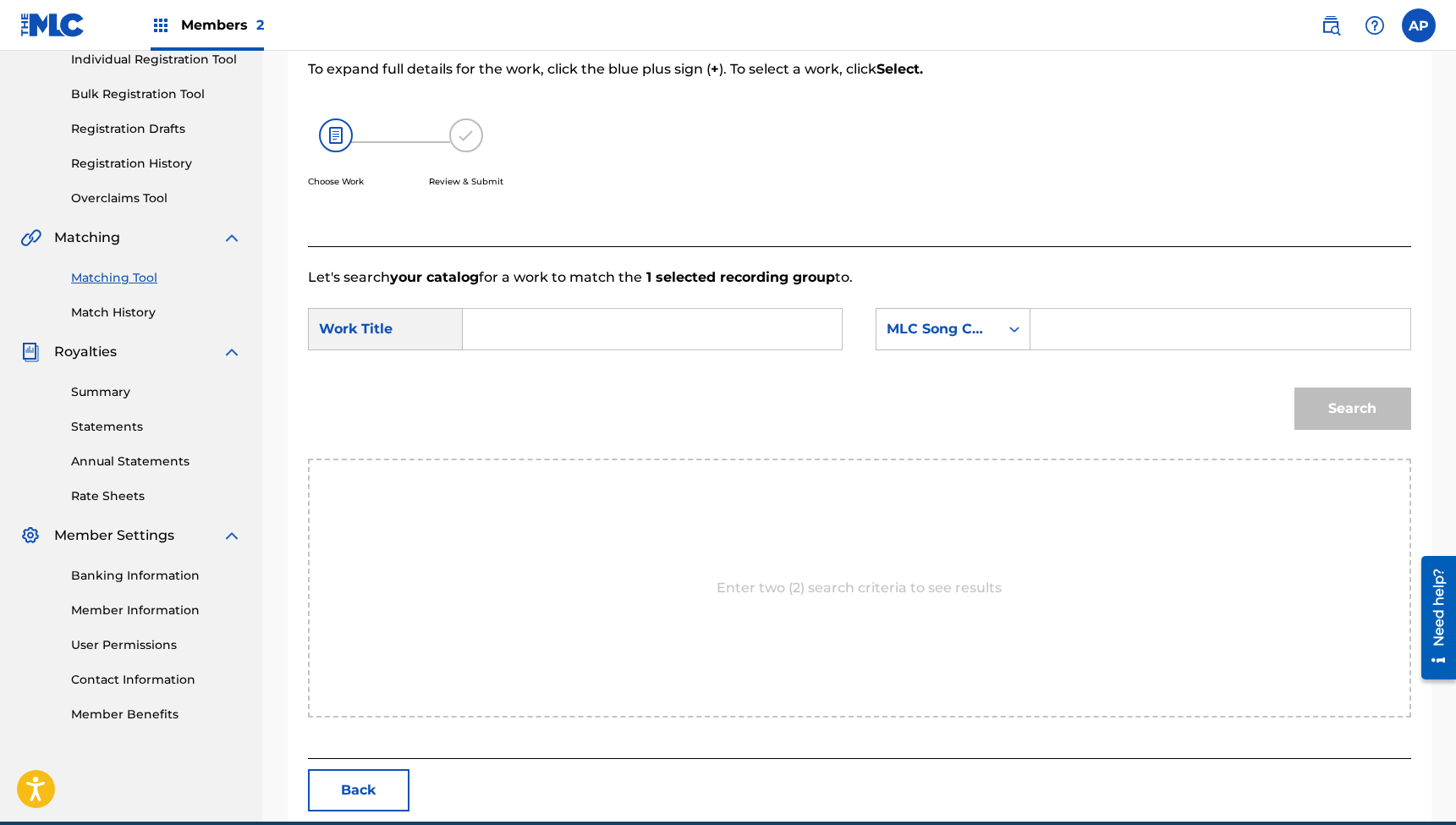
click at [588, 326] on input "Search Form" at bounding box center [652, 329] width 350 height 41
paste input "Is this the End (feat. [PERSON_NAME]) [Acoustic]"
type input "Is this the End (feat. [PERSON_NAME]) [Acoustic]"
click at [1092, 336] on input "Search Form" at bounding box center [1219, 329] width 350 height 41
paste input "IG8C6F"
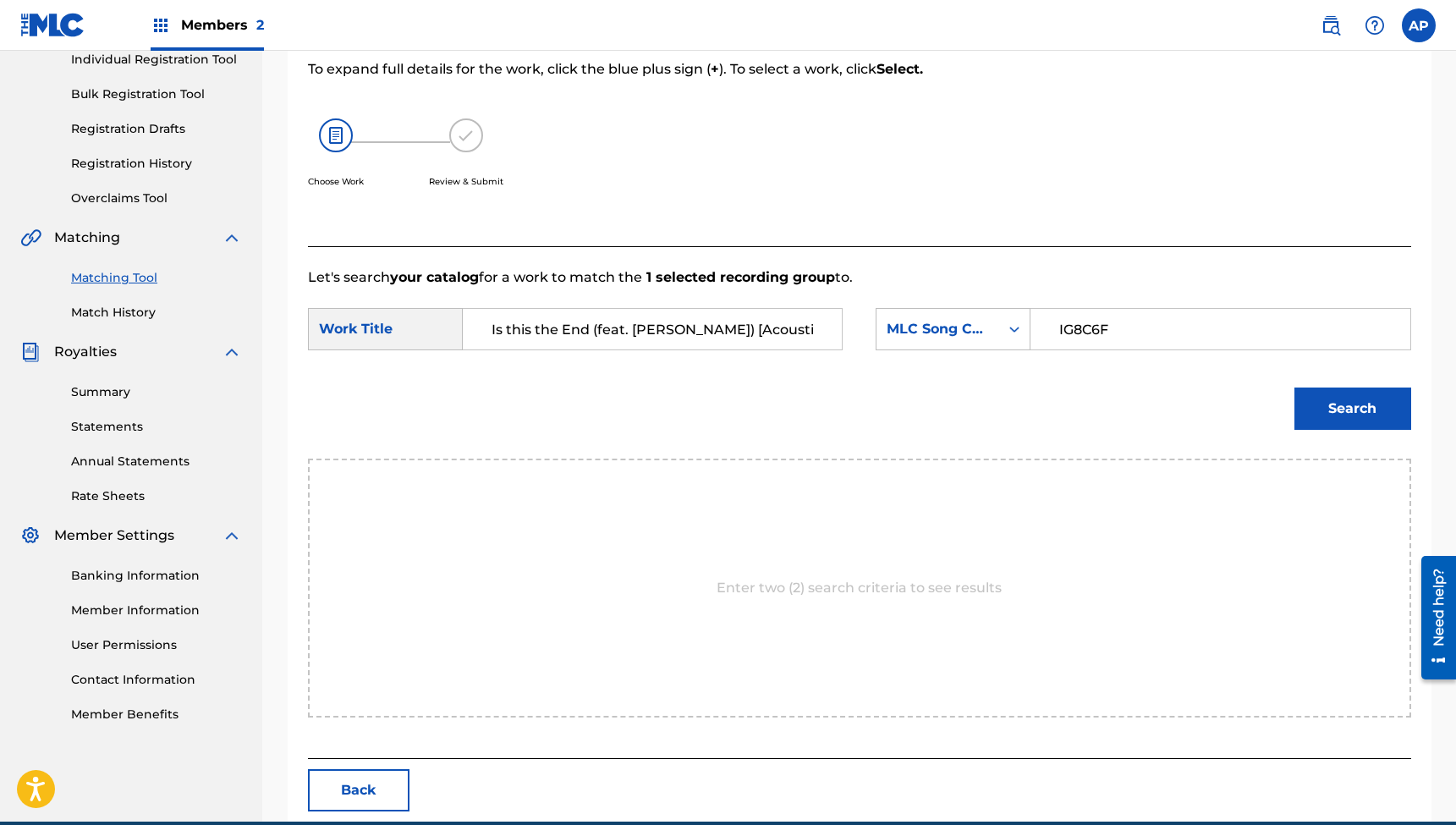
type input "IG8C6F"
click at [1352, 409] on button "Search" at bounding box center [1352, 409] width 116 height 43
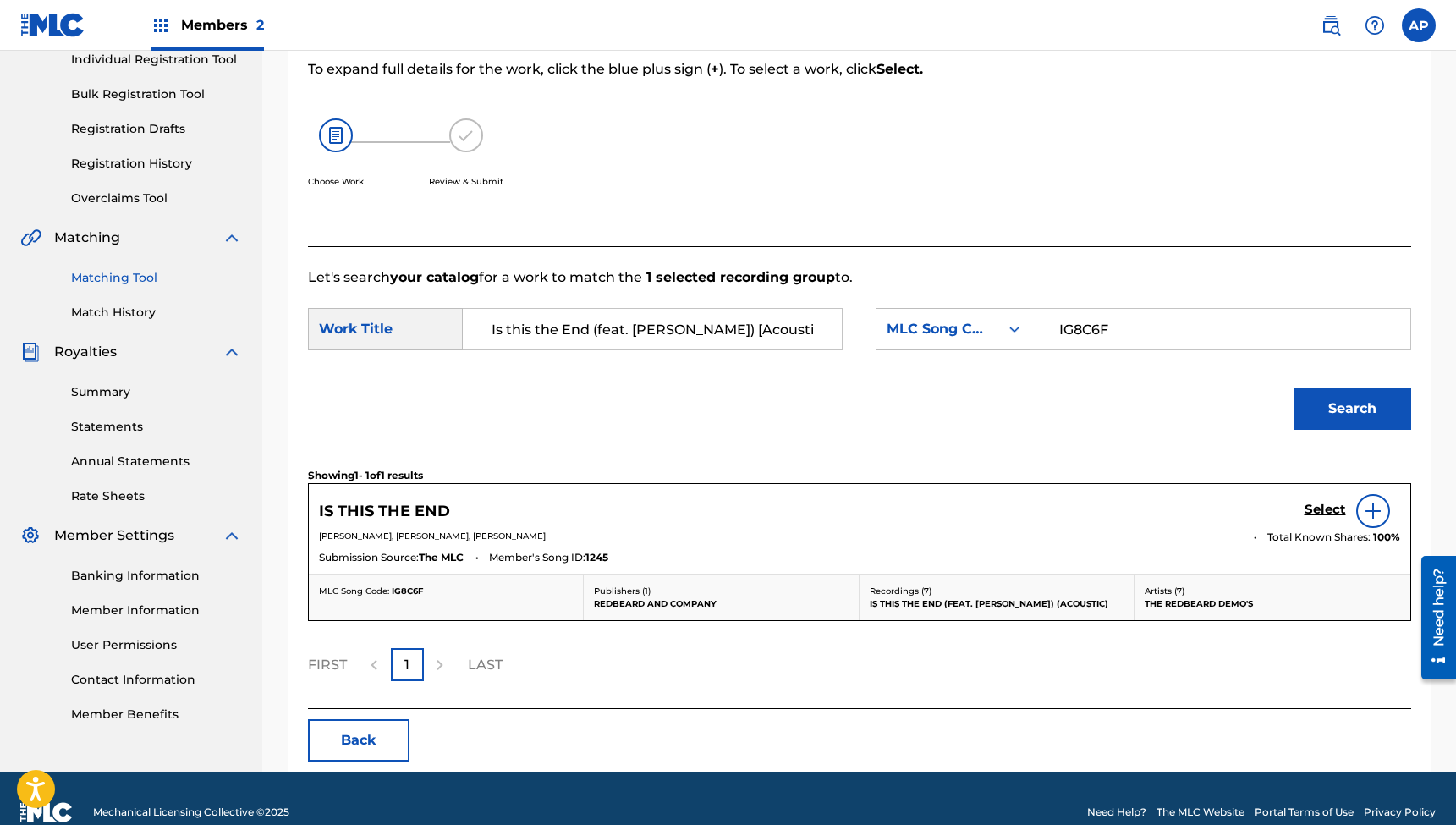
click at [1319, 506] on h5 "Select" at bounding box center [1325, 510] width 42 height 16
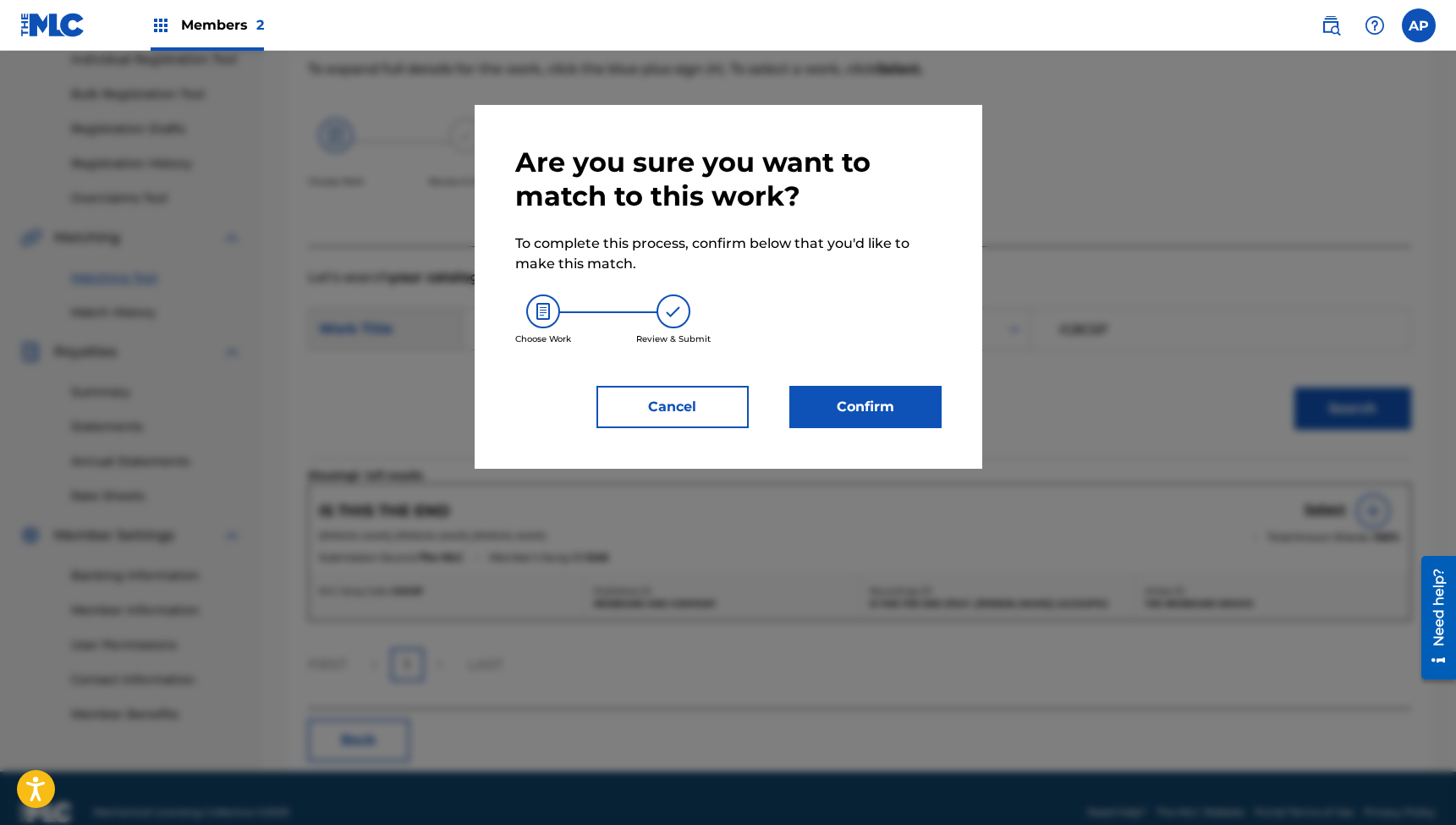
click at [842, 404] on button "Confirm" at bounding box center [865, 407] width 153 height 43
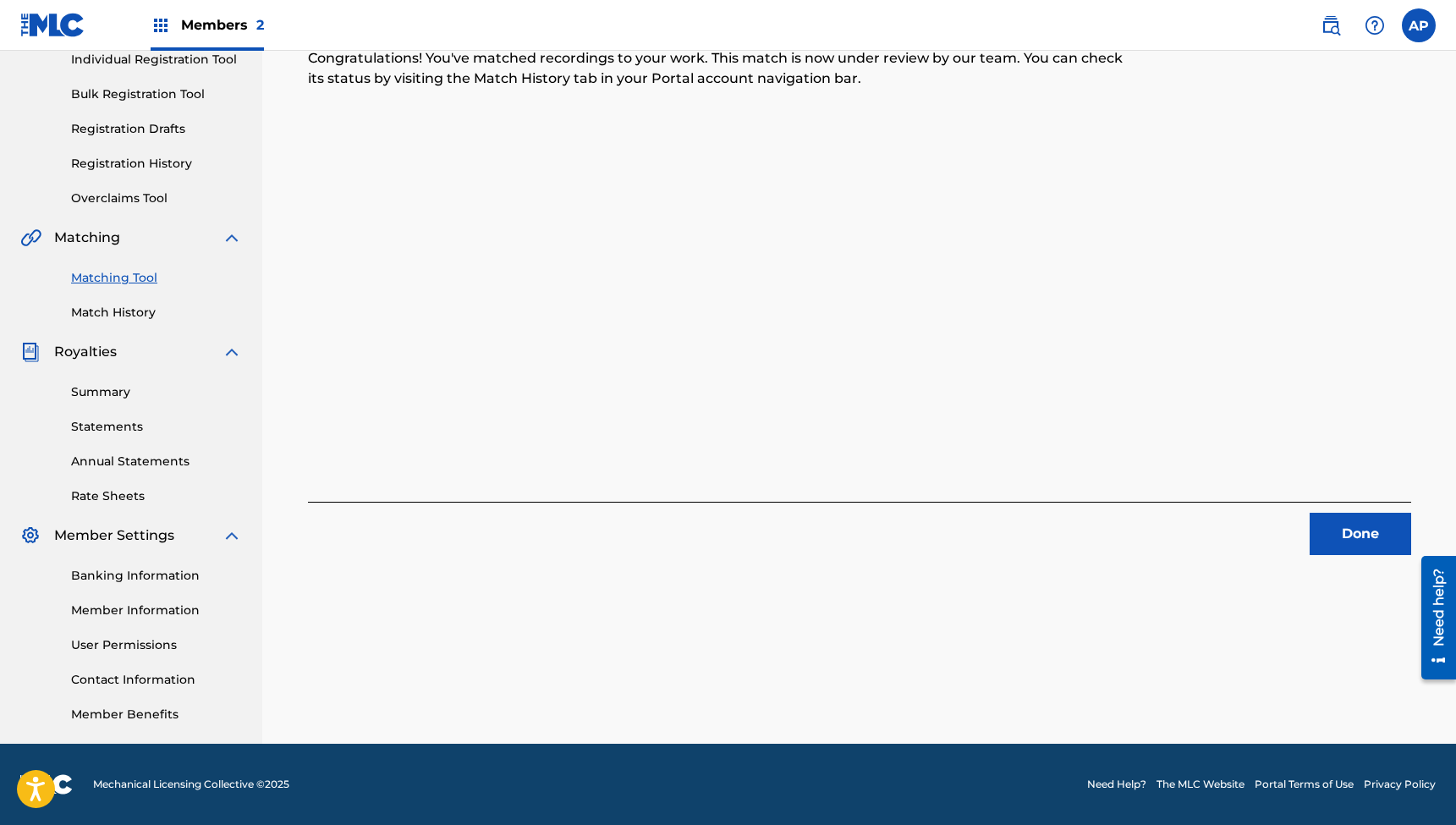
click at [1349, 534] on button "Done" at bounding box center [1361, 535] width 102 height 43
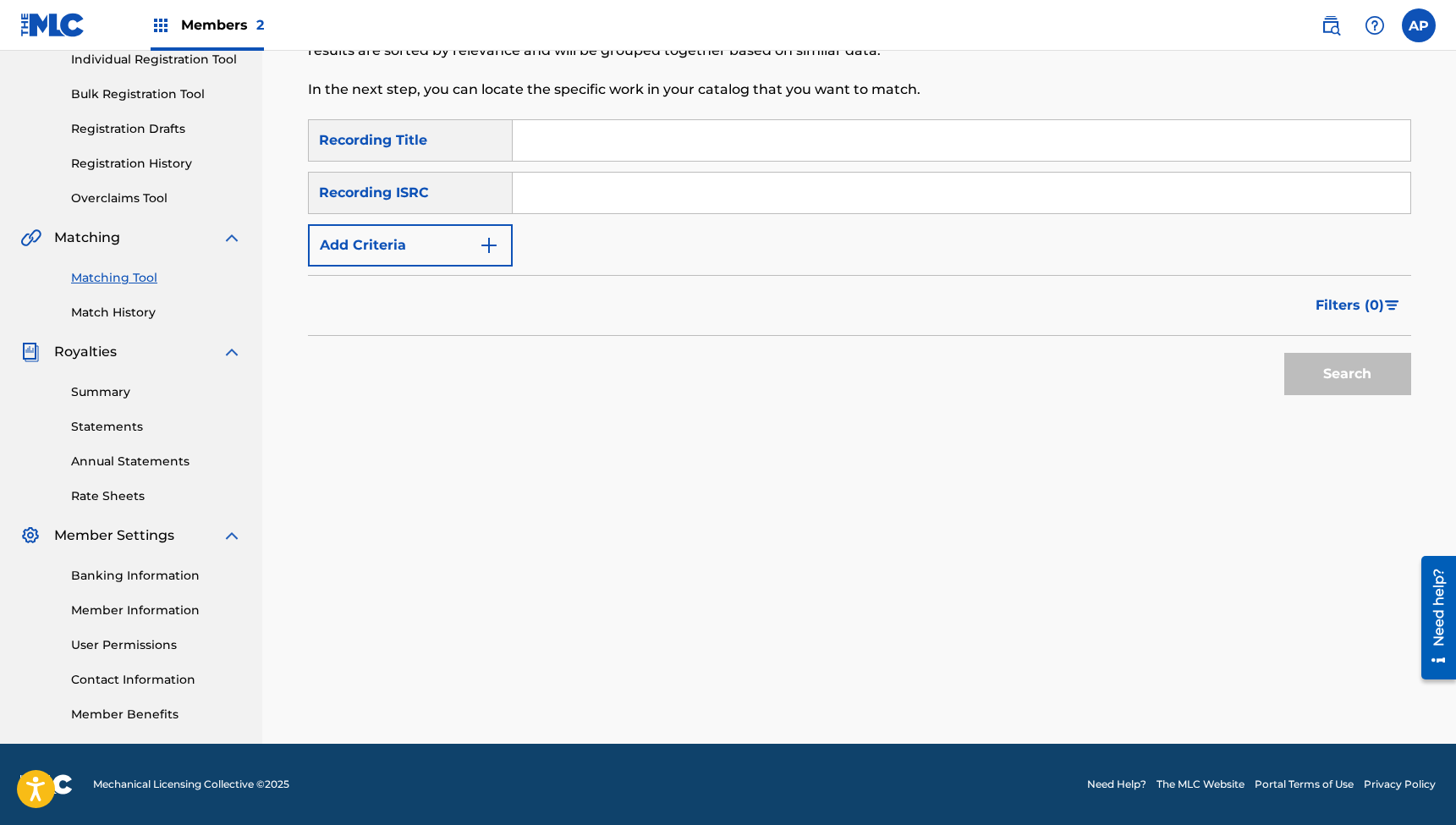
click at [606, 126] on input "Search Form" at bounding box center [961, 141] width 898 height 41
paste input "You're Invited (feat. [PERSON_NAME]) [Acoustic]"
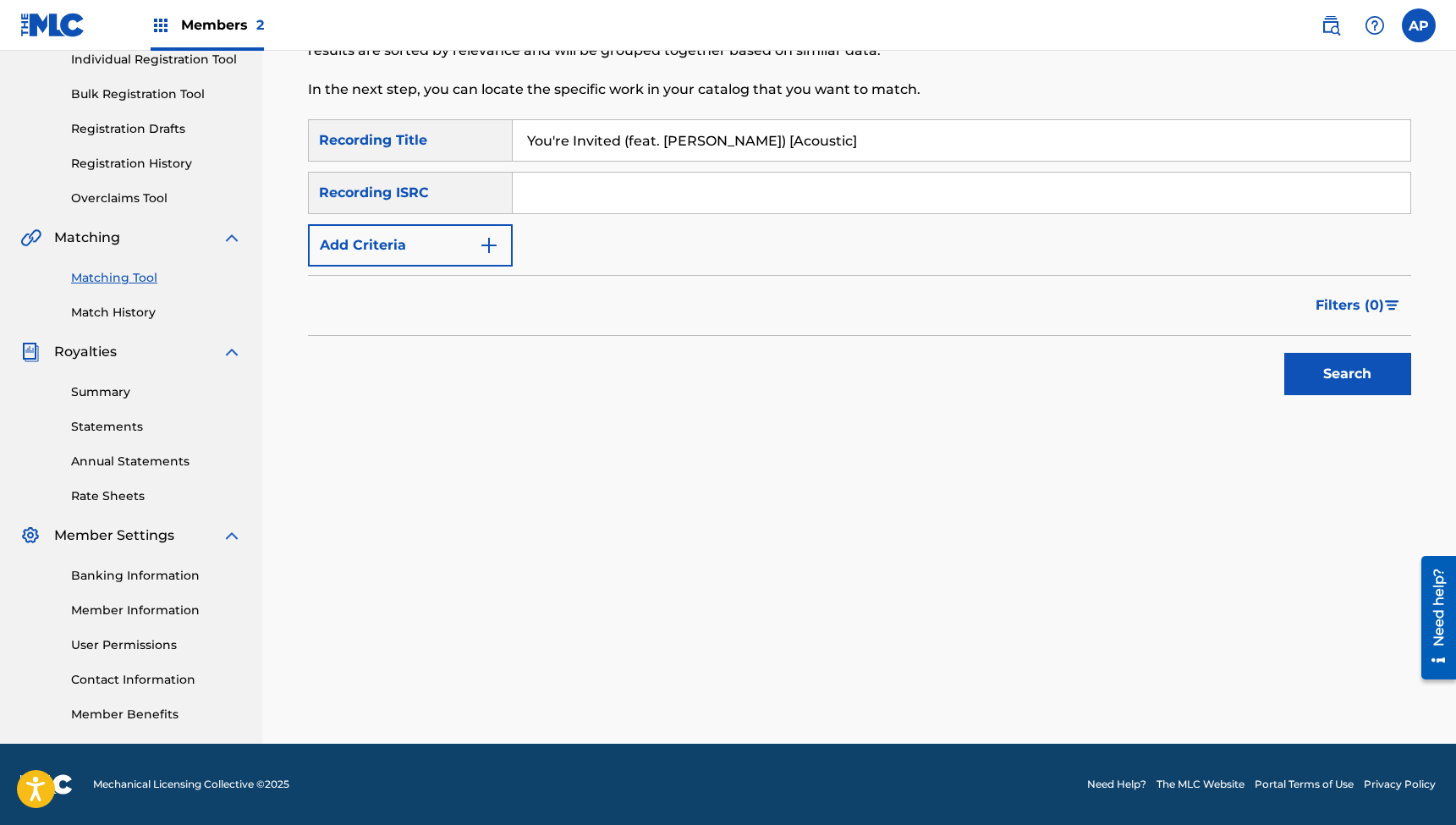
type input "You're Invited (feat. [PERSON_NAME]) [Acoustic]"
click at [587, 201] on input "Search Form" at bounding box center [961, 193] width 898 height 41
paste input "QZES72411885"
type input "QZES72411885"
click at [1347, 374] on button "Search" at bounding box center [1347, 375] width 127 height 43
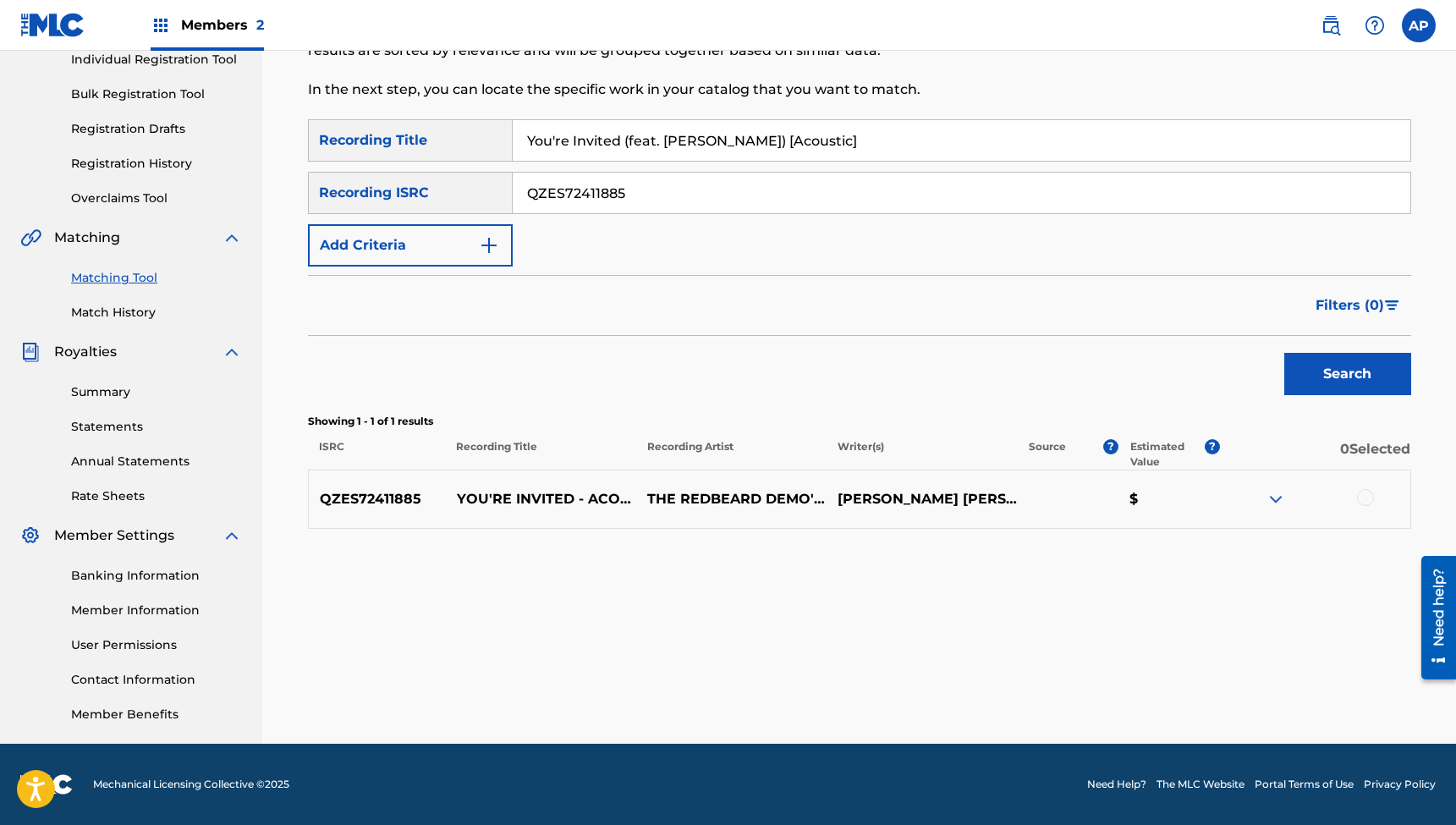
click at [1361, 501] on div at bounding box center [1365, 498] width 17 height 17
click at [1173, 690] on button "Match 1 Group" at bounding box center [1189, 687] width 187 height 43
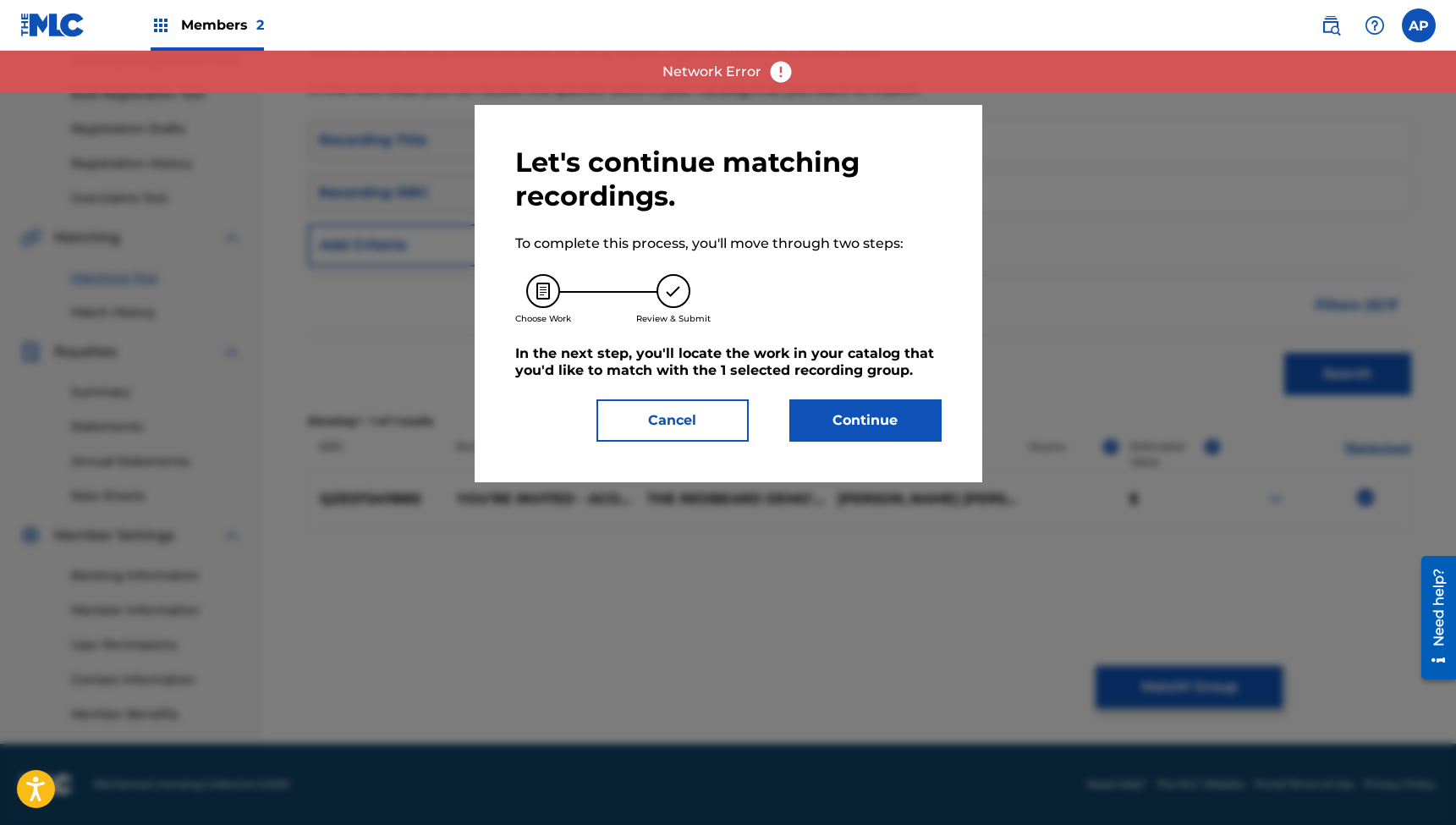
click at [878, 424] on button "Continue" at bounding box center [865, 421] width 153 height 43
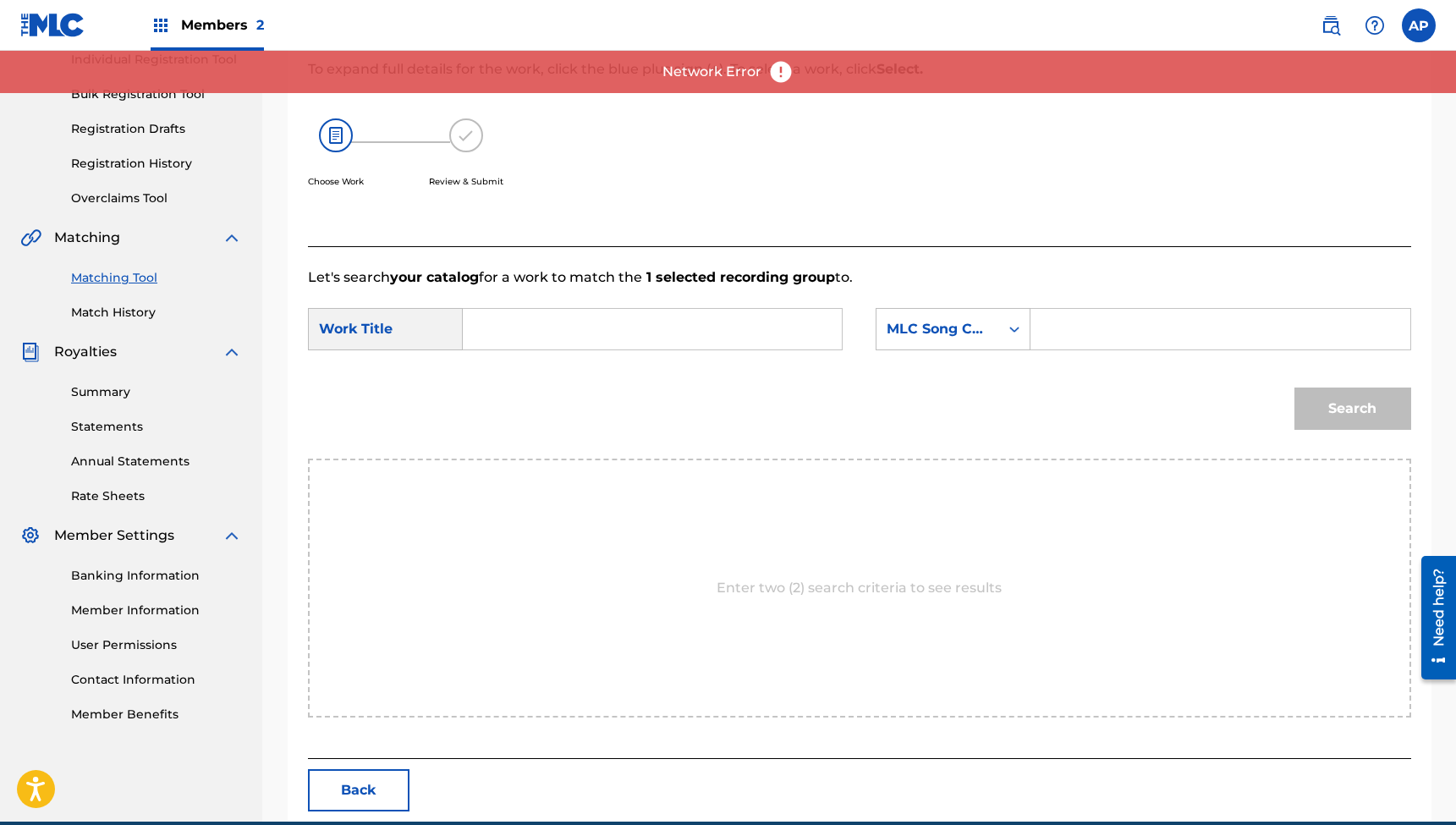
click at [620, 339] on input "Search Form" at bounding box center [652, 329] width 350 height 41
paste input "You're Invited (feat. [PERSON_NAME]) [Acoustic]"
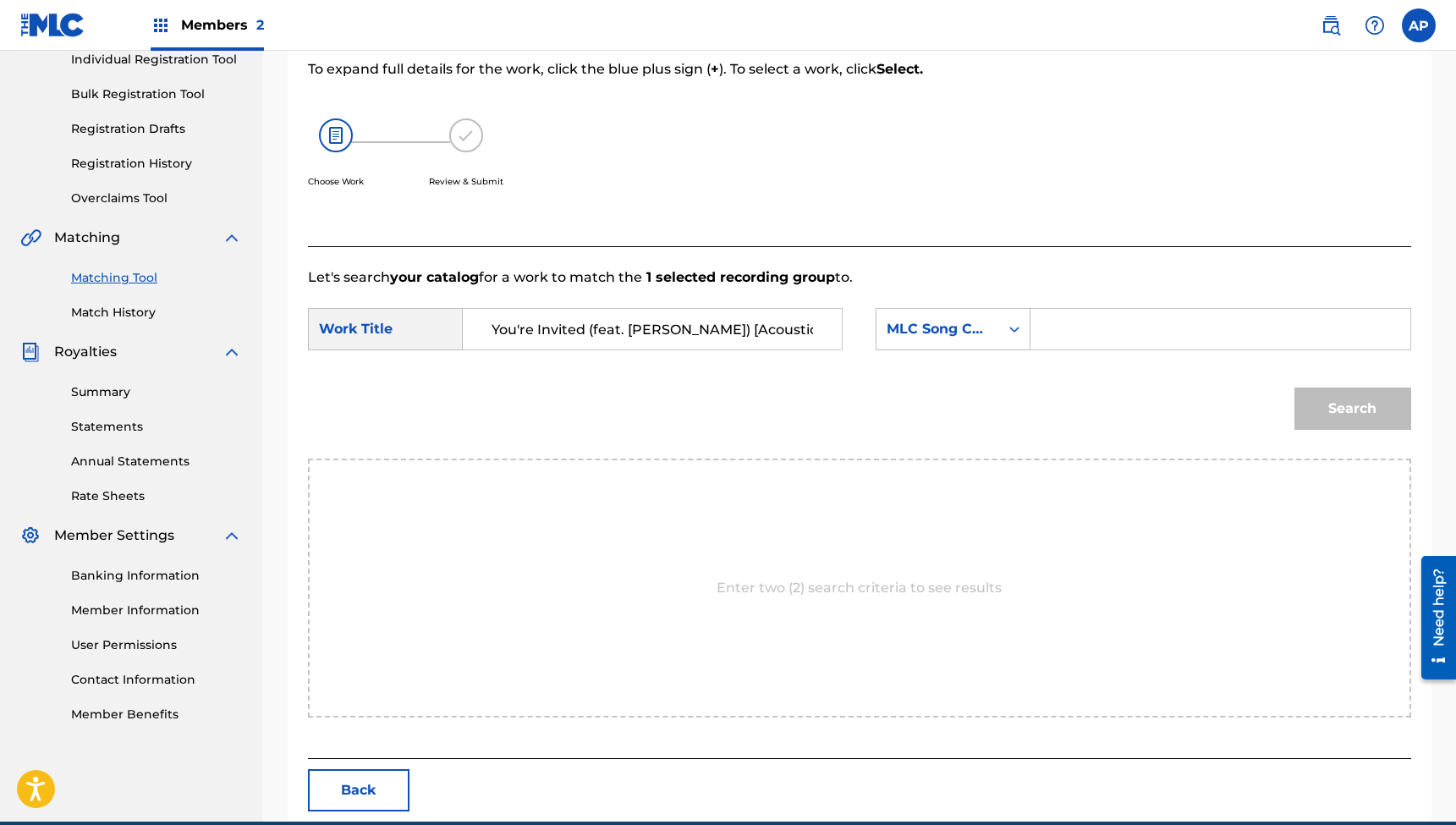
paste input "YD30VB"
type input "You're Invited (feat. [PERSON_NAME]) [Acoustic]"
click at [1083, 336] on input "Search Form" at bounding box center [1219, 329] width 350 height 41
paste input "YD30VB"
type input "YD30VB"
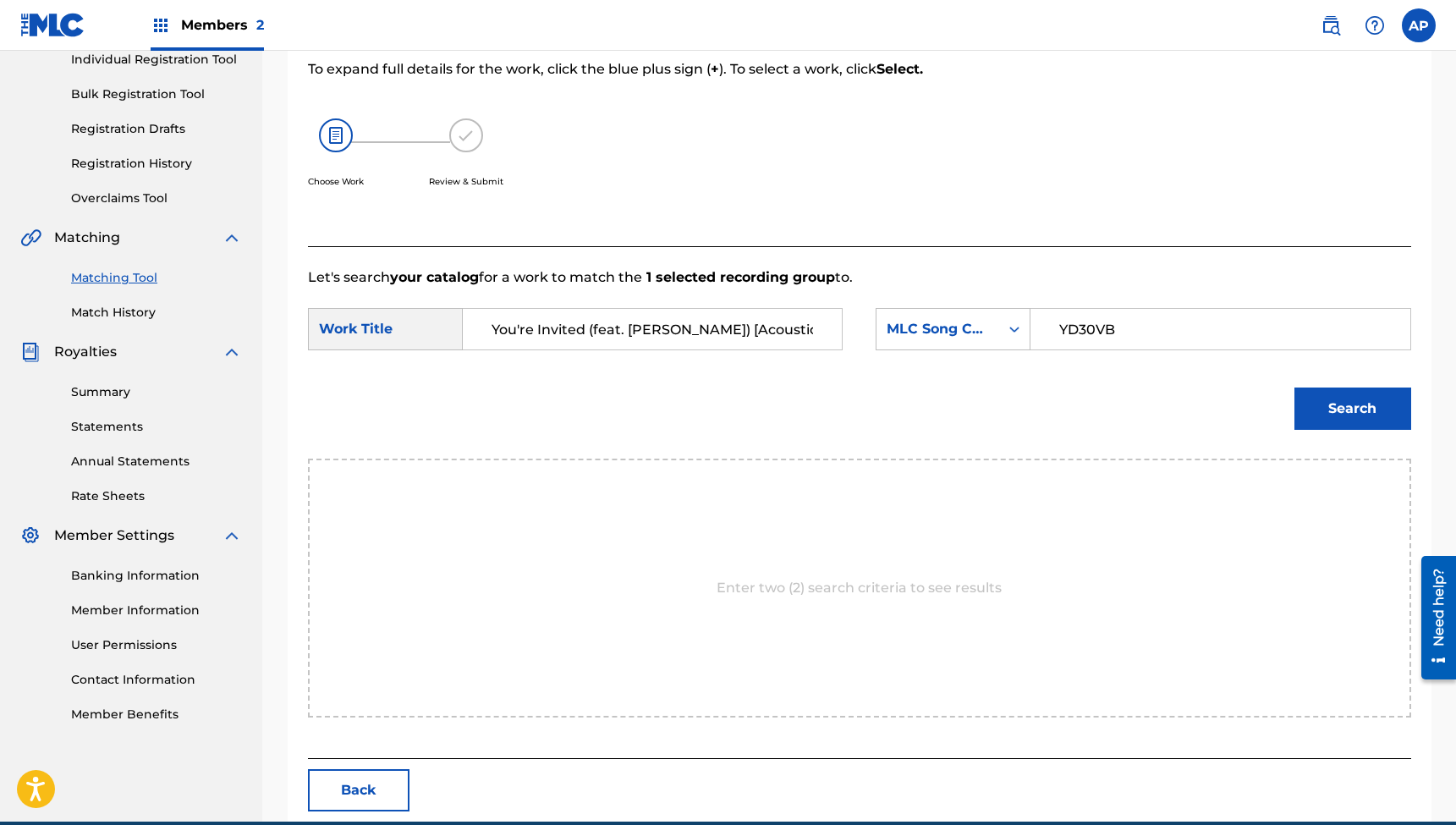
click at [1352, 409] on button "Search" at bounding box center [1352, 409] width 116 height 43
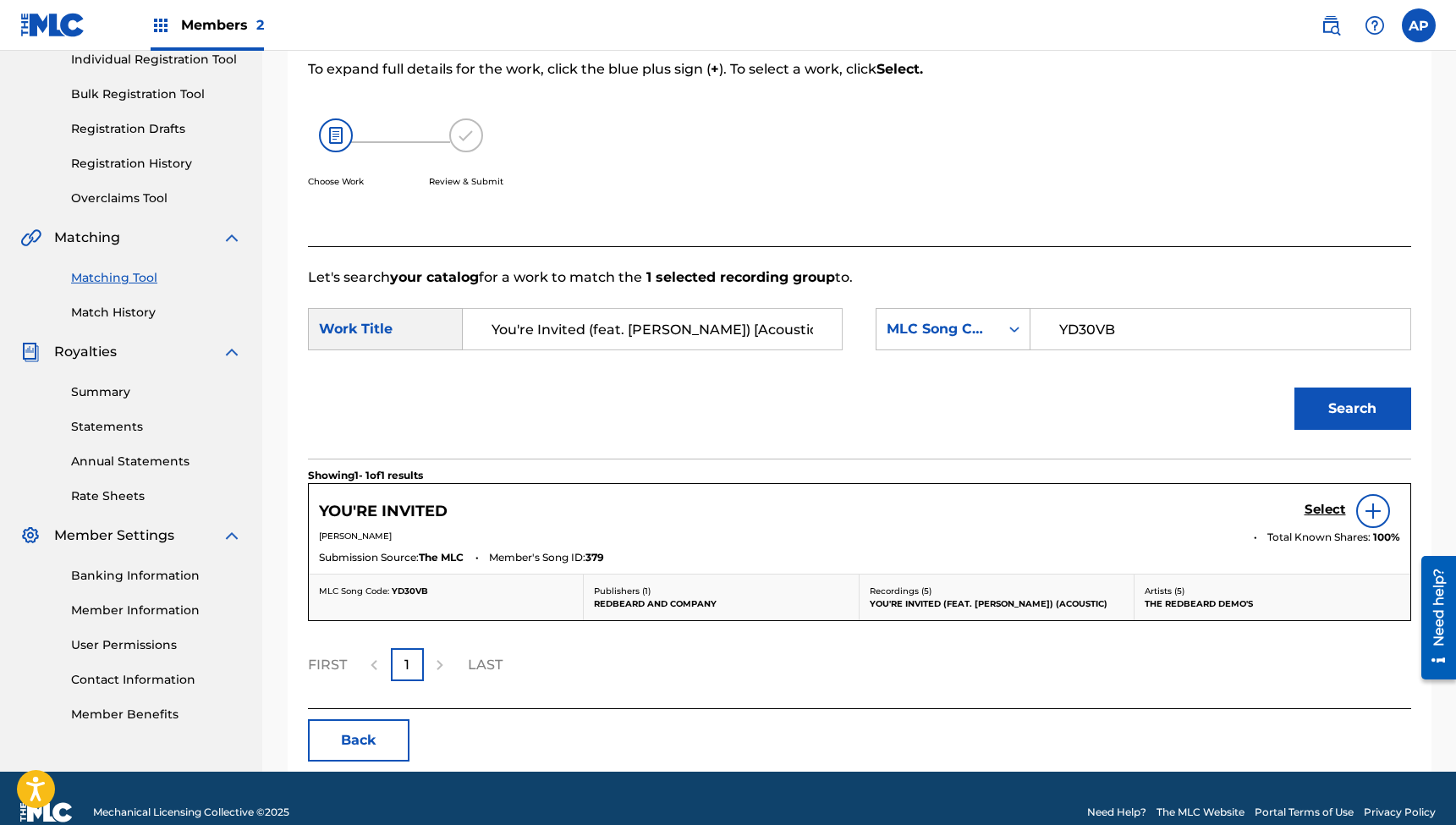
click at [1315, 506] on h5 "Select" at bounding box center [1325, 510] width 42 height 16
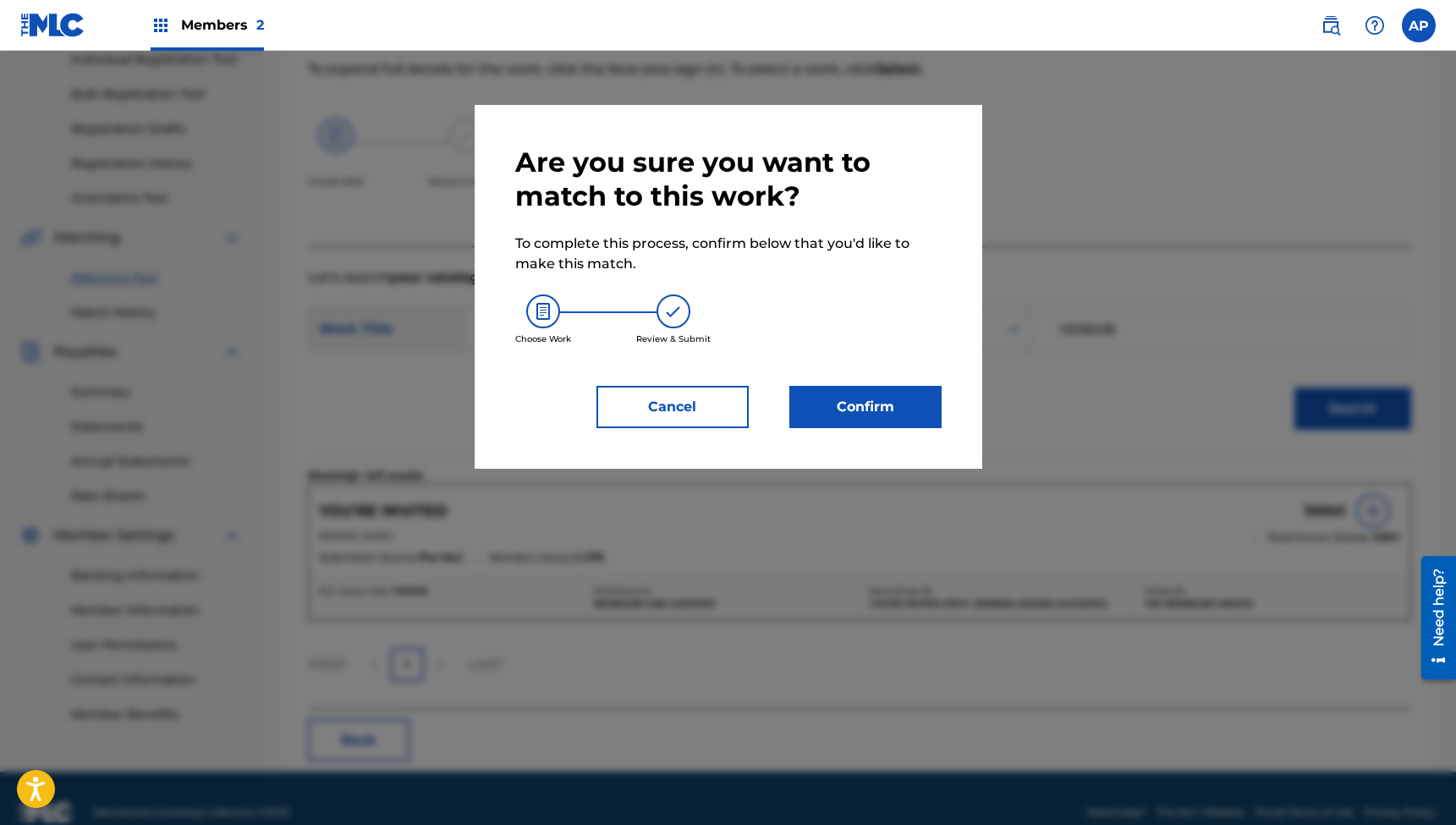
click at [858, 405] on button "Confirm" at bounding box center [865, 407] width 153 height 43
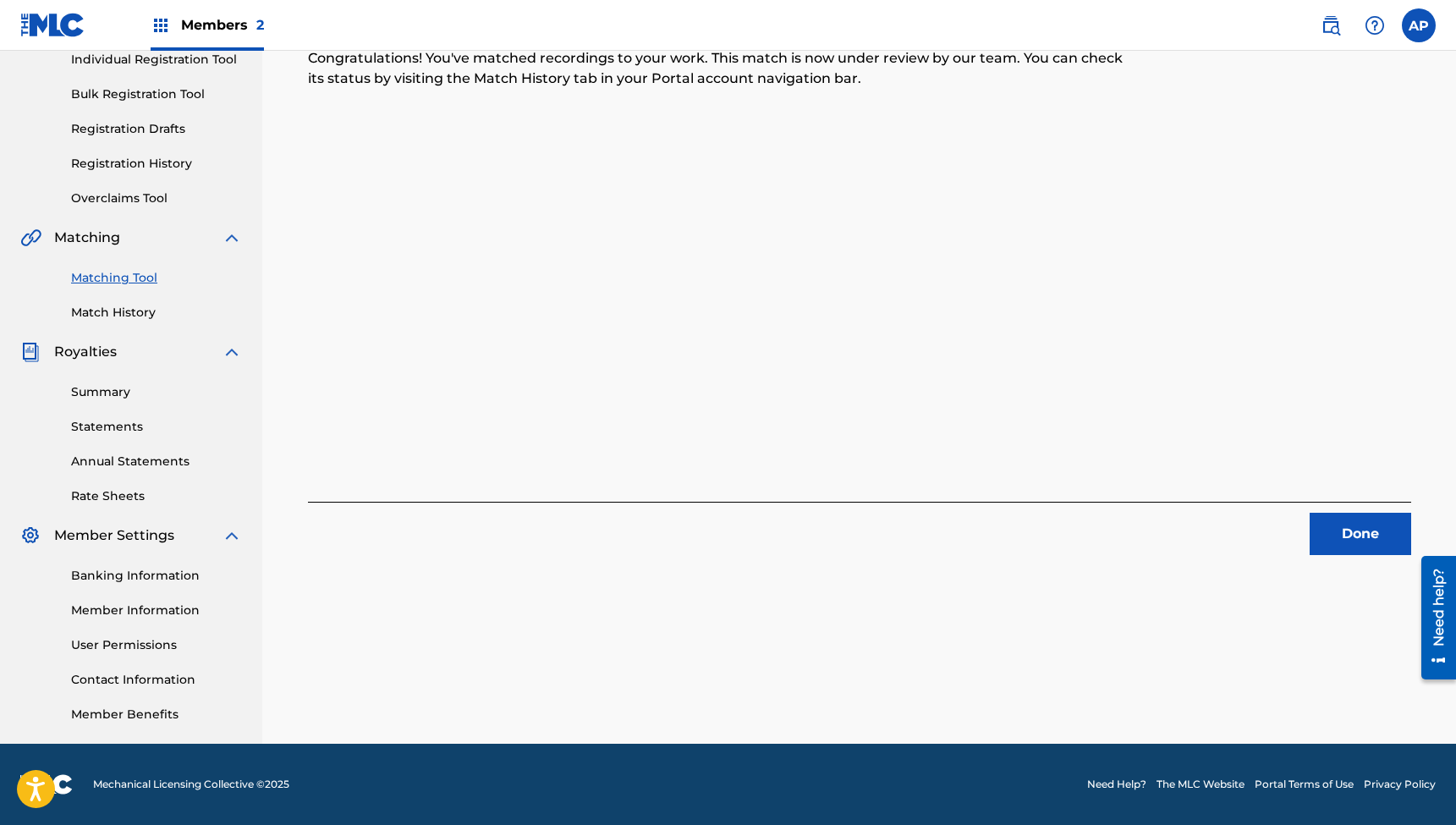
click at [1359, 528] on button "Done" at bounding box center [1361, 535] width 102 height 43
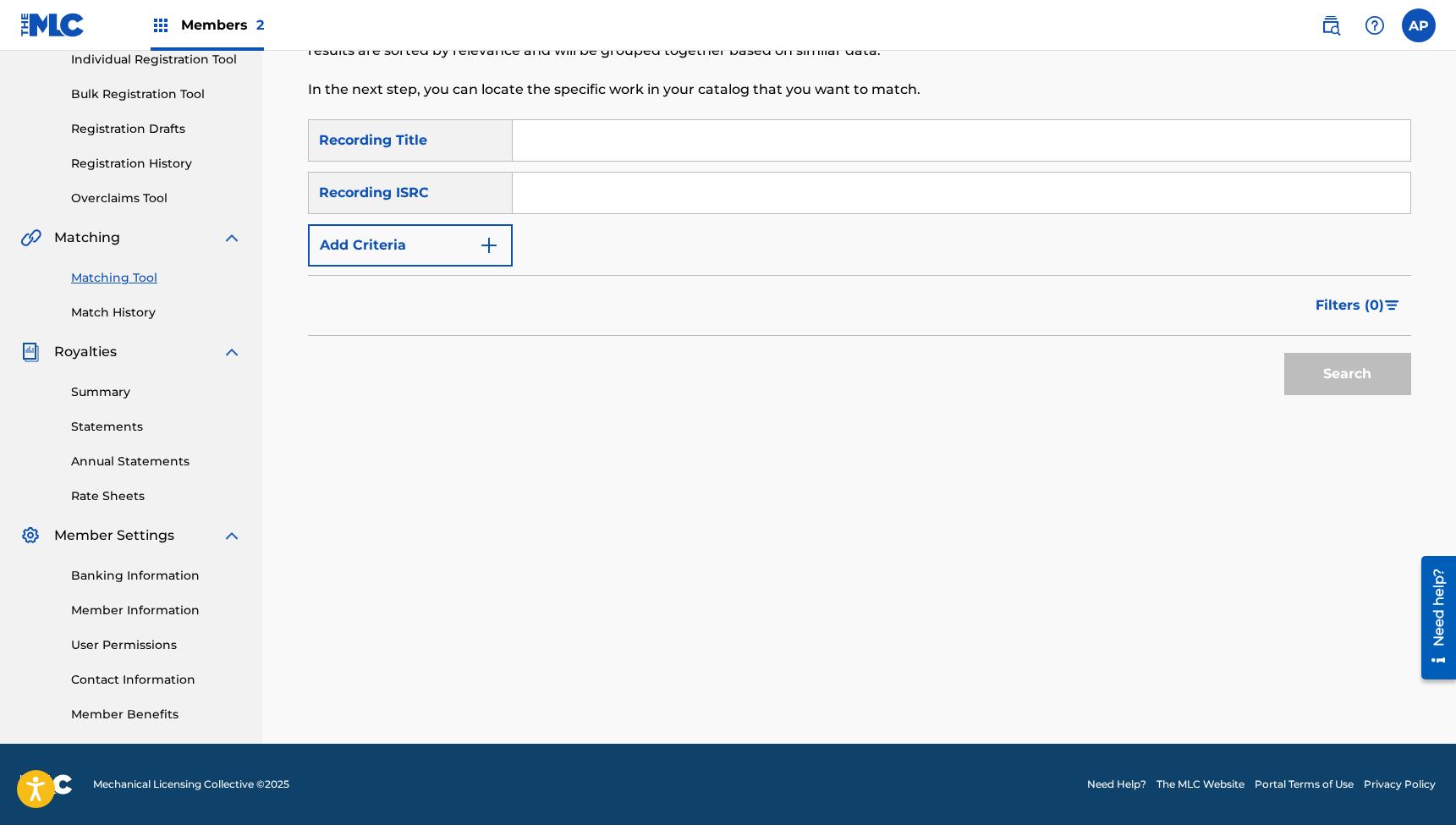
click at [659, 142] on input "Search Form" at bounding box center [961, 141] width 898 height 41
paste input "Only You Are Worthy (feat. [PERSON_NAME]) [Acoustic]"
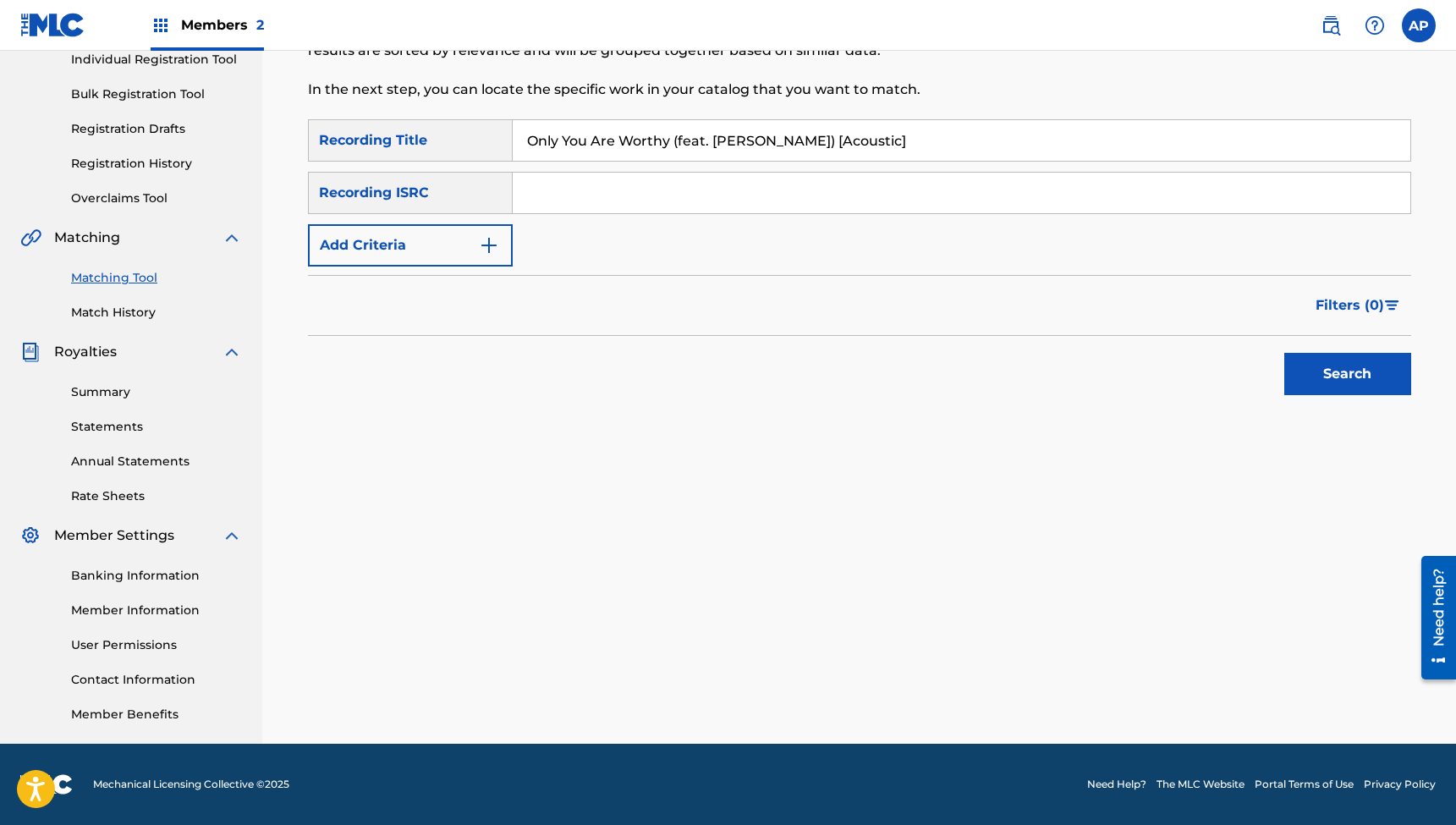
type input "Only You Are Worthy (feat. [PERSON_NAME]) [Acoustic]"
click at [553, 196] on input "Search Form" at bounding box center [961, 193] width 898 height 41
paste input "QZES72411888"
type input "QZES72411888"
click at [1347, 374] on button "Search" at bounding box center [1347, 375] width 127 height 43
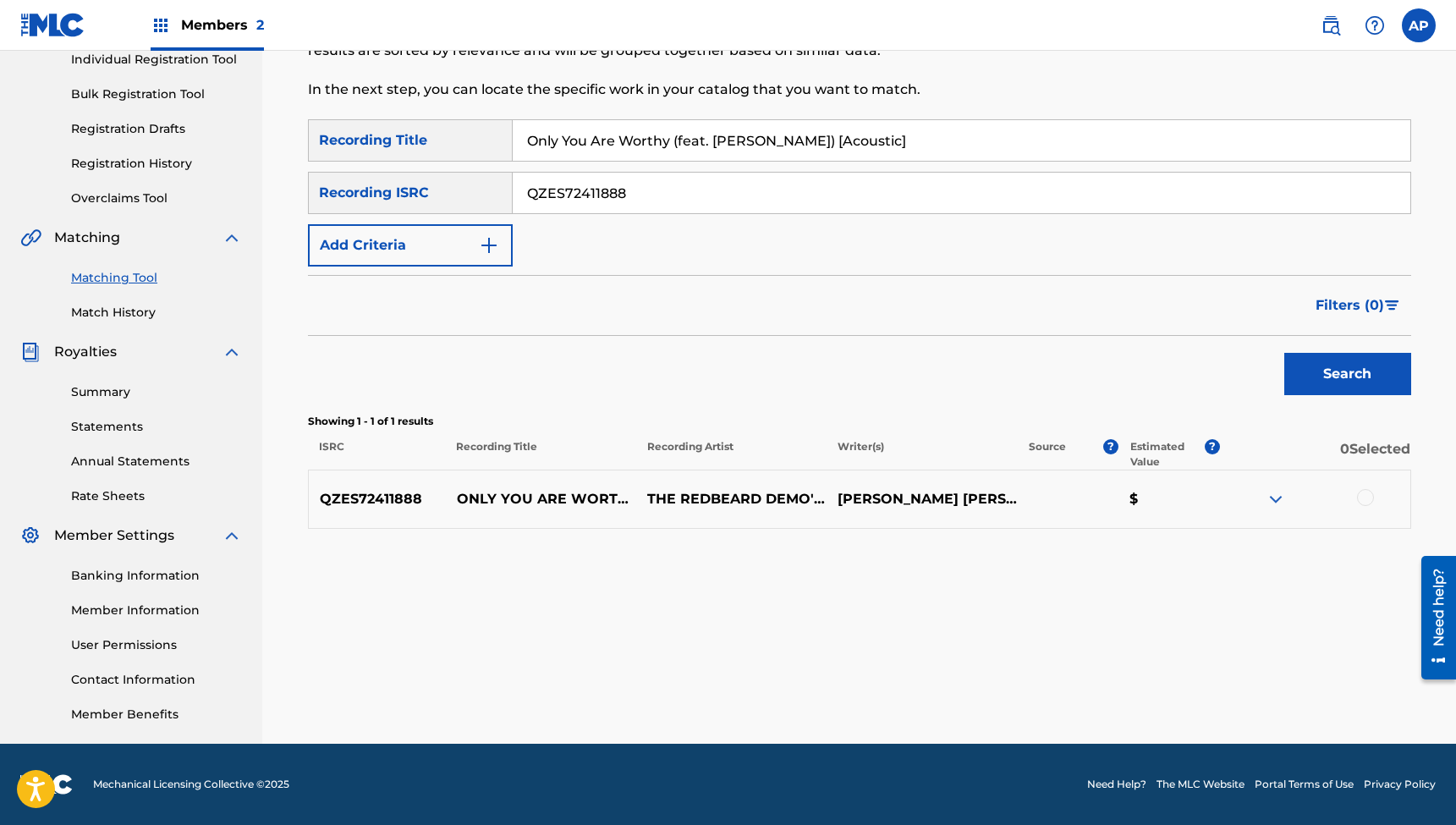
click at [553, 196] on input "QZES72411888" at bounding box center [961, 193] width 898 height 41
click at [1364, 497] on div at bounding box center [1365, 498] width 17 height 17
click at [1193, 680] on button "Match 1 Group" at bounding box center [1189, 687] width 187 height 43
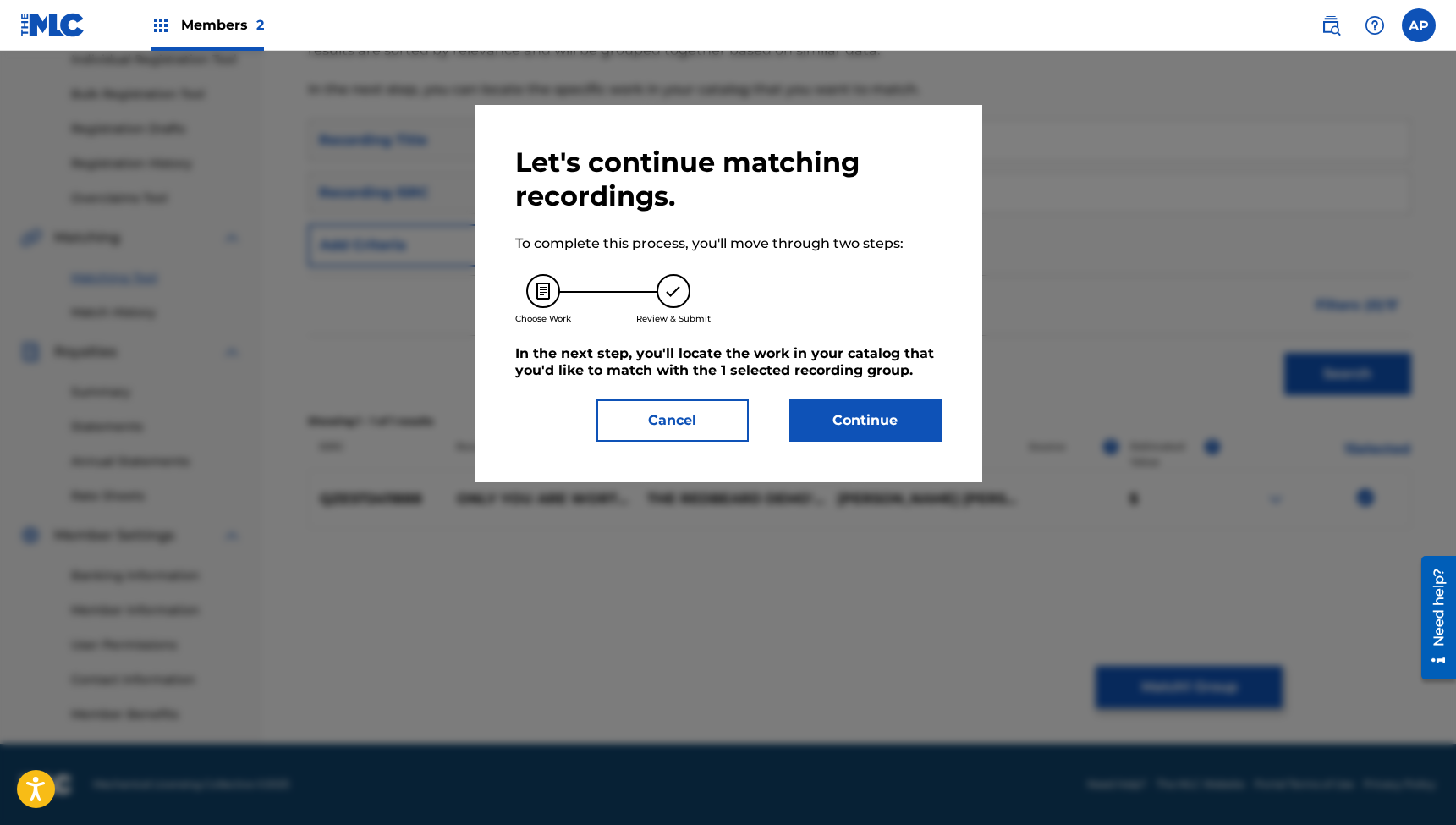
click at [837, 420] on button "Continue" at bounding box center [865, 421] width 153 height 43
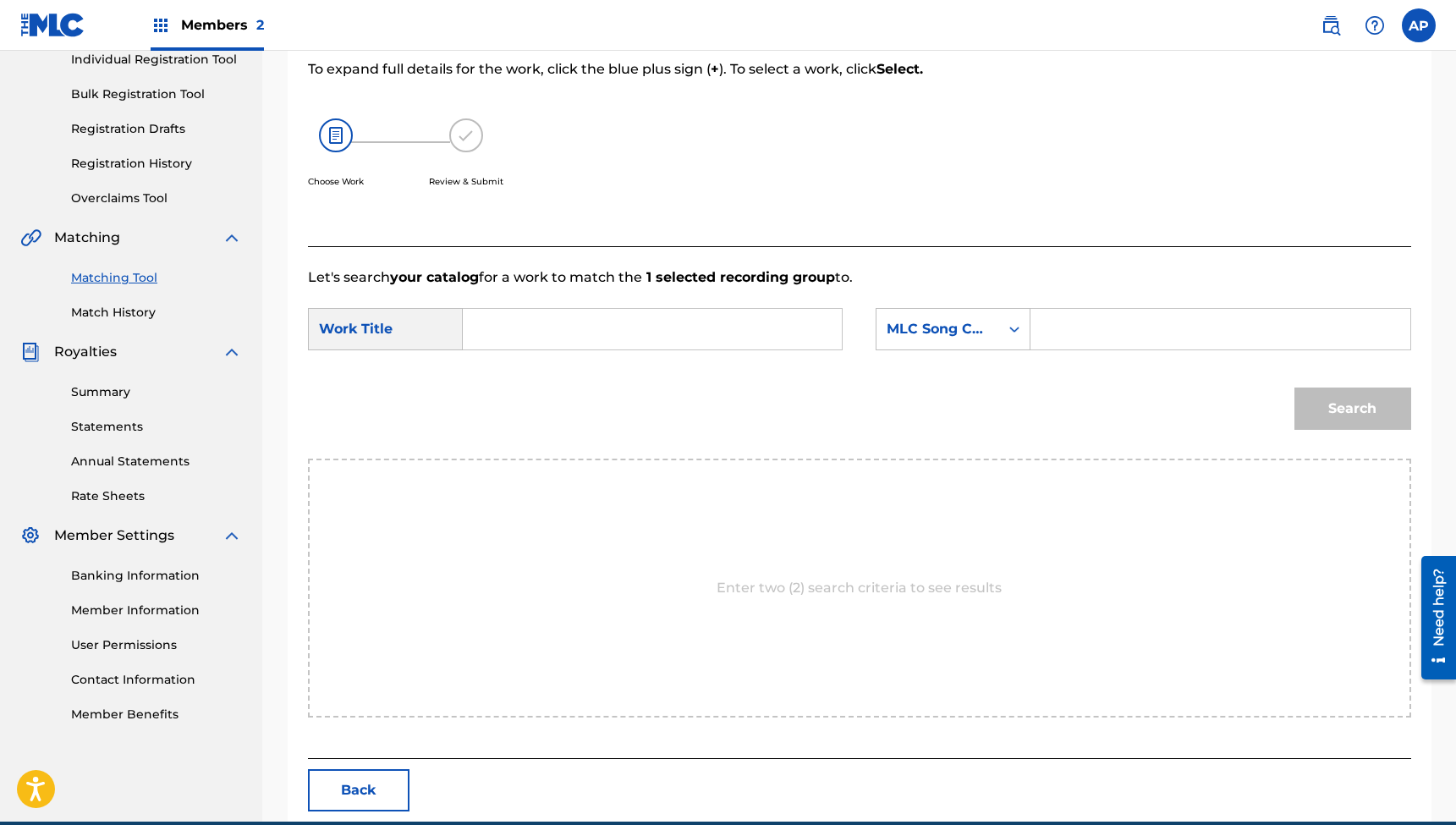
click at [620, 323] on input "Search Form" at bounding box center [652, 329] width 350 height 41
paste input "Only You Are Worthy (feat. [PERSON_NAME]) [Acoustic]"
type input "Only You Are Worthy (feat. [PERSON_NAME]) [Acoustic]"
click at [1065, 329] on input "Search Form" at bounding box center [1219, 329] width 350 height 41
paste input "OE0GRS"
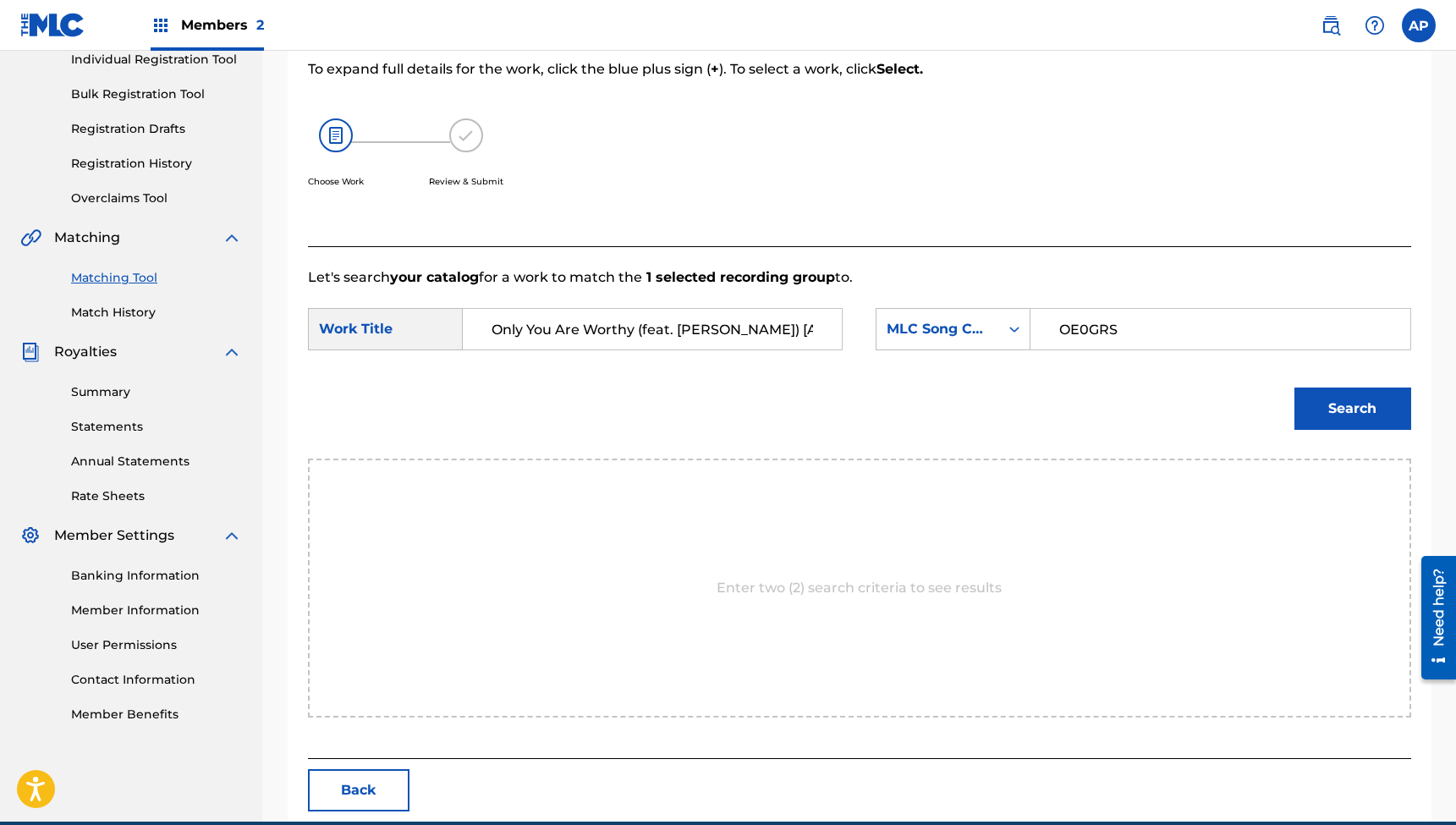
type input "OE0GRS"
click at [1352, 409] on button "Search" at bounding box center [1352, 409] width 116 height 43
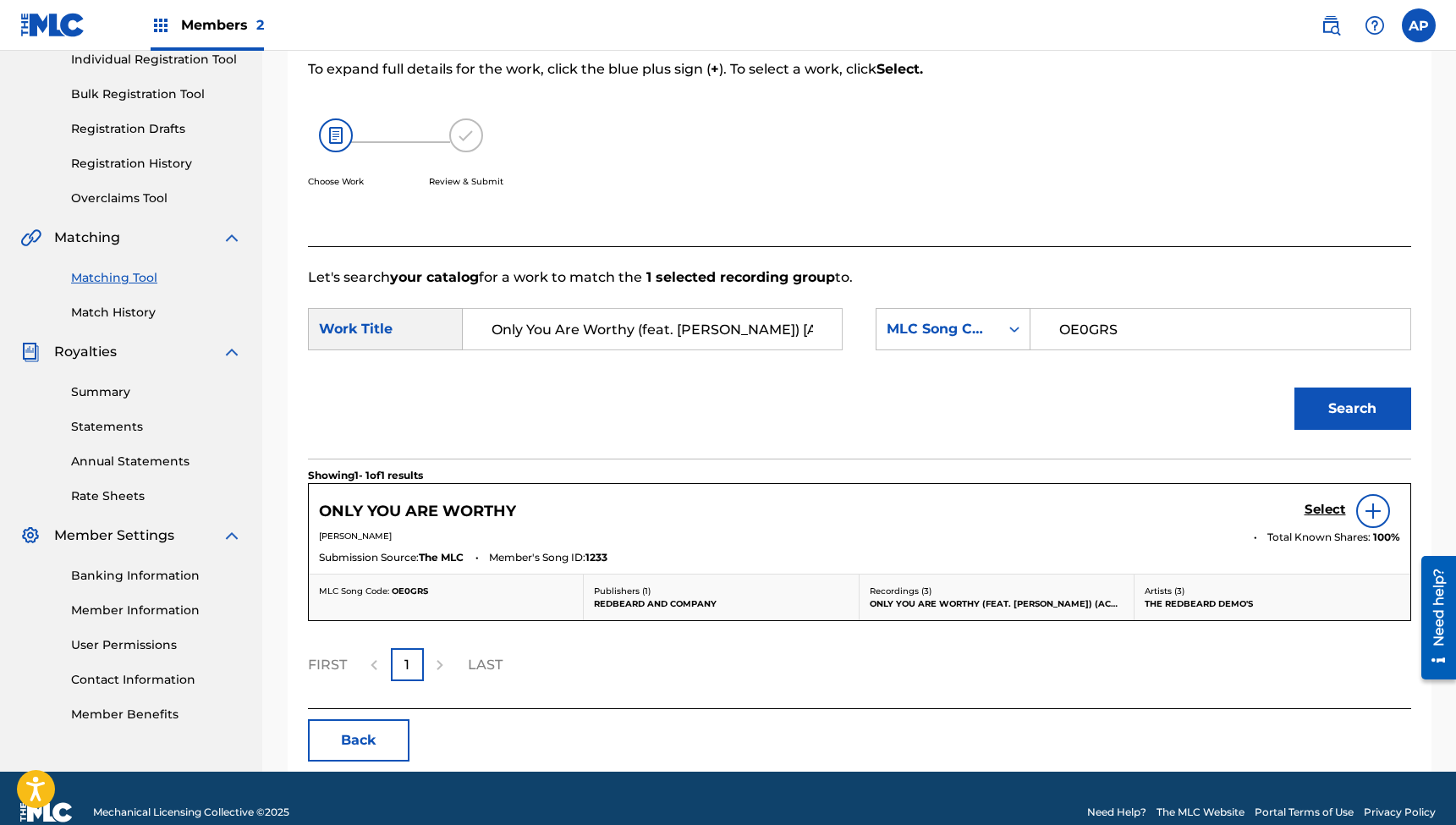
click at [1310, 513] on h5 "Select" at bounding box center [1325, 510] width 42 height 16
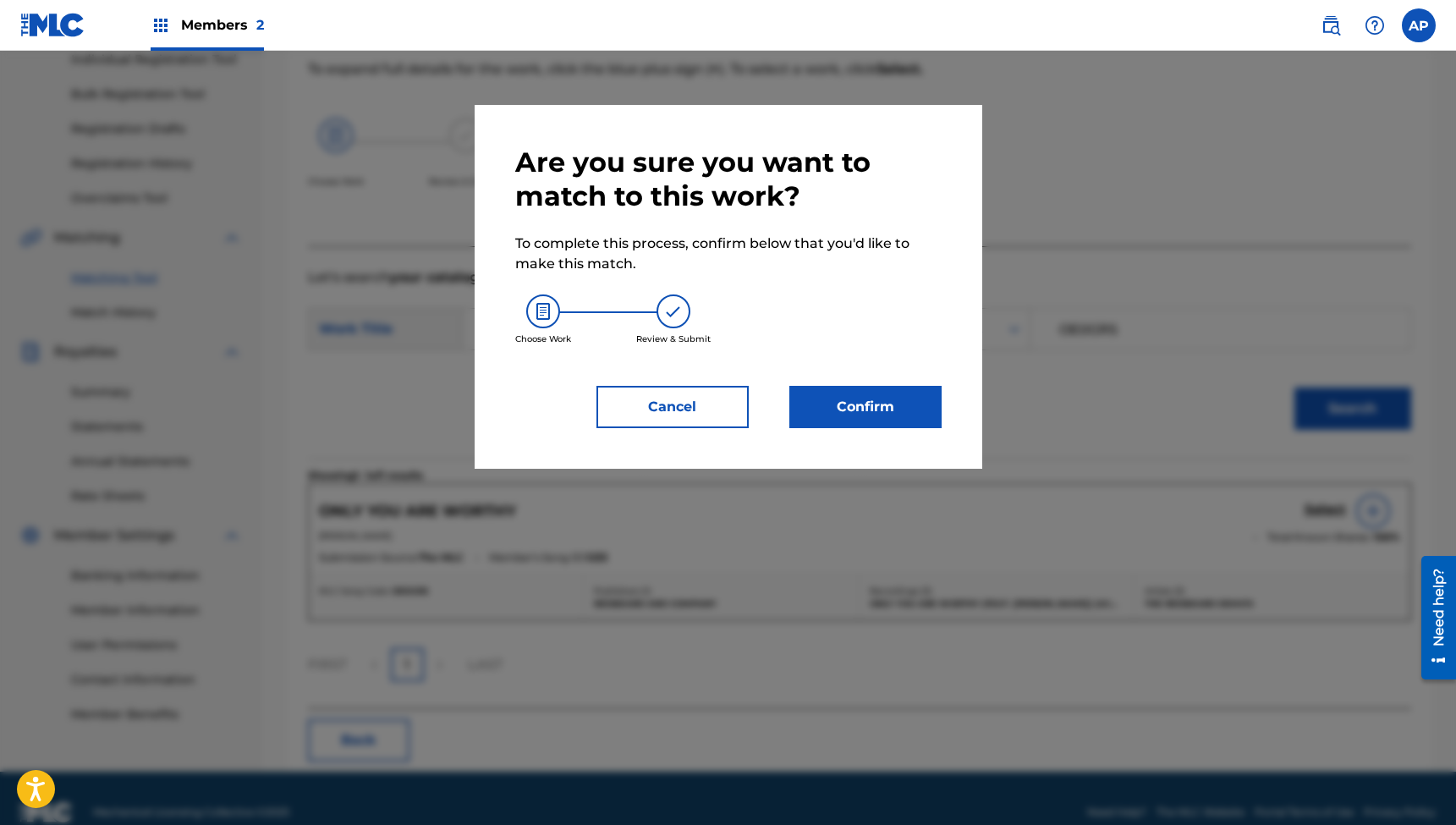
click at [857, 412] on button "Confirm" at bounding box center [865, 407] width 153 height 43
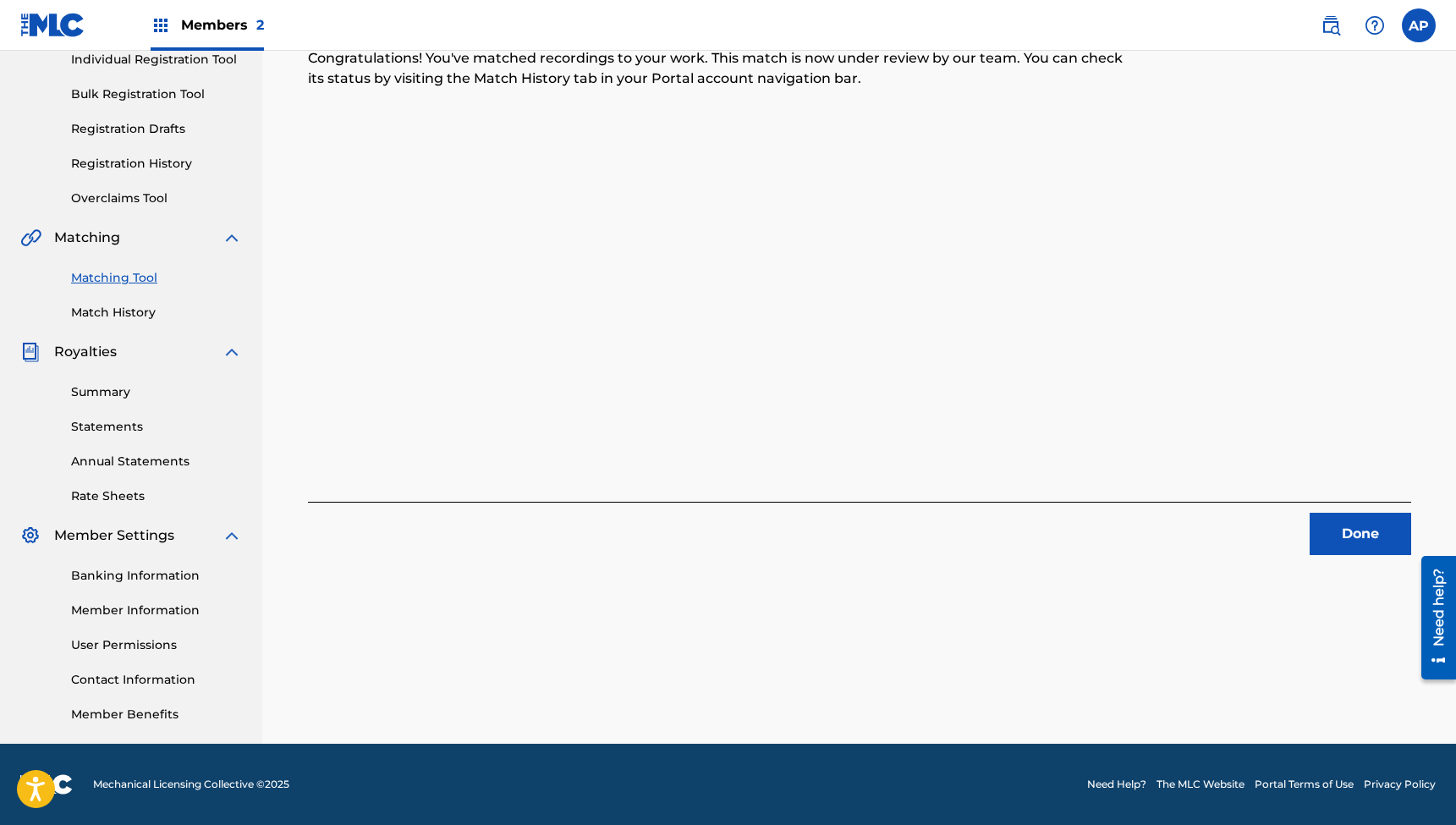
drag, startPoint x: 857, startPoint y: 412, endPoint x: 1070, endPoint y: 434, distance: 214.1
click at [1019, 424] on div "1 Recording Groups are pending usage match to the work ONLY YOU ARE WORTHY . Co…" at bounding box center [859, 233] width 1103 height 644
click at [1338, 534] on button "Done" at bounding box center [1361, 535] width 102 height 43
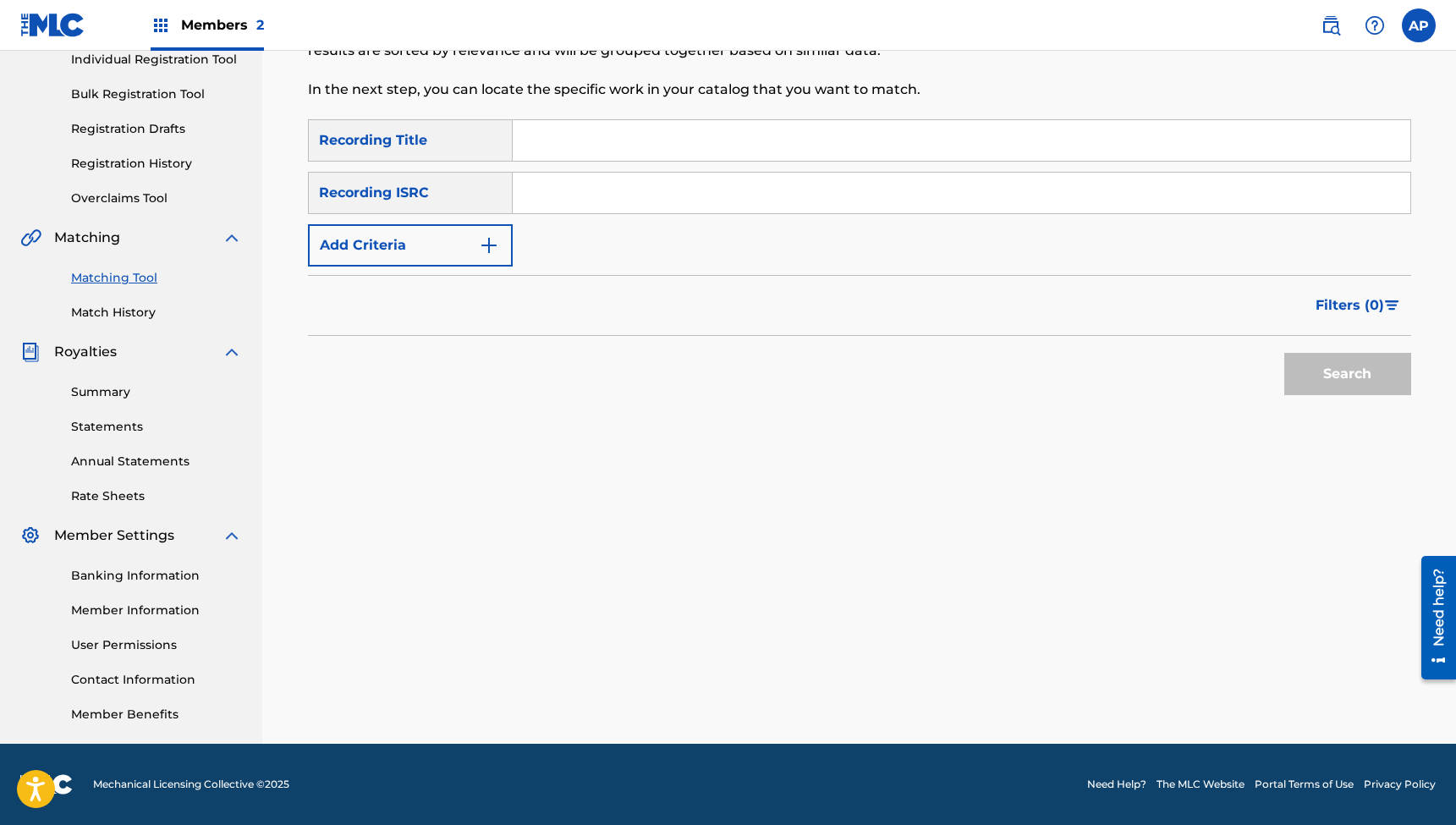
click at [651, 138] on input "Search Form" at bounding box center [961, 141] width 898 height 41
paste input "Joy and Song (Psalm 71) (feat. [PERSON_NAME]) [Acoustic]"
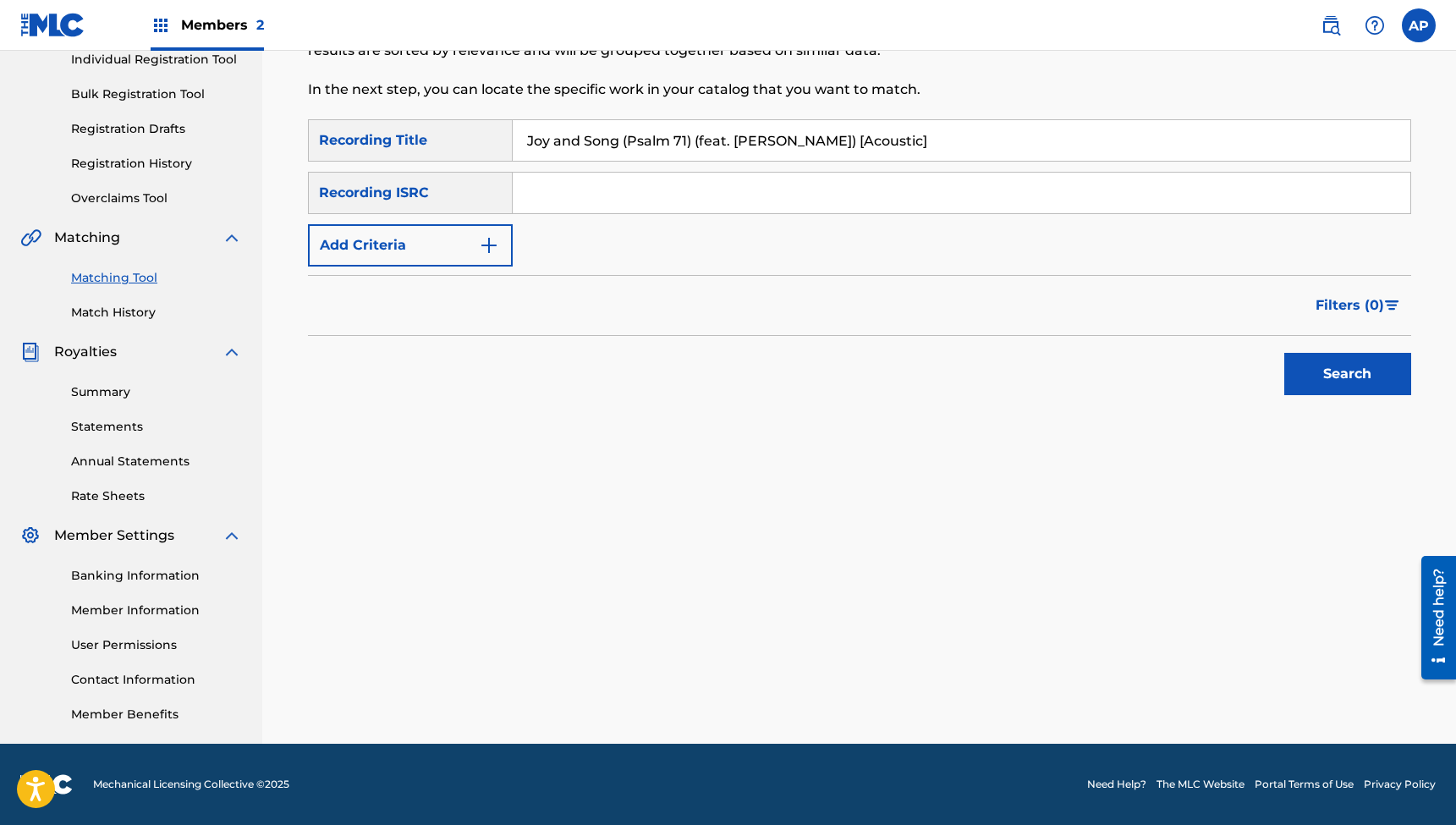
type input "Joy and Song (Psalm 71) (feat. [PERSON_NAME]) [Acoustic]"
click at [616, 180] on input "Search Form" at bounding box center [961, 193] width 898 height 41
paste input "QZES72411887"
type input "QZES72411887"
click at [1347, 374] on button "Search" at bounding box center [1347, 375] width 127 height 43
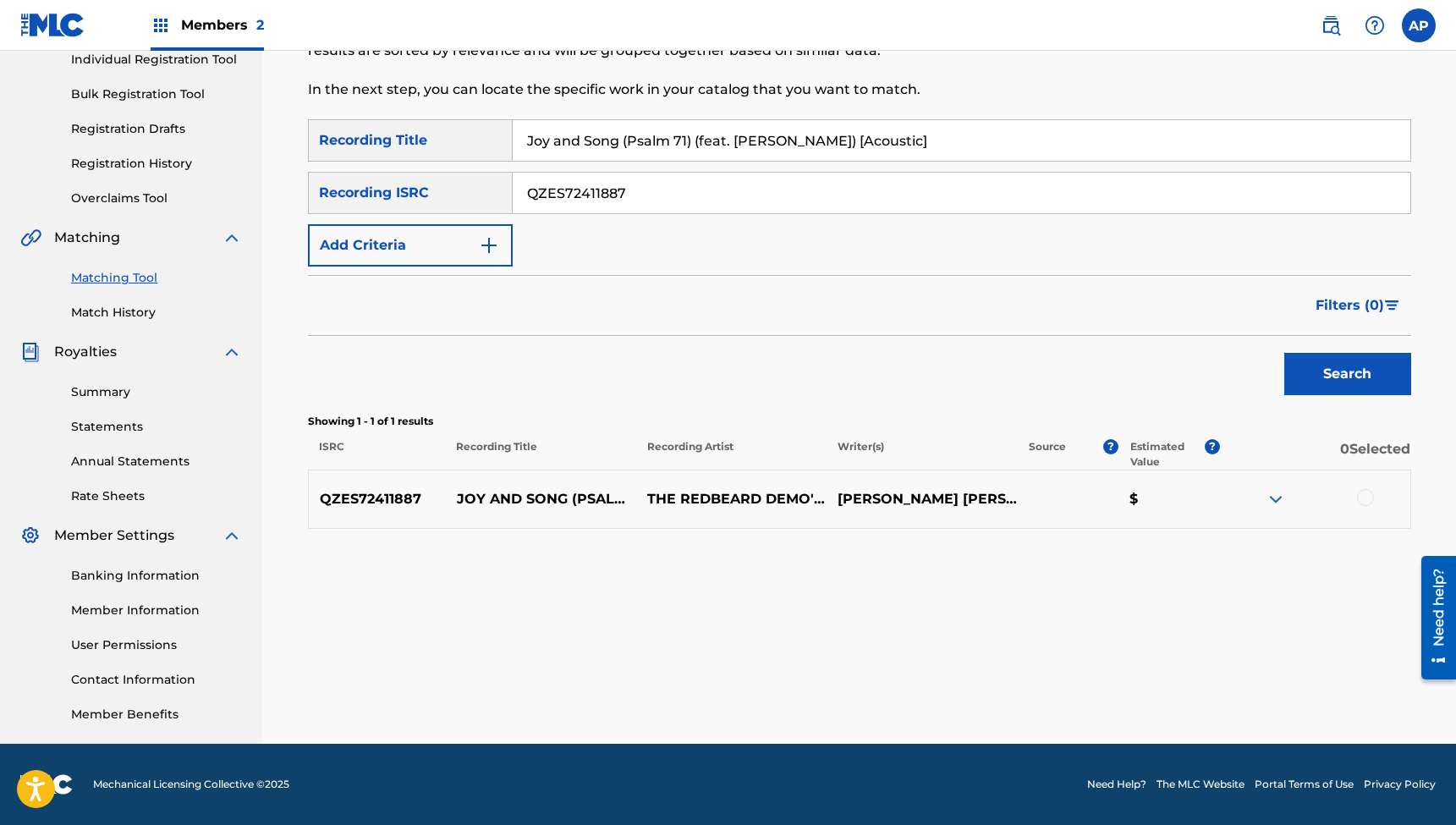
click at [1361, 495] on div at bounding box center [1365, 498] width 17 height 17
click at [1361, 495] on img at bounding box center [1365, 498] width 17 height 17
click at [1366, 496] on div at bounding box center [1365, 498] width 17 height 17
click at [1210, 683] on button "Match 1 Group" at bounding box center [1189, 687] width 187 height 43
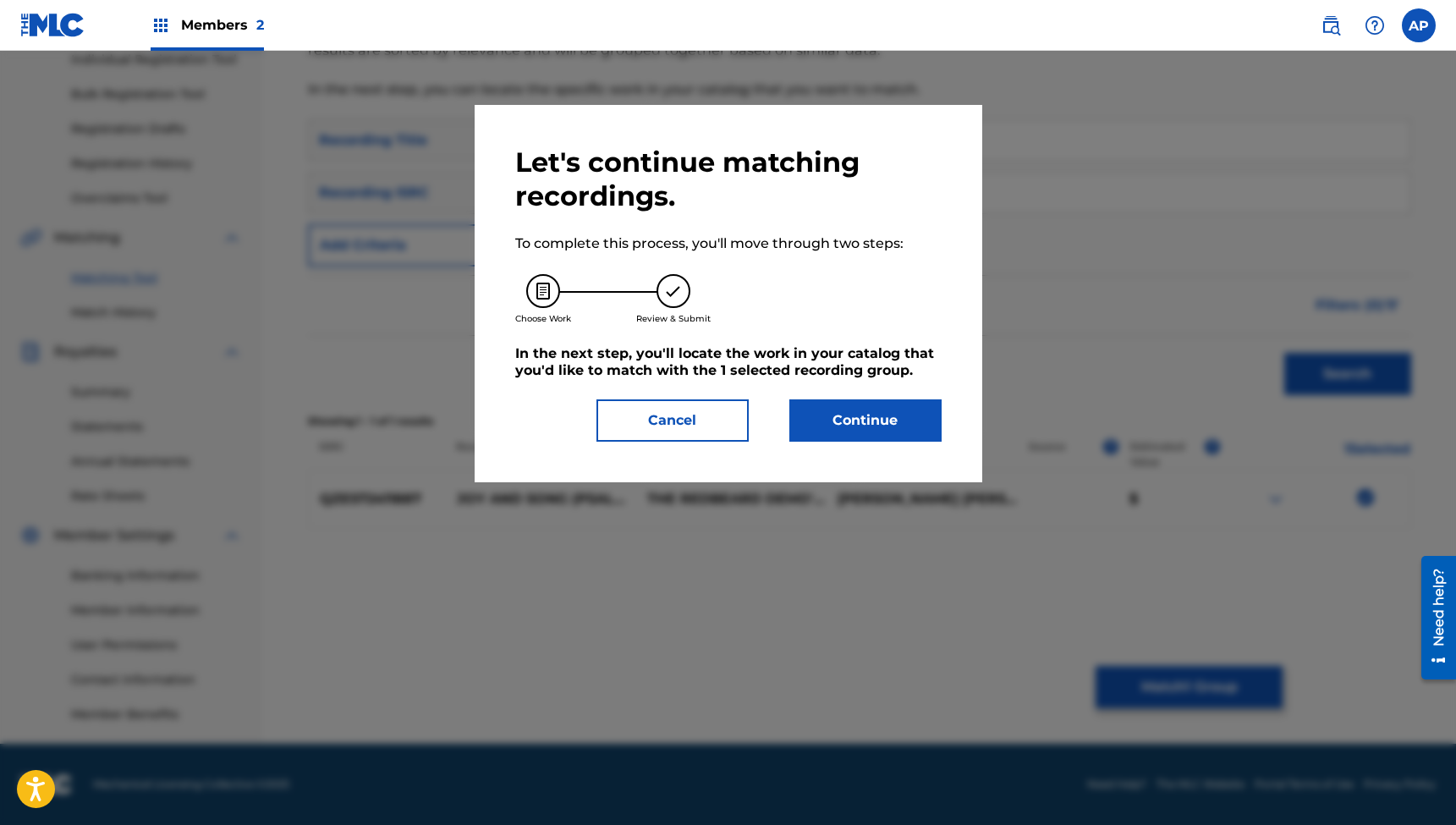
click at [879, 417] on button "Continue" at bounding box center [865, 421] width 153 height 43
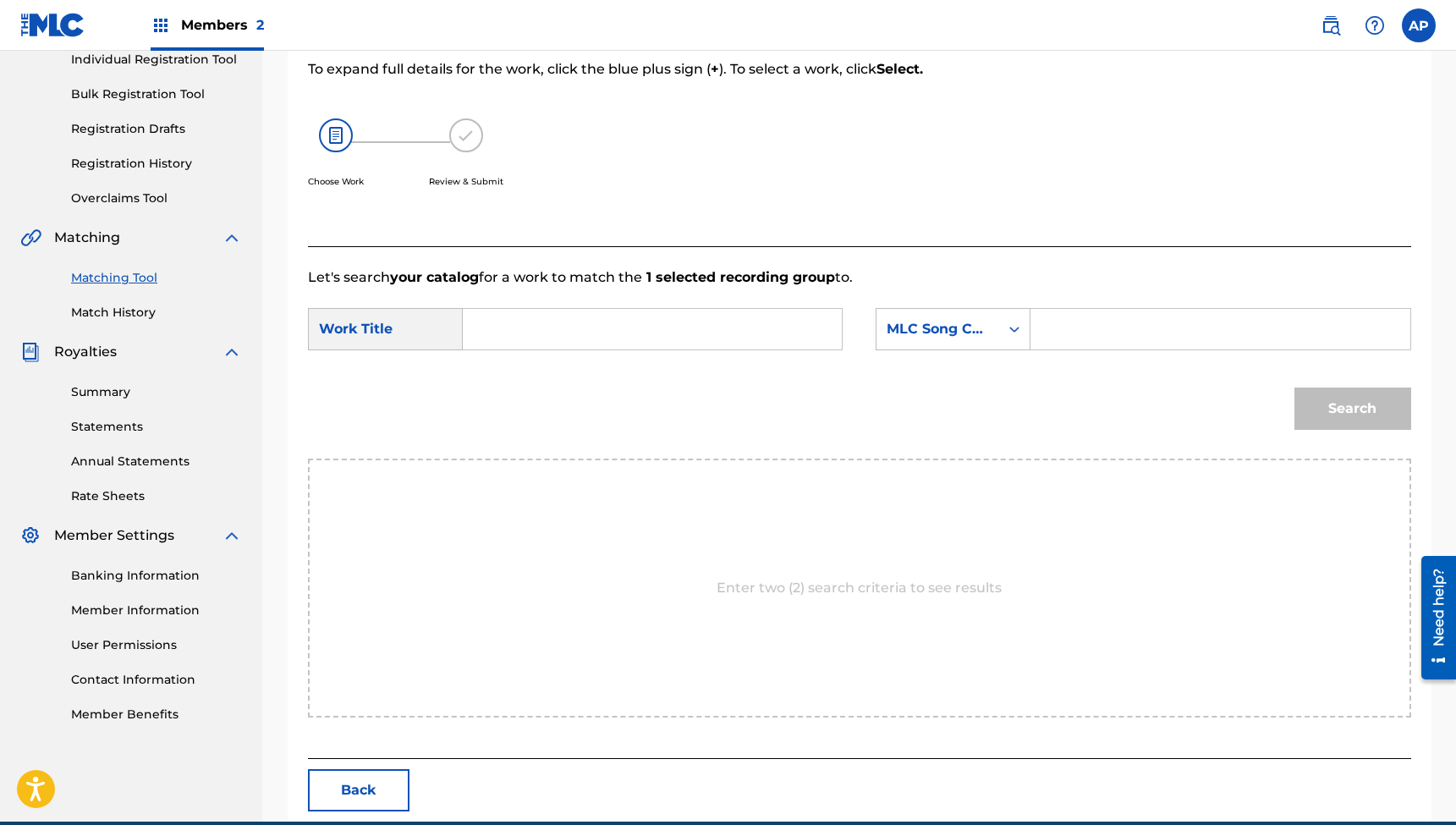
click at [603, 323] on input "Search Form" at bounding box center [652, 329] width 350 height 41
paste input "Joy and Song (Psalm 71) (feat. [PERSON_NAME]) [Acoustic]"
type input "Joy and Song (Psalm 71) (feat. [PERSON_NAME]) [Acoustic]"
click at [1093, 333] on input "Search Form" at bounding box center [1219, 329] width 350 height 41
paste input "JC79WC"
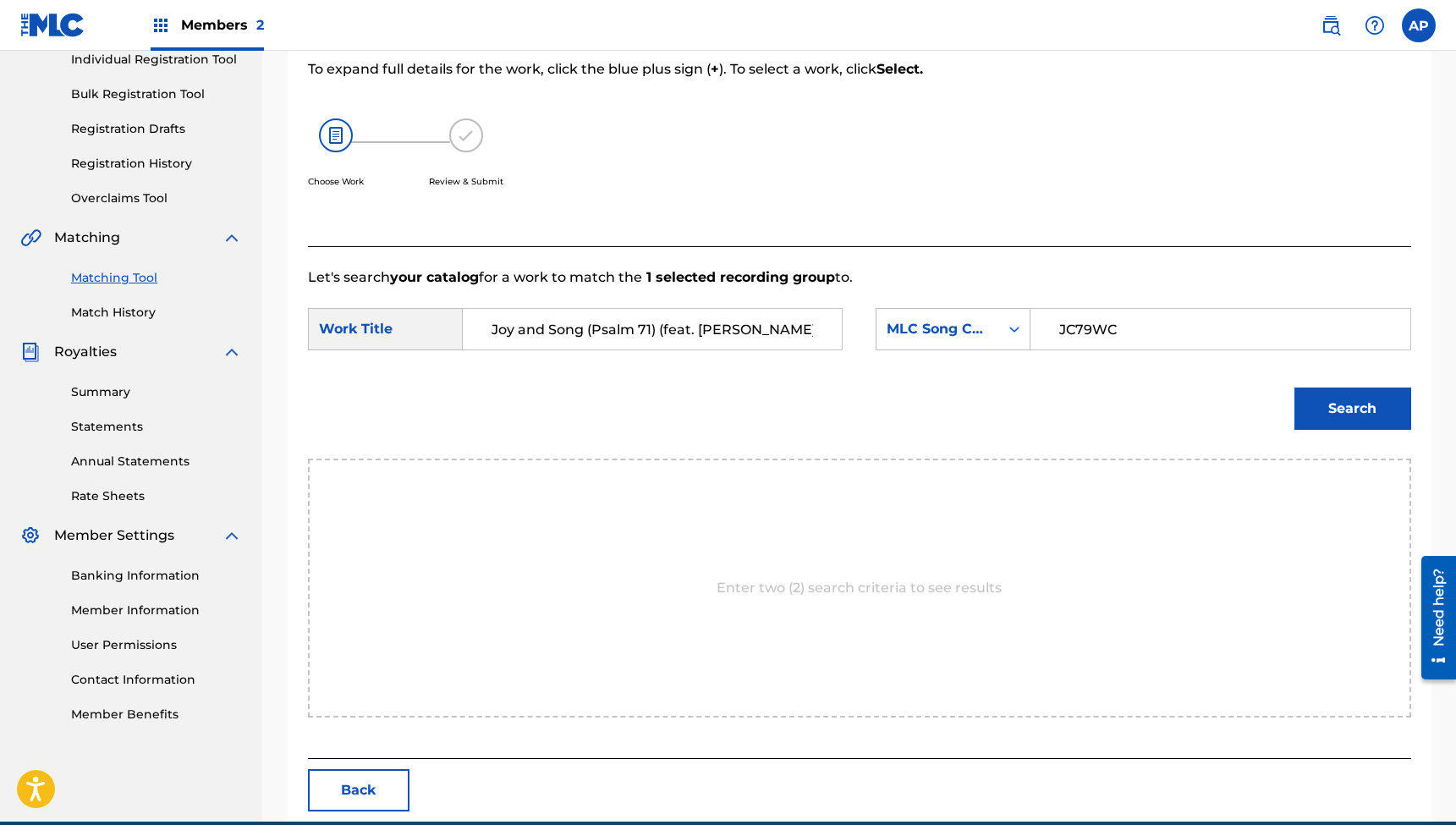
type input "JC79WC"
click at [1346, 404] on button "Search" at bounding box center [1352, 409] width 116 height 43
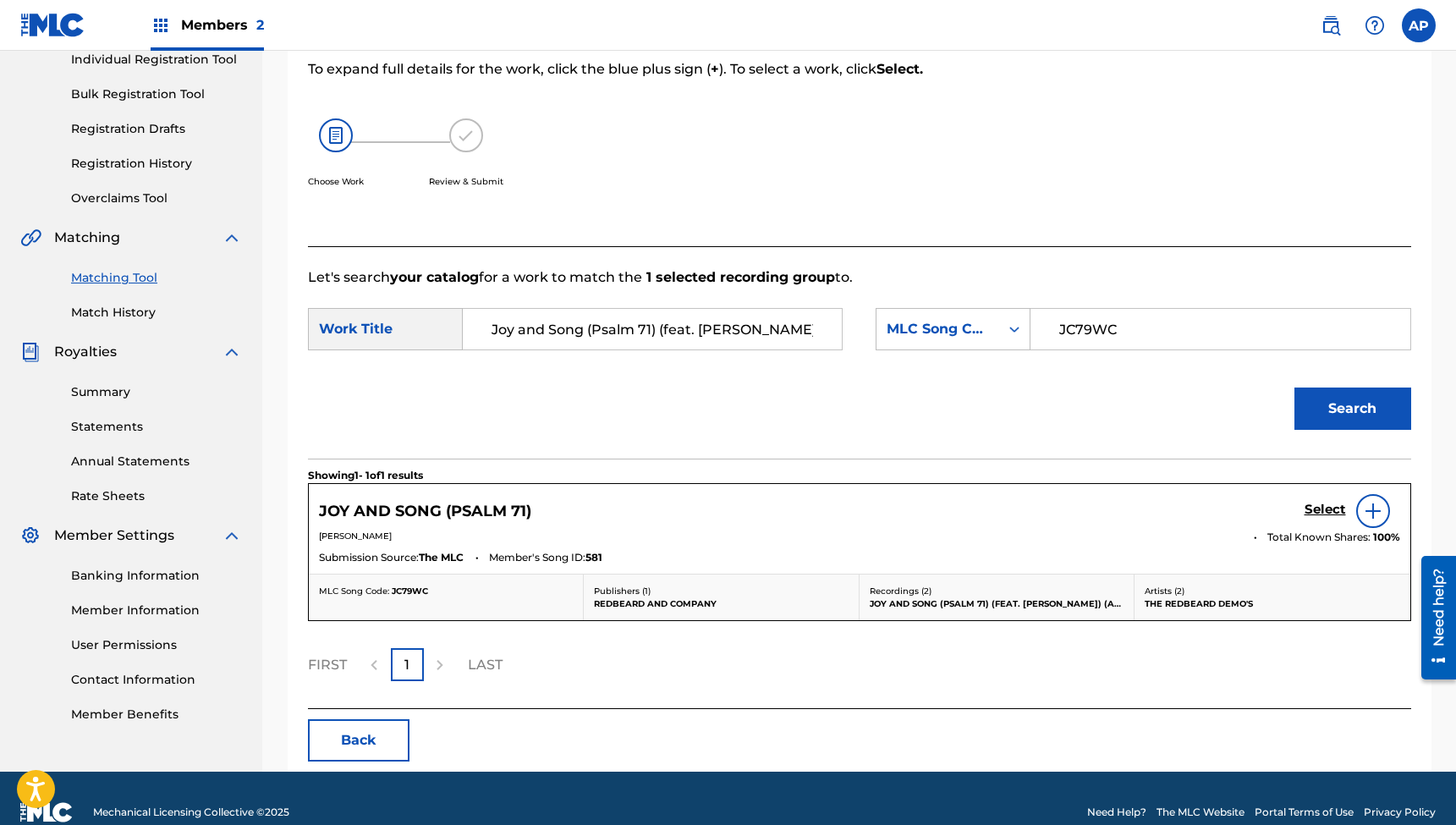
click at [1318, 505] on h5 "Select" at bounding box center [1325, 510] width 42 height 16
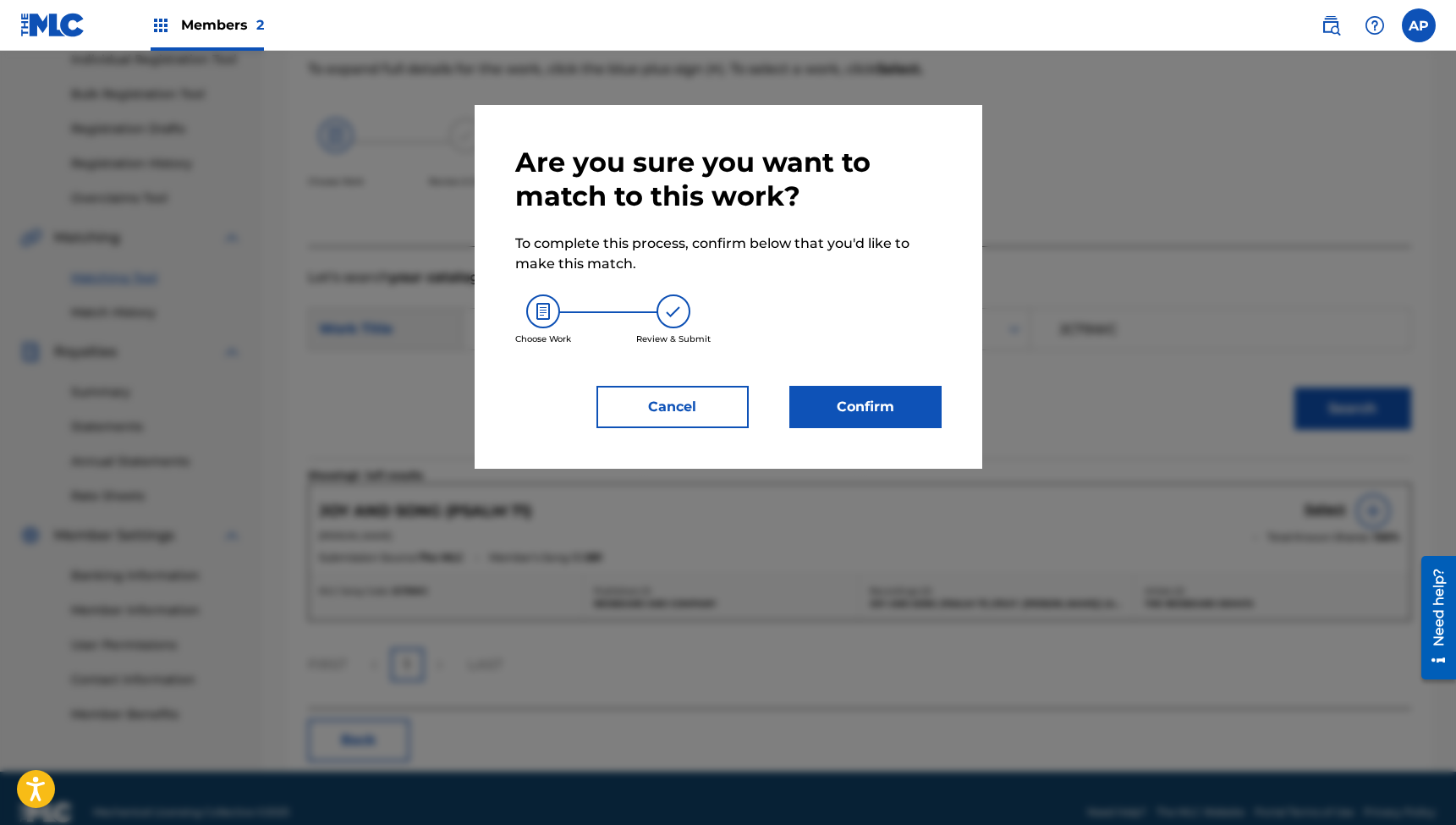
click at [852, 405] on button "Confirm" at bounding box center [865, 407] width 153 height 43
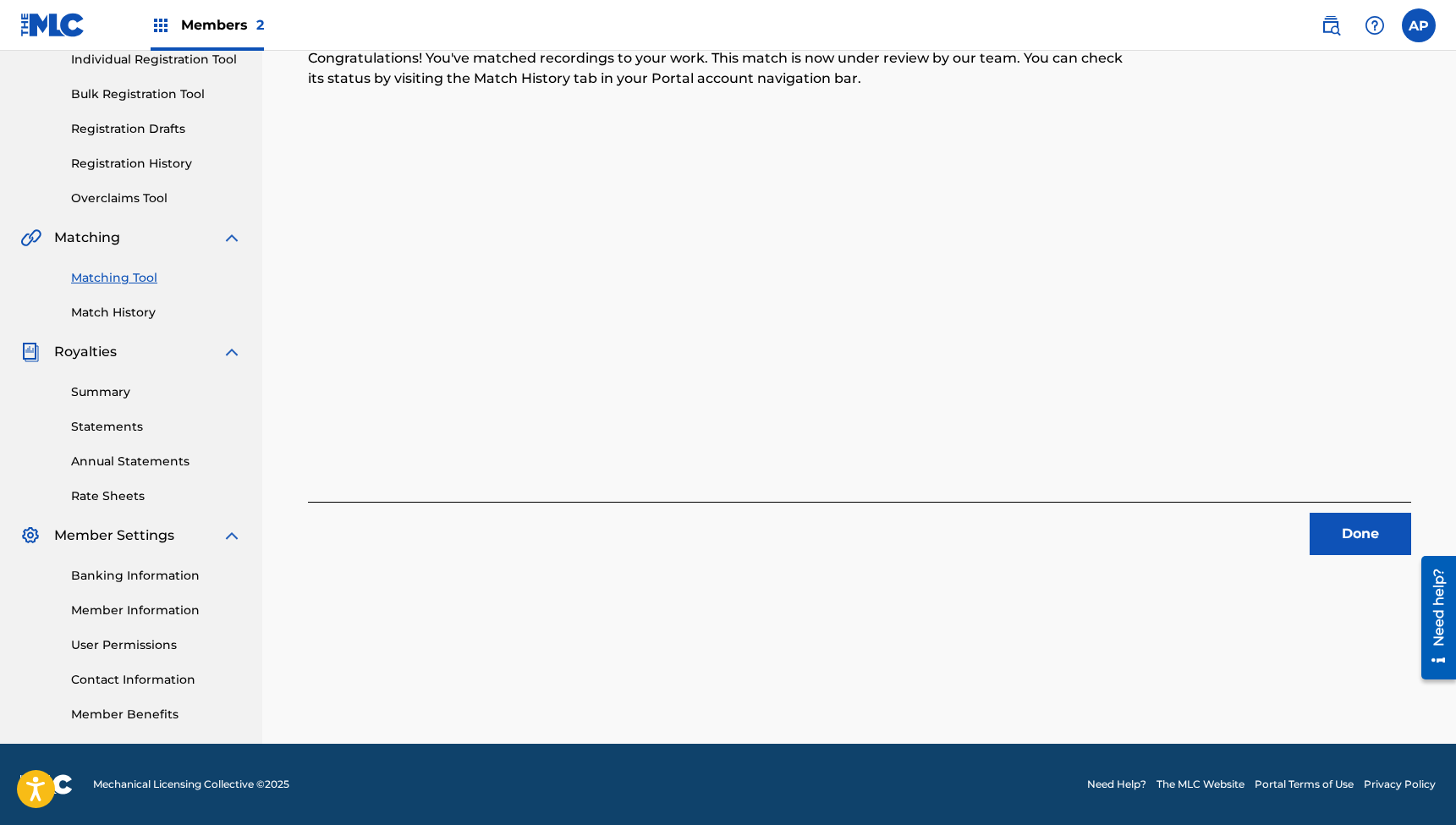
click at [1355, 536] on button "Done" at bounding box center [1361, 535] width 102 height 43
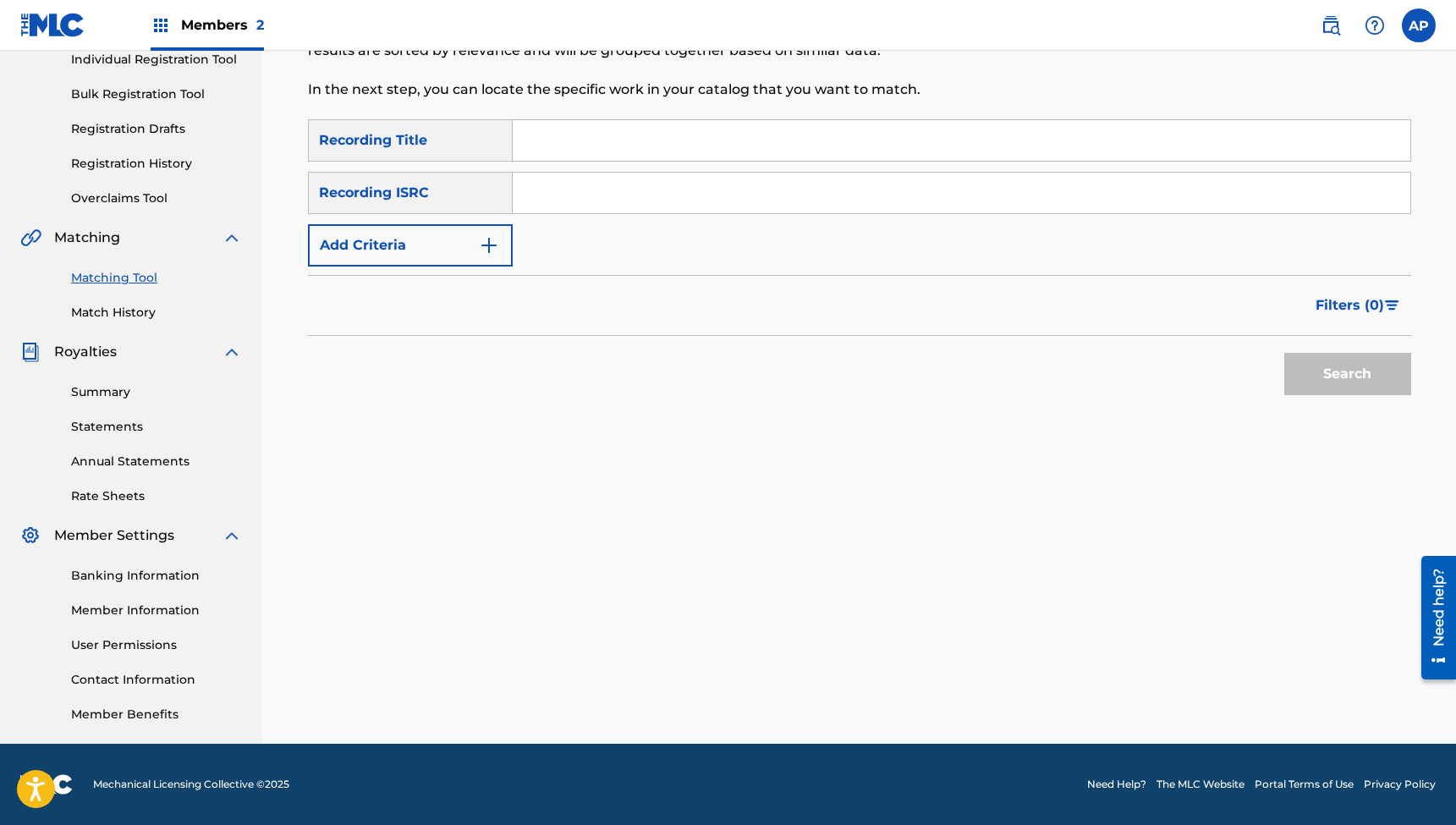
click at [628, 144] on input "Search Form" at bounding box center [961, 141] width 898 height 41
paste input "Right Back to the Heart (feat. [PERSON_NAME]) [Acoustic]"
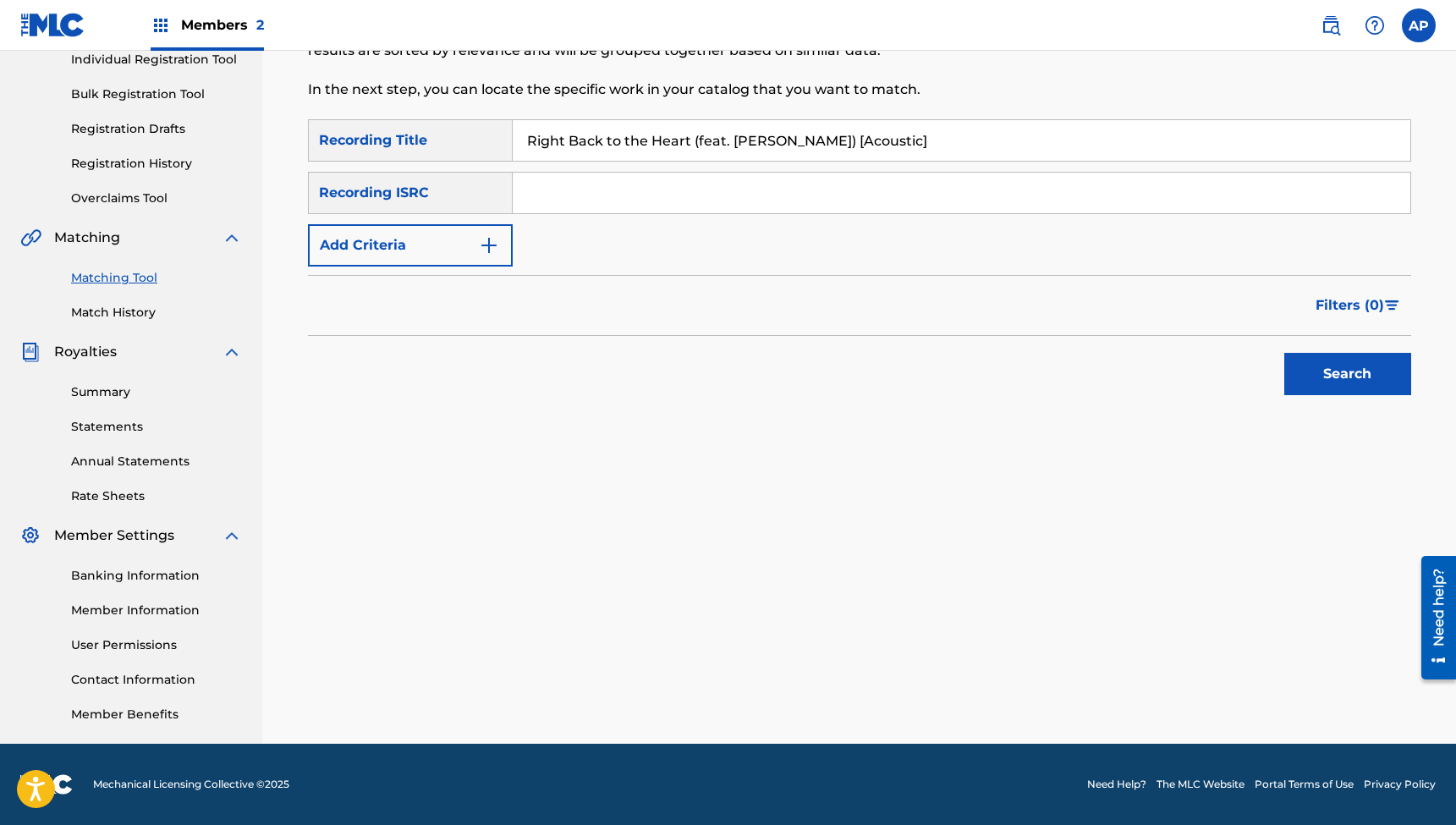
type input "Right Back to the Heart (feat. [PERSON_NAME]) [Acoustic]"
click at [611, 191] on input "Search Form" at bounding box center [961, 193] width 898 height 41
paste input "QZES72411890"
type input "QZES72411890"
click at [1347, 374] on button "Search" at bounding box center [1347, 375] width 127 height 43
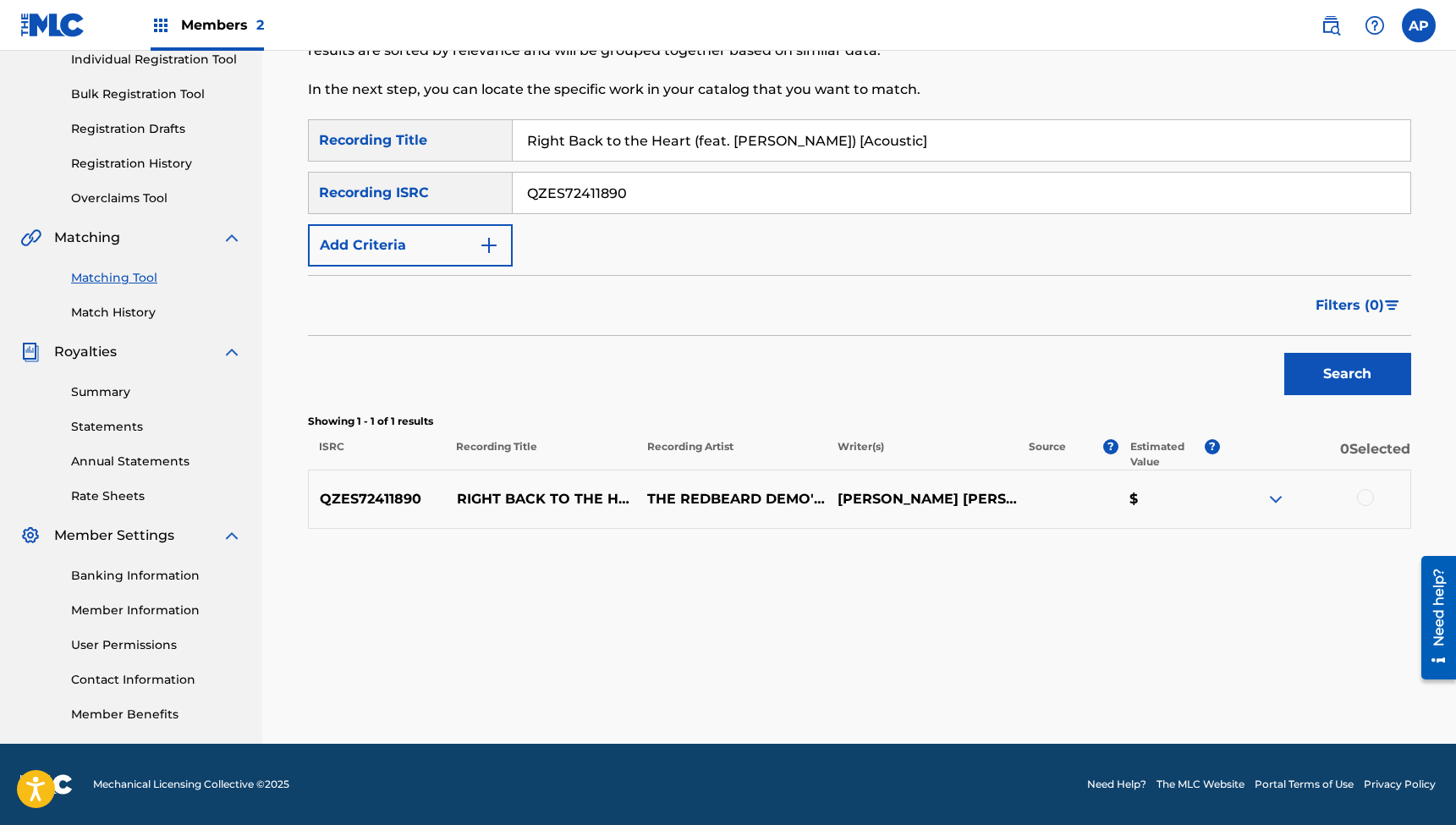
click at [1369, 499] on div at bounding box center [1365, 498] width 17 height 17
click at [1151, 688] on button "Match 1 Group" at bounding box center [1189, 687] width 187 height 43
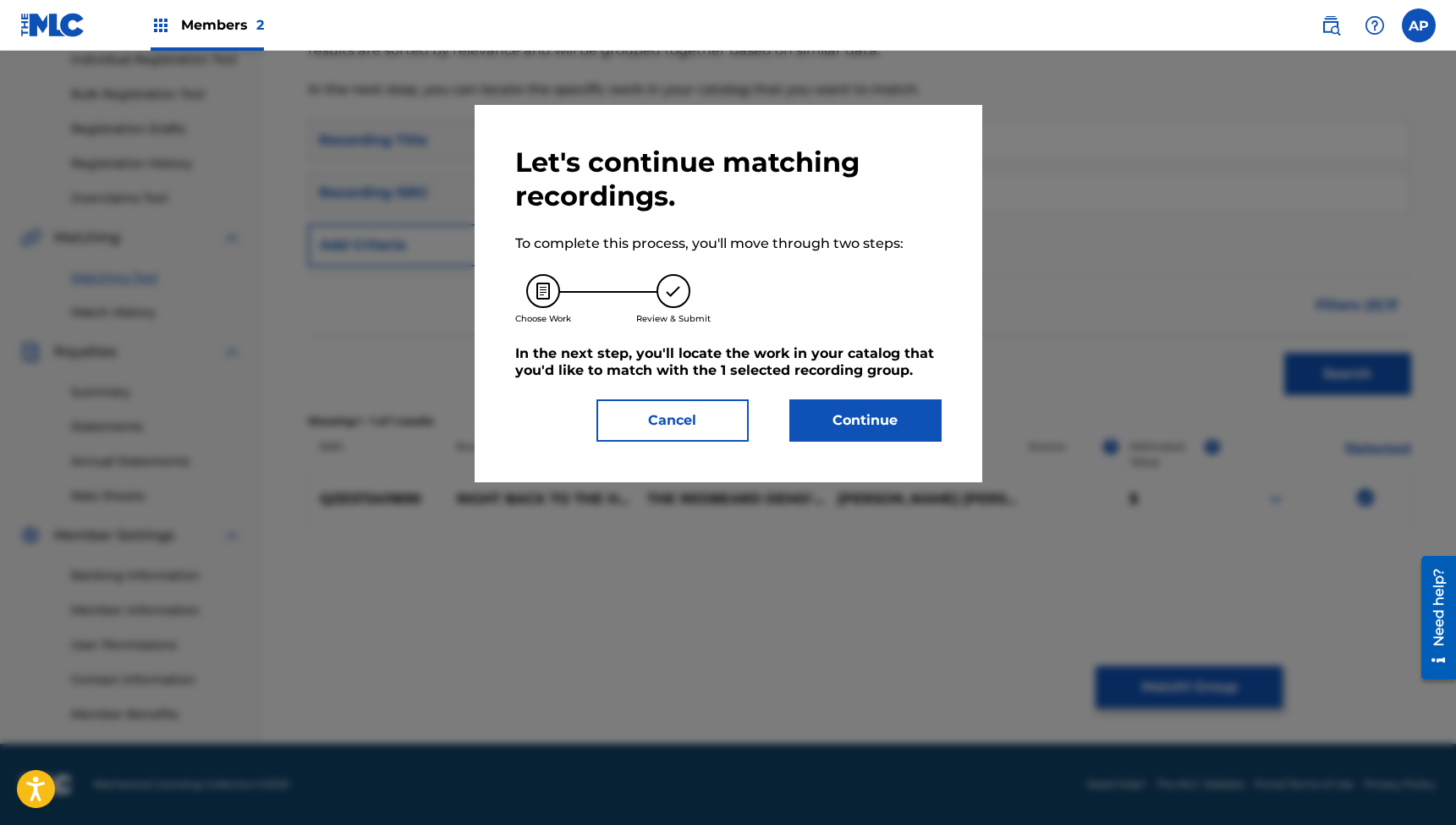
click at [872, 423] on button "Continue" at bounding box center [865, 421] width 153 height 43
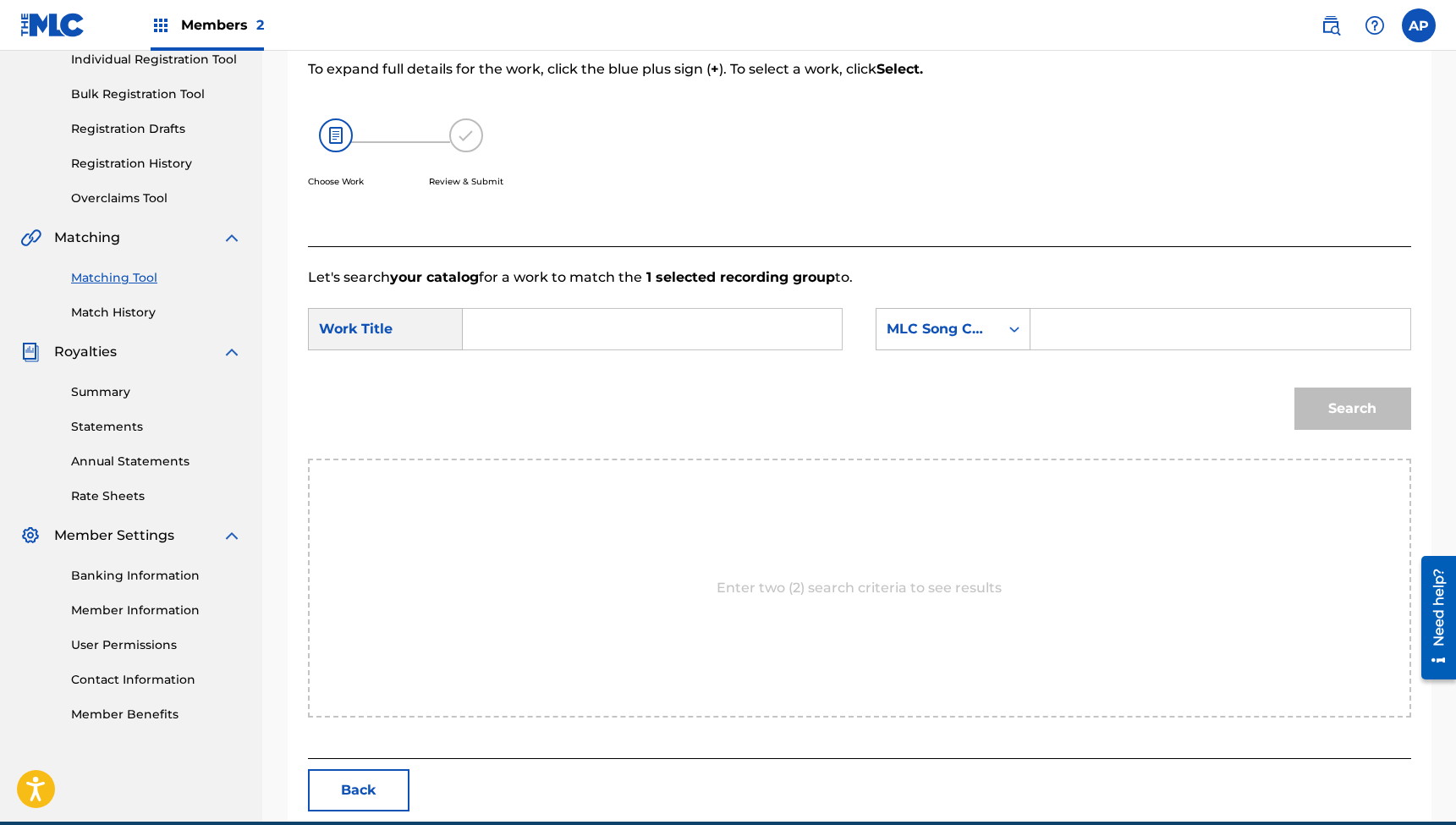
click at [779, 324] on input "Search Form" at bounding box center [652, 329] width 350 height 41
paste input "Right Back to the Heart (feat. [PERSON_NAME]) [Acoustic]"
type input "Right Back to the Heart (feat. [PERSON_NAME]) [Acoustic]"
click at [1101, 328] on input "Search Form" at bounding box center [1219, 329] width 350 height 41
paste input "RB67OP"
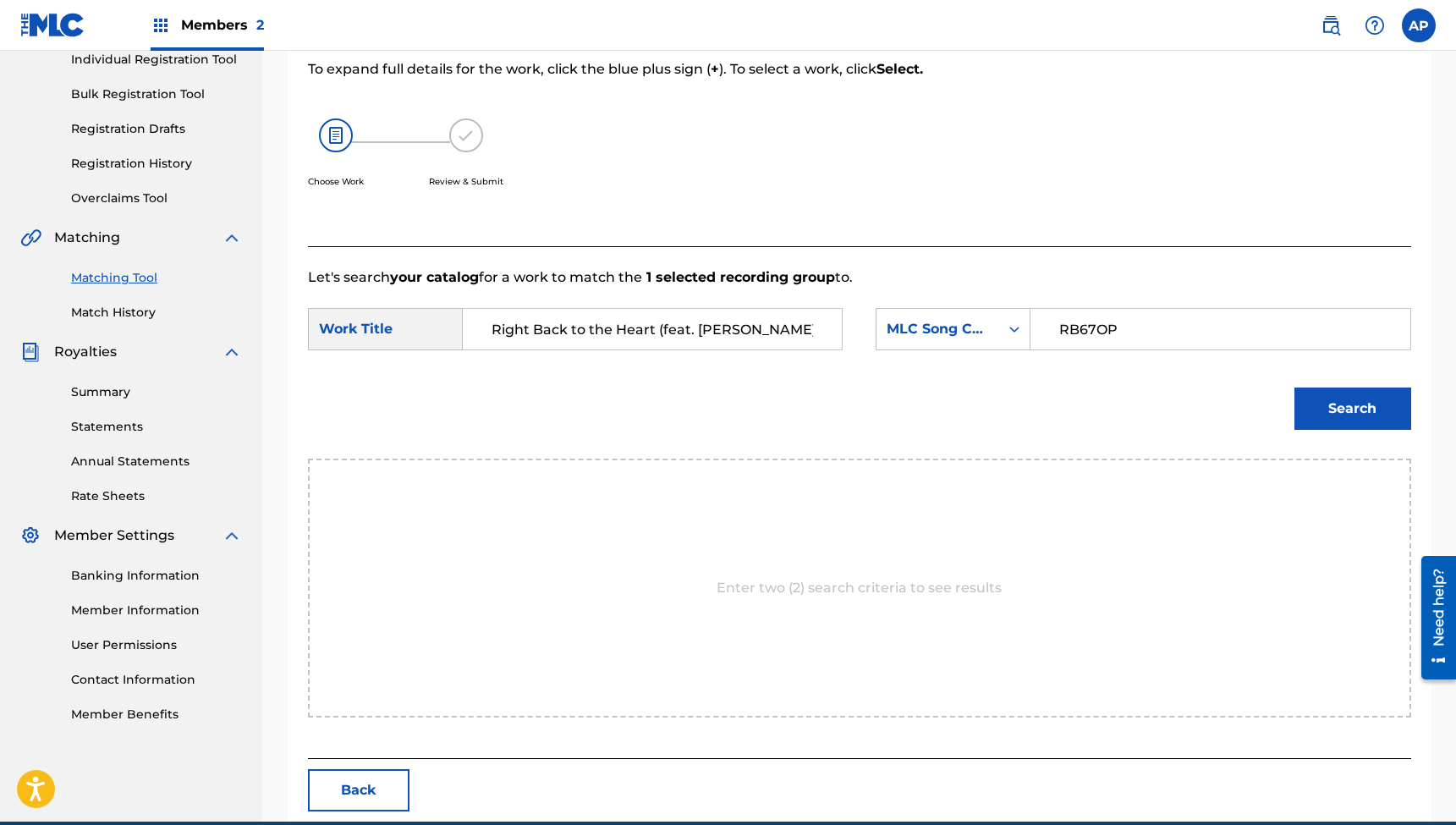
type input "RB67OP"
click at [1348, 412] on button "Search" at bounding box center [1352, 409] width 116 height 43
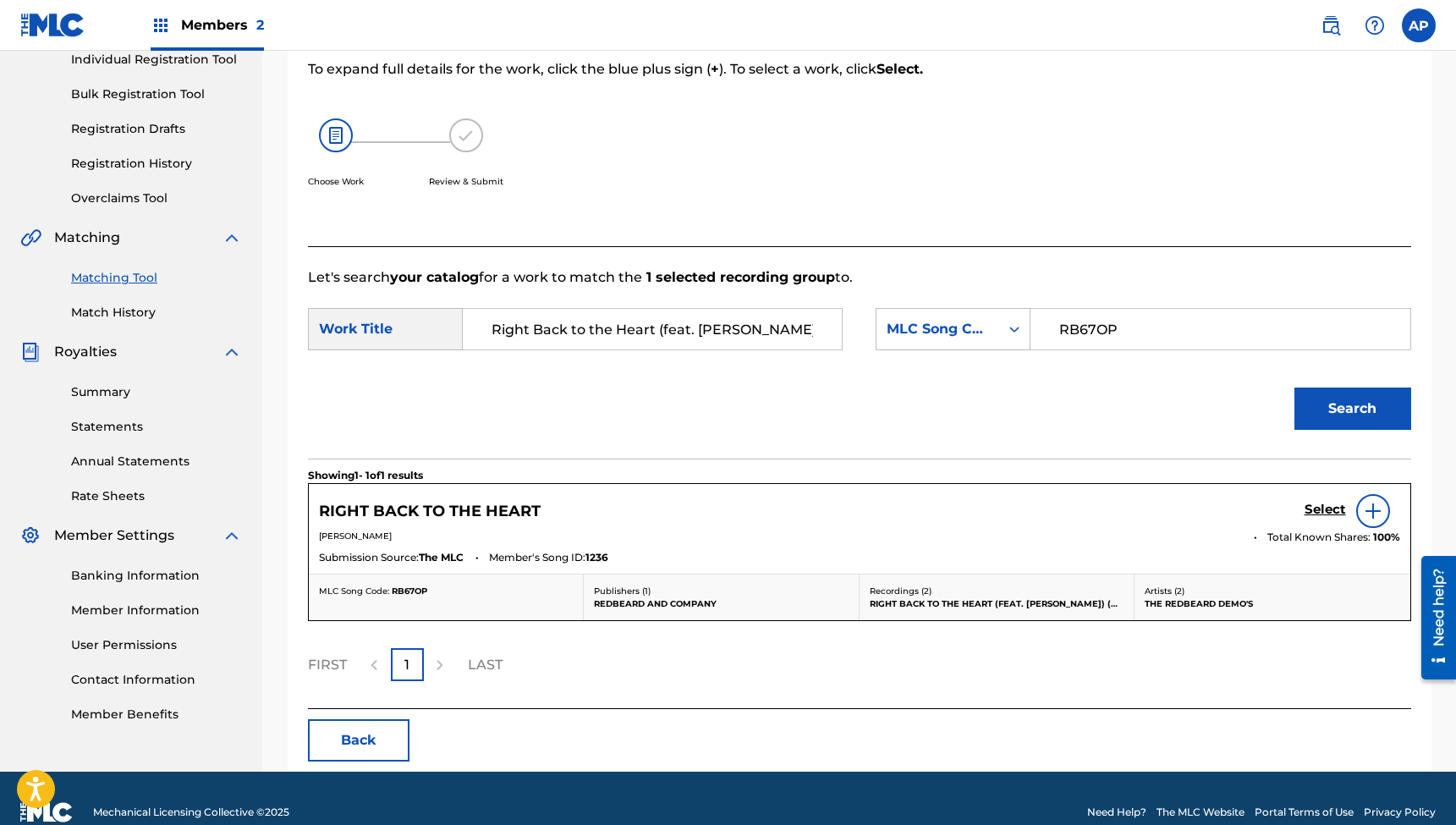
click at [1321, 505] on h5 "Select" at bounding box center [1325, 510] width 42 height 16
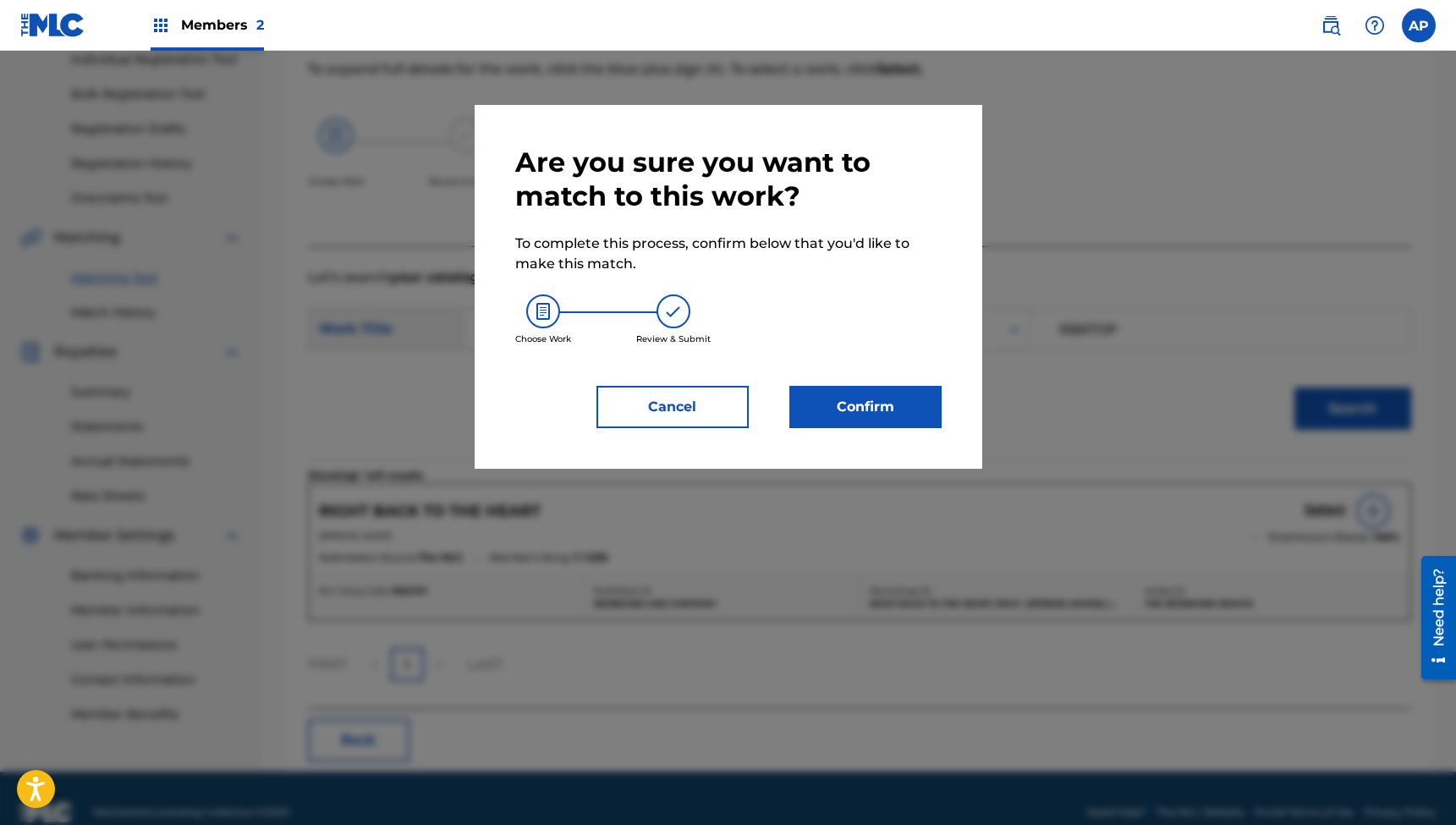
click at [850, 405] on button "Confirm" at bounding box center [865, 407] width 153 height 43
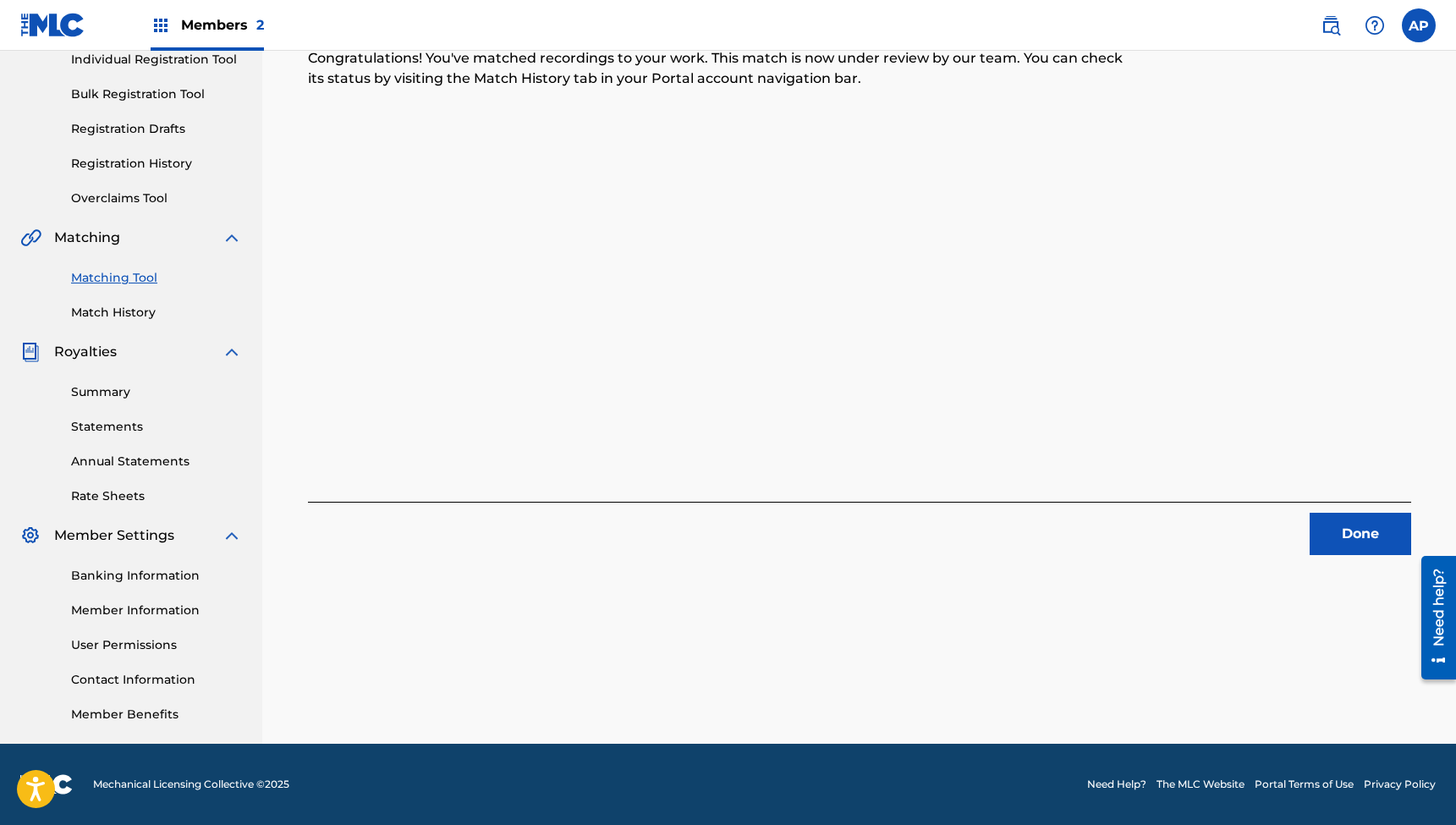
click at [1361, 529] on button "Done" at bounding box center [1361, 535] width 102 height 43
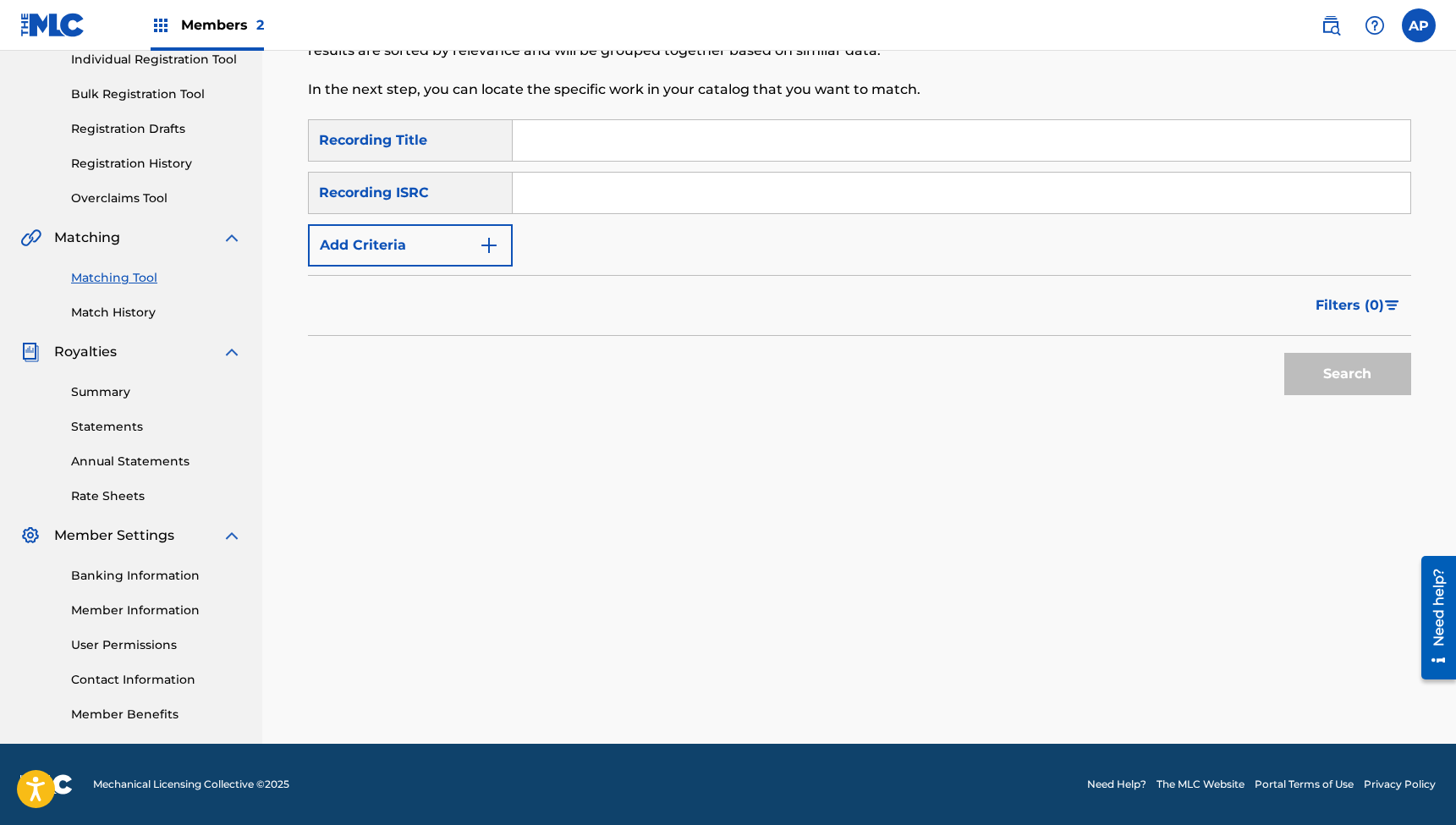
click at [641, 141] on input "Search Form" at bounding box center [961, 141] width 898 height 41
paste input "The Place I've Been Hiding (Feat. [PERSON_NAME]) [Acoustic]"
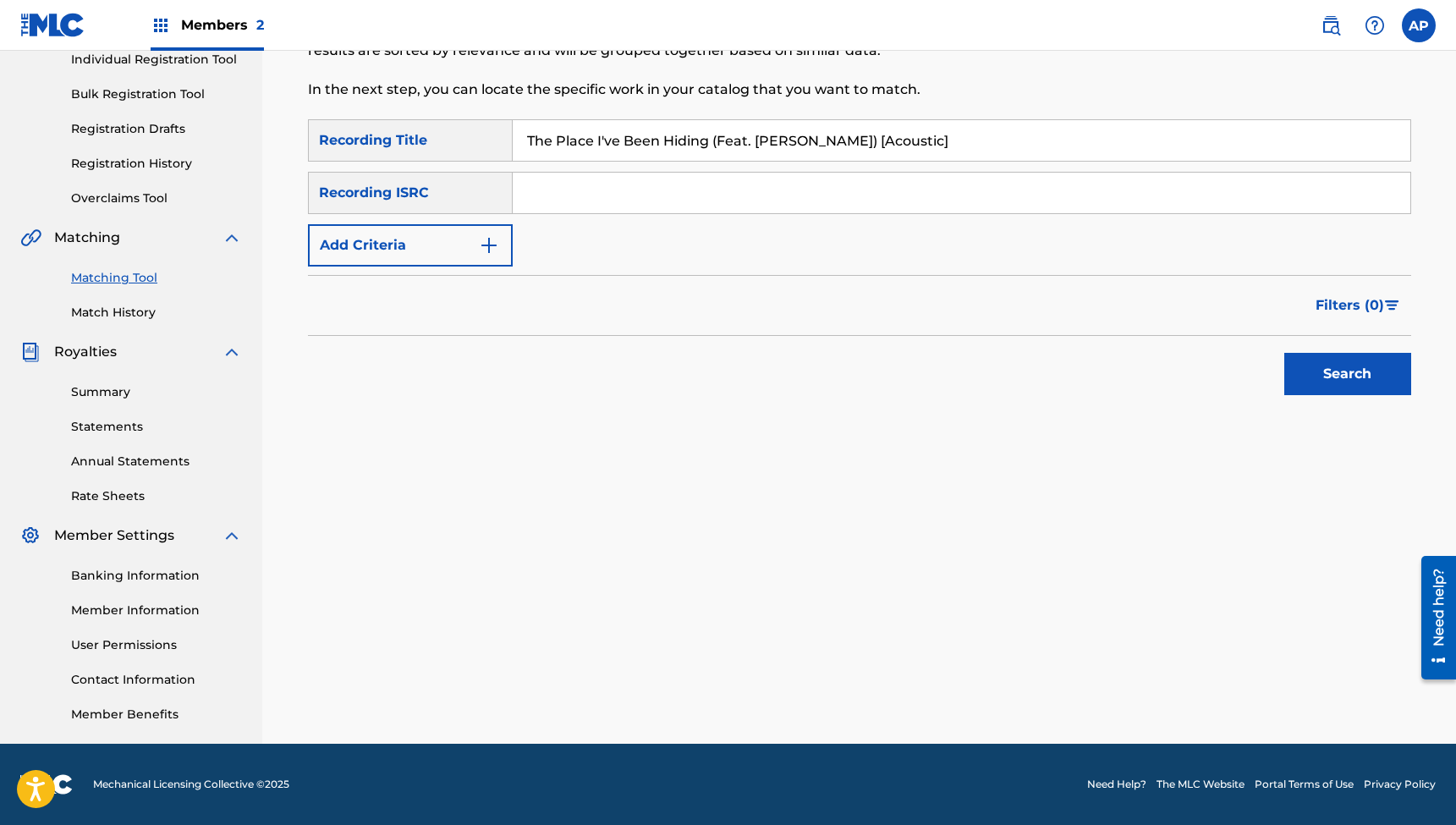
type input "The Place I've Been Hiding (Feat. [PERSON_NAME]) [Acoustic]"
click at [621, 181] on input "Search Form" at bounding box center [961, 193] width 898 height 41
paste input "QZES72411889"
type input "QZES72411889"
click at [1347, 374] on button "Search" at bounding box center [1347, 375] width 127 height 43
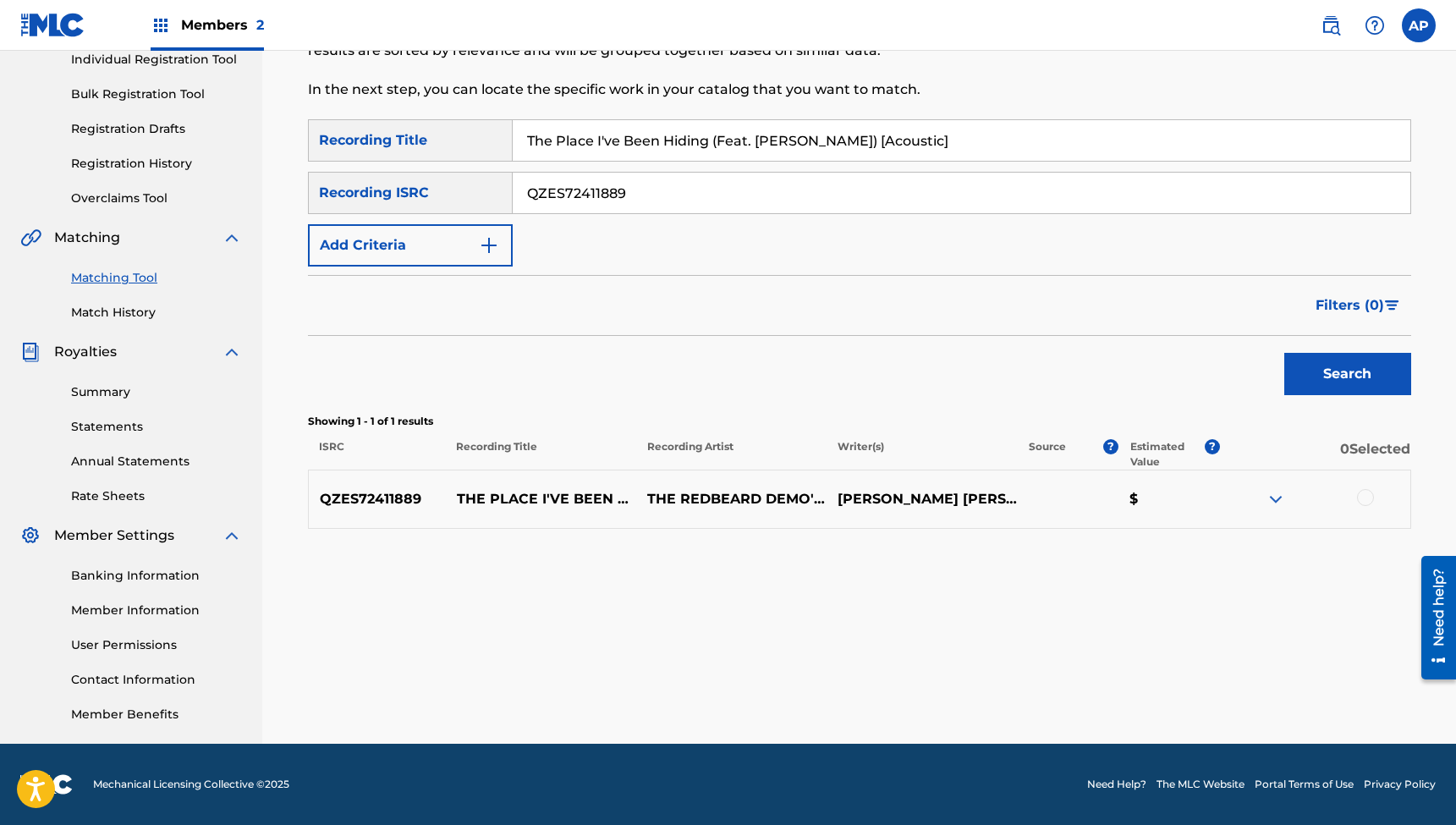
click at [1364, 498] on div at bounding box center [1365, 498] width 17 height 17
click at [1152, 686] on button "Match 1 Group" at bounding box center [1189, 687] width 187 height 43
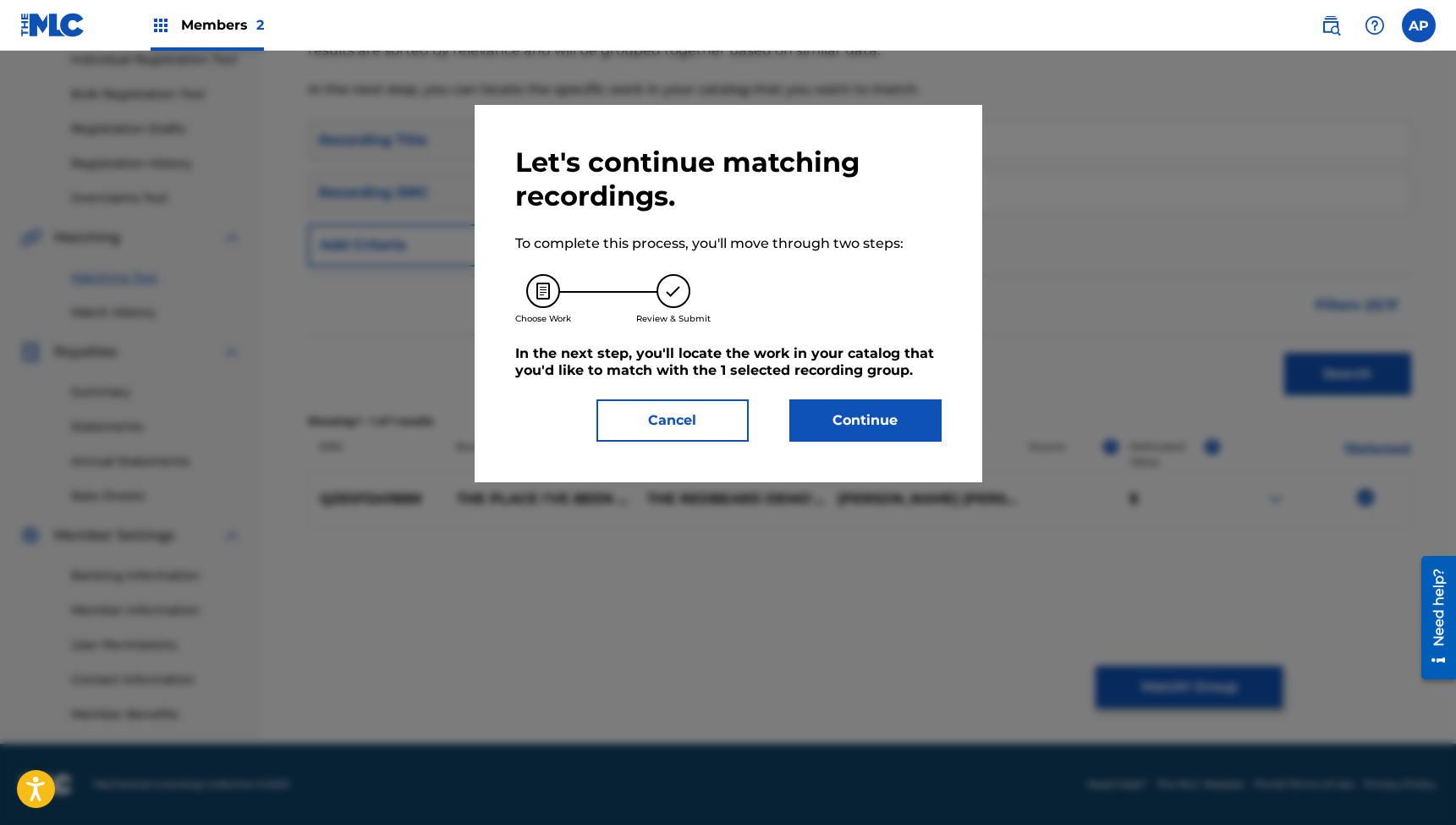
click at [871, 419] on button "Continue" at bounding box center [865, 421] width 153 height 43
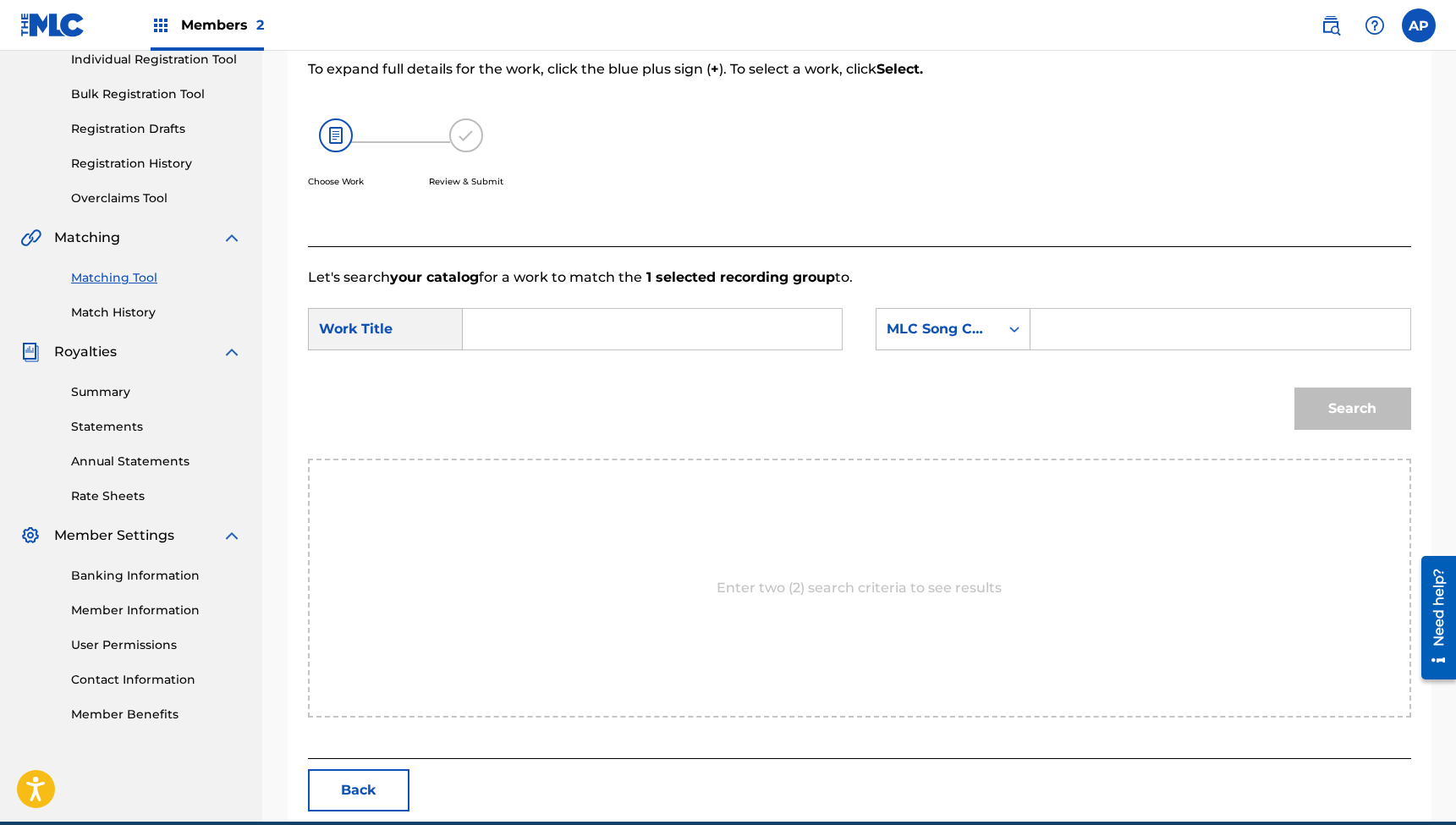
click at [589, 327] on input "Search Form" at bounding box center [652, 329] width 350 height 41
paste input "The Place I've Been Hiding (Feat. [PERSON_NAME]) [Acoustic]"
type input "The Place I've Been Hiding (Feat. [PERSON_NAME]) [Acoustic]"
click at [1069, 336] on input "Search Form" at bounding box center [1219, 329] width 350 height 41
paste input "TC1K23"
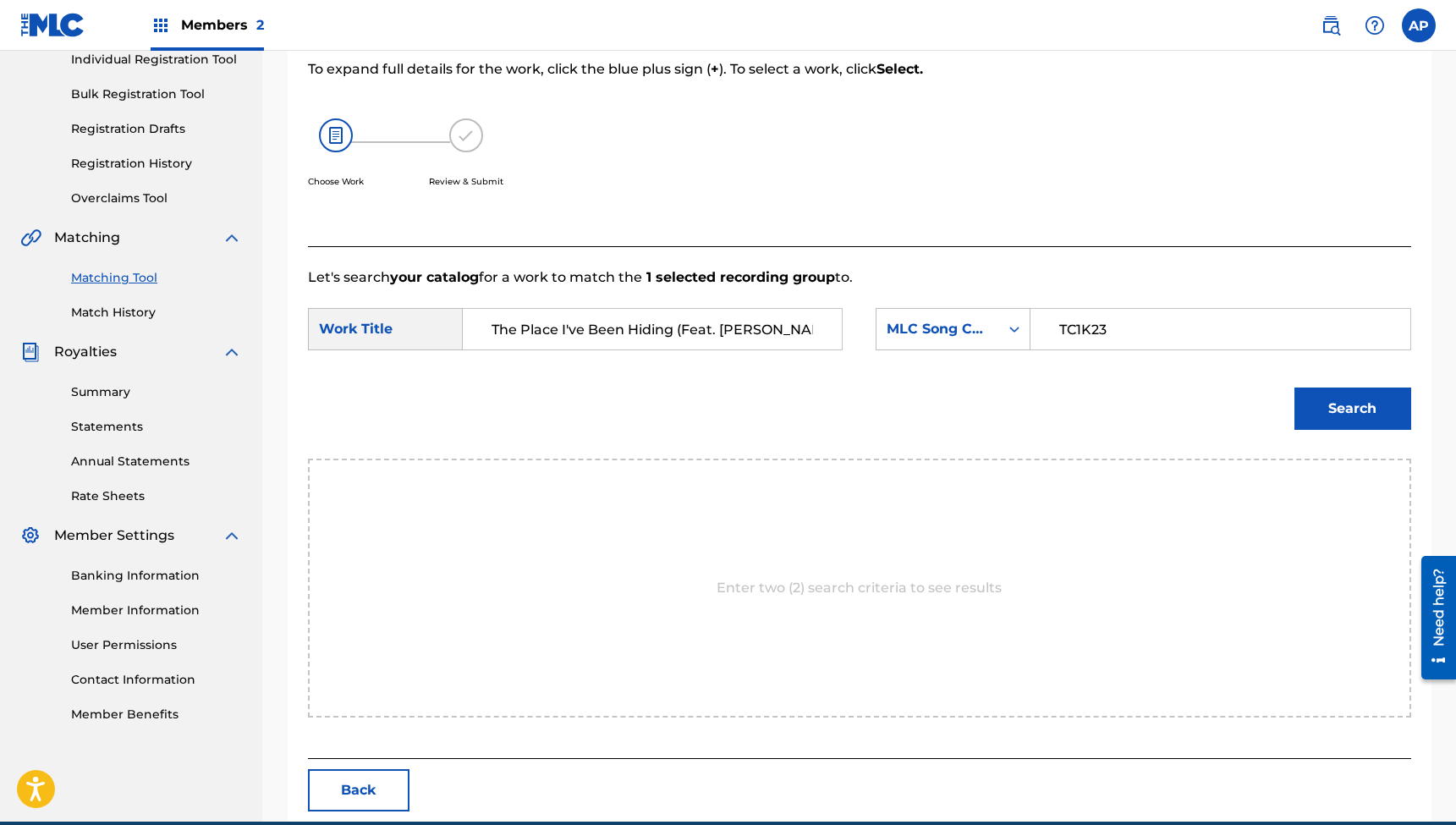
type input "TC1K23"
click at [1352, 409] on button "Search" at bounding box center [1352, 409] width 116 height 43
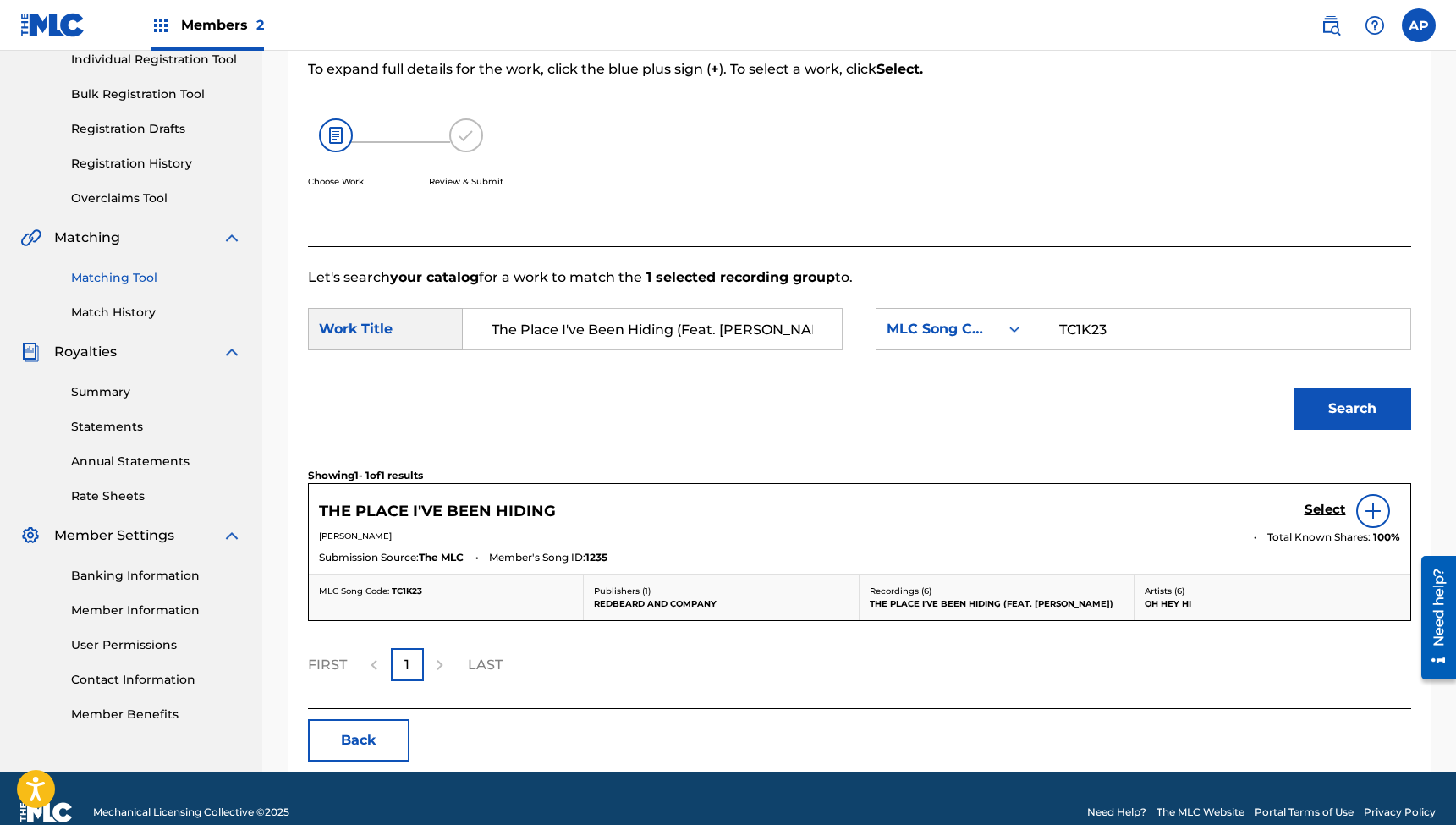
click at [1318, 504] on h5 "Select" at bounding box center [1325, 510] width 42 height 16
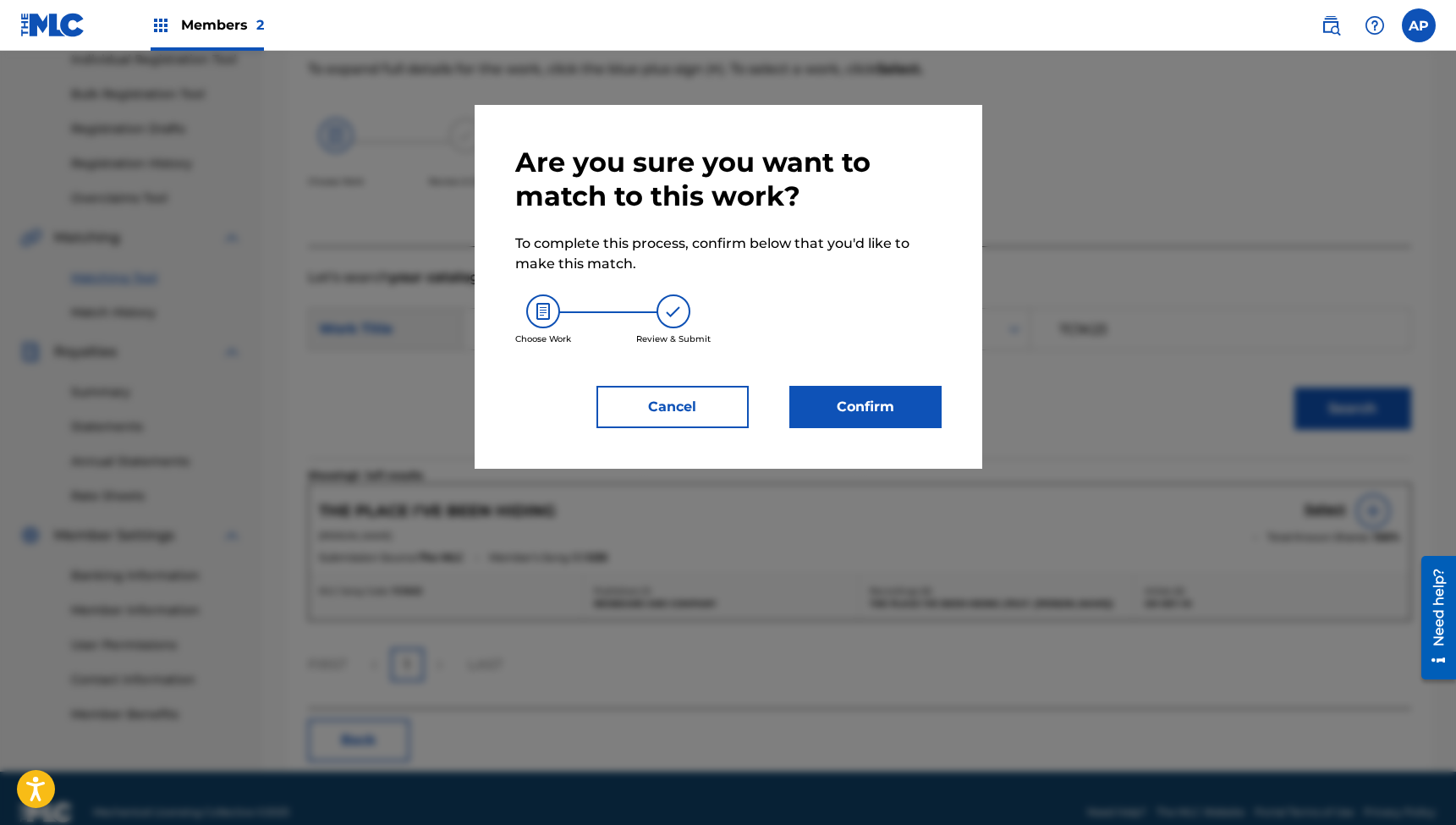
click at [876, 405] on button "Confirm" at bounding box center [865, 407] width 153 height 43
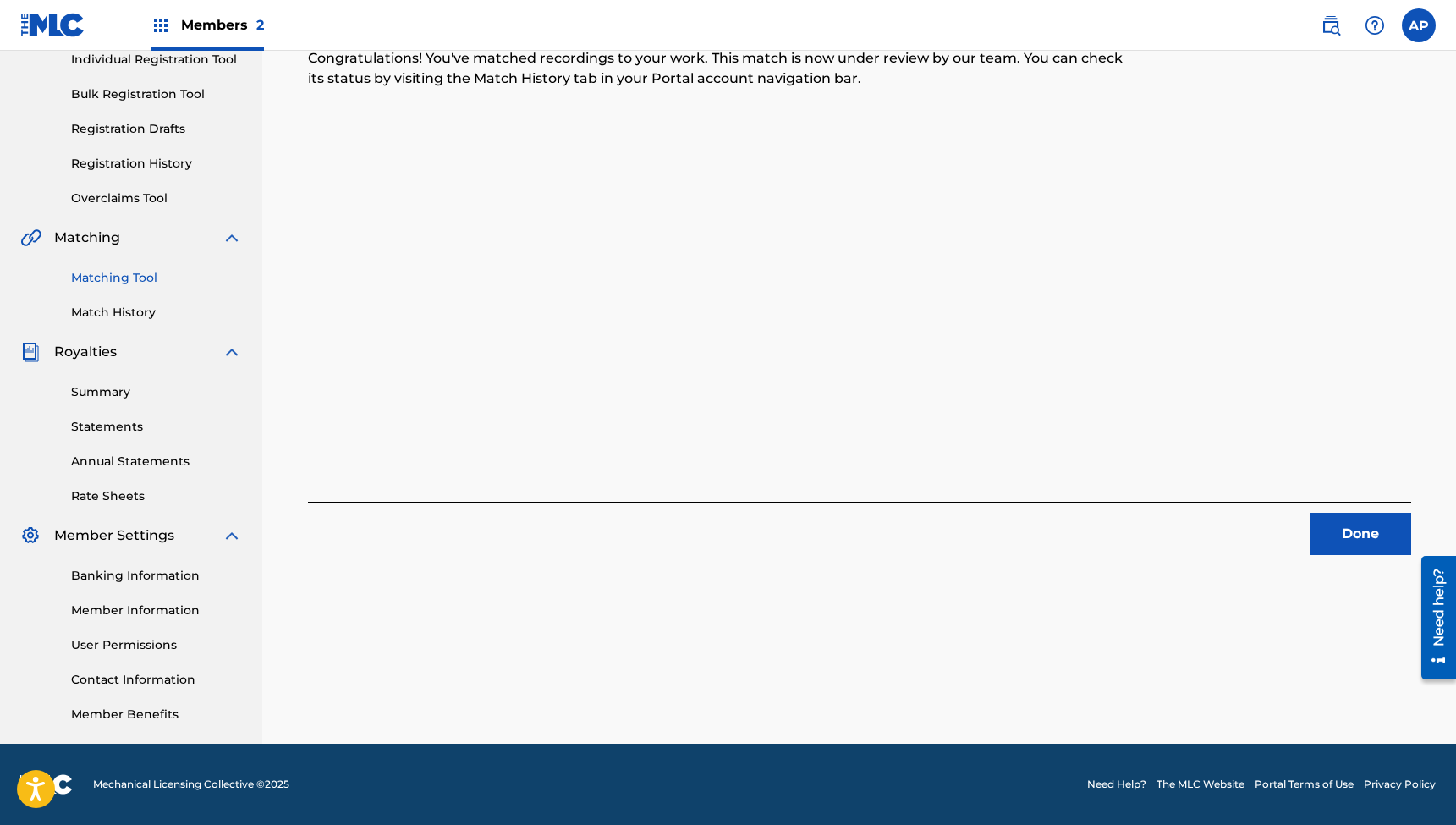
click at [1342, 535] on button "Done" at bounding box center [1361, 535] width 102 height 43
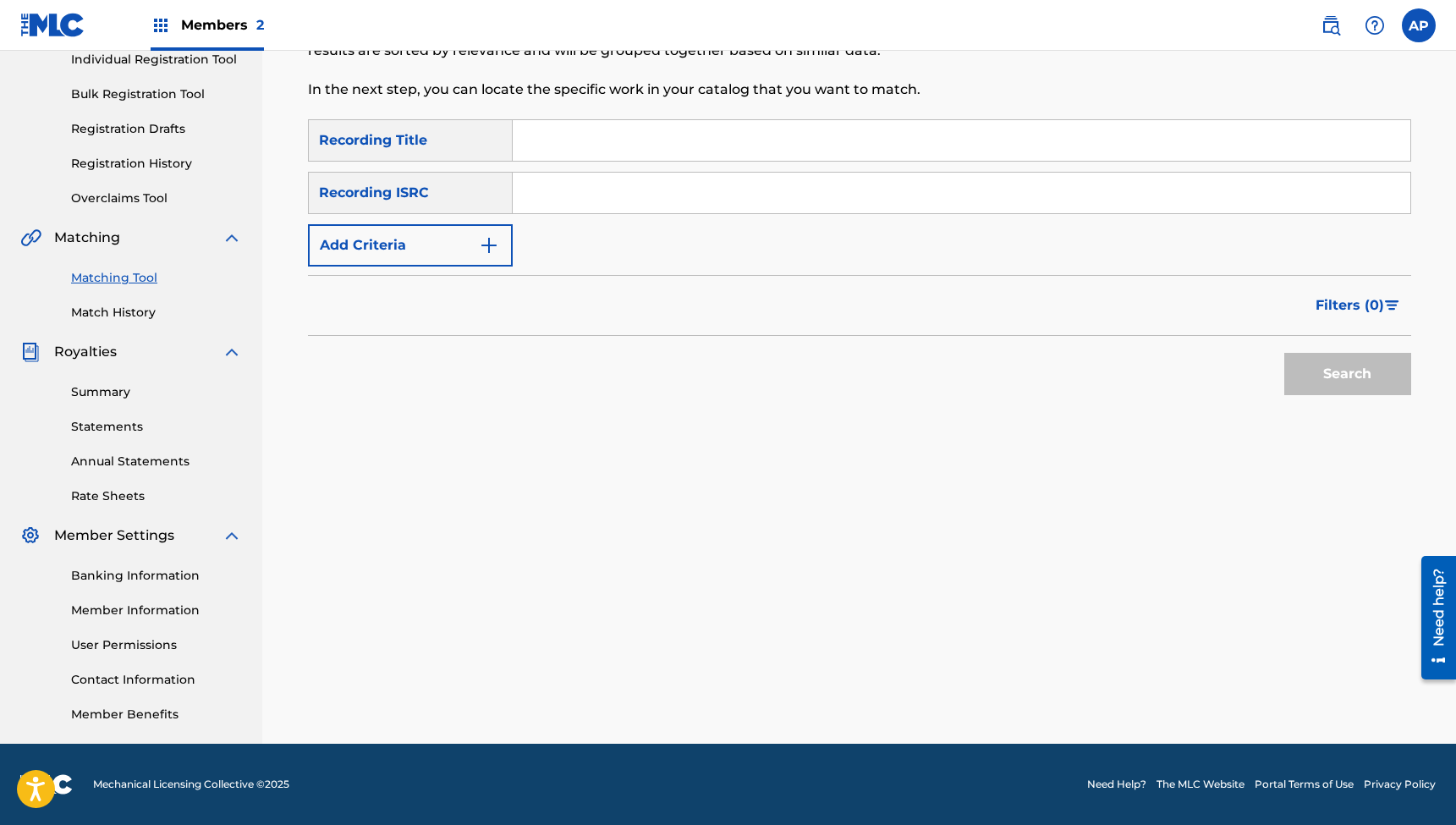
click at [721, 142] on input "Search Form" at bounding box center [961, 141] width 898 height 41
click at [630, 148] on input "Search Form" at bounding box center [961, 141] width 898 height 41
paste input "Some Apologies"
type input "Some Apologies"
click at [607, 194] on input "Search Form" at bounding box center [961, 193] width 898 height 41
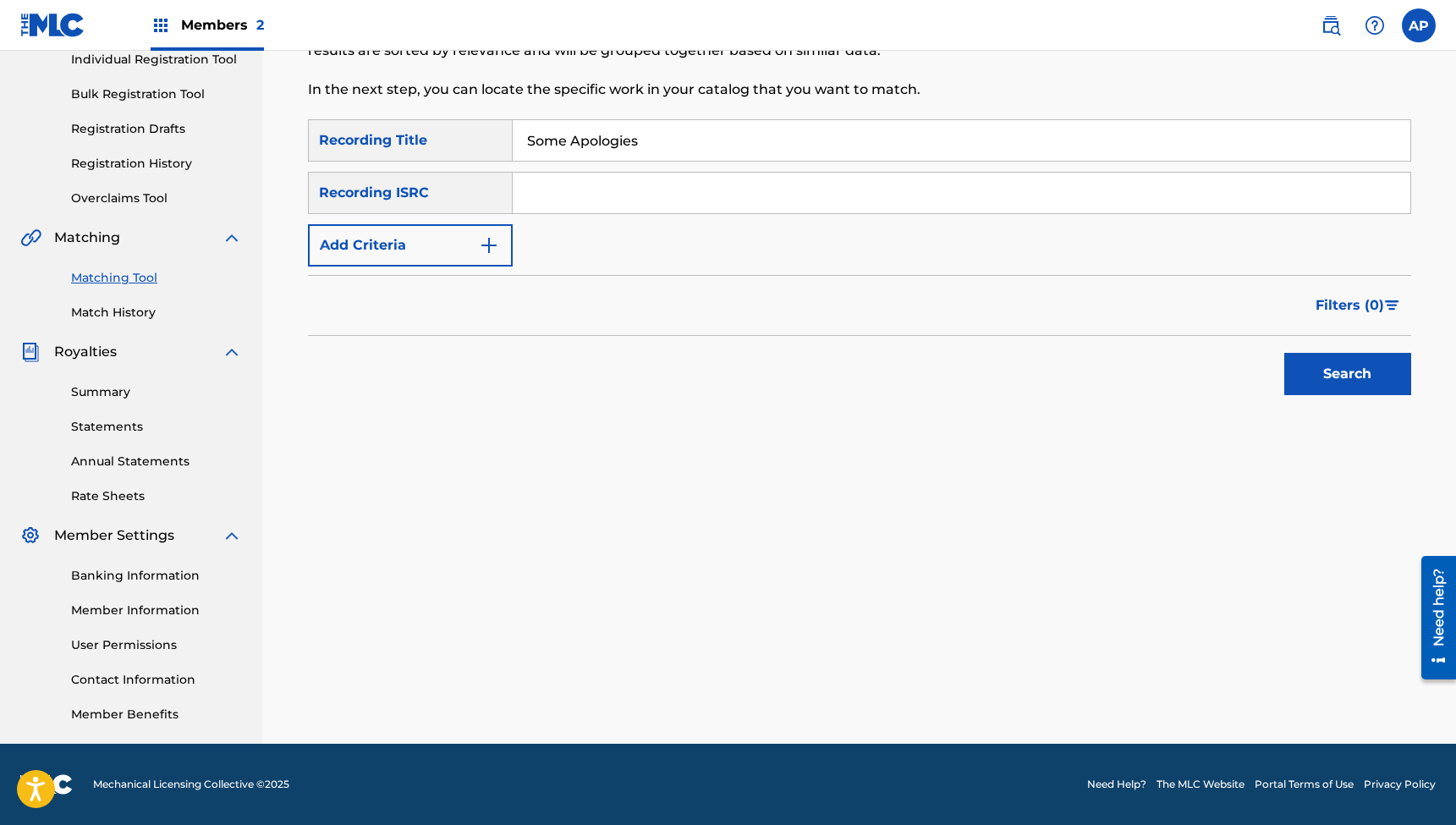
paste input "QZES82456271"
type input "QZES82456271"
click at [1347, 374] on button "Search" at bounding box center [1347, 375] width 127 height 43
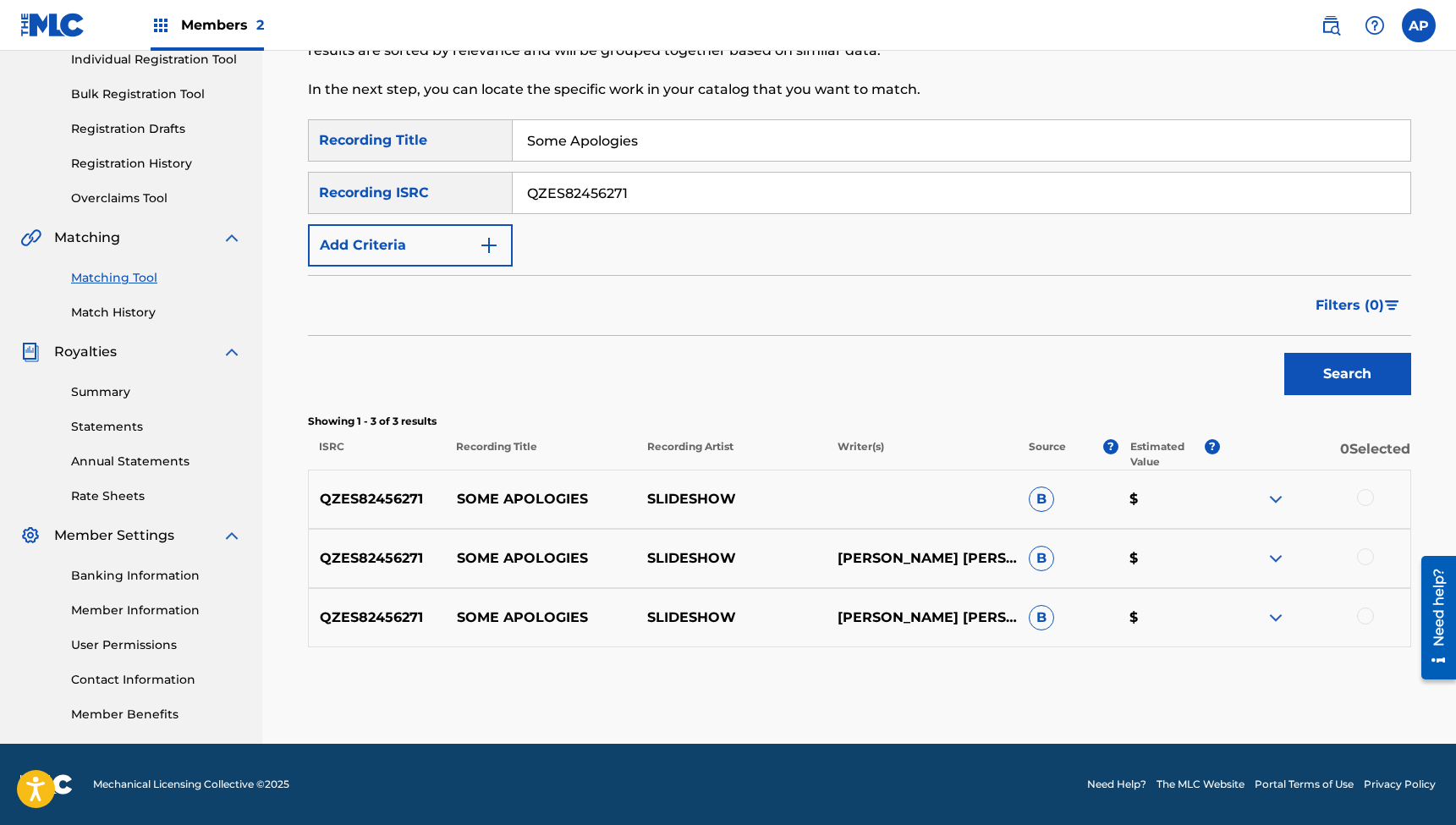
click at [1366, 500] on div at bounding box center [1365, 498] width 17 height 17
click at [1367, 552] on div at bounding box center [1365, 557] width 17 height 17
click at [1368, 622] on div at bounding box center [1365, 616] width 17 height 17
click at [1169, 693] on button "Match 3 Groups" at bounding box center [1189, 687] width 187 height 43
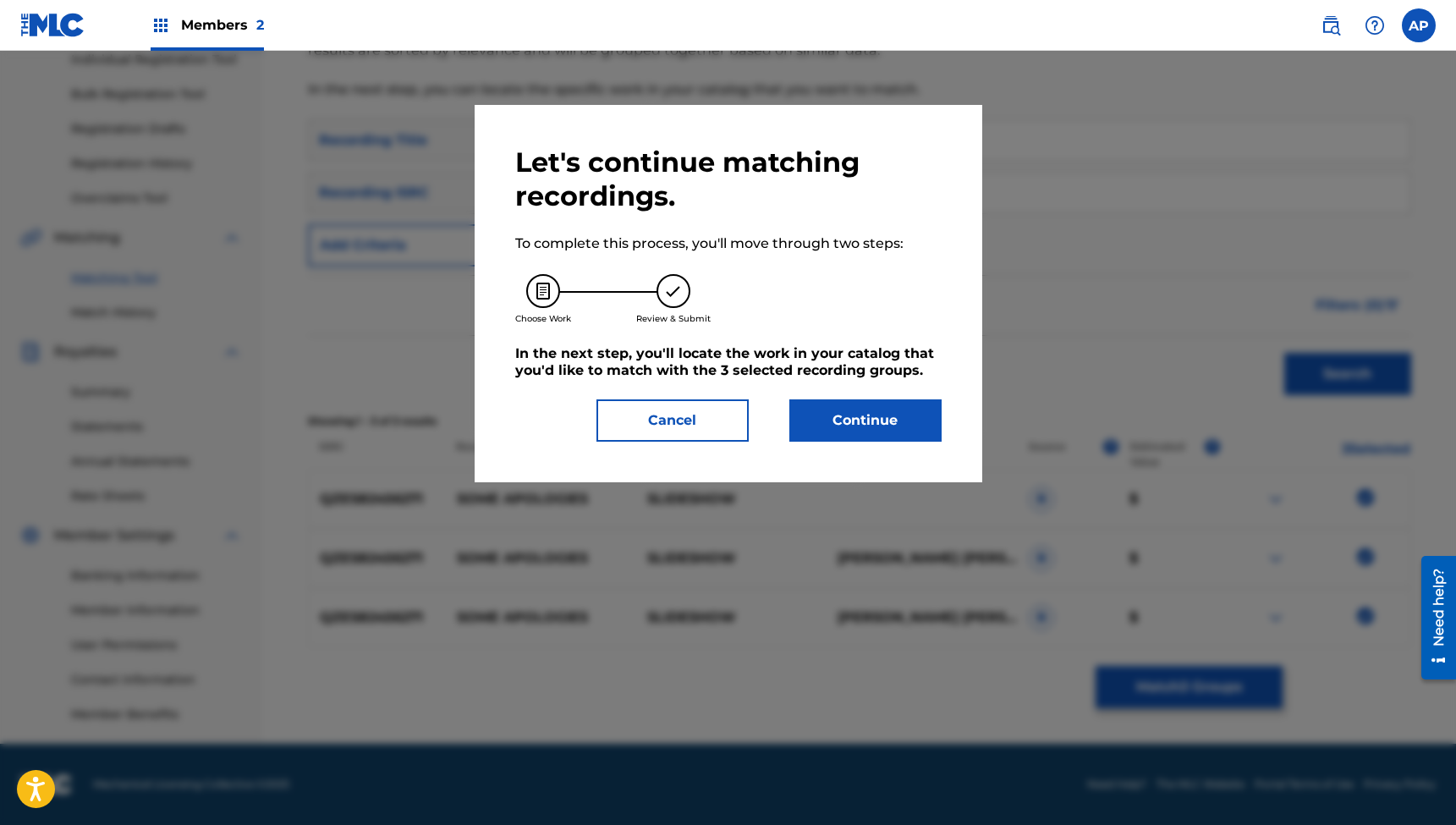
click at [877, 415] on button "Continue" at bounding box center [865, 421] width 153 height 43
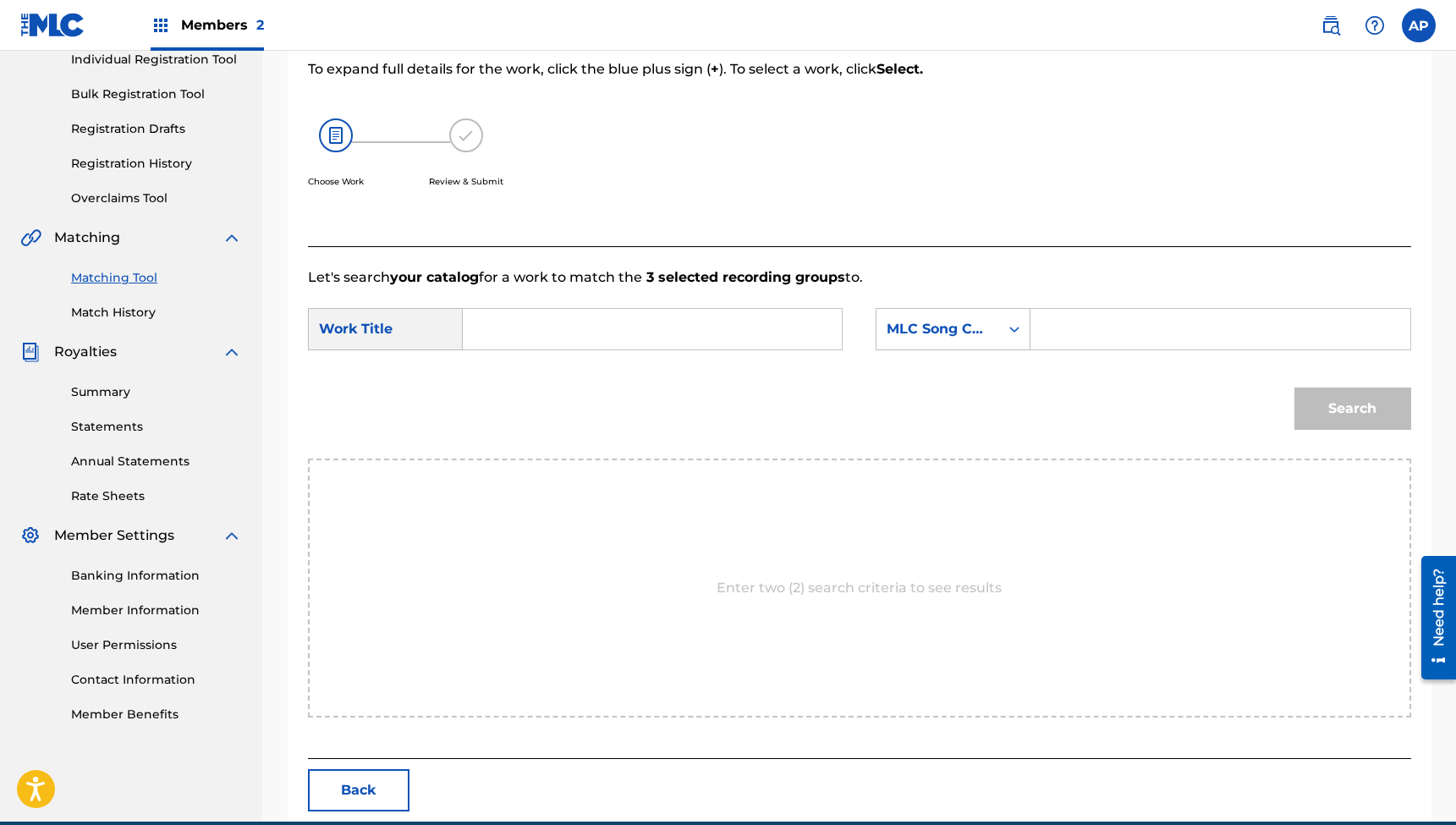
click at [695, 334] on input "Search Form" at bounding box center [652, 329] width 350 height 41
paste input "Some Apologies"
type input "Some Apologies"
click at [1082, 325] on input "Search Form" at bounding box center [1219, 329] width 350 height 41
paste input "SI5M0S"
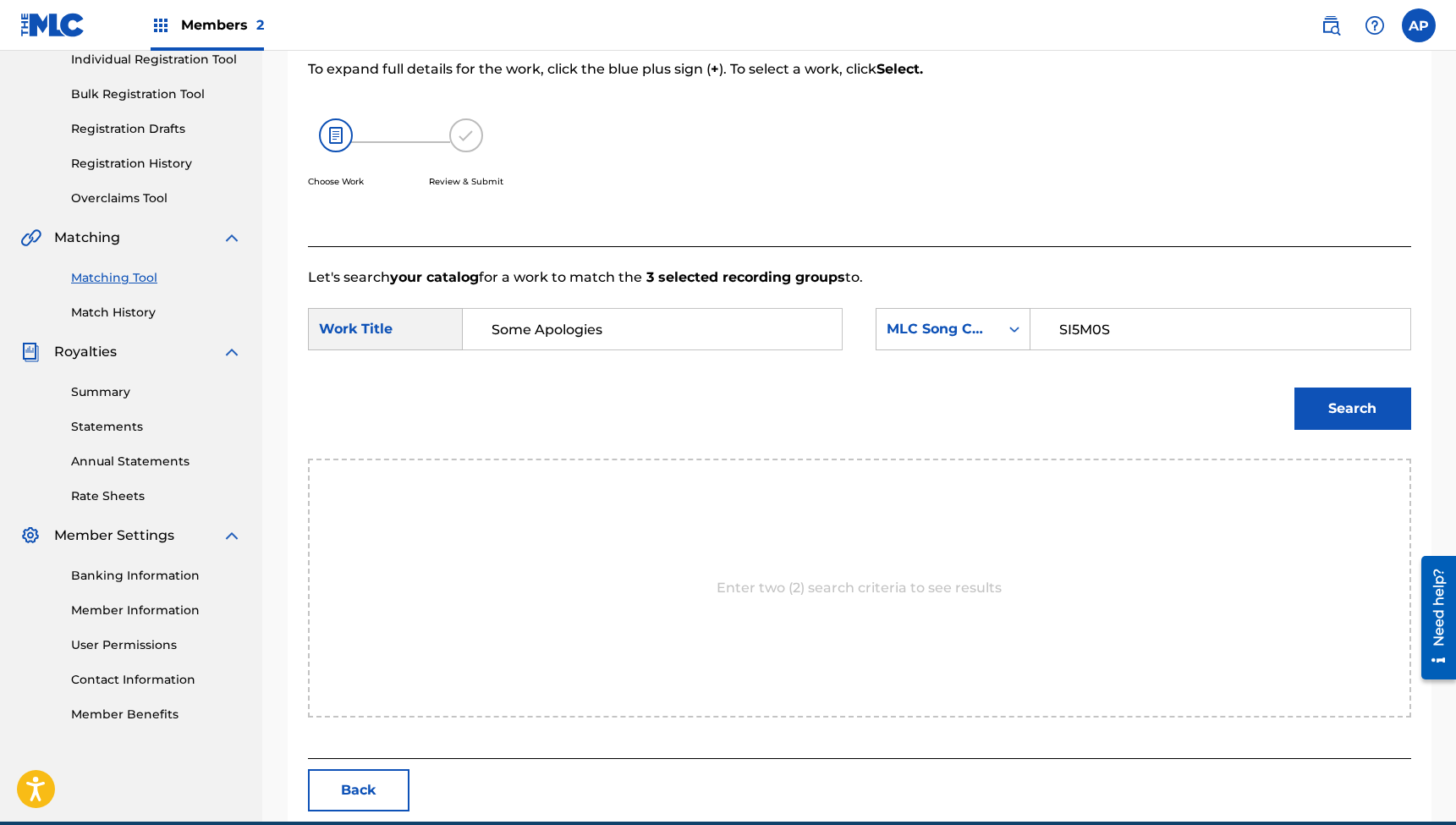
type input "SI5M0S"
click at [1352, 409] on button "Search" at bounding box center [1352, 409] width 116 height 43
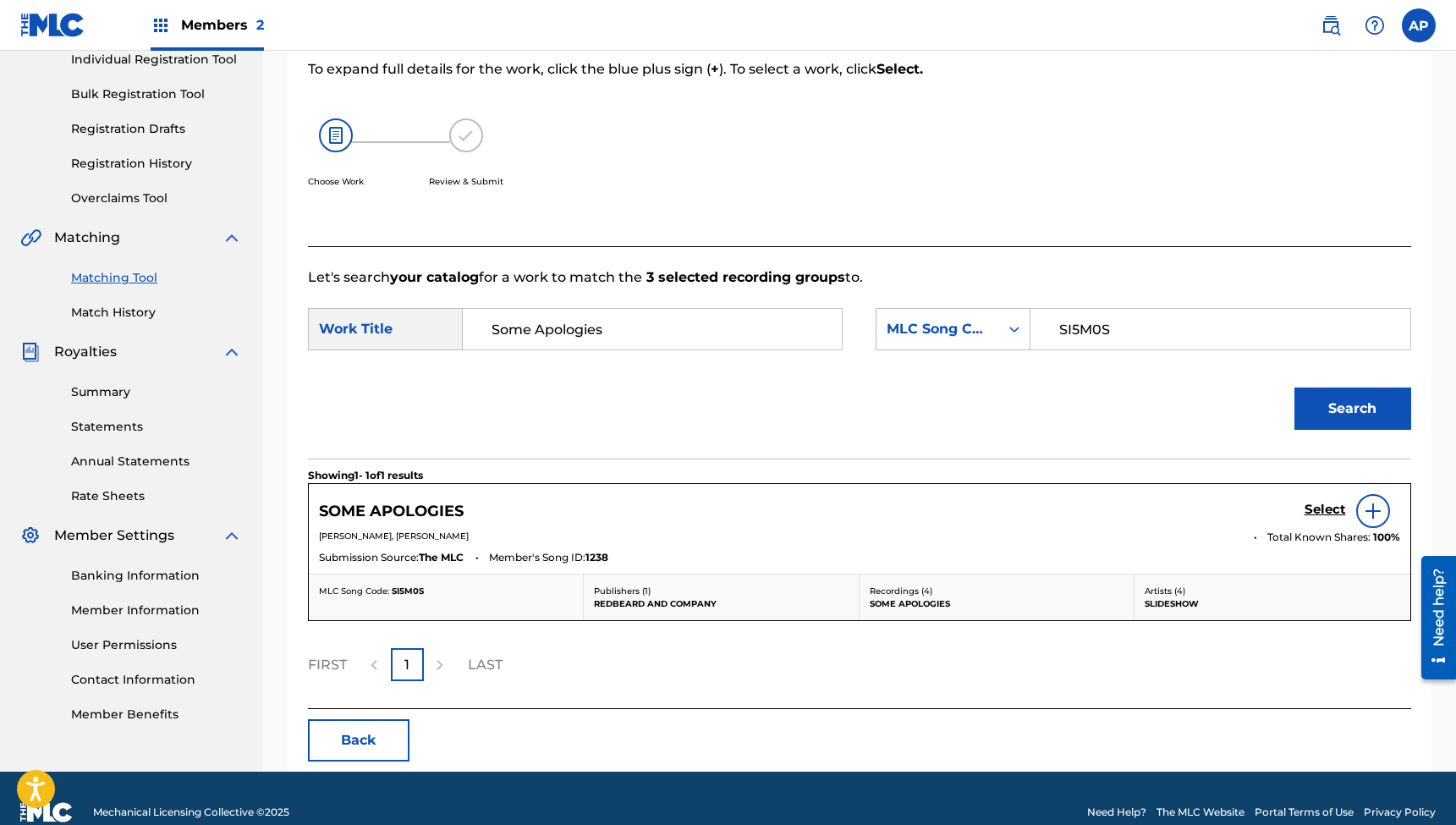
click at [1321, 507] on h5 "Select" at bounding box center [1325, 510] width 42 height 16
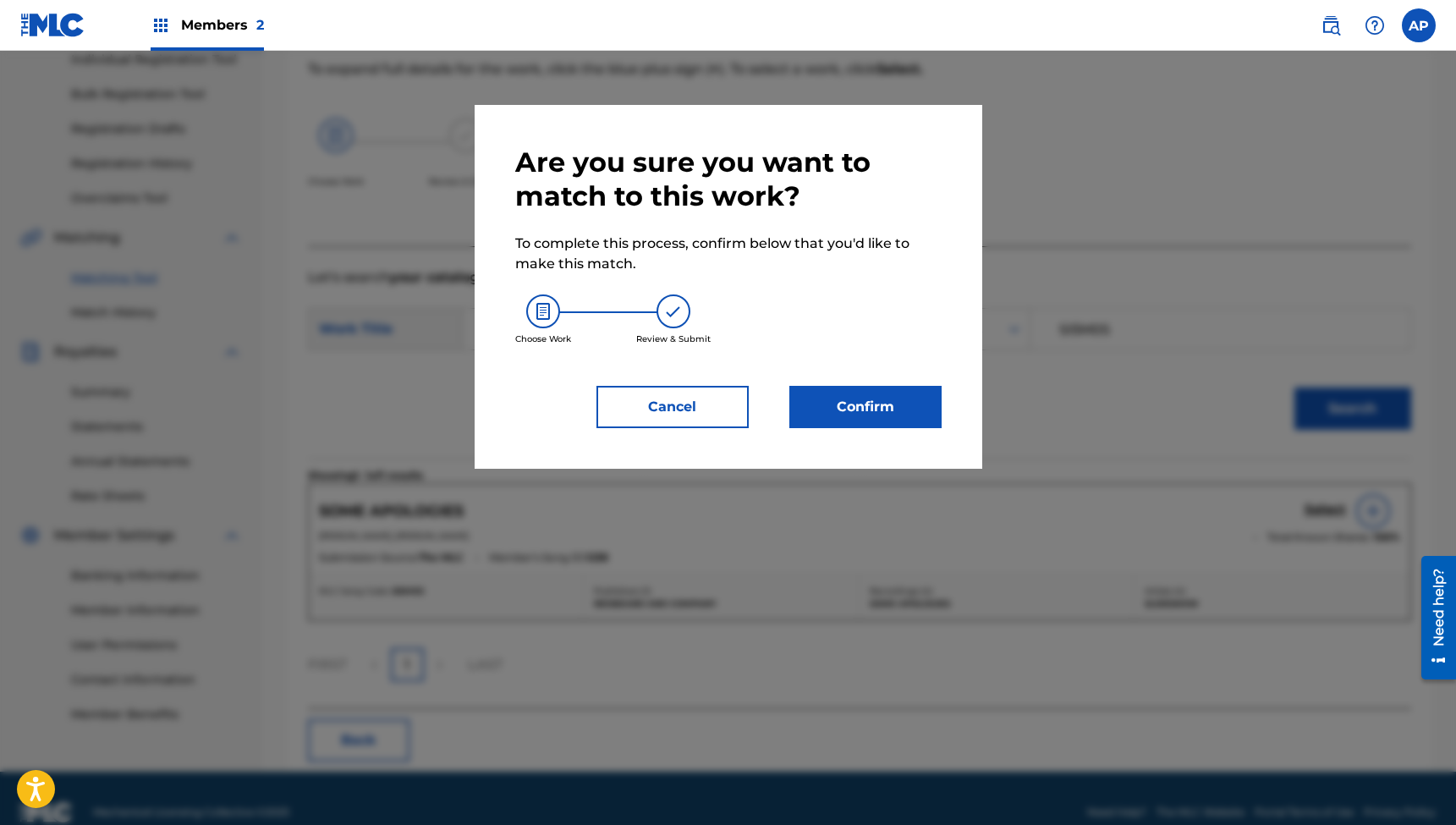
click at [838, 395] on button "Confirm" at bounding box center [865, 407] width 153 height 43
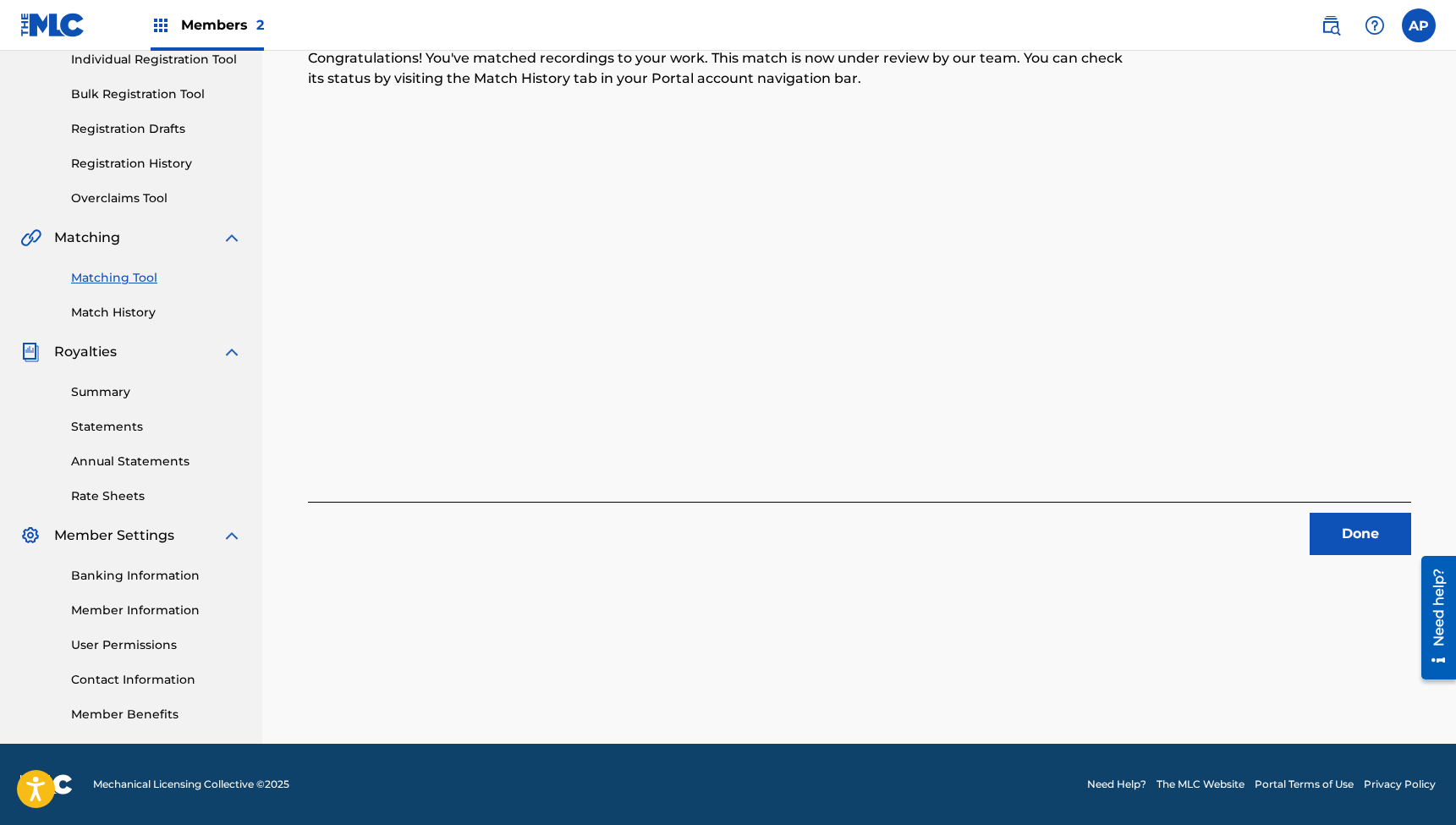
click at [1337, 525] on button "Done" at bounding box center [1361, 535] width 102 height 43
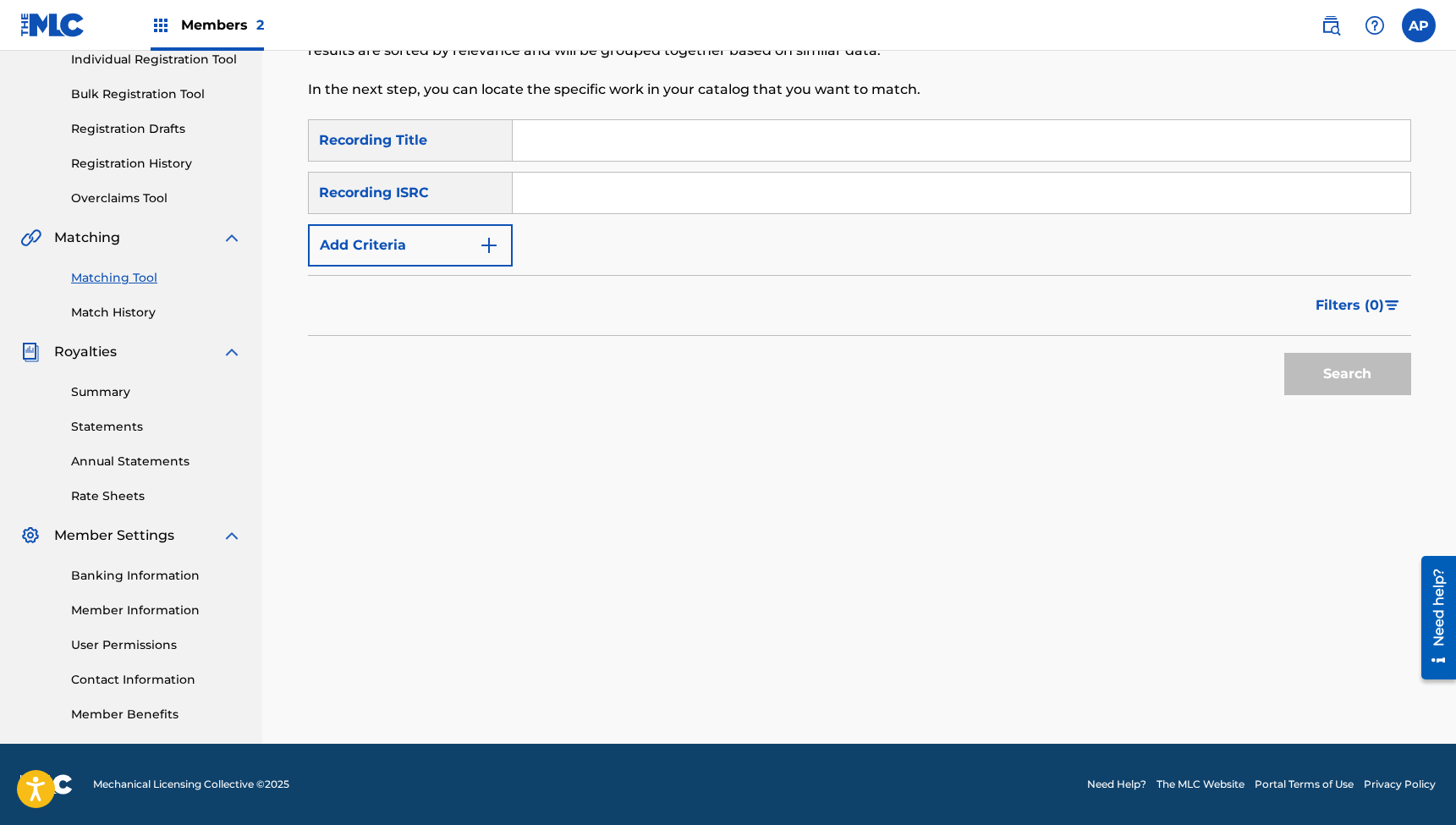
click at [678, 137] on input "Search Form" at bounding box center [961, 141] width 898 height 41
paste input "Been One Of Those Days"
type input "Been One Of Those Days"
click at [614, 176] on input "Search Form" at bounding box center [961, 193] width 898 height 41
paste input "QZDA82408613"
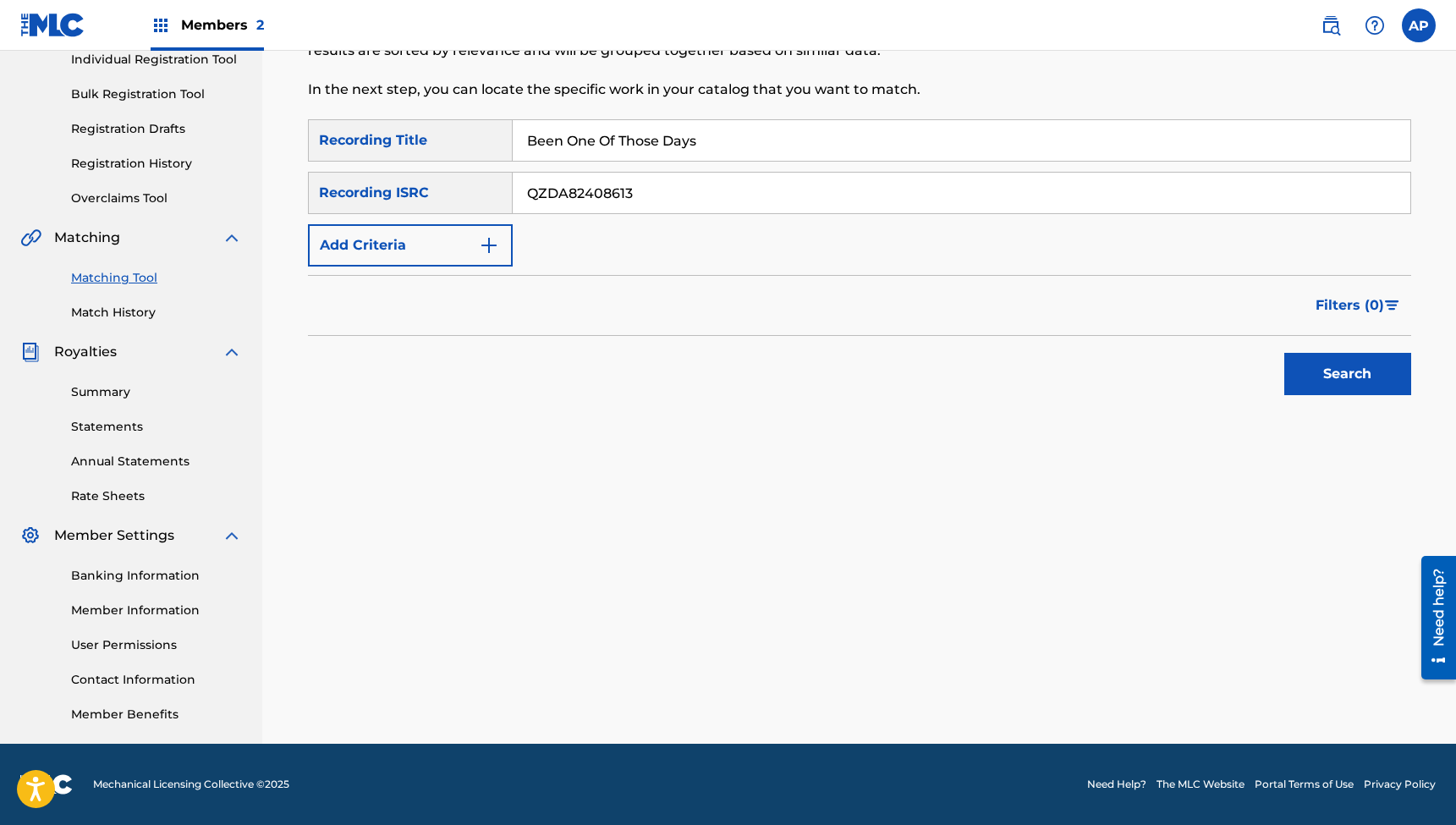
type input "QZDA82408613"
click at [1347, 374] on button "Search" at bounding box center [1347, 375] width 127 height 43
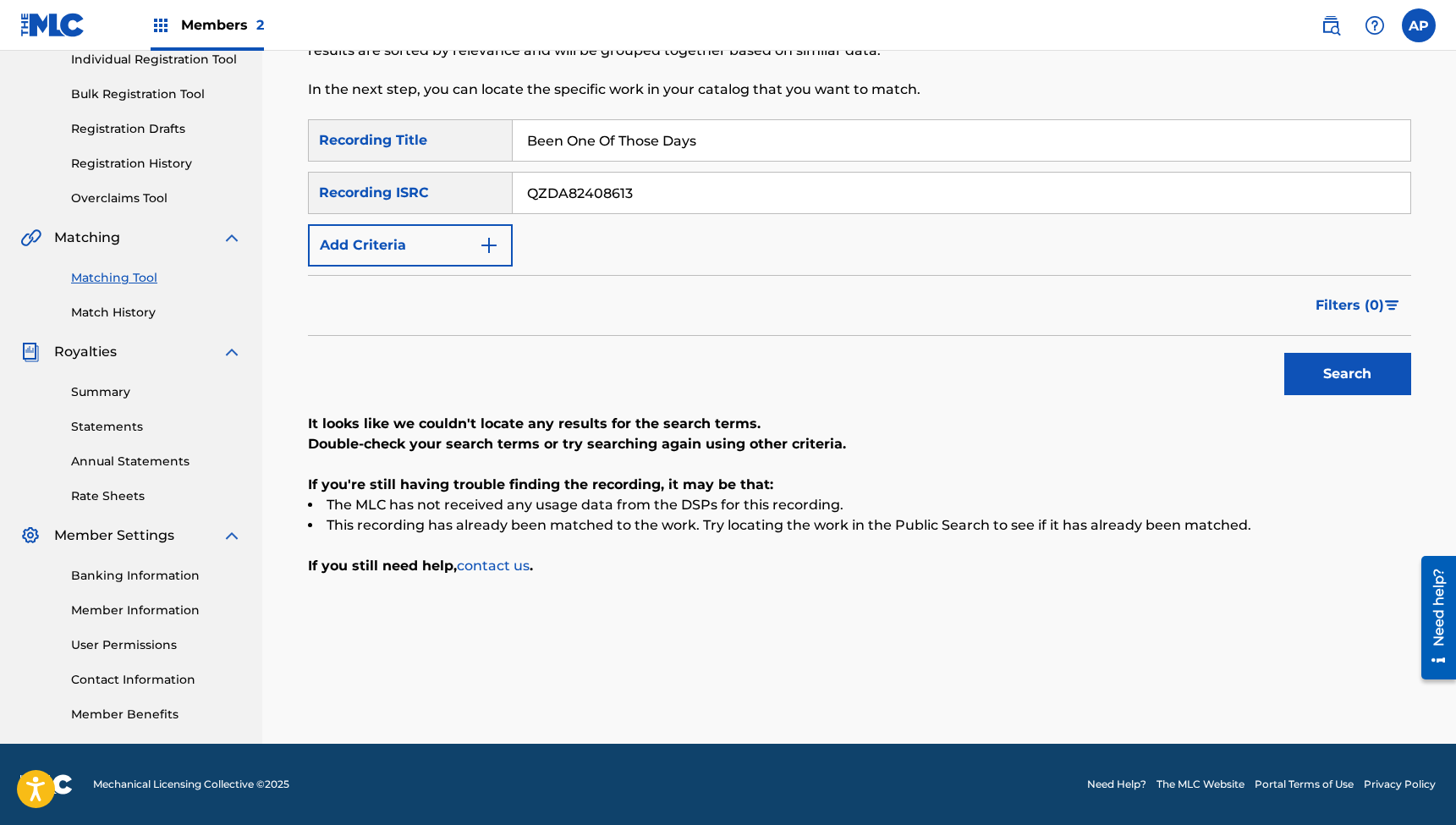
click at [691, 141] on input "Been One Of Those Days" at bounding box center [961, 141] width 898 height 41
paste input ""Some Apologies (feat. [PERSON_NAME])""
type input ""Some Apologies (feat. [PERSON_NAME])""
click at [1347, 374] on button "Search" at bounding box center [1347, 375] width 127 height 43
click at [593, 194] on input "QZDA82408613" at bounding box center [961, 193] width 898 height 41
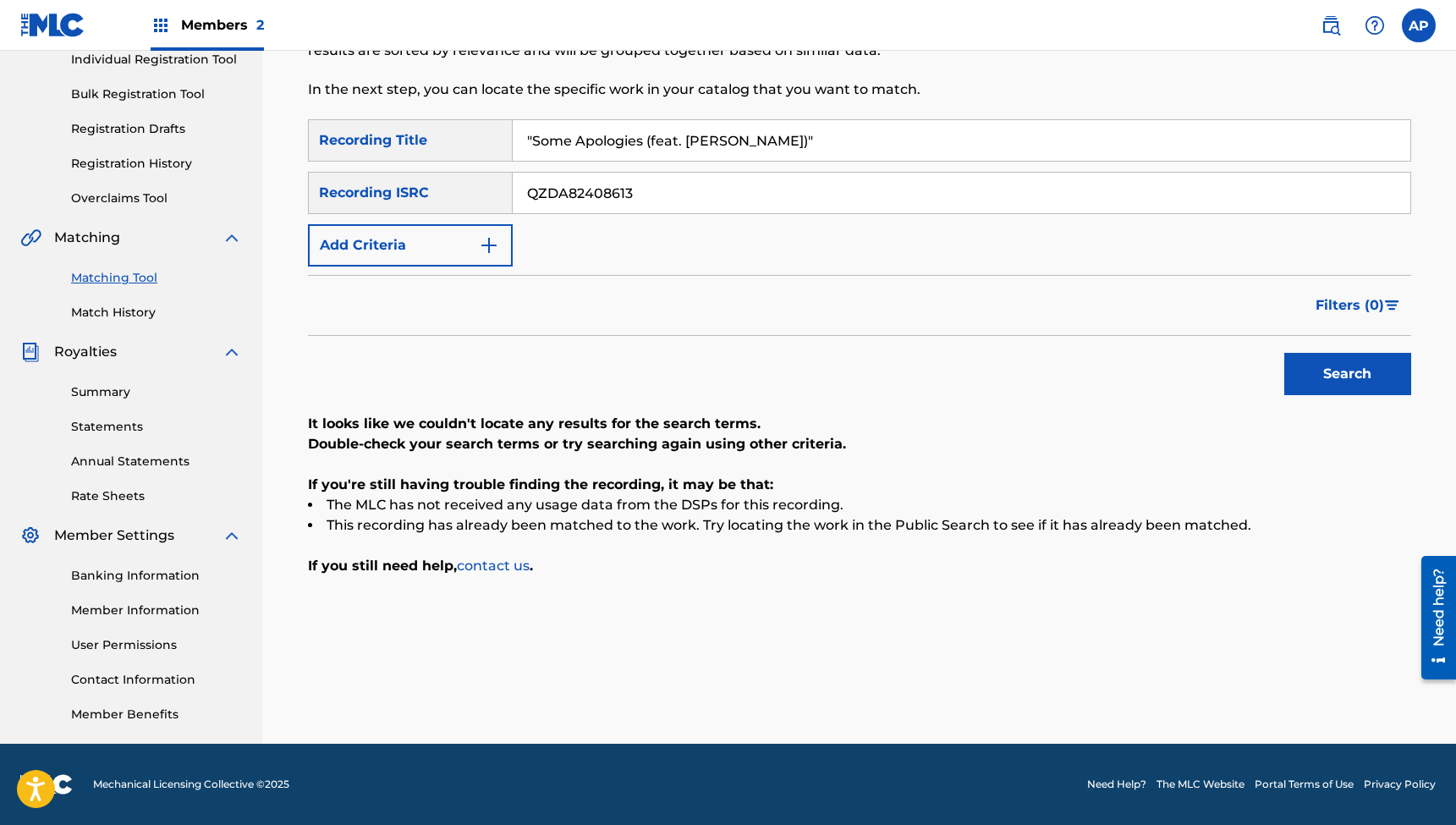
paste input "FZ72498167"
type input "QZFZ72498167"
click at [1347, 374] on button "Search" at bounding box center [1347, 375] width 127 height 43
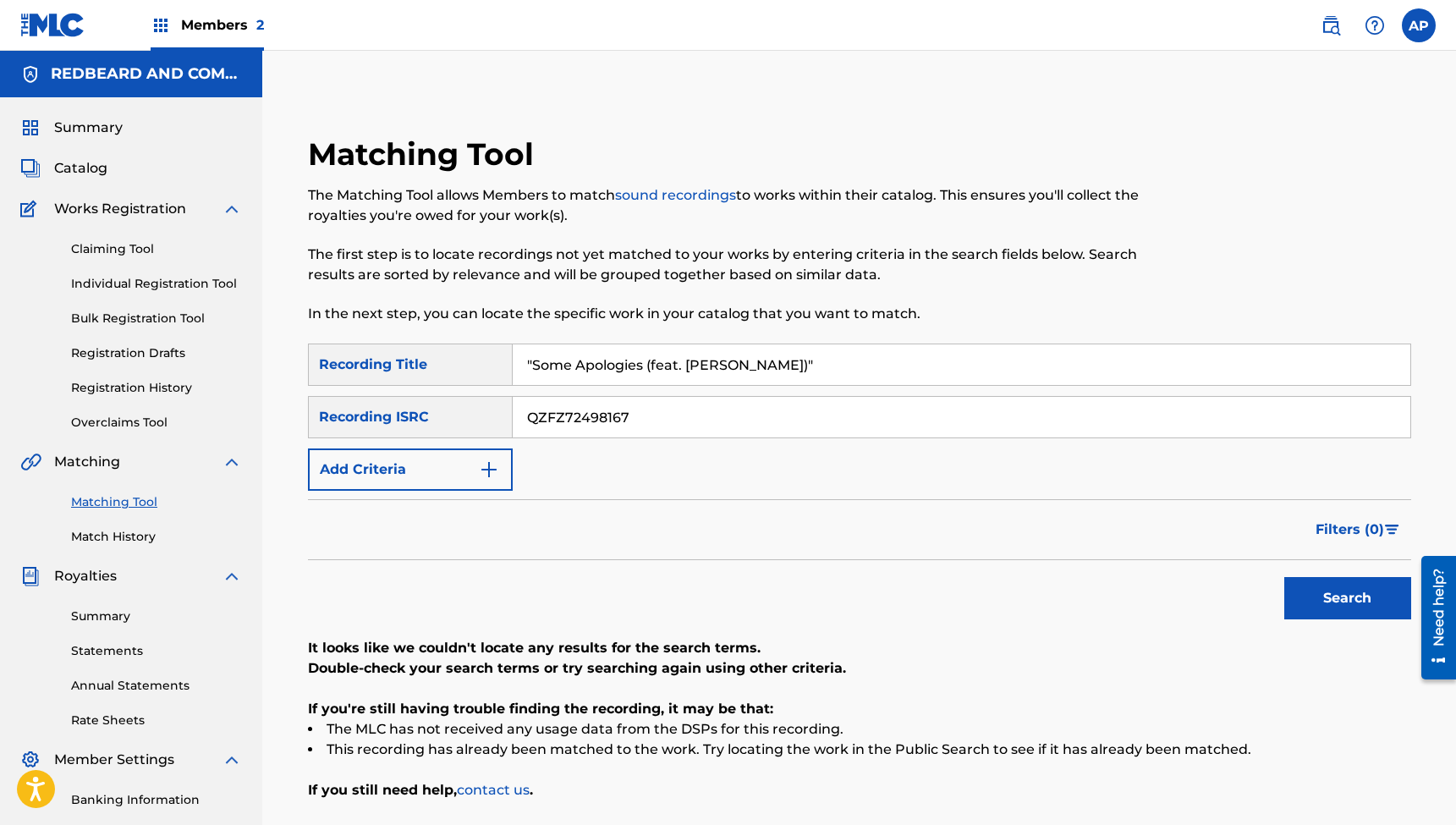
scroll to position [0, 0]
click at [628, 357] on input ""Some Apologies (feat. [PERSON_NAME])"" at bounding box center [961, 364] width 898 height 41
paste input "I'm Not Hiding Anymore"
type input "I'm Not Hiding Anymore"
click at [632, 419] on input "QZFZ72498167" at bounding box center [961, 417] width 898 height 41
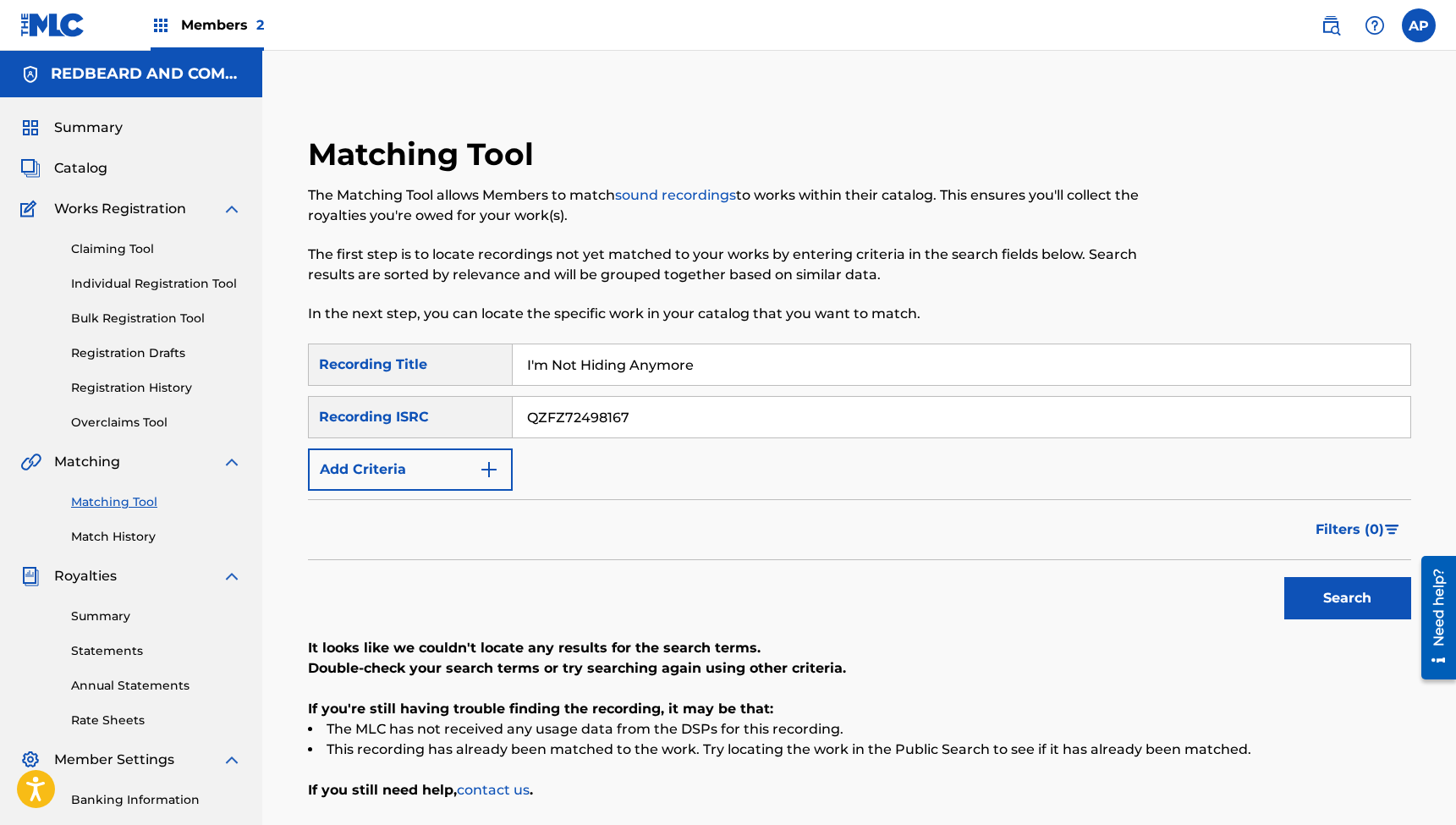
paste input "22467959"
type input "QZFZ22467959"
click at [1347, 598] on button "Search" at bounding box center [1347, 598] width 127 height 43
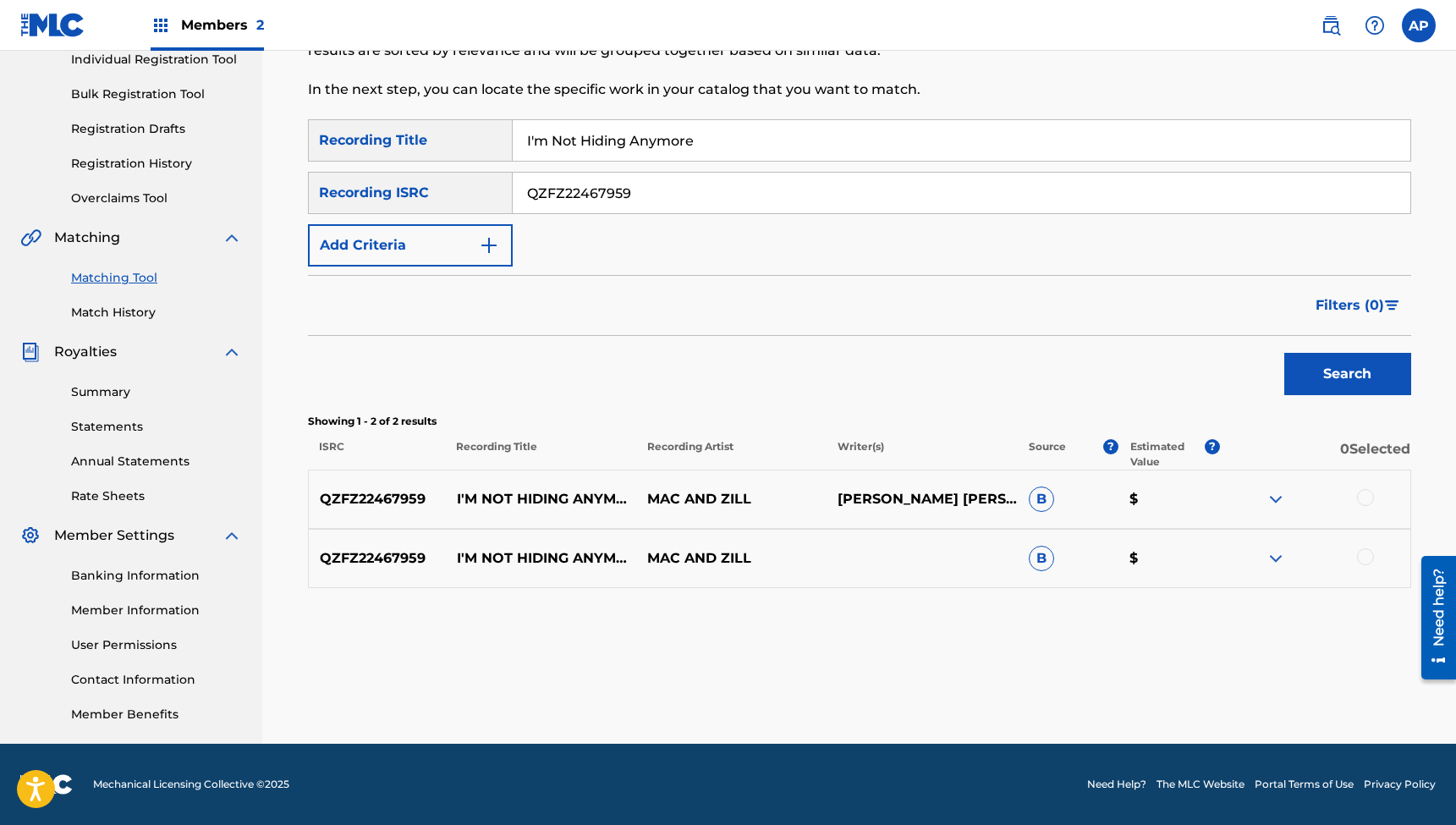
scroll to position [225, 0]
click at [1362, 494] on div at bounding box center [1365, 498] width 17 height 17
click at [1363, 553] on div at bounding box center [1365, 557] width 17 height 17
click at [1197, 690] on button "Match 2 Groups" at bounding box center [1189, 687] width 187 height 43
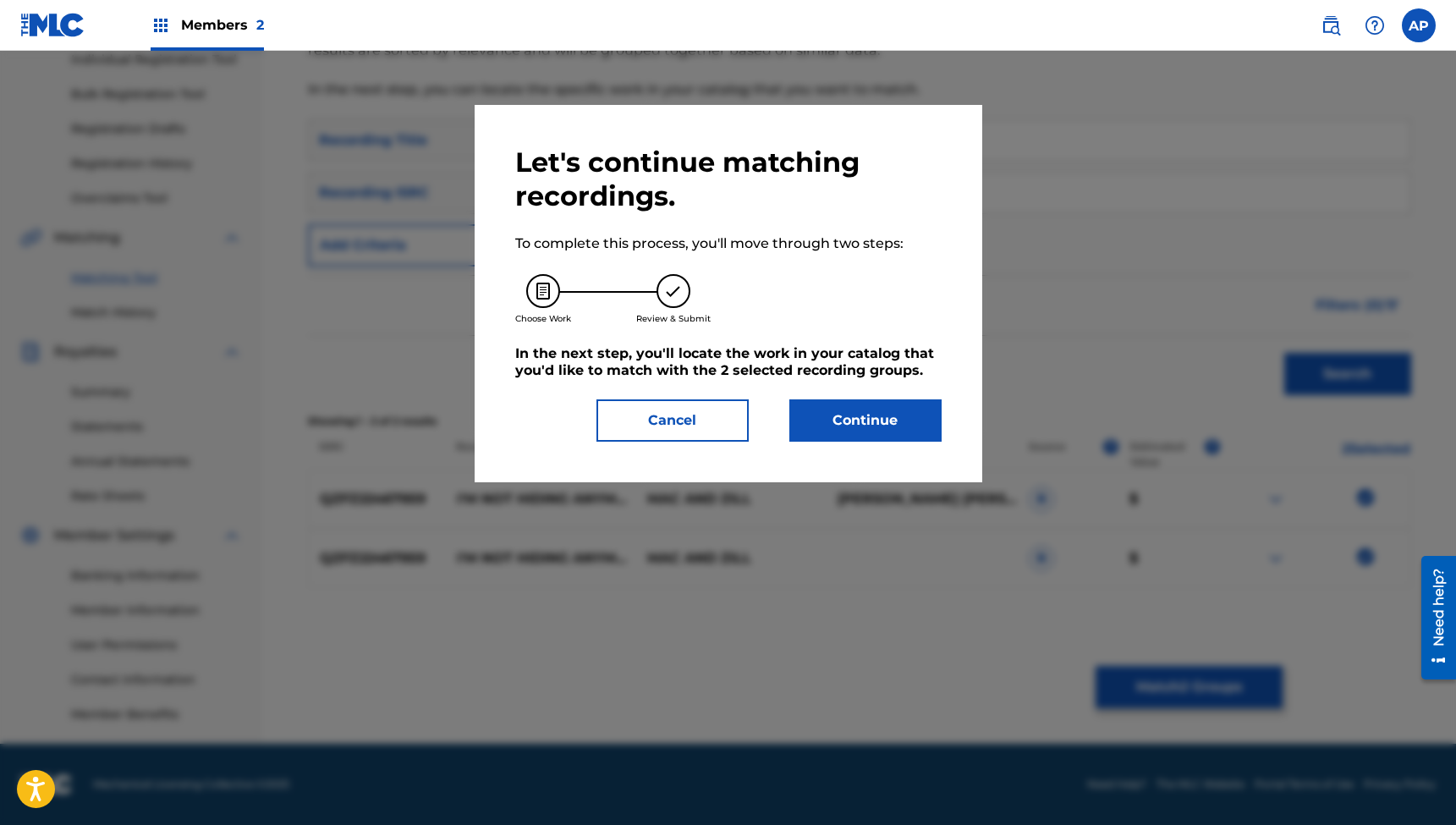
click at [860, 419] on button "Continue" at bounding box center [865, 421] width 153 height 43
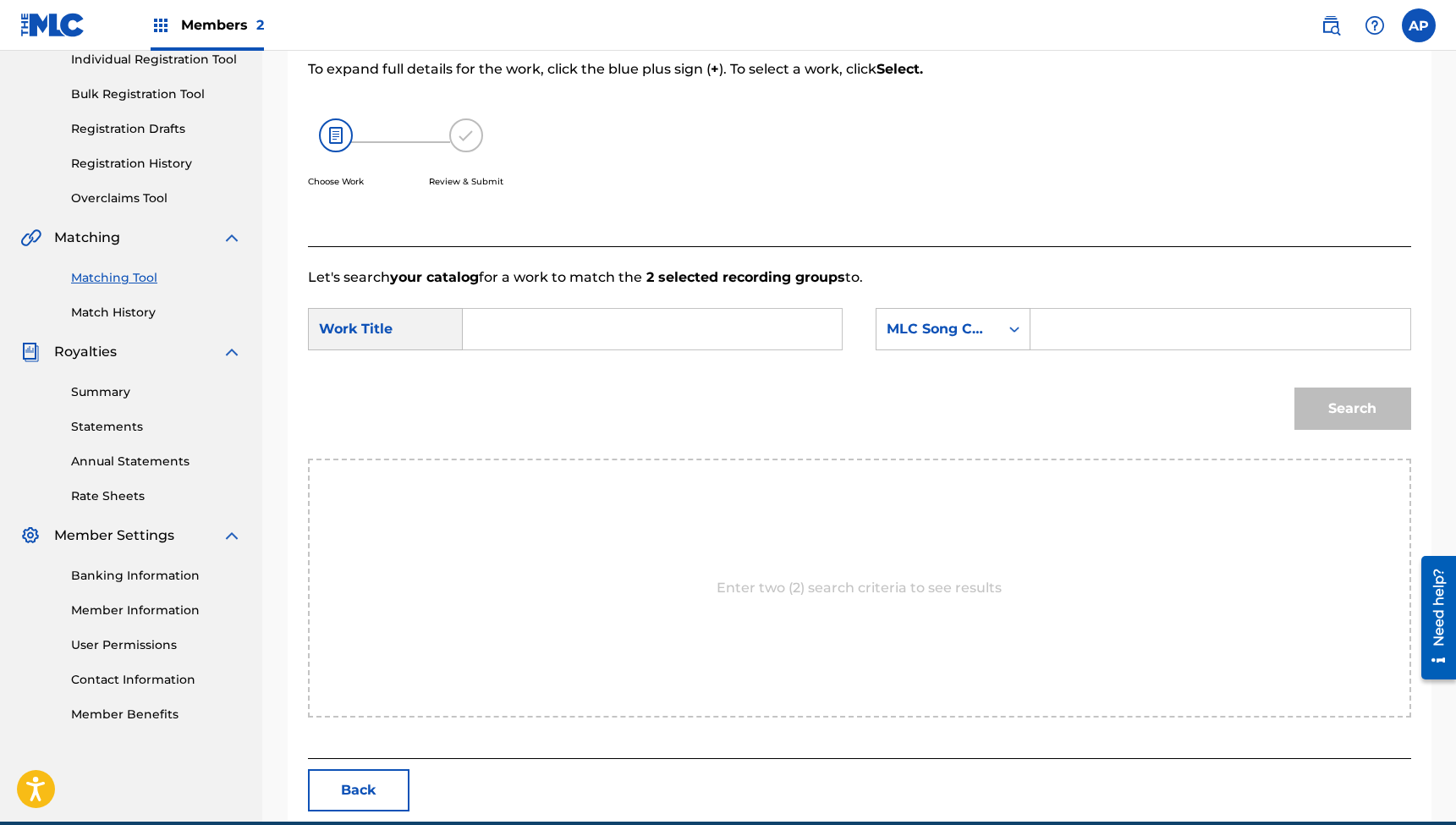
click at [749, 335] on input "Search Form" at bounding box center [652, 329] width 350 height 41
paste input "I'm Not Hiding Anymore"
type input "I'm Not Hiding Anymore"
click at [1071, 325] on input "Search Form" at bounding box center [1219, 329] width 350 height 41
paste input "IG5GJF"
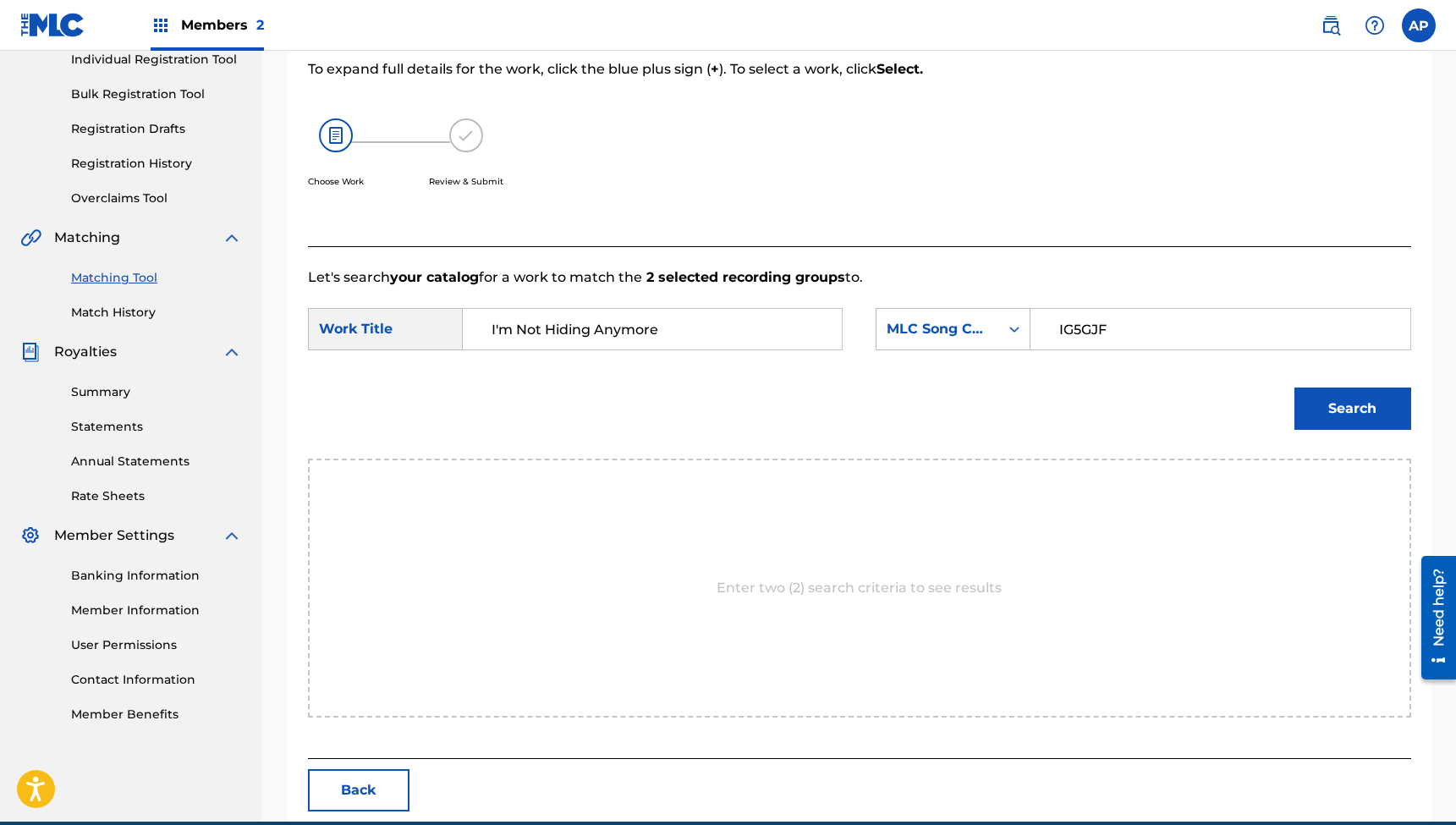
type input "IG5GJF"
click at [1352, 409] on button "Search" at bounding box center [1352, 409] width 116 height 43
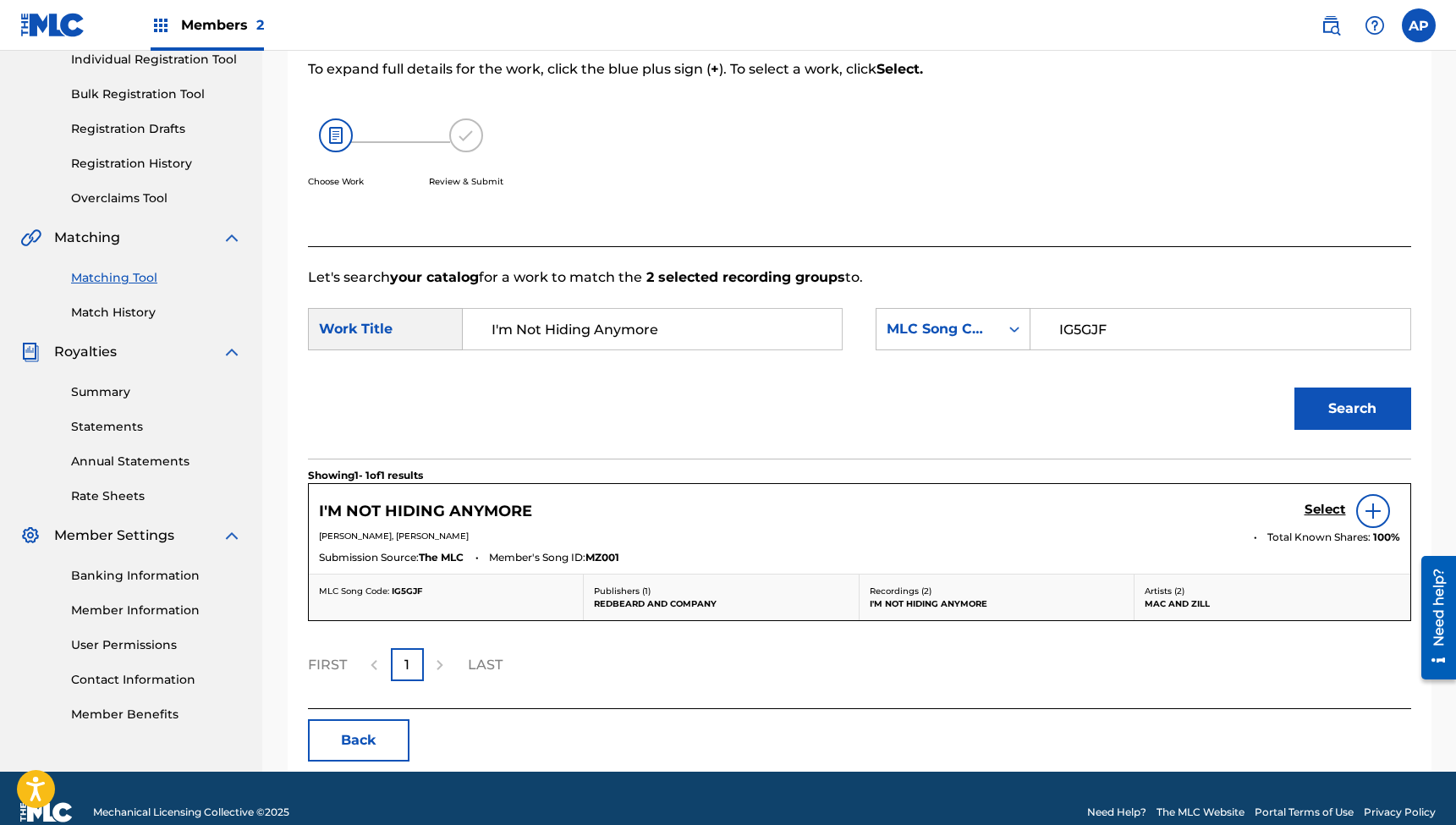
click at [1313, 509] on h5 "Select" at bounding box center [1325, 510] width 42 height 16
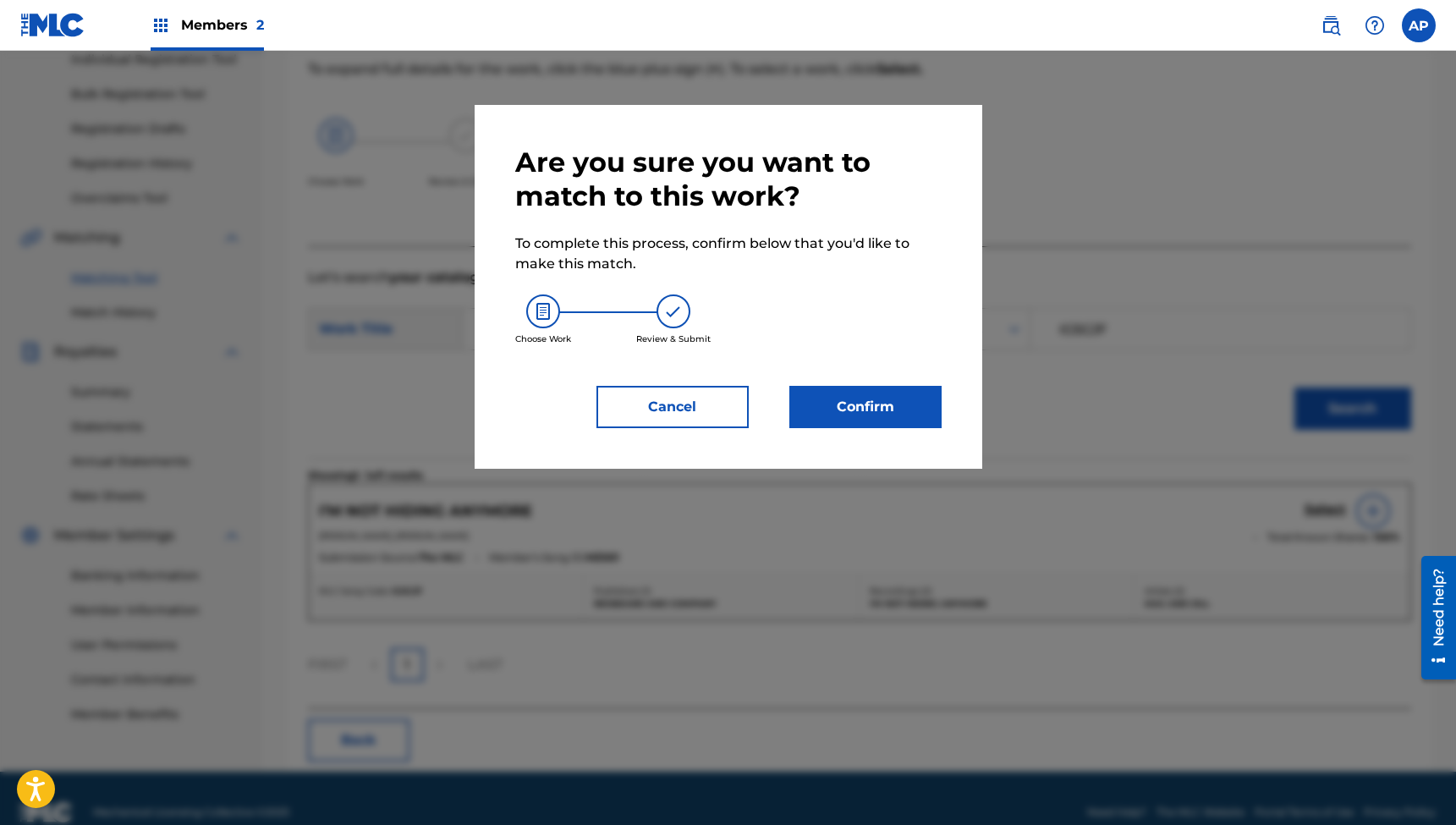
click at [892, 412] on button "Confirm" at bounding box center [865, 407] width 153 height 43
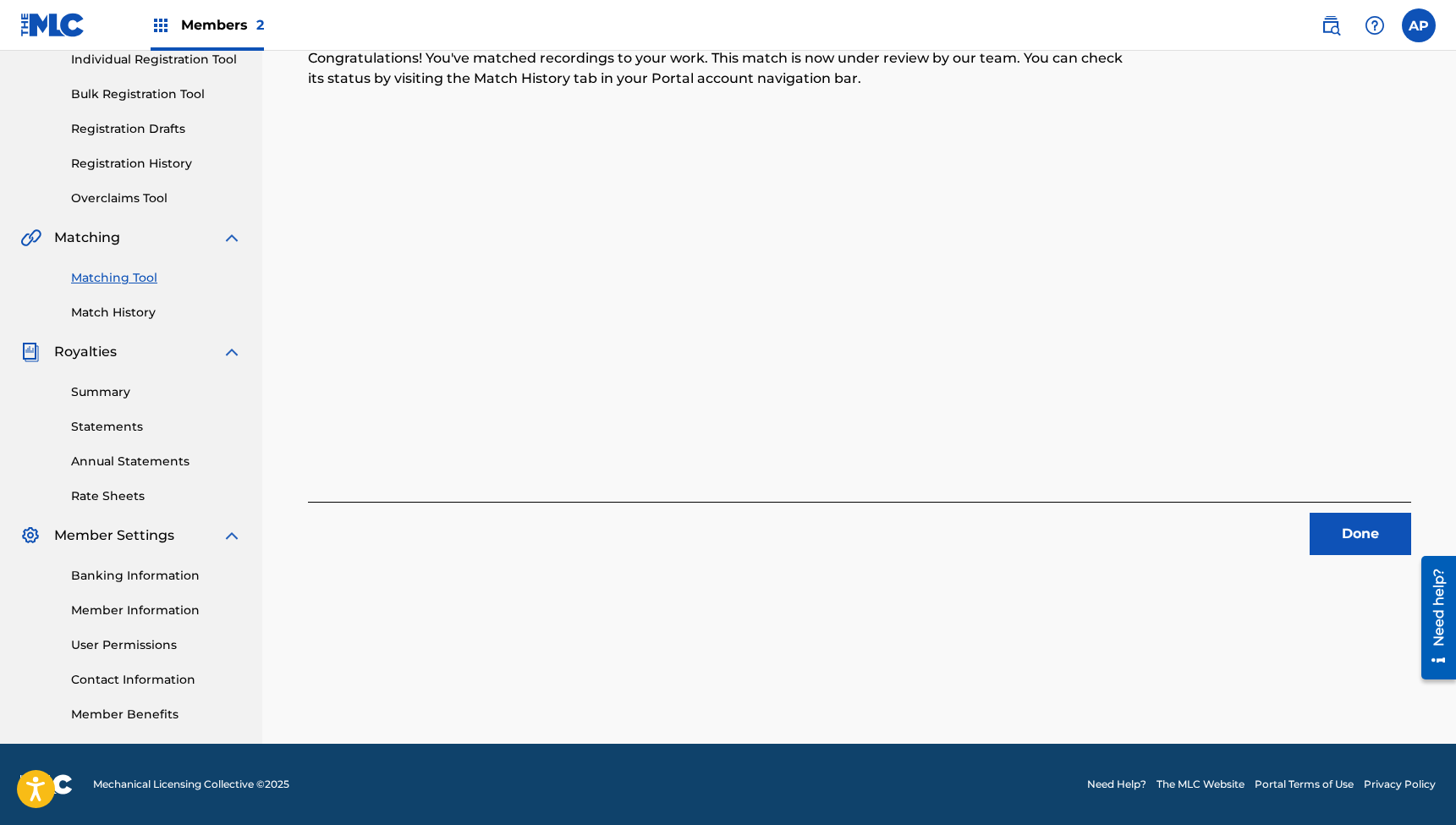
click at [1370, 544] on button "Done" at bounding box center [1361, 535] width 102 height 43
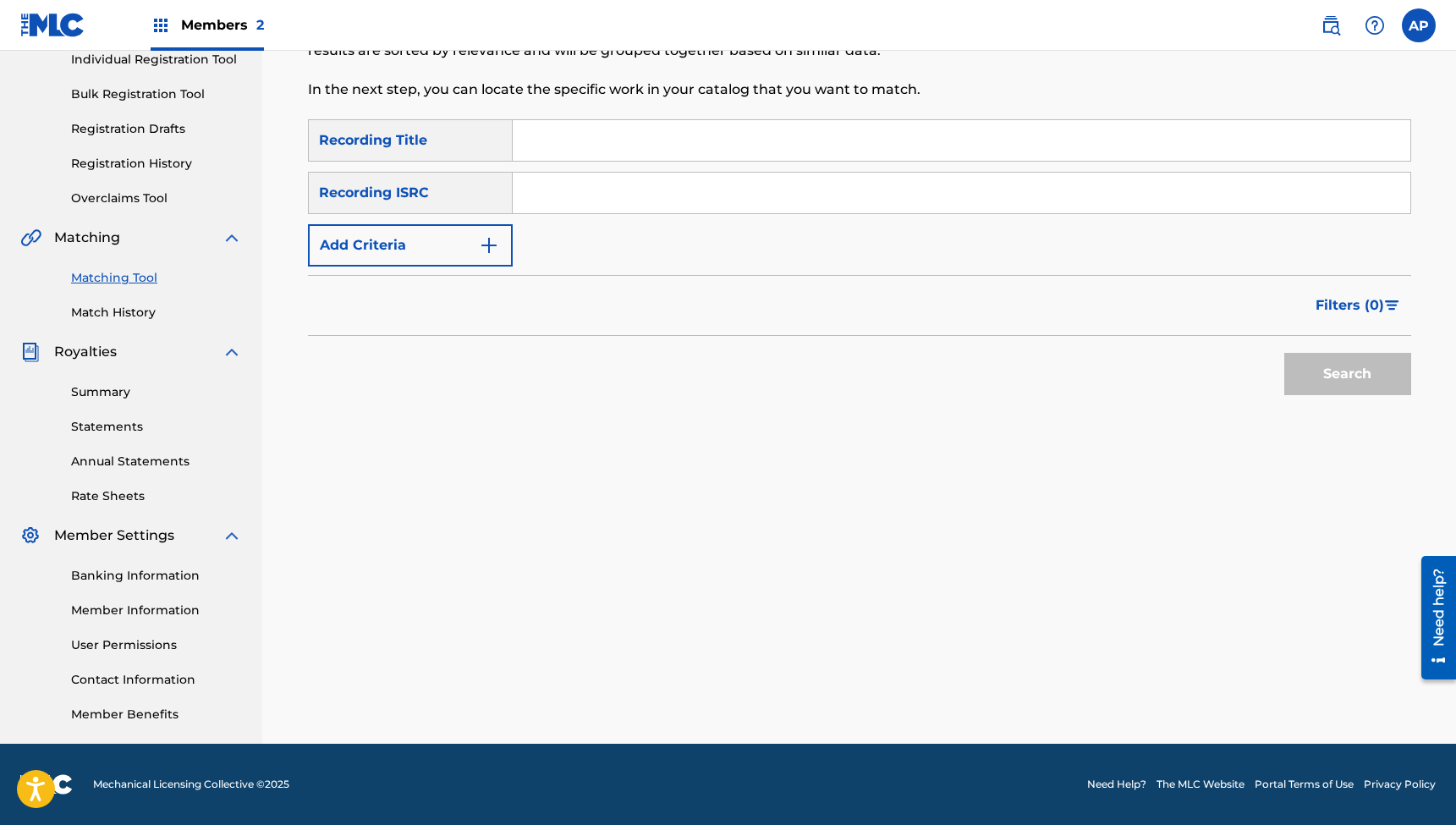
click at [563, 131] on input "Search Form" at bounding box center [961, 141] width 898 height 41
paste input ""Raise up a Garden (feat. [PERSON_NAME])""
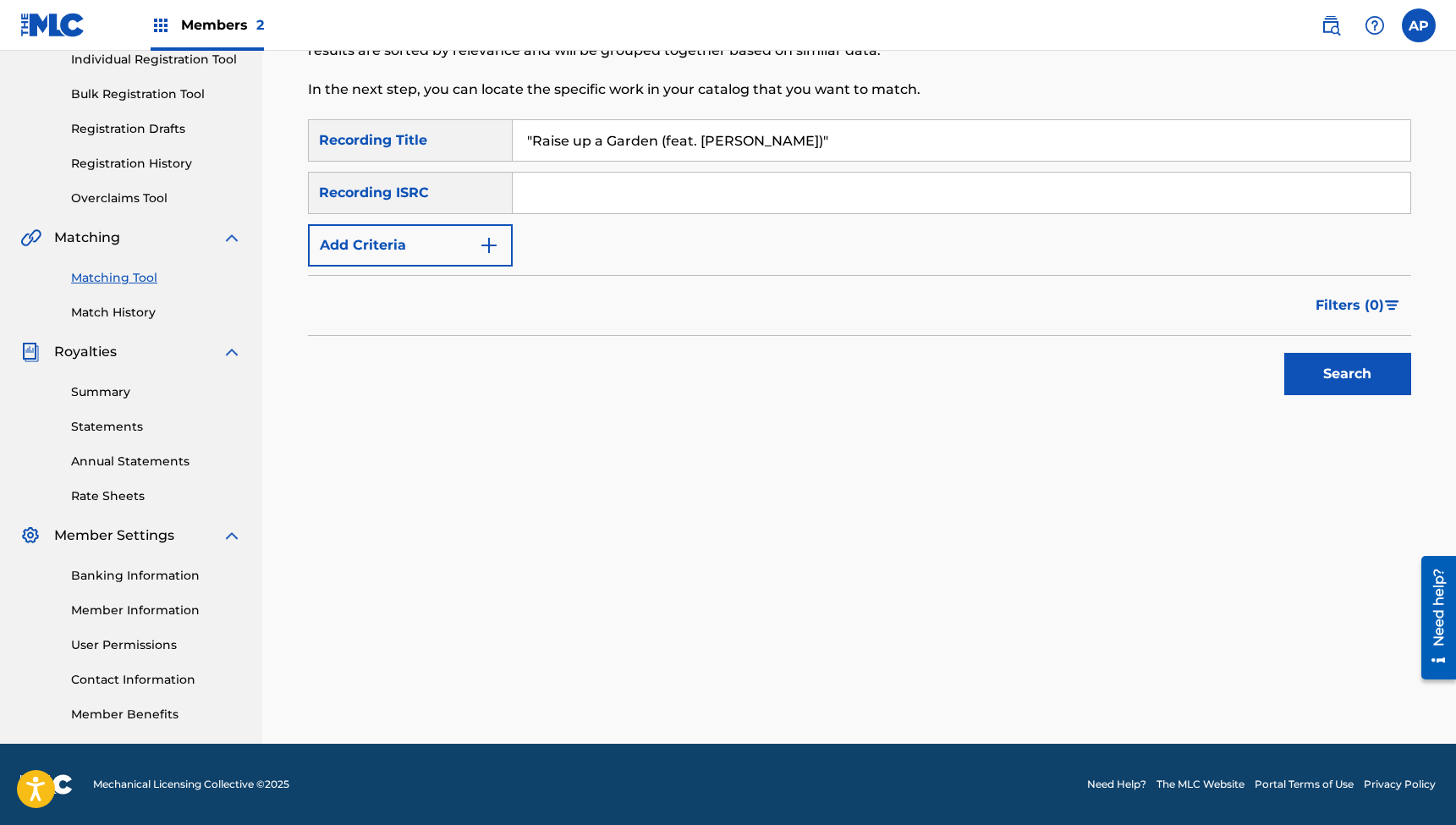
type input ""Raise up a Garden (feat. [PERSON_NAME])""
click at [582, 208] on input "Search Form" at bounding box center [961, 193] width 898 height 41
paste input "QZFZ32422398"
type input "QZFZ32422398"
click at [1347, 374] on button "Search" at bounding box center [1347, 375] width 127 height 43
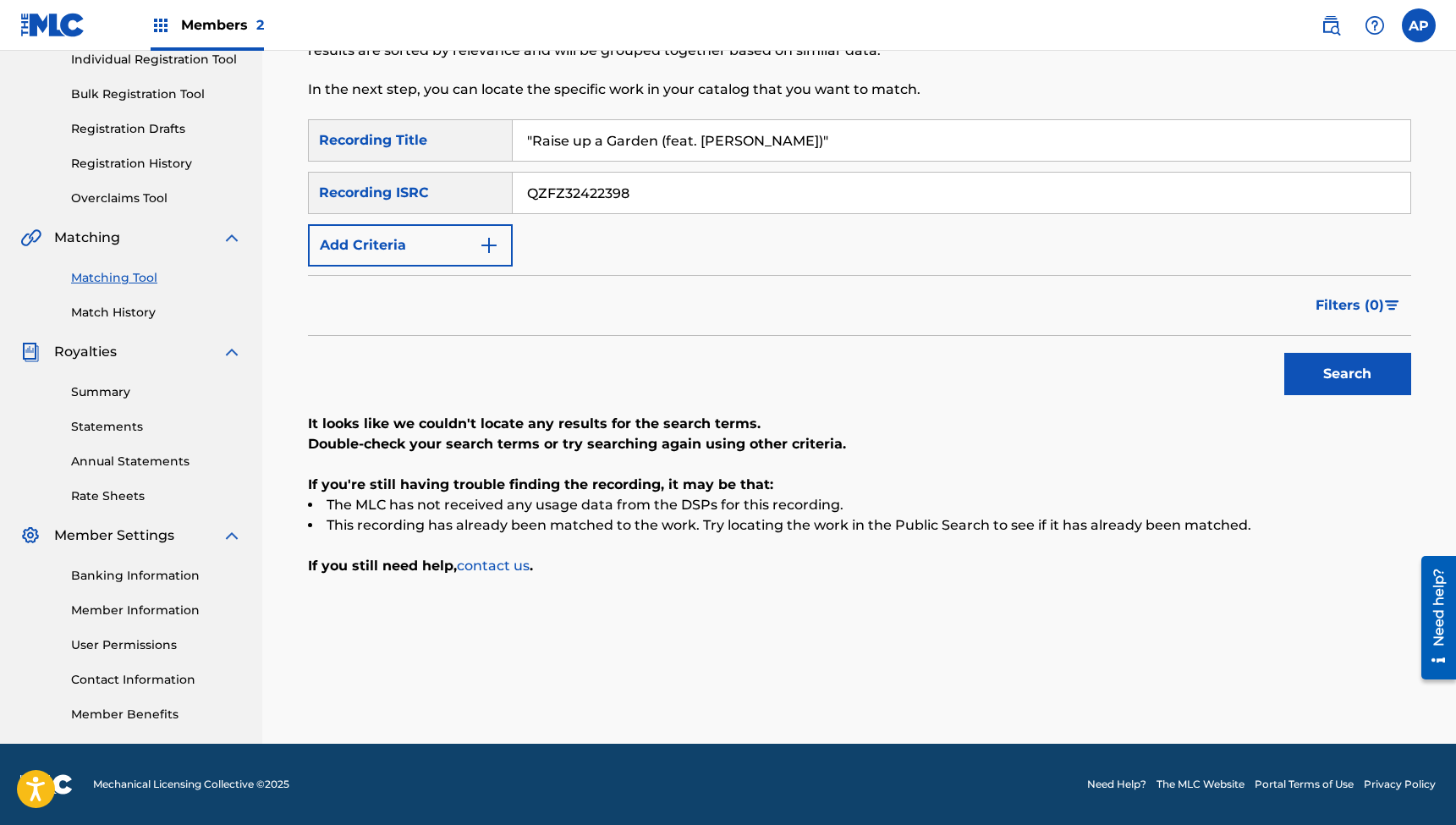
click at [657, 128] on input ""Raise up a Garden (feat. [PERSON_NAME])"" at bounding box center [961, 141] width 898 height 41
paste input "Happy Days"
type input "Happy Days"
click at [595, 194] on input "QZFZ32422398" at bounding box center [961, 193] width 898 height 41
paste input "87087"
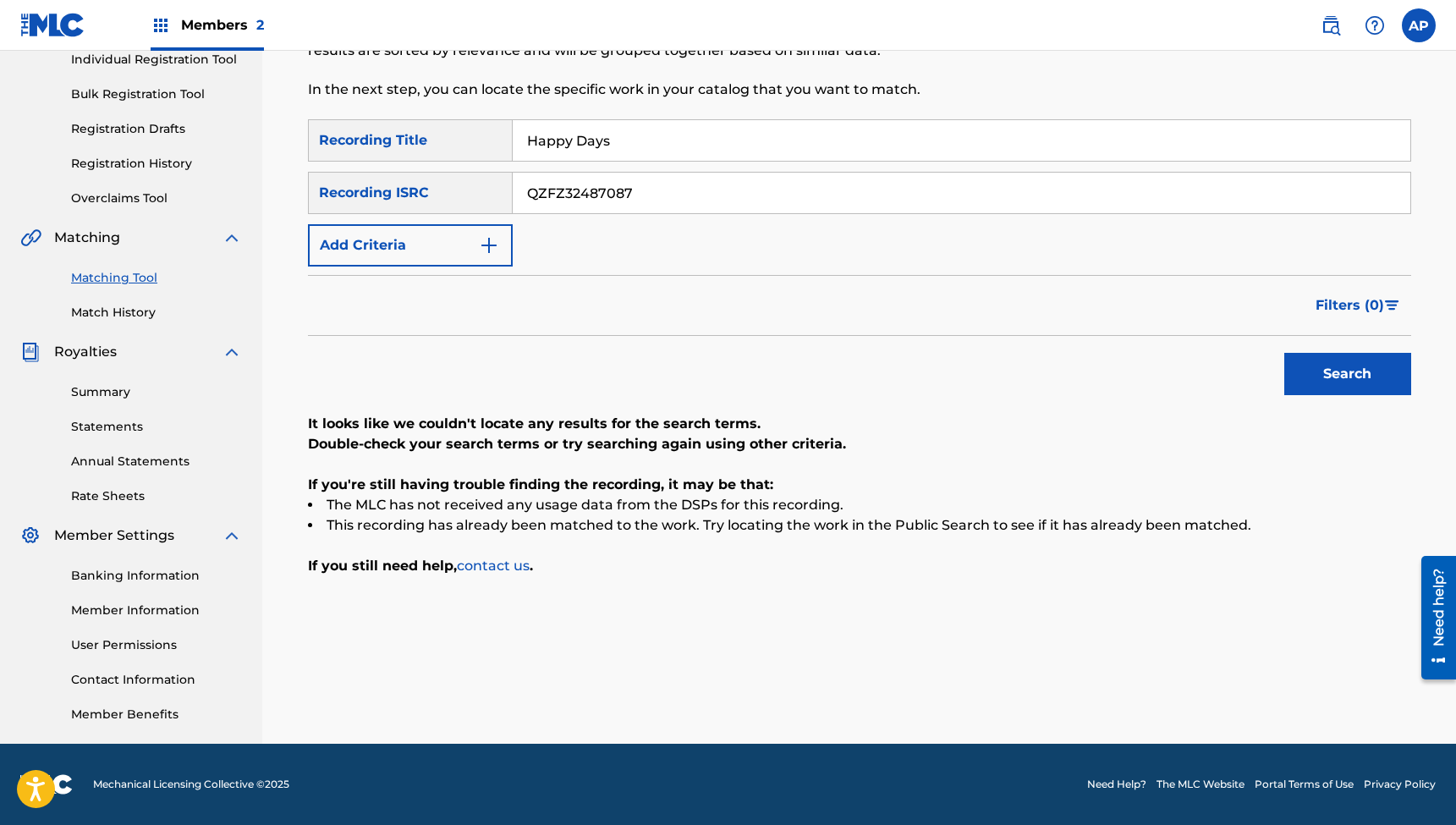
type input "QZFZ32487087"
click at [1347, 374] on button "Search" at bounding box center [1347, 375] width 127 height 43
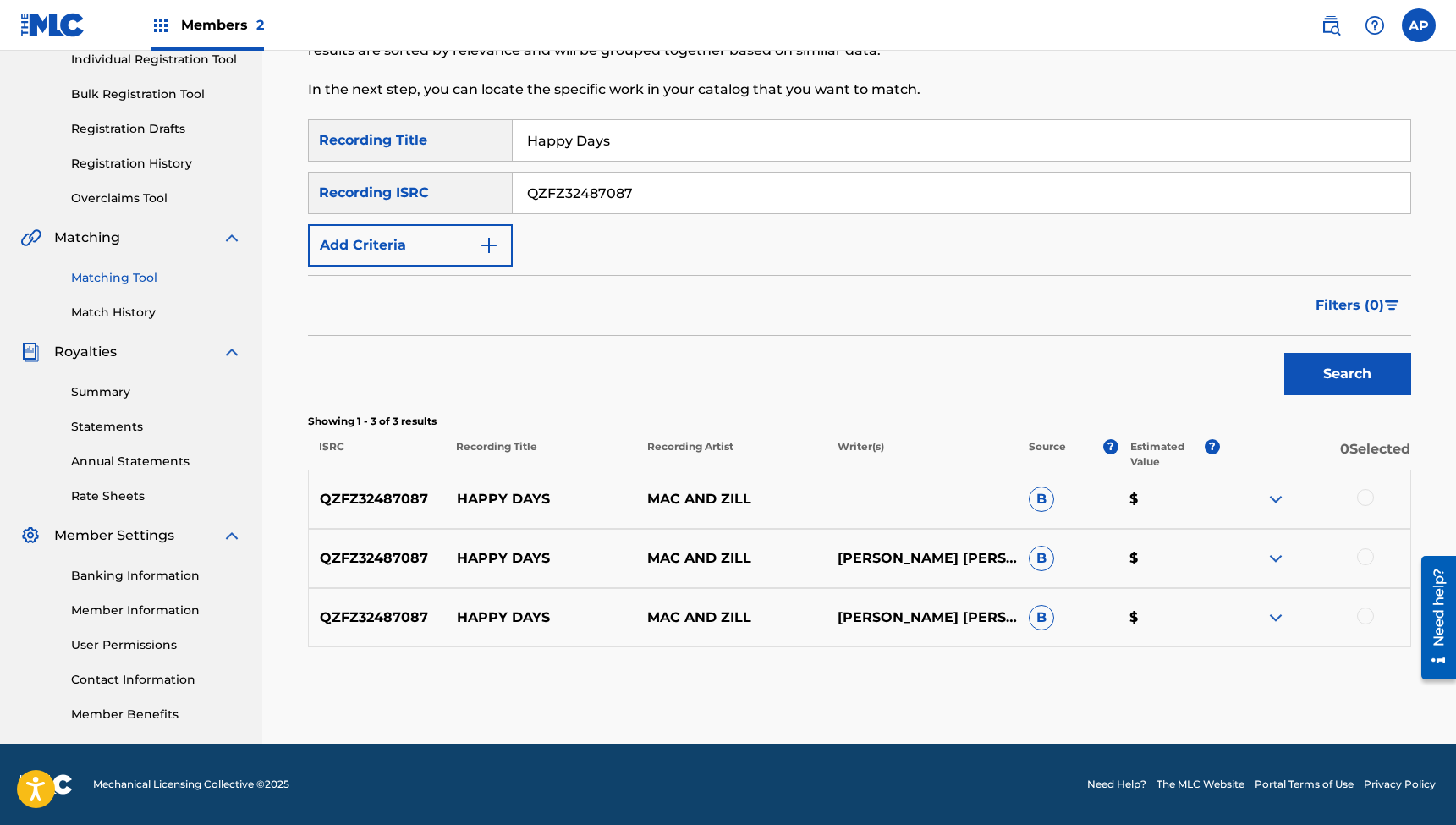
click at [1363, 493] on div at bounding box center [1365, 498] width 17 height 17
click at [1368, 557] on div at bounding box center [1365, 557] width 17 height 17
click at [1364, 620] on div at bounding box center [1365, 616] width 17 height 17
click at [1186, 686] on button "Match 3 Groups" at bounding box center [1189, 687] width 187 height 43
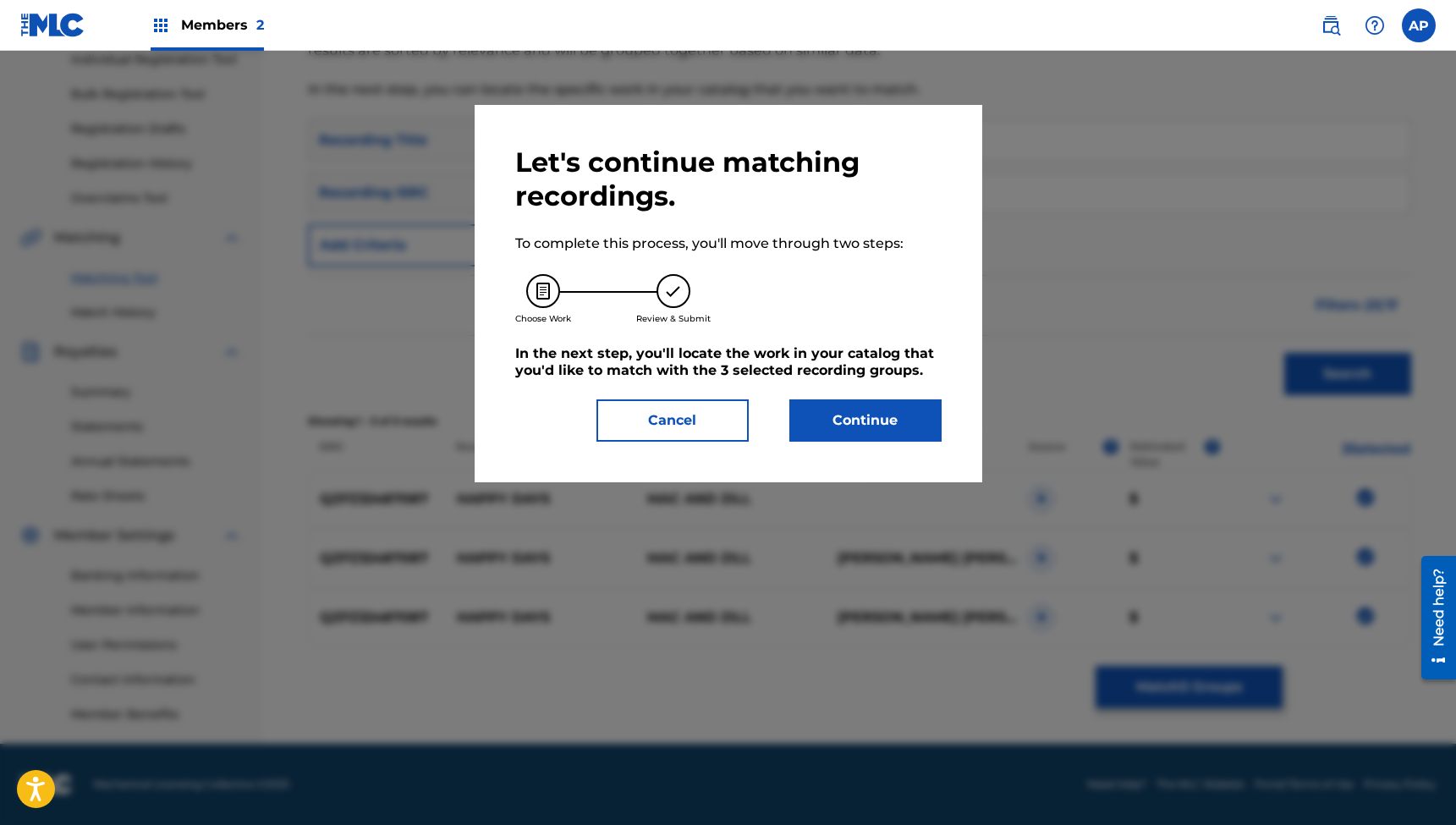
click at [866, 413] on button "Continue" at bounding box center [865, 421] width 153 height 43
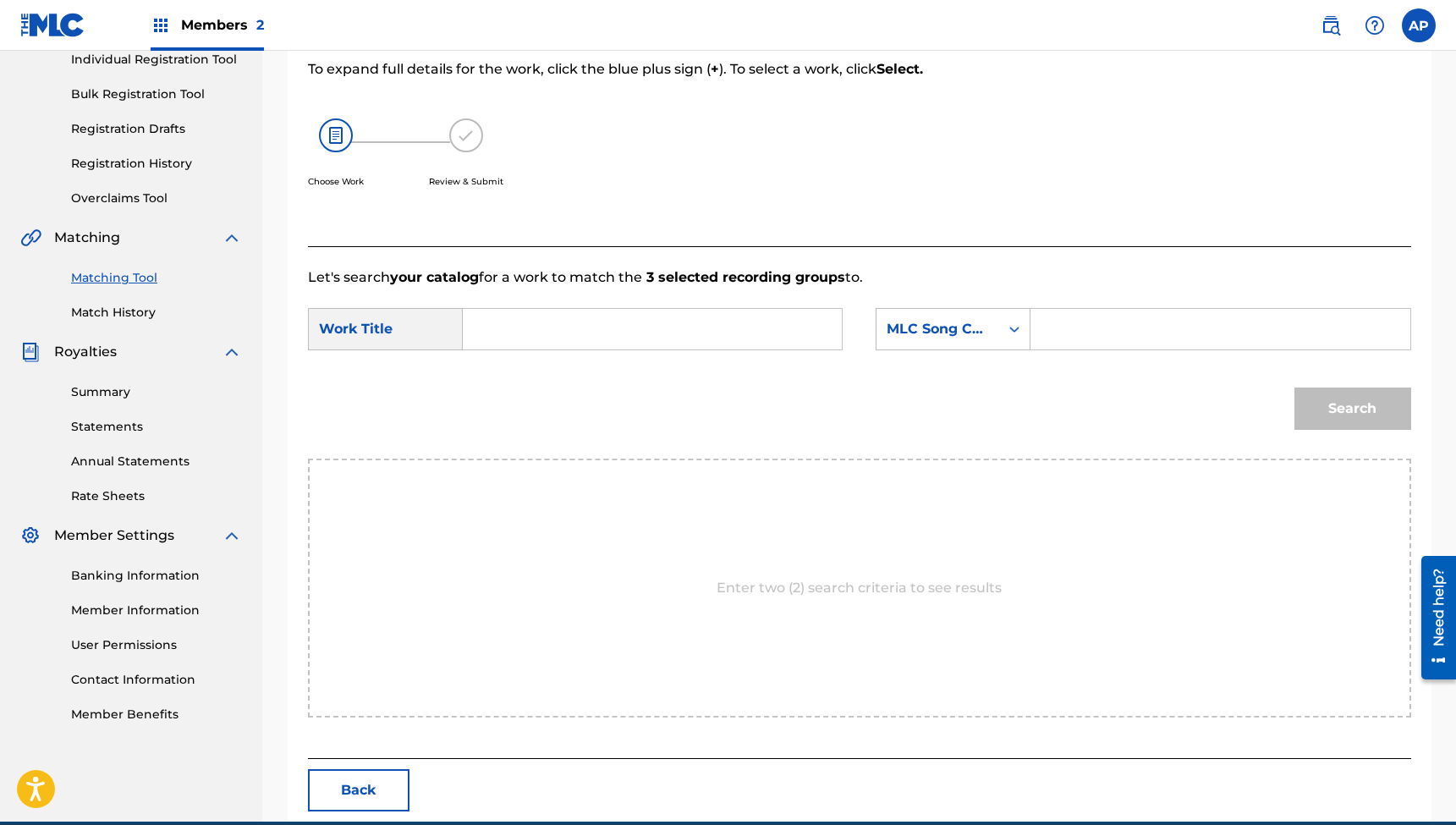
click at [718, 332] on input "Search Form" at bounding box center [652, 329] width 350 height 41
paste input "Happy Days"
type input "Happy Days"
click at [1105, 322] on input "Search Form" at bounding box center [1219, 329] width 350 height 41
paste input "HH0A04"
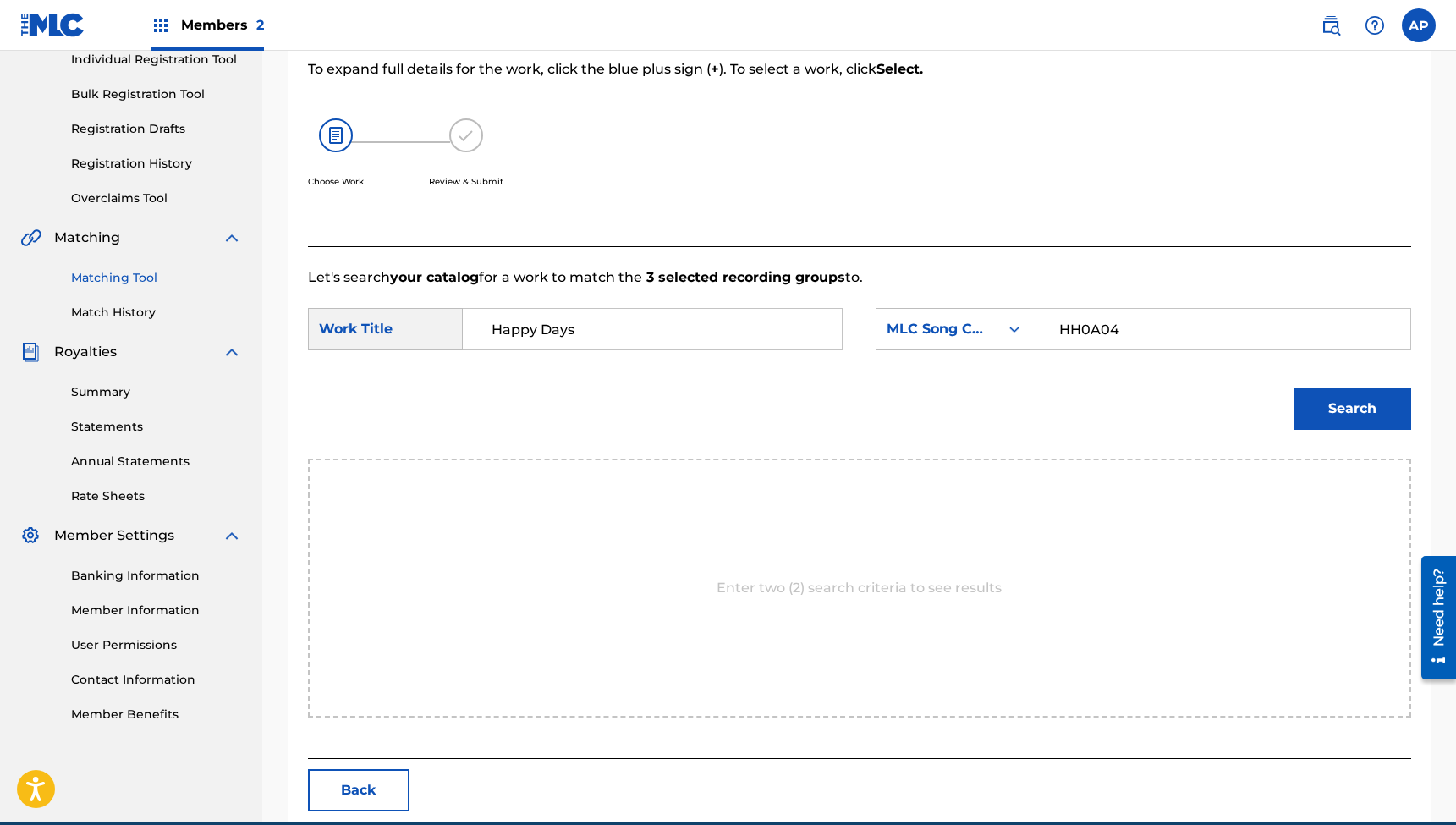
type input "HH0A04"
click at [1352, 409] on button "Search" at bounding box center [1352, 409] width 116 height 43
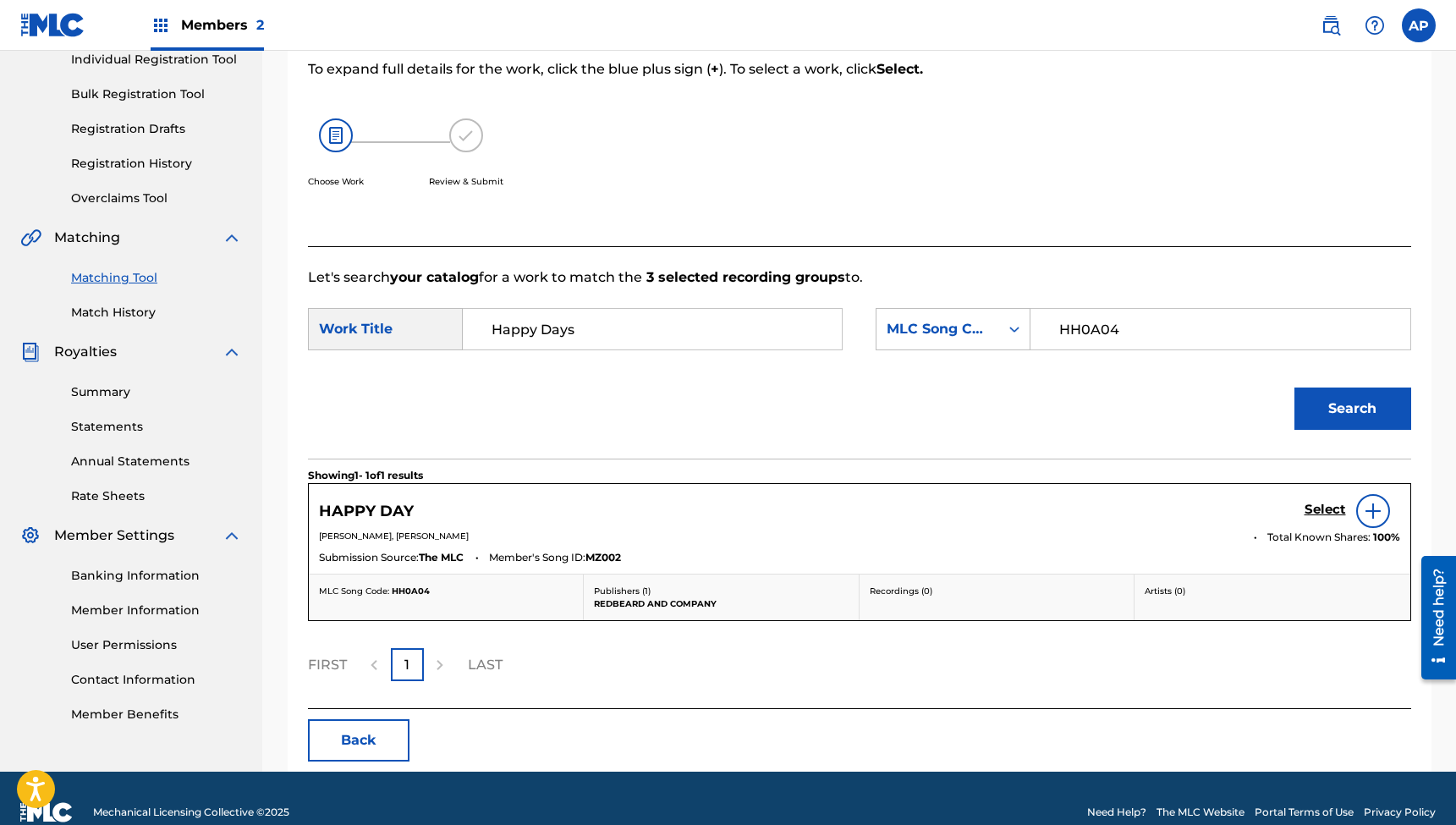
click at [1313, 505] on h5 "Select" at bounding box center [1325, 510] width 42 height 16
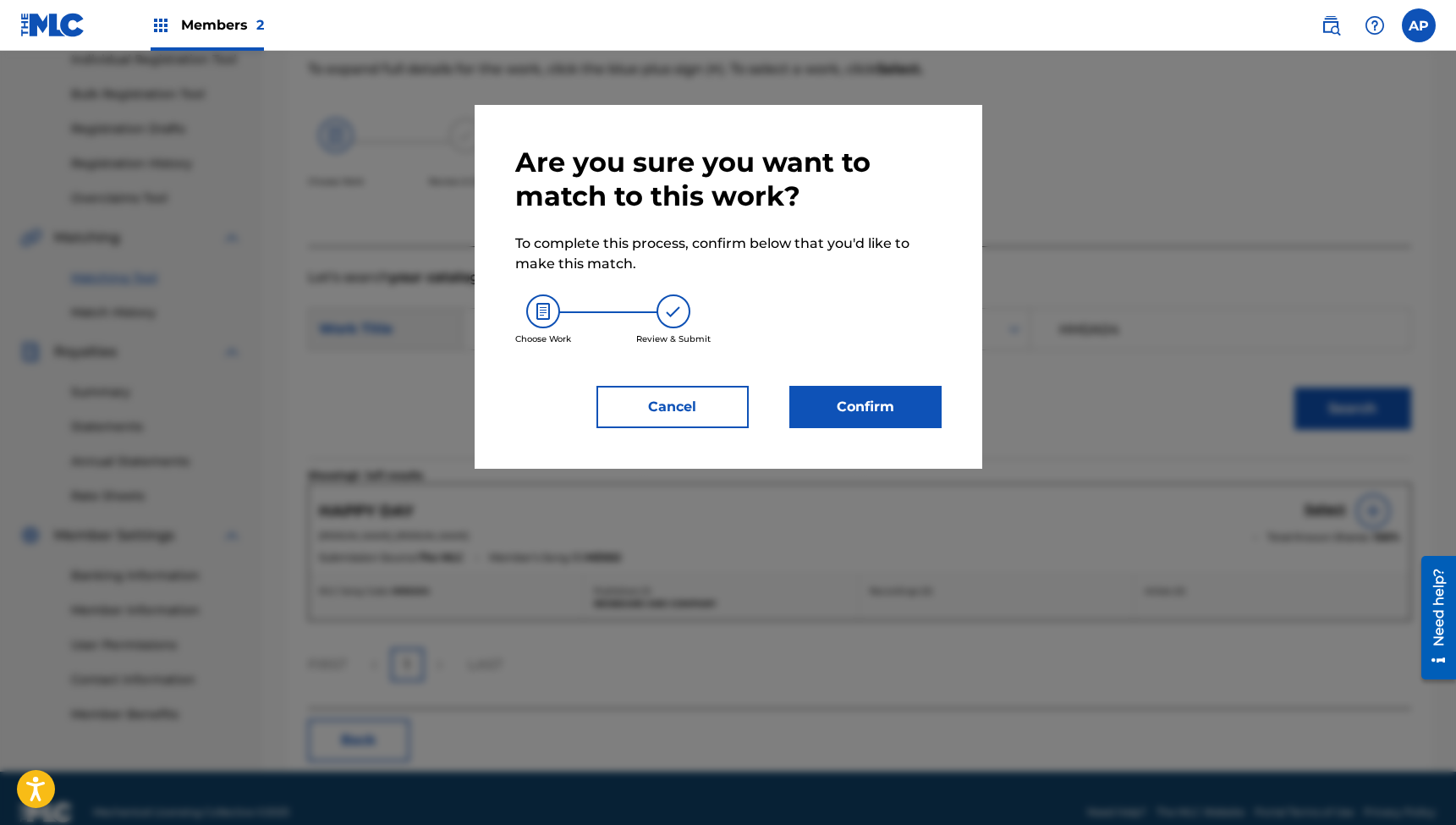
click at [861, 412] on button "Confirm" at bounding box center [865, 407] width 153 height 43
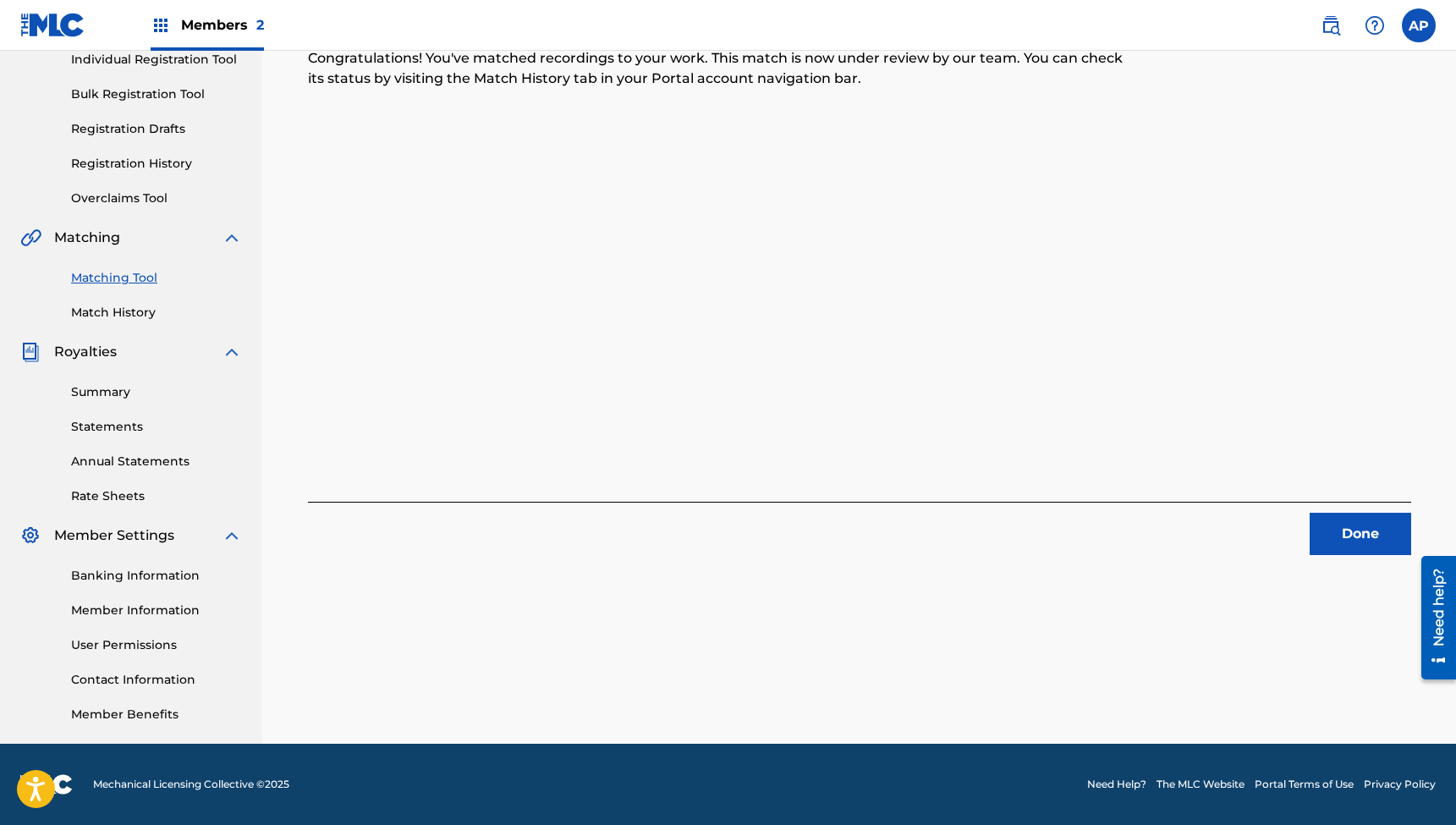
click at [1348, 545] on button "Done" at bounding box center [1361, 535] width 102 height 43
